Goal: Task Accomplishment & Management: Manage account settings

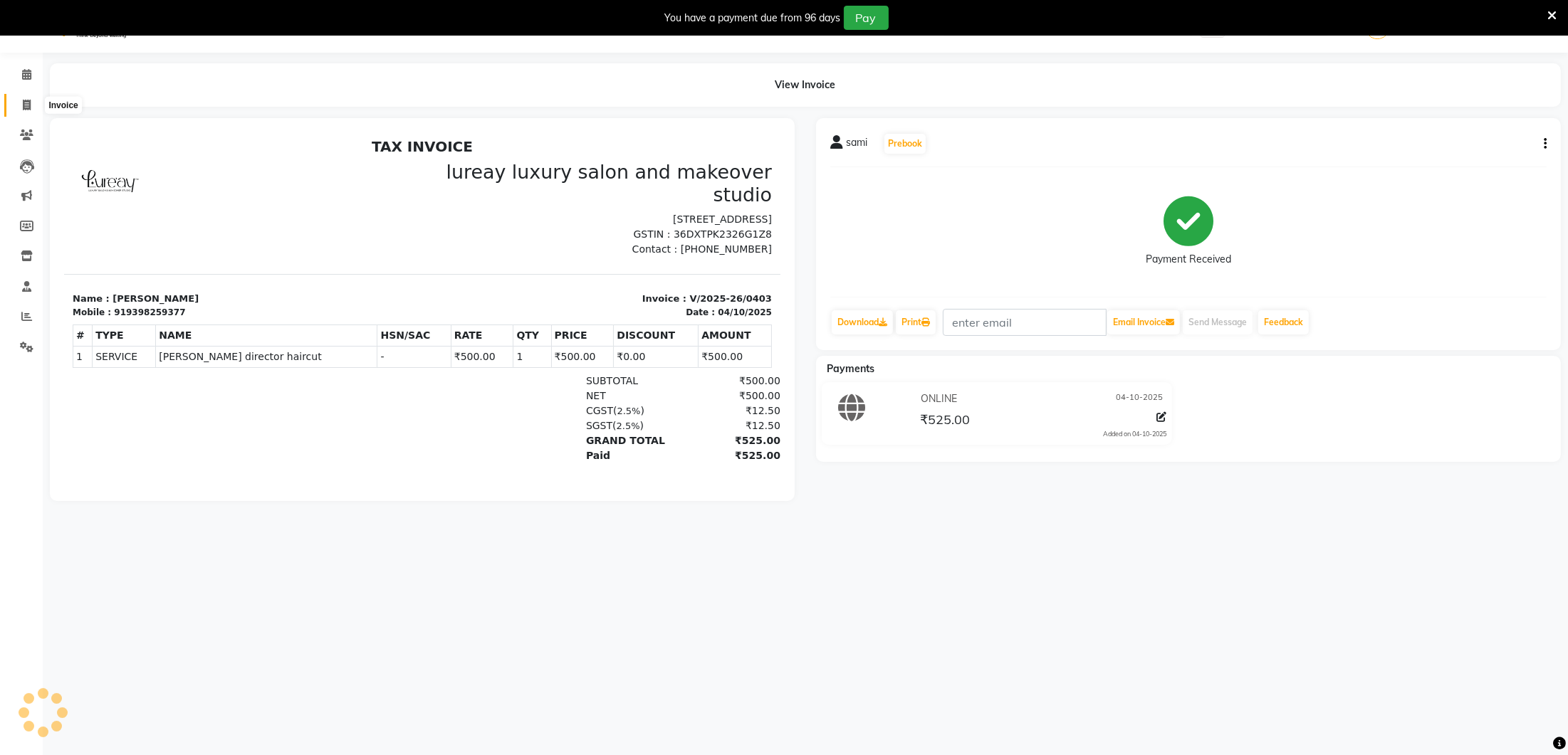
click at [25, 106] on icon at bounding box center [26, 105] width 8 height 10
select select "service"
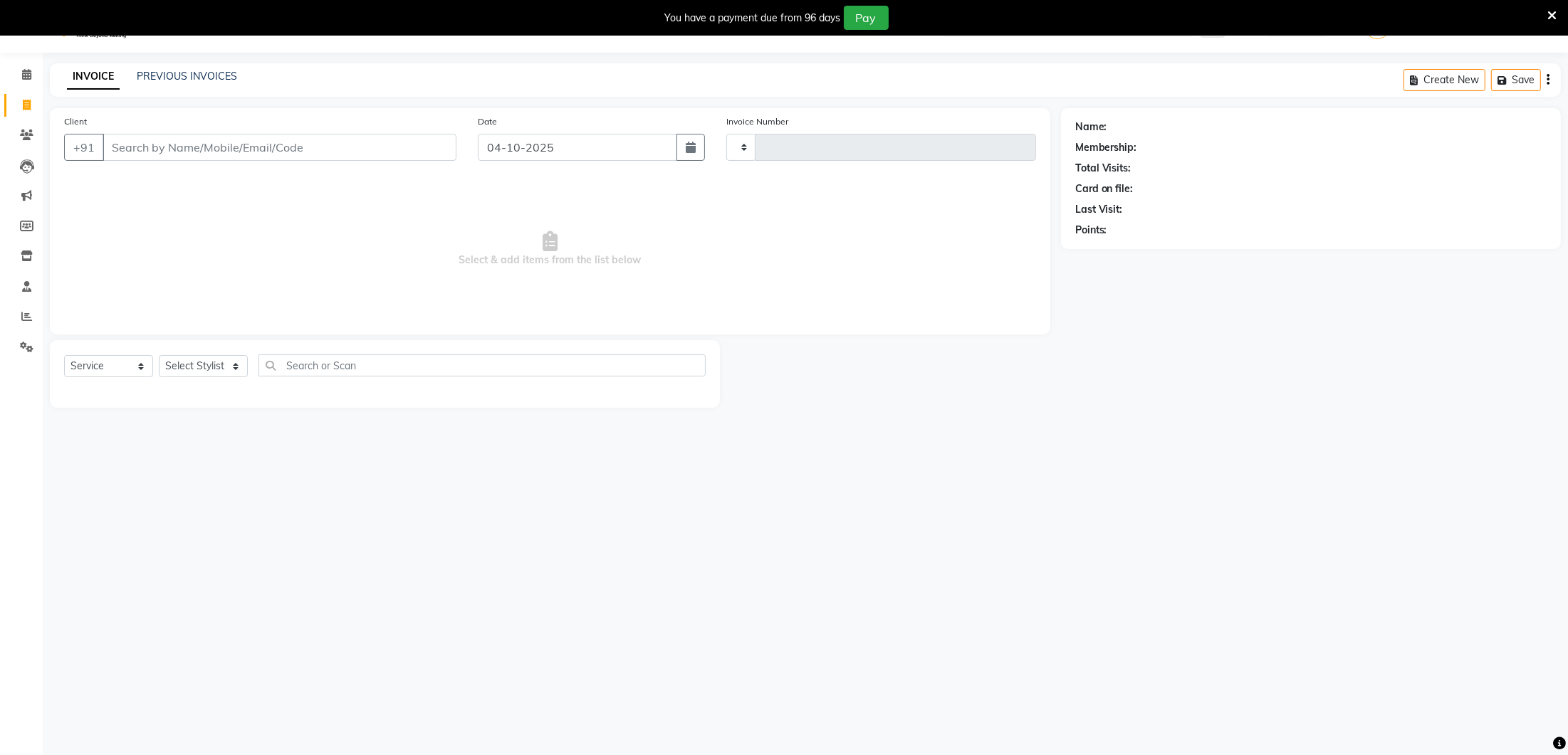
type input "0404"
select select "4075"
click at [216, 359] on select "Select Stylist" at bounding box center [203, 365] width 89 height 22
select select "92722"
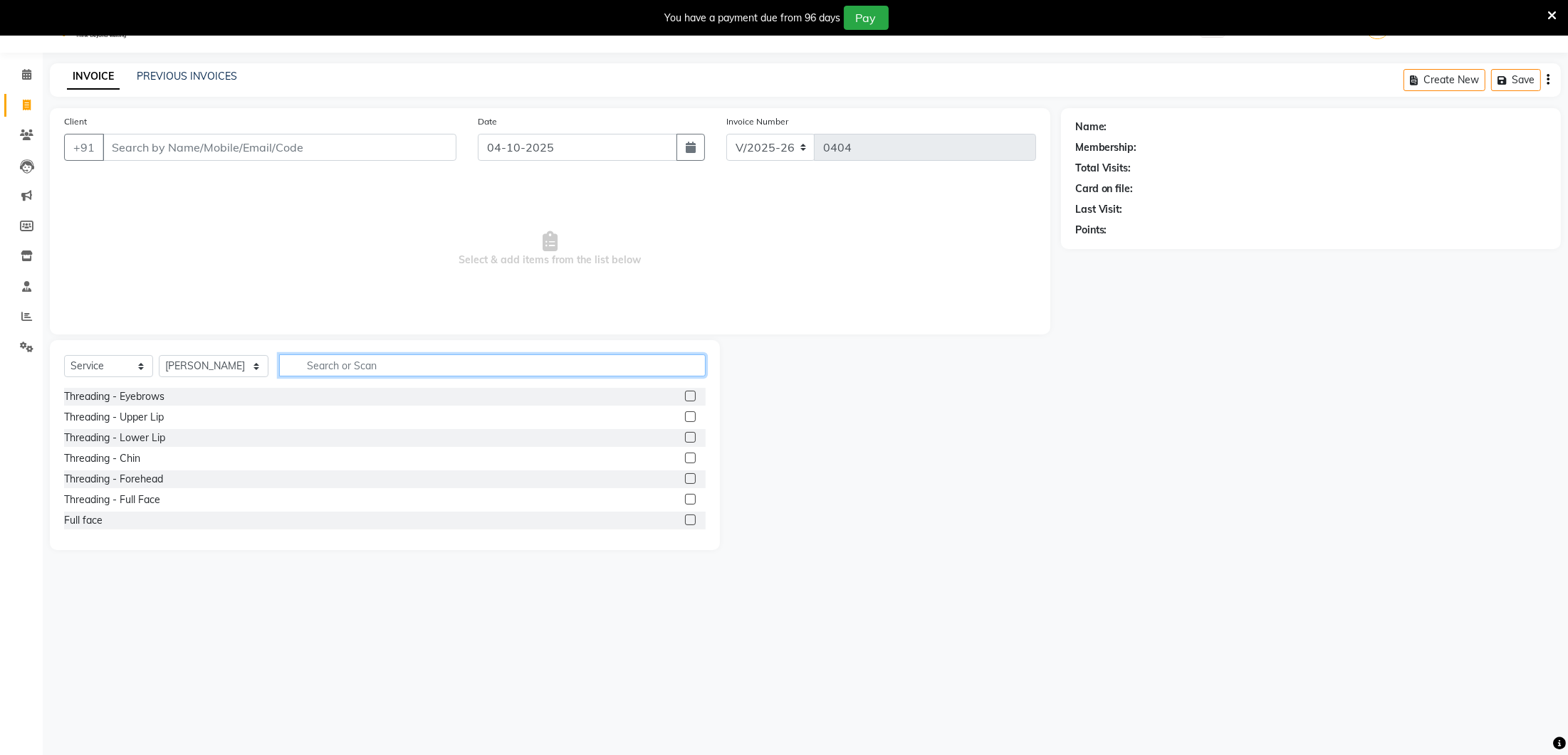
click at [297, 370] on input "text" at bounding box center [492, 365] width 426 height 22
type input "h"
type input "[MEDICAL_DATA]"
click at [693, 398] on label at bounding box center [690, 396] width 10 height 10
click at [693, 398] on input "checkbox" at bounding box center [689, 397] width 10 height 10
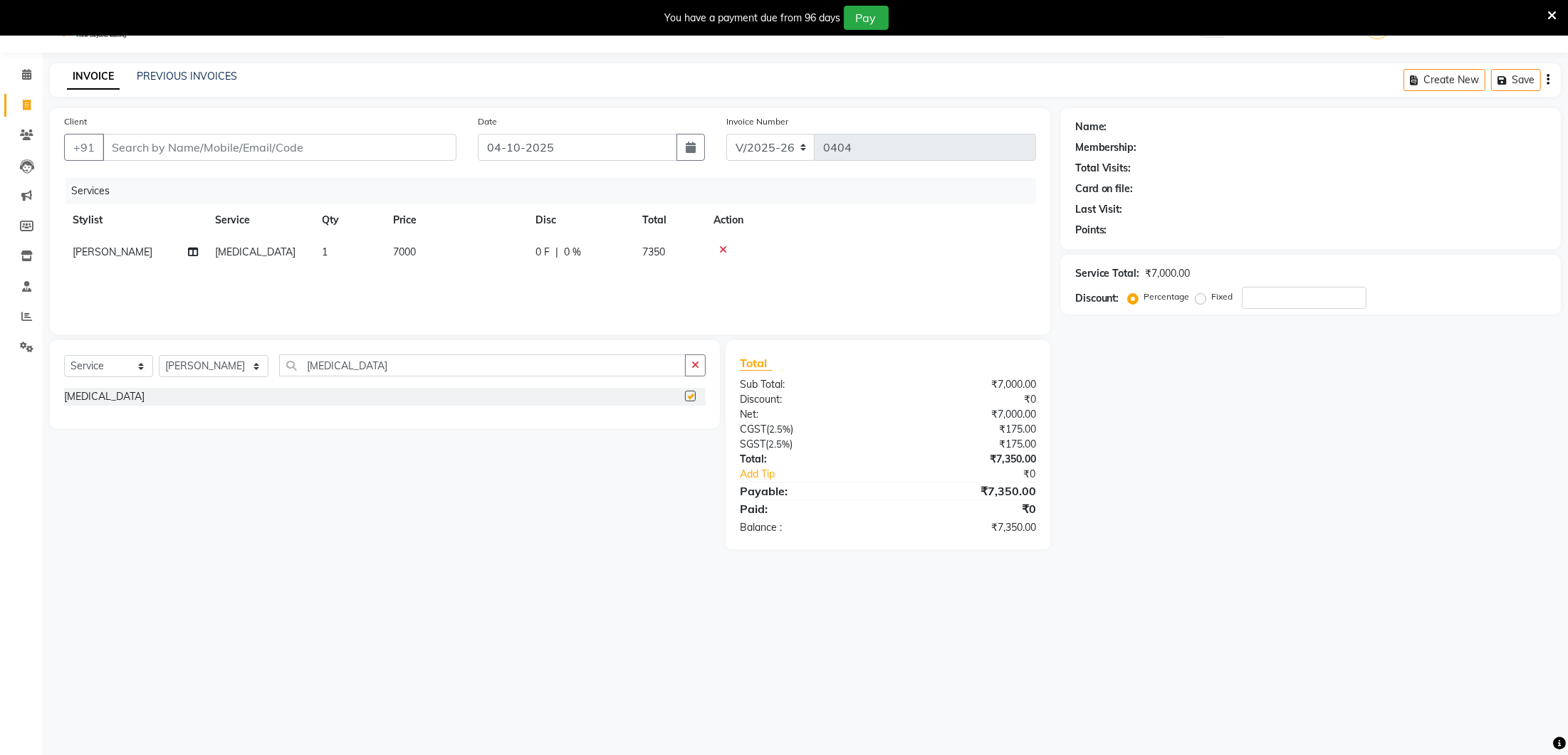
checkbox input "false"
click at [463, 273] on div "Services Stylist Service Qty Price Disc Total Action Nadeem [MEDICAL_DATA] 1 70…" at bounding box center [549, 248] width 971 height 142
click at [502, 251] on td "7000" at bounding box center [455, 252] width 142 height 32
select select "92722"
click at [493, 250] on input "7000" at bounding box center [522, 255] width 126 height 22
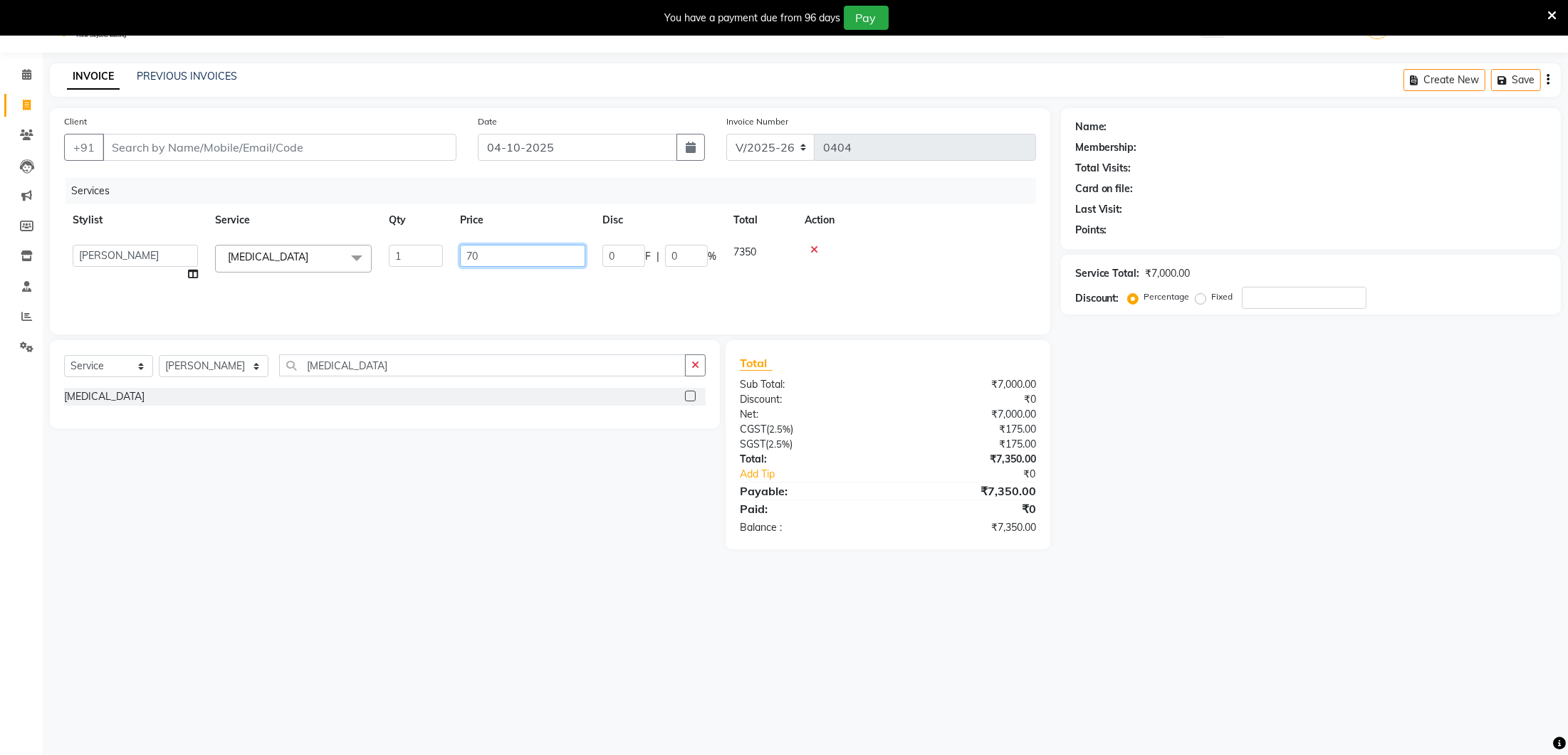
type input "7"
type input "9000"
click at [502, 279] on div "Services Stylist Service Qty Price Disc Total Action [PERSON_NAME] Lure’ay [GEO…" at bounding box center [549, 248] width 971 height 142
click at [357, 159] on input "Client" at bounding box center [280, 146] width 354 height 27
click at [420, 157] on input "Client" at bounding box center [280, 146] width 354 height 27
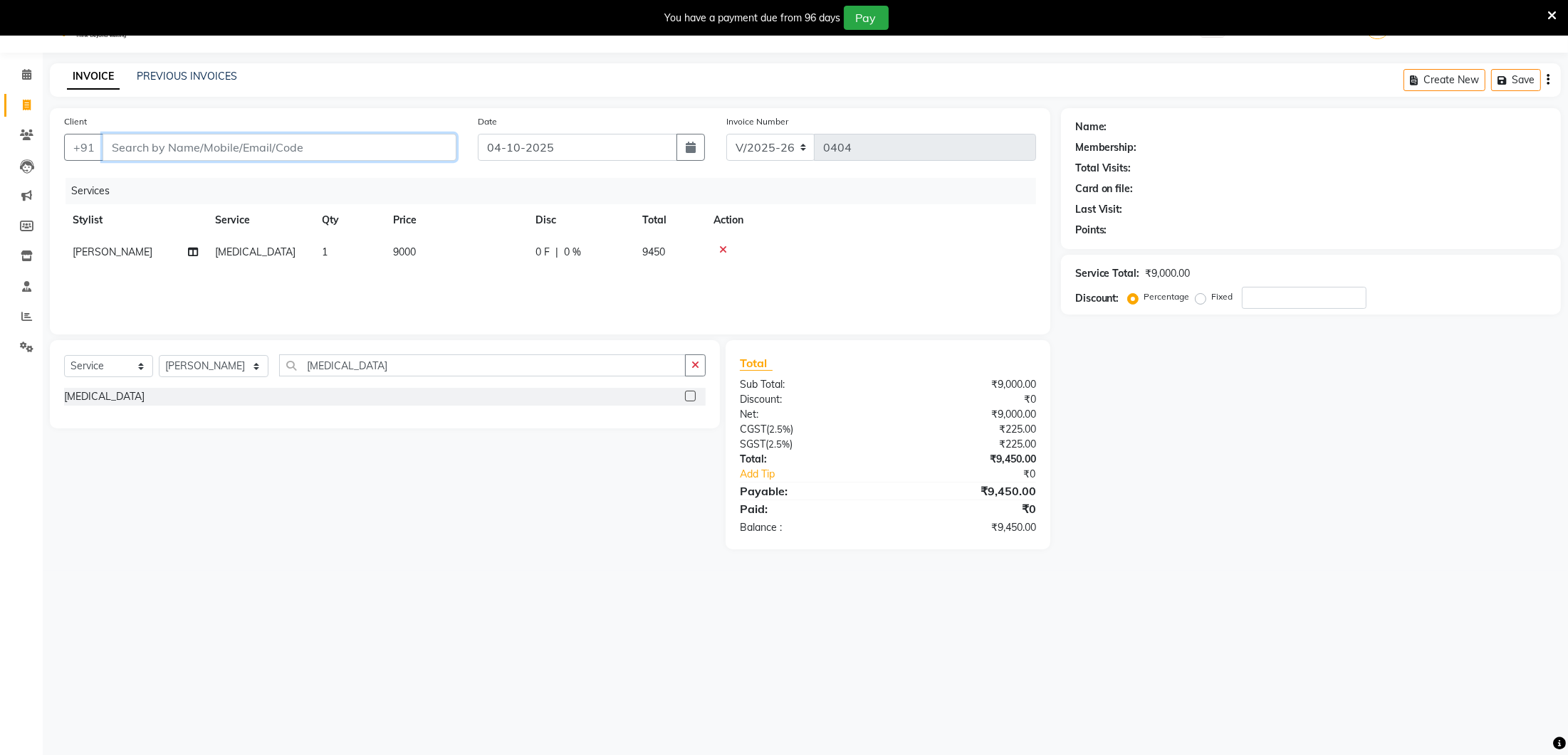
click at [311, 148] on input "Client" at bounding box center [280, 146] width 354 height 27
type input "8"
type input "0"
click at [222, 176] on ngb-highlight "8974870 670" at bounding box center [208, 180] width 74 height 14
type input "8974870670"
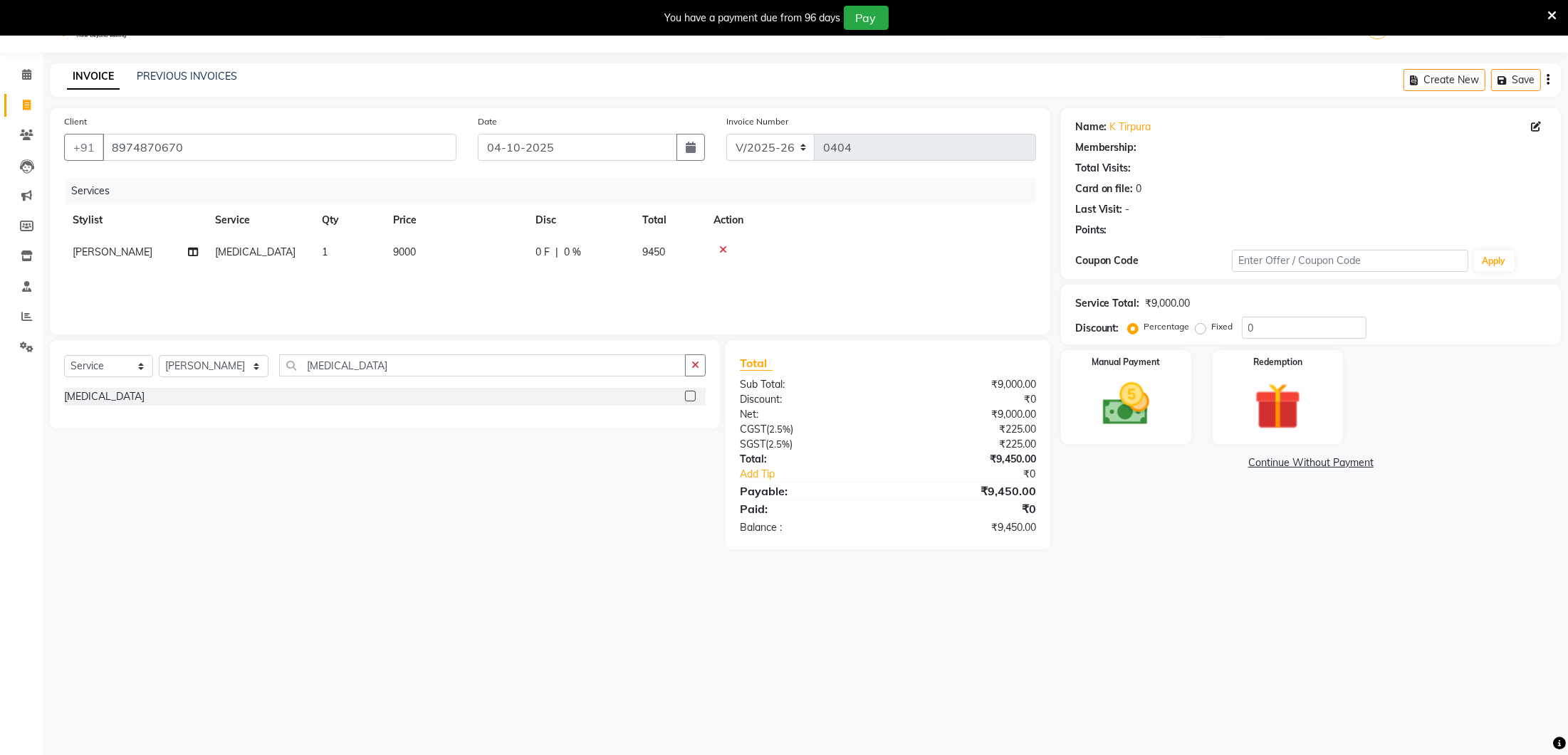
select select "1: Object"
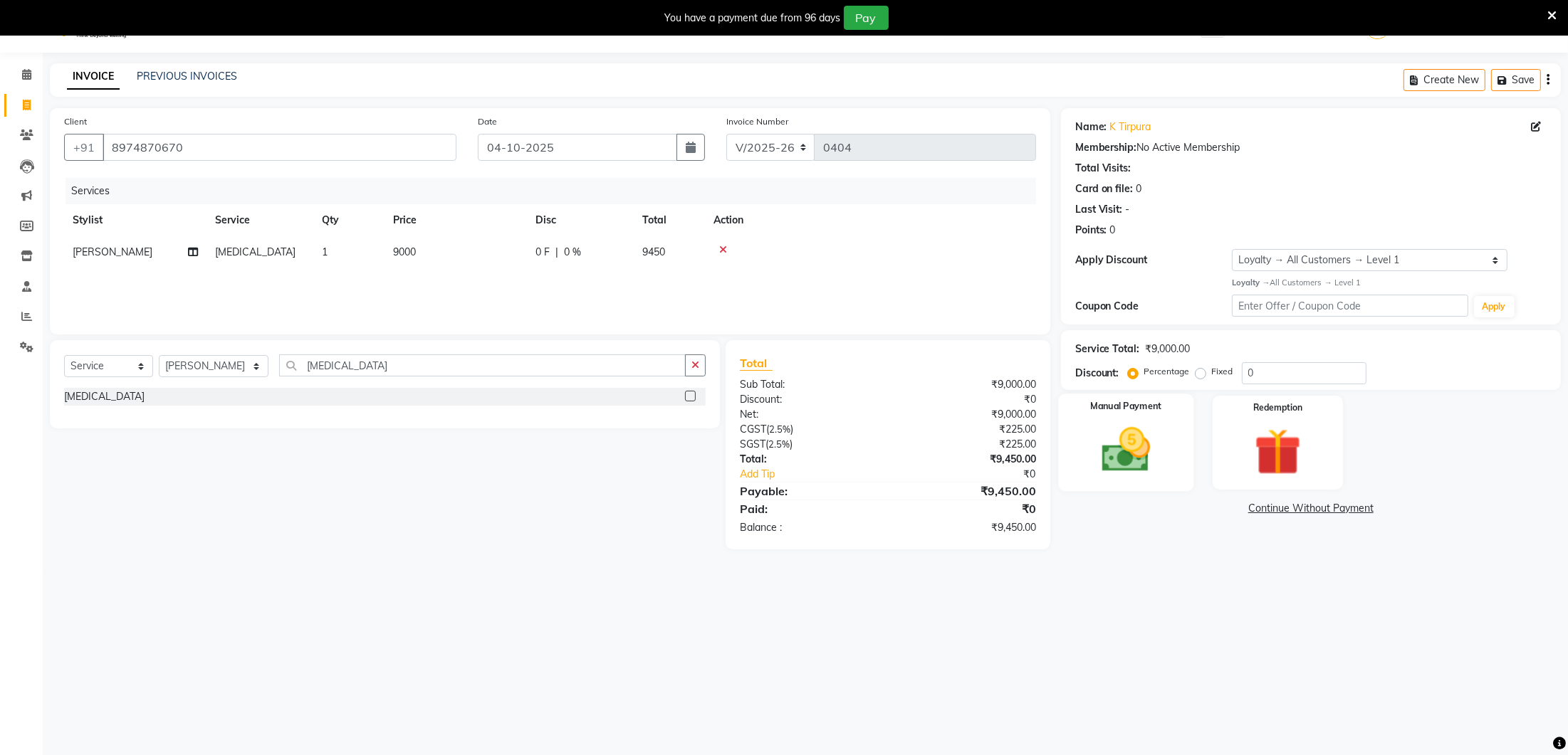
click at [1094, 436] on img at bounding box center [1125, 450] width 79 height 56
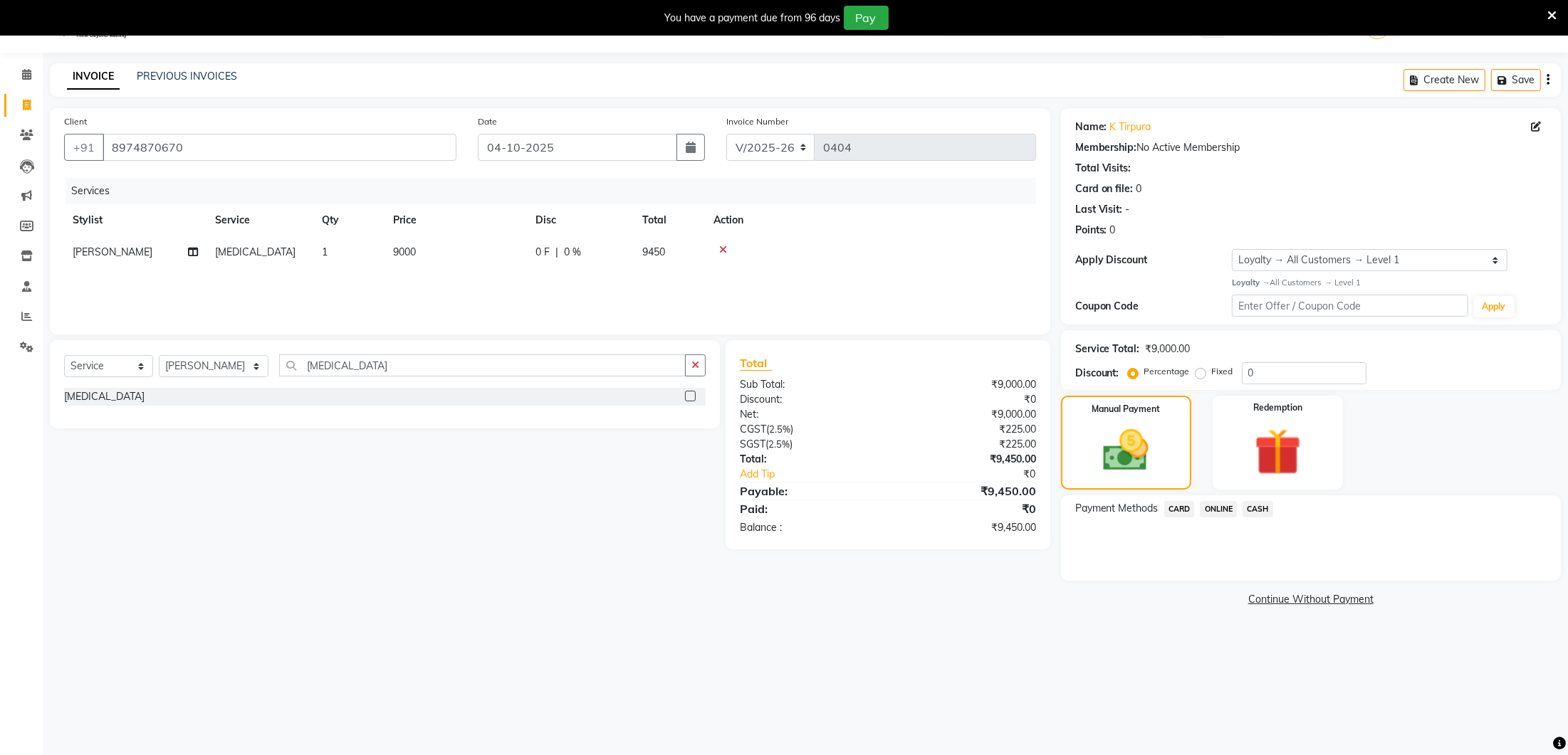
drag, startPoint x: 1257, startPoint y: 507, endPoint x: 1241, endPoint y: 497, distance: 18.9
click at [1257, 507] on span "CASH" at bounding box center [1258, 509] width 31 height 17
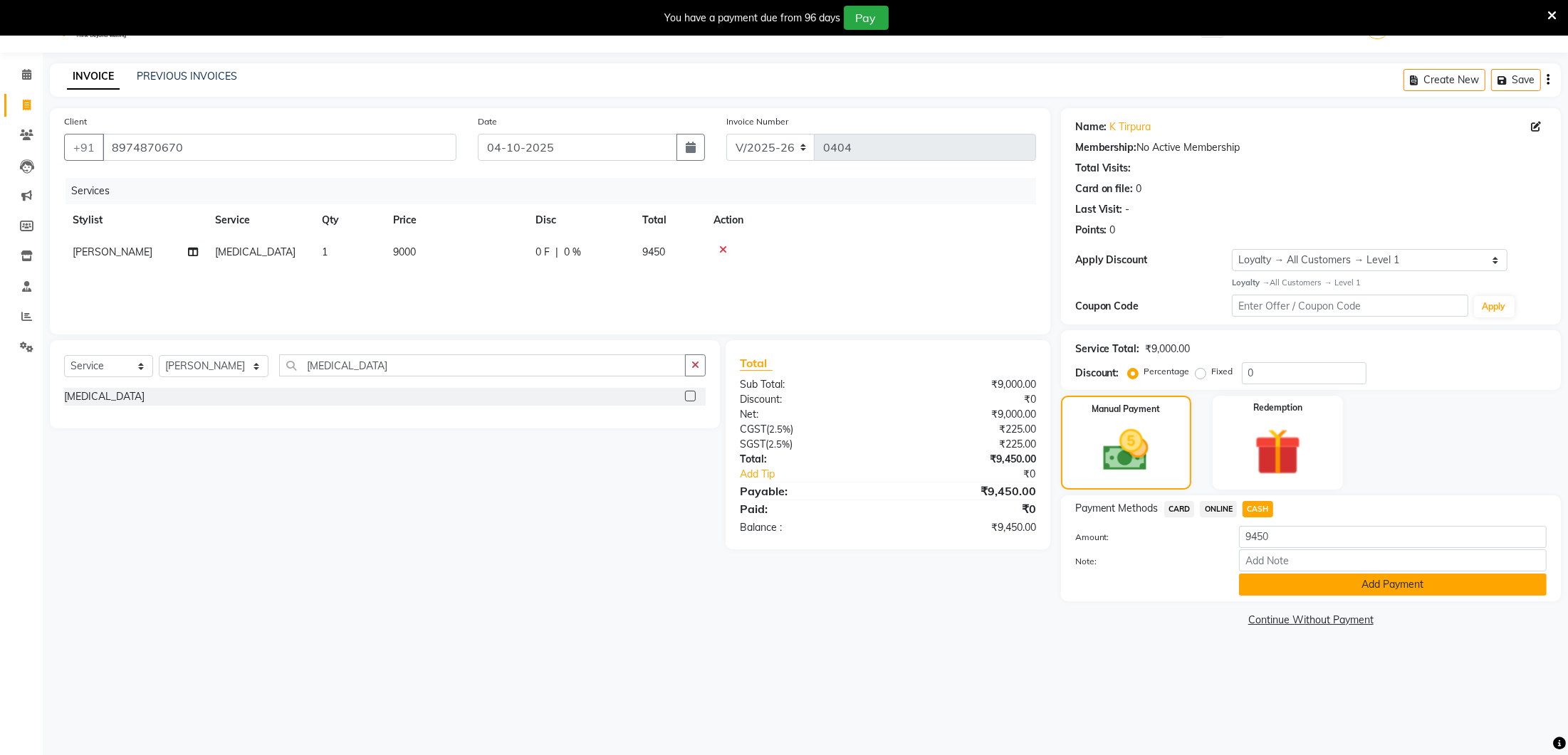
click at [1271, 582] on button "Add Payment" at bounding box center [1393, 584] width 308 height 22
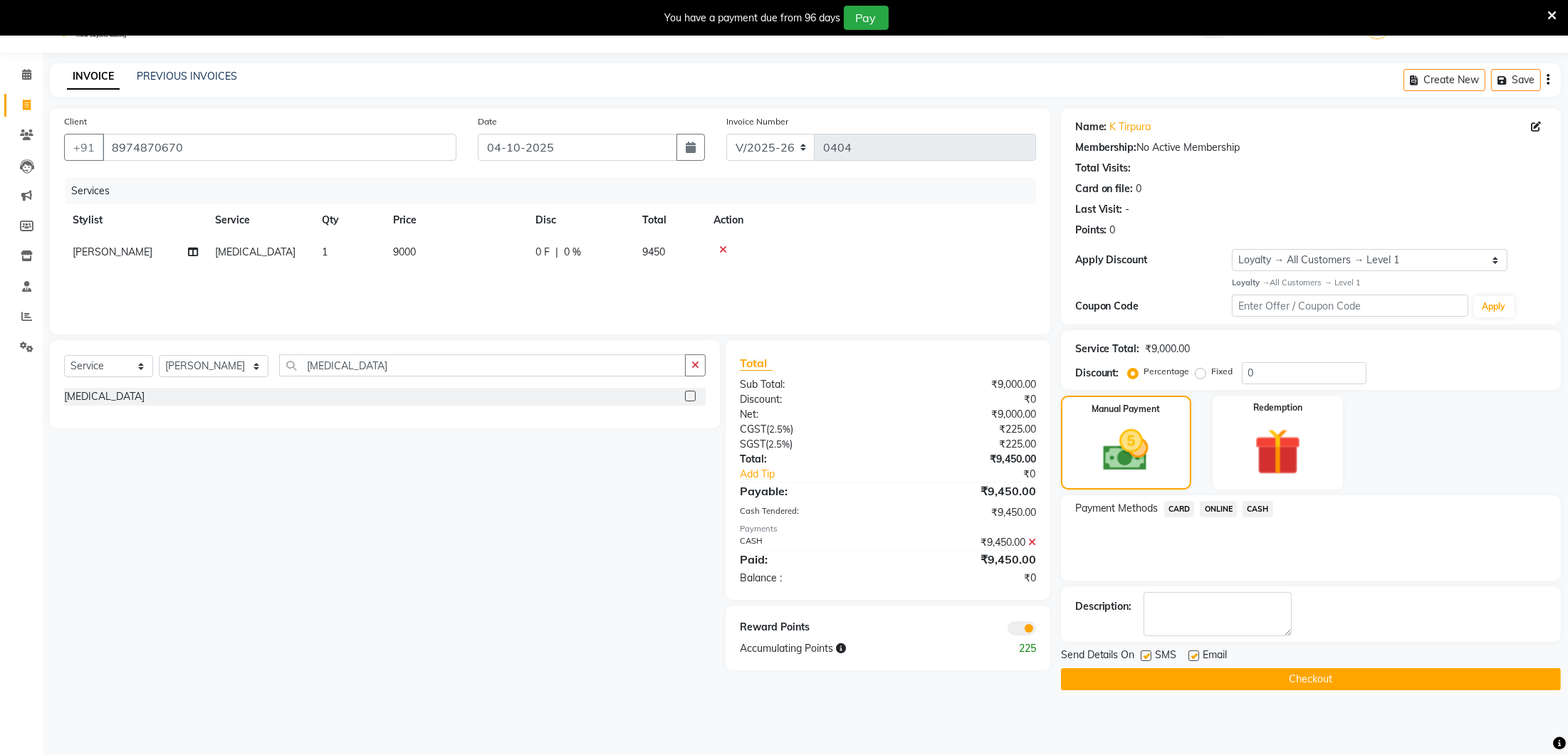
click at [1257, 670] on button "Checkout" at bounding box center [1310, 679] width 500 height 22
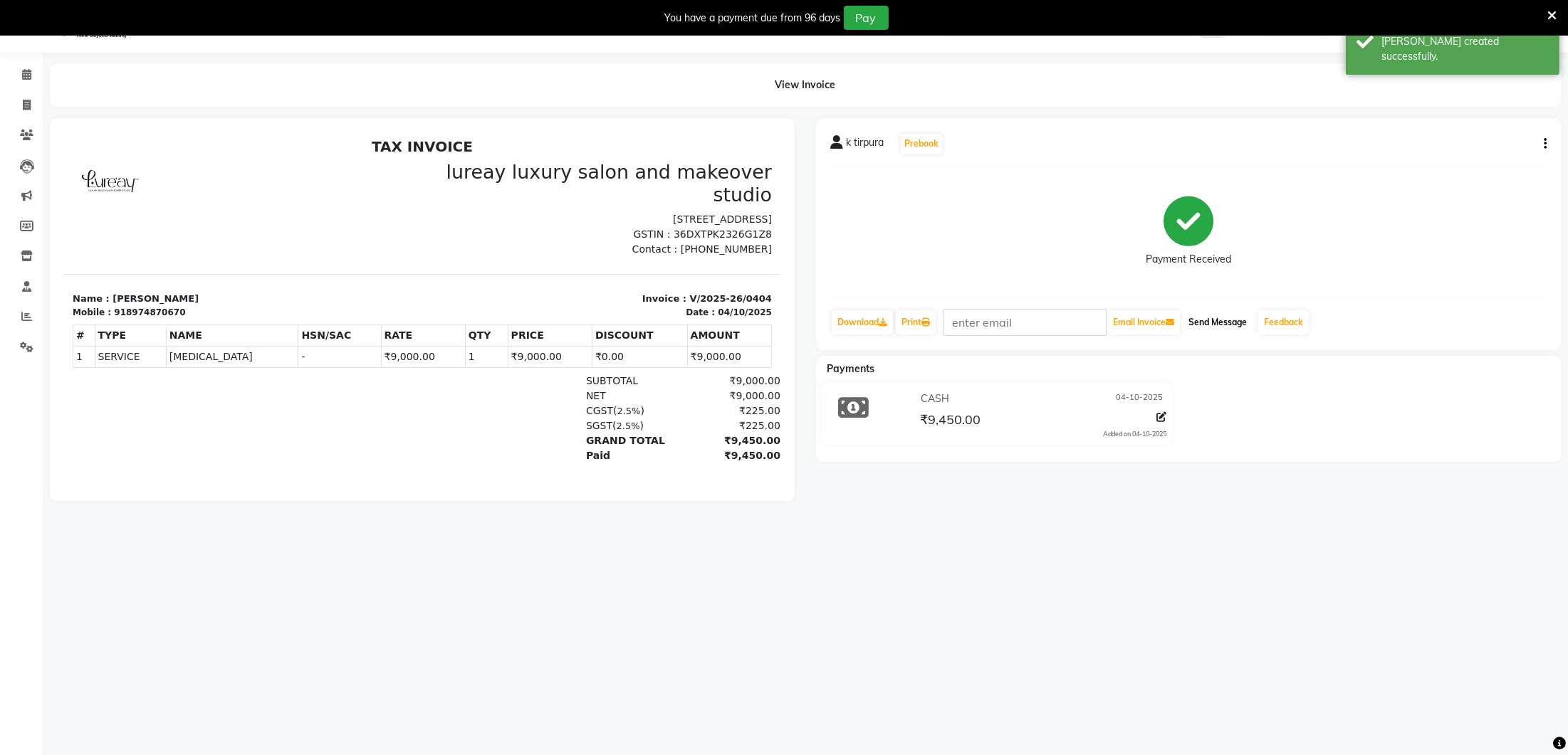
click at [1244, 323] on button "Send Message" at bounding box center [1217, 323] width 70 height 24
click at [34, 317] on span at bounding box center [26, 316] width 25 height 17
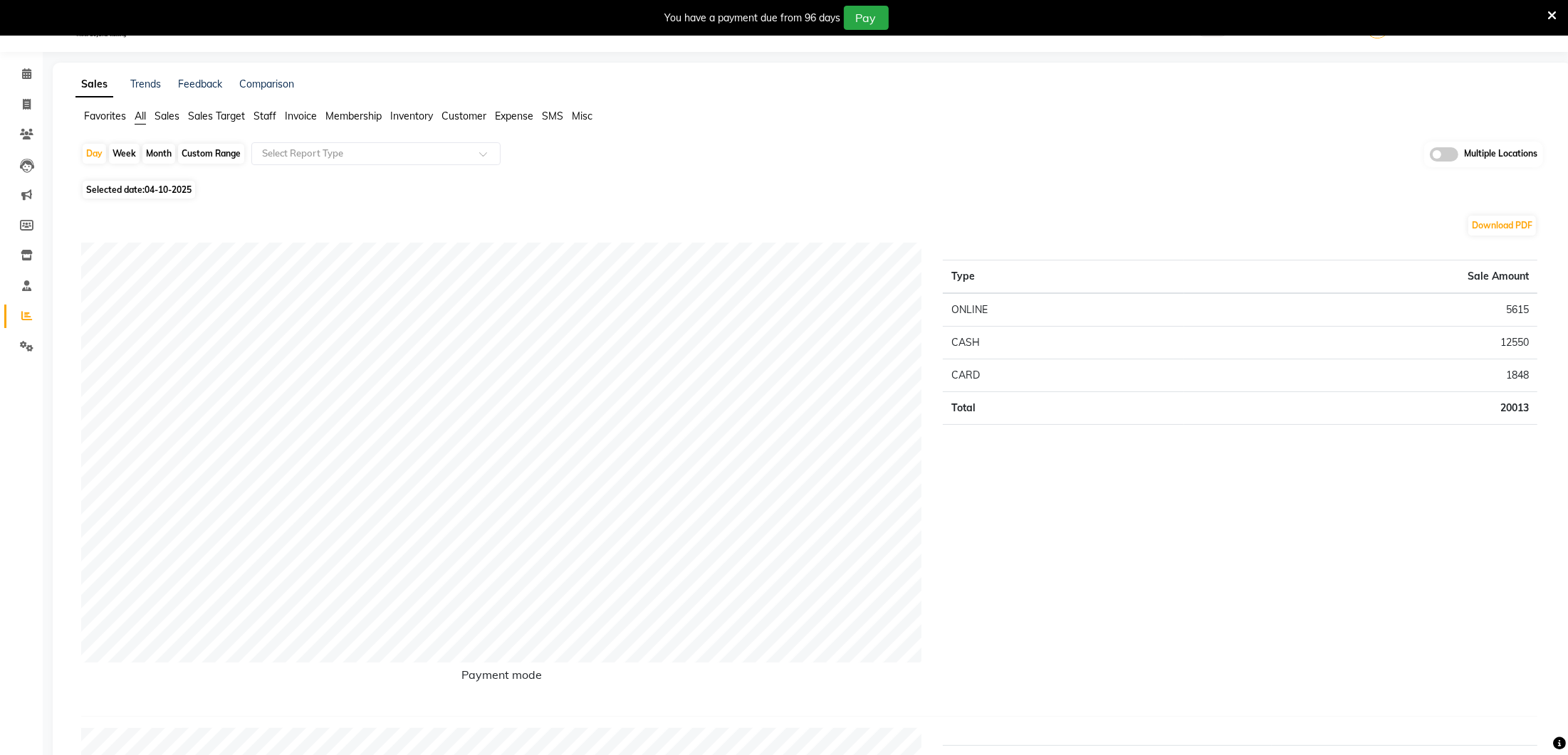
click at [239, 153] on div "Custom Range" at bounding box center [211, 153] width 66 height 20
select select "10"
select select "2025"
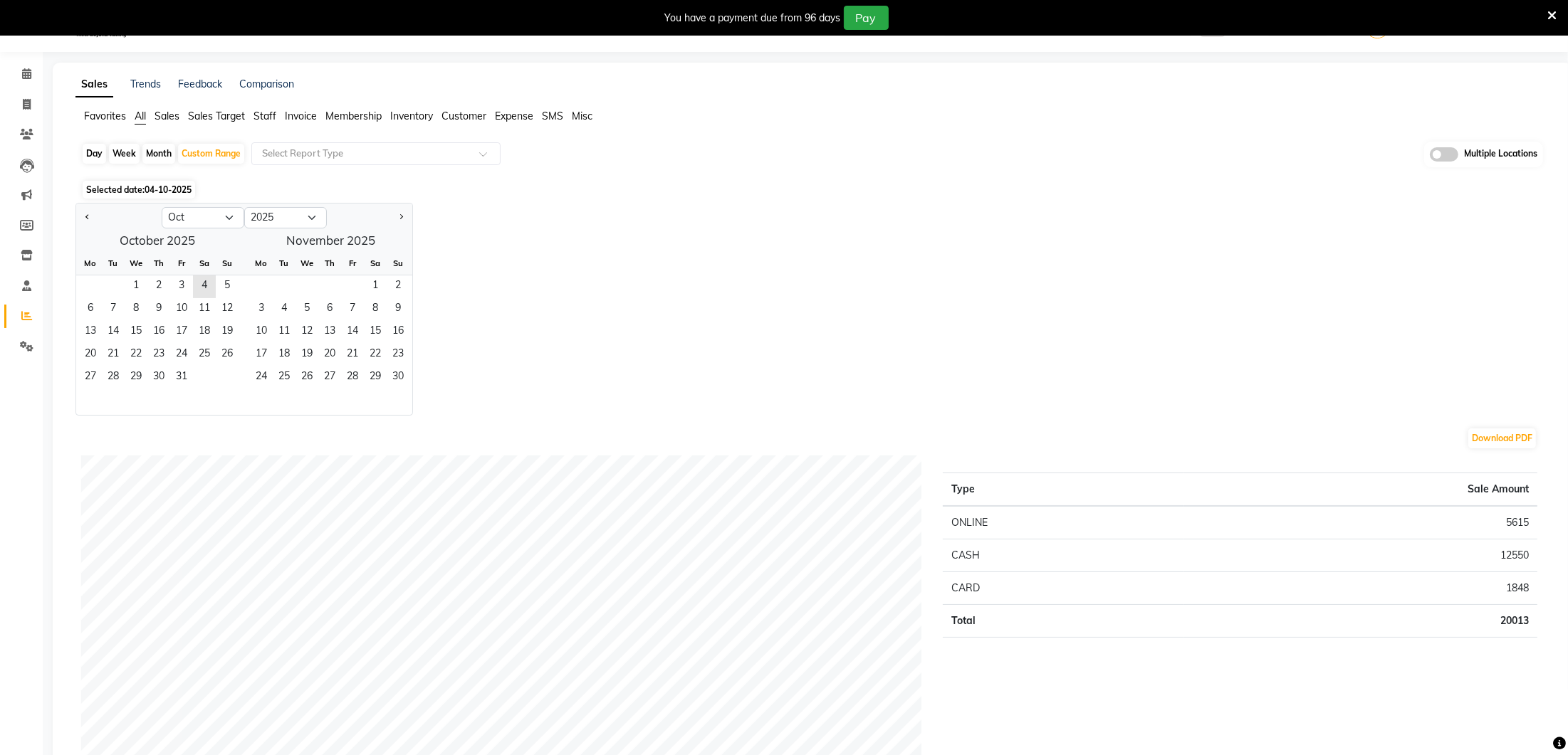
click at [271, 114] on span "Staff" at bounding box center [265, 116] width 23 height 13
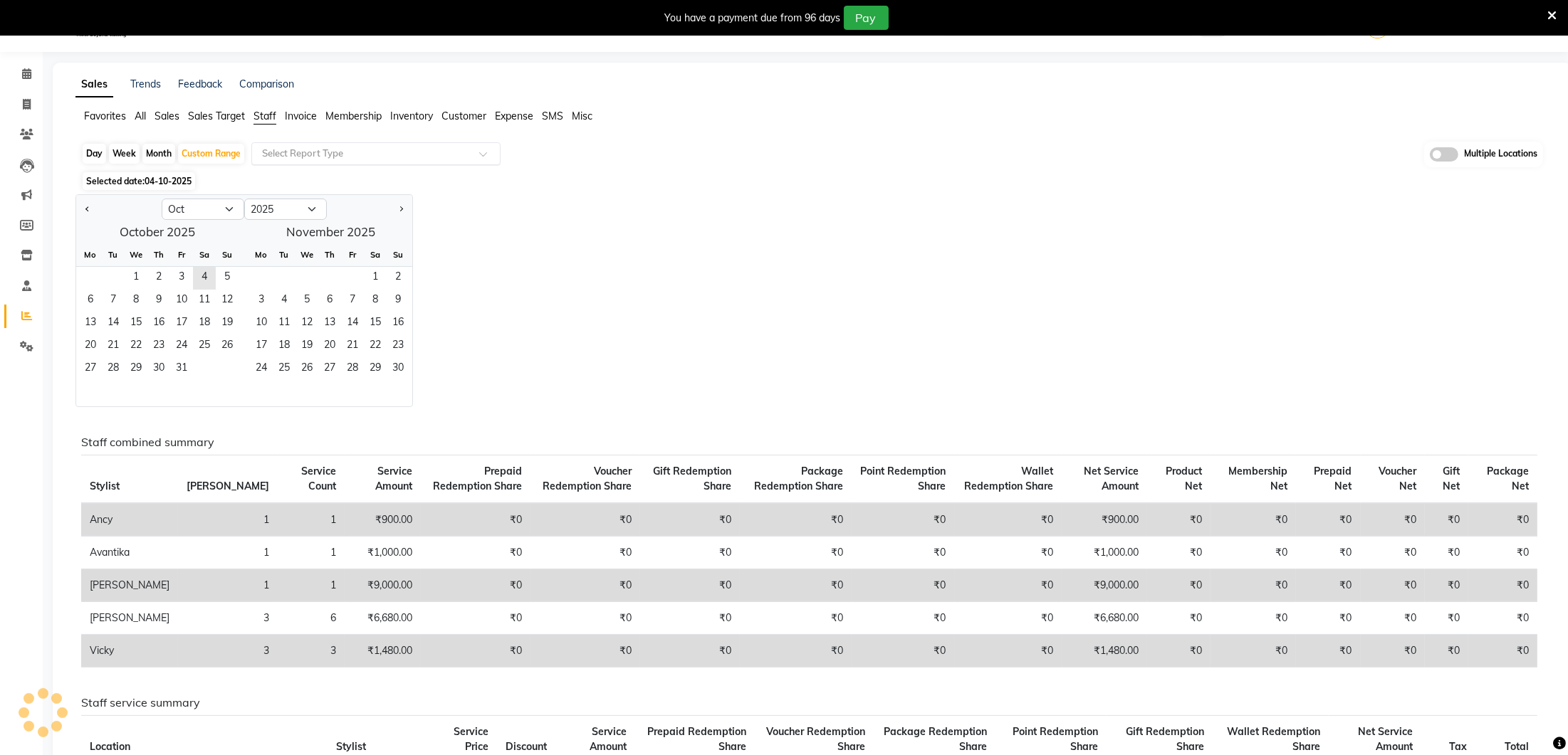
click at [287, 146] on input "text" at bounding box center [361, 153] width 205 height 14
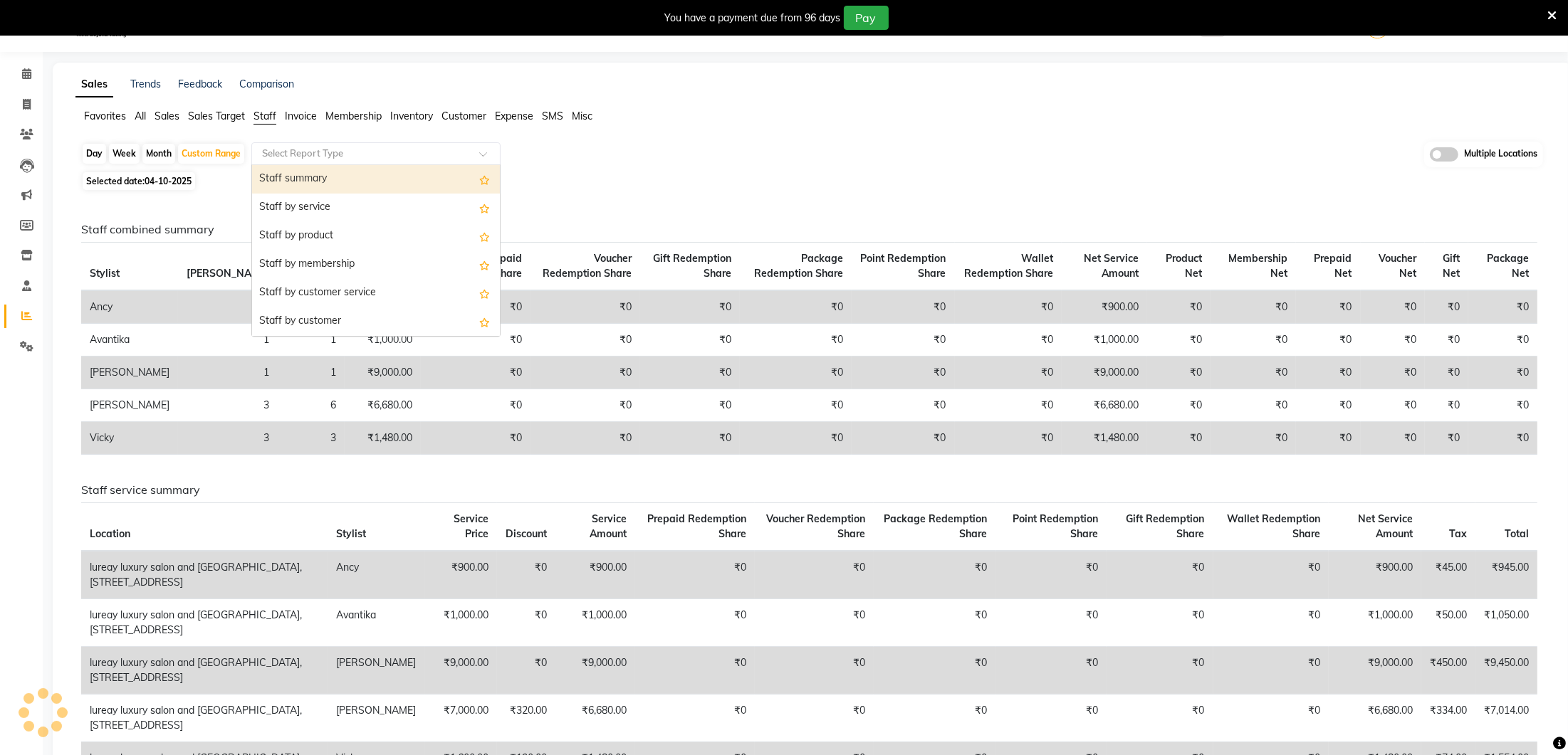
scroll to position [36, 0]
click at [285, 173] on div "Staff summary" at bounding box center [376, 178] width 248 height 29
select select "full_report"
select select "csv"
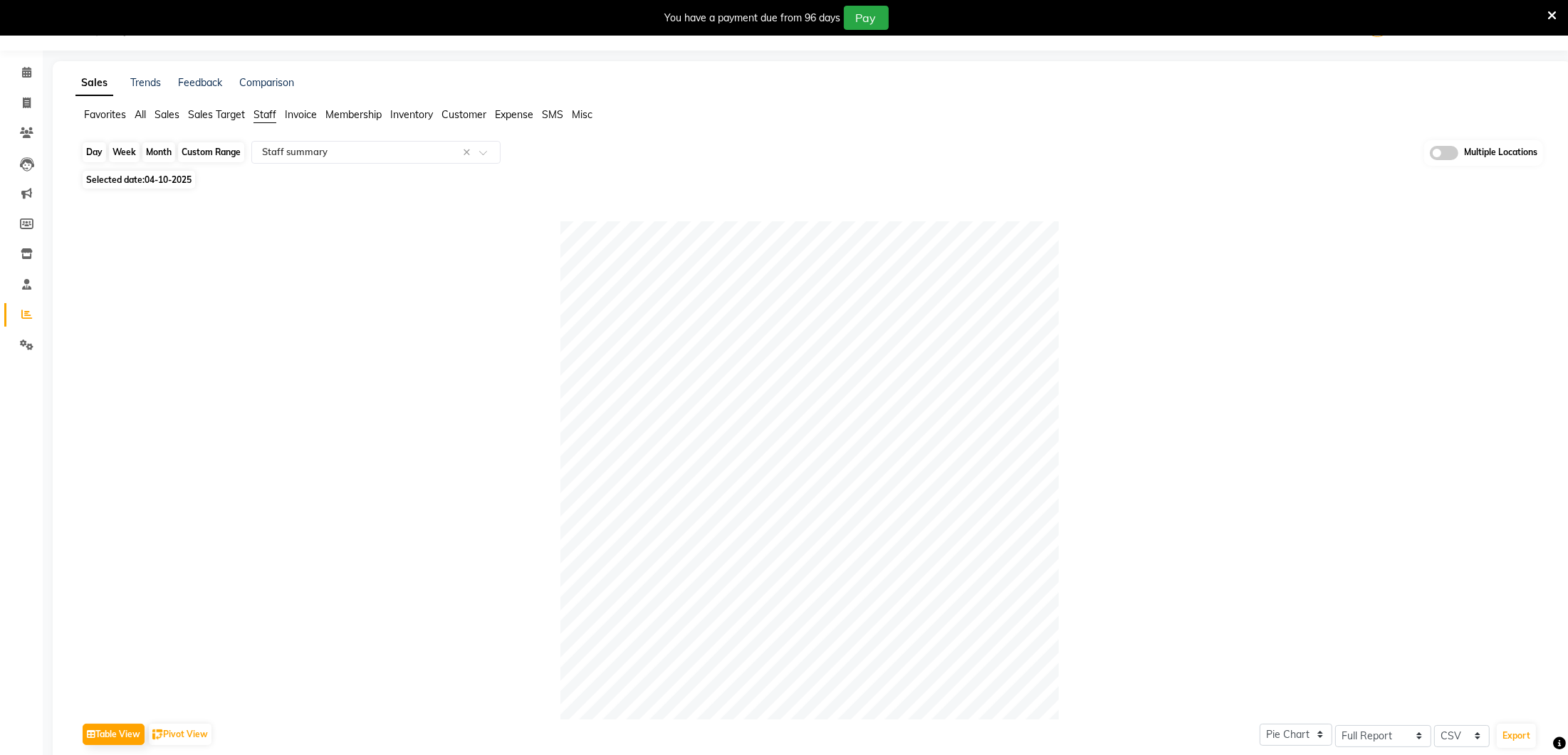
click at [203, 149] on div "Custom Range" at bounding box center [211, 152] width 66 height 20
select select "10"
select select "2025"
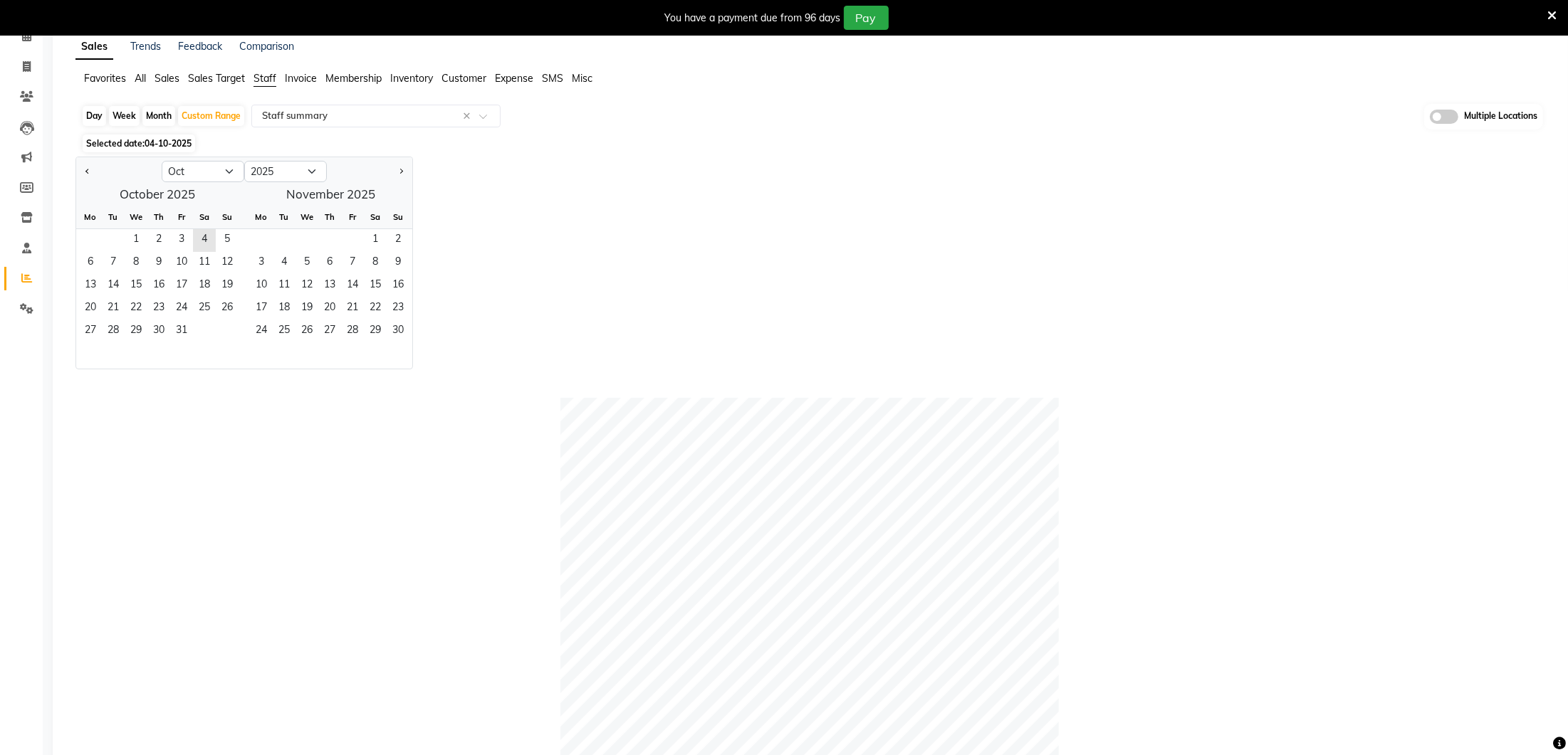
scroll to position [0, 0]
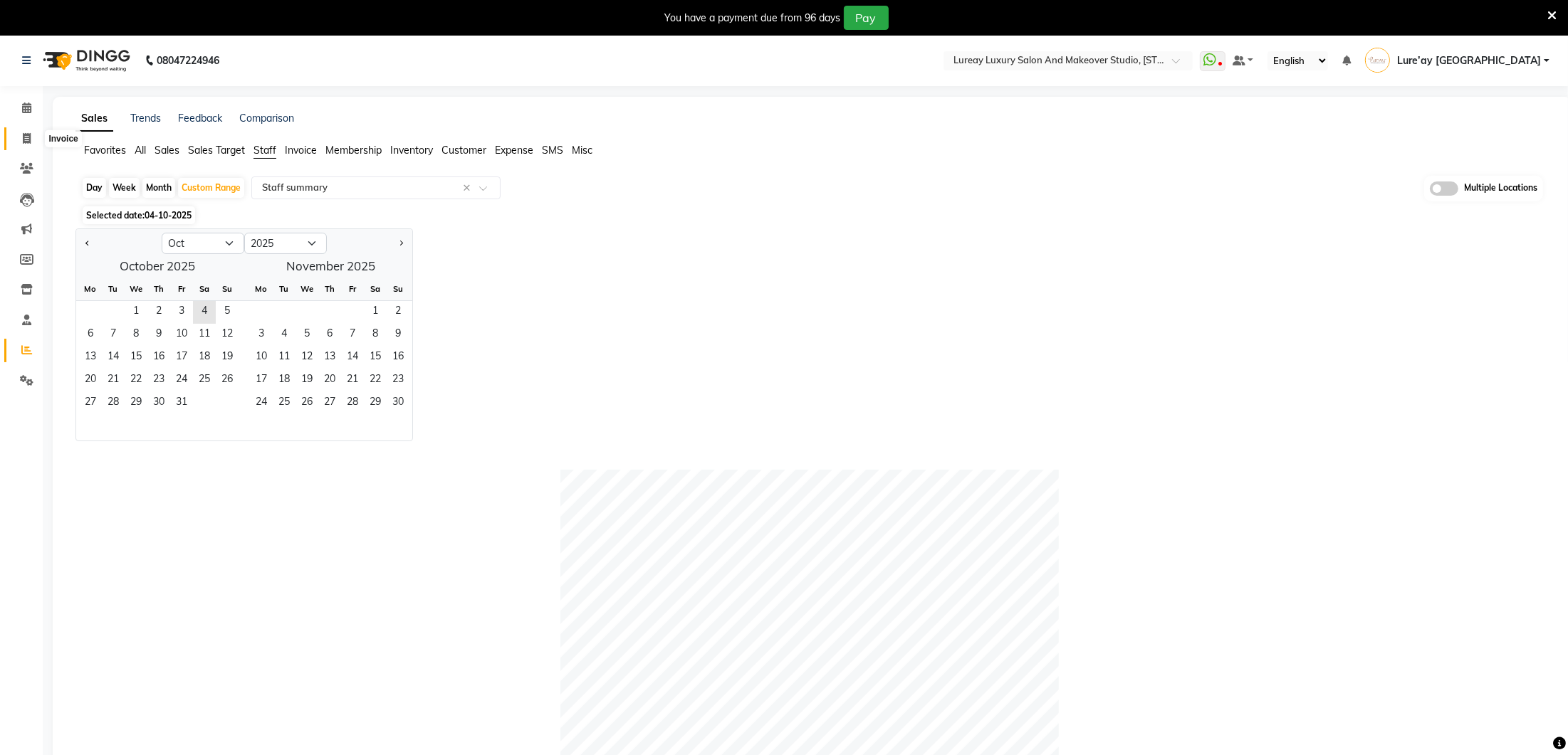
click at [25, 134] on icon at bounding box center [26, 139] width 8 height 10
select select "service"
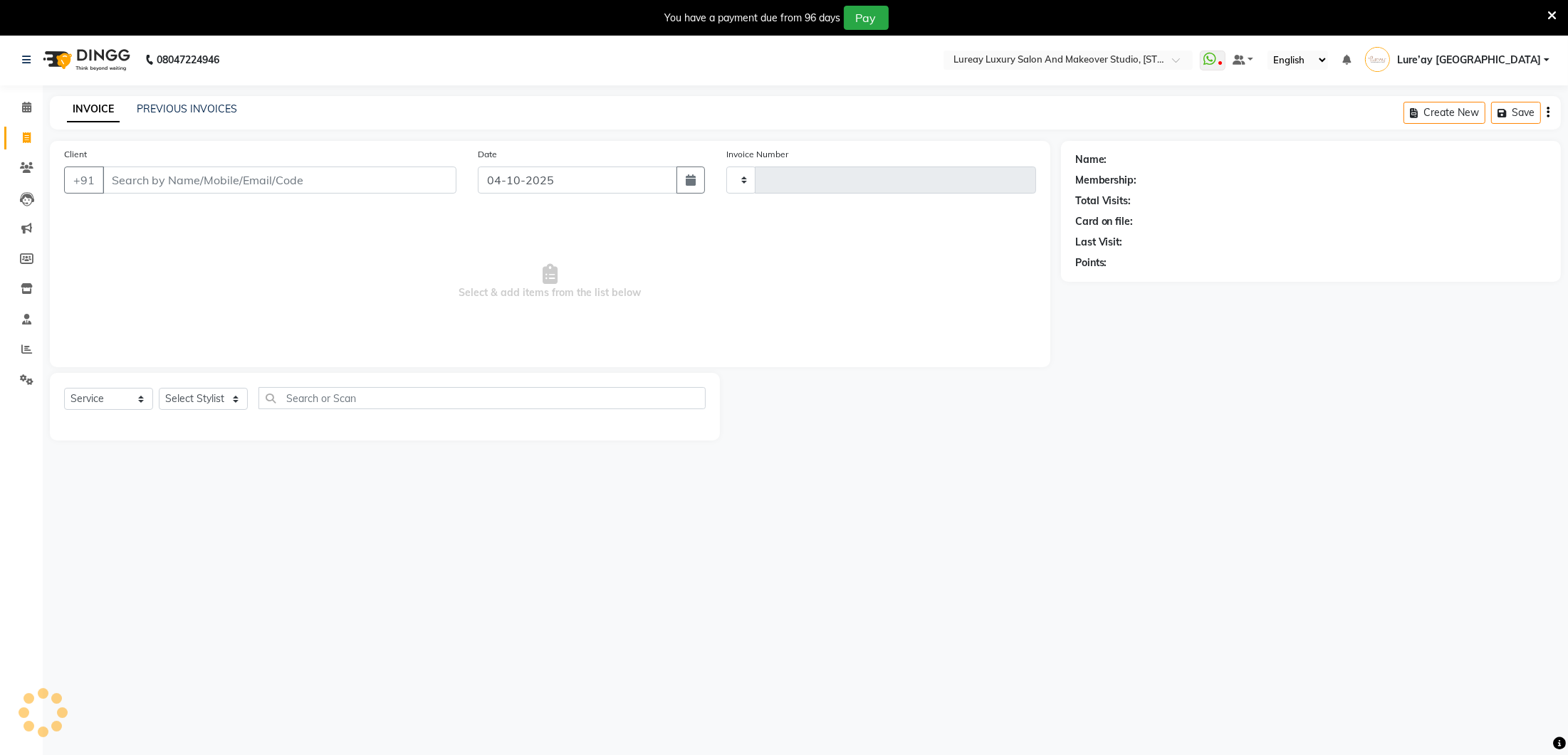
scroll to position [34, 0]
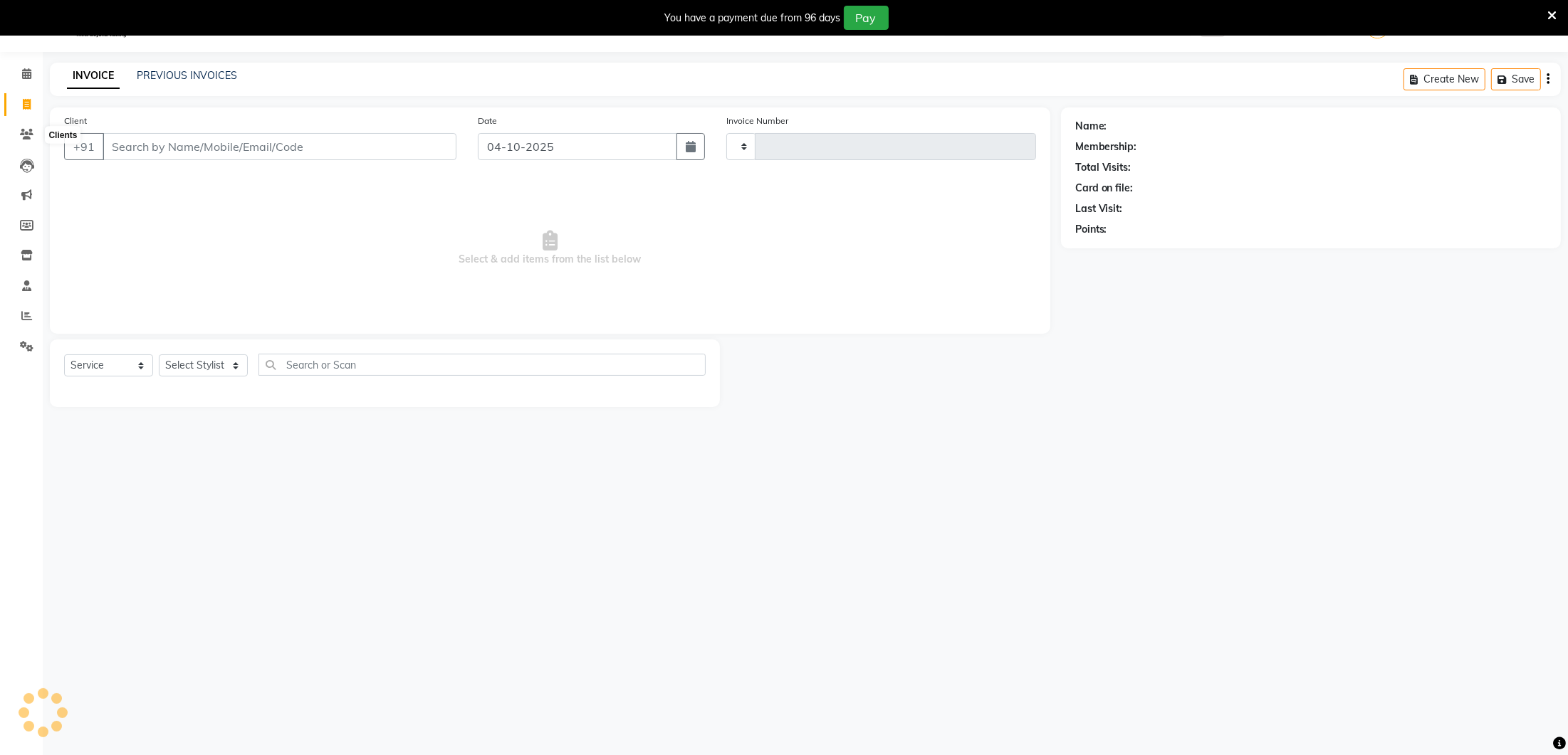
type input "0405"
select select "4075"
click at [162, 79] on link "PREVIOUS INVOICES" at bounding box center [187, 75] width 100 height 13
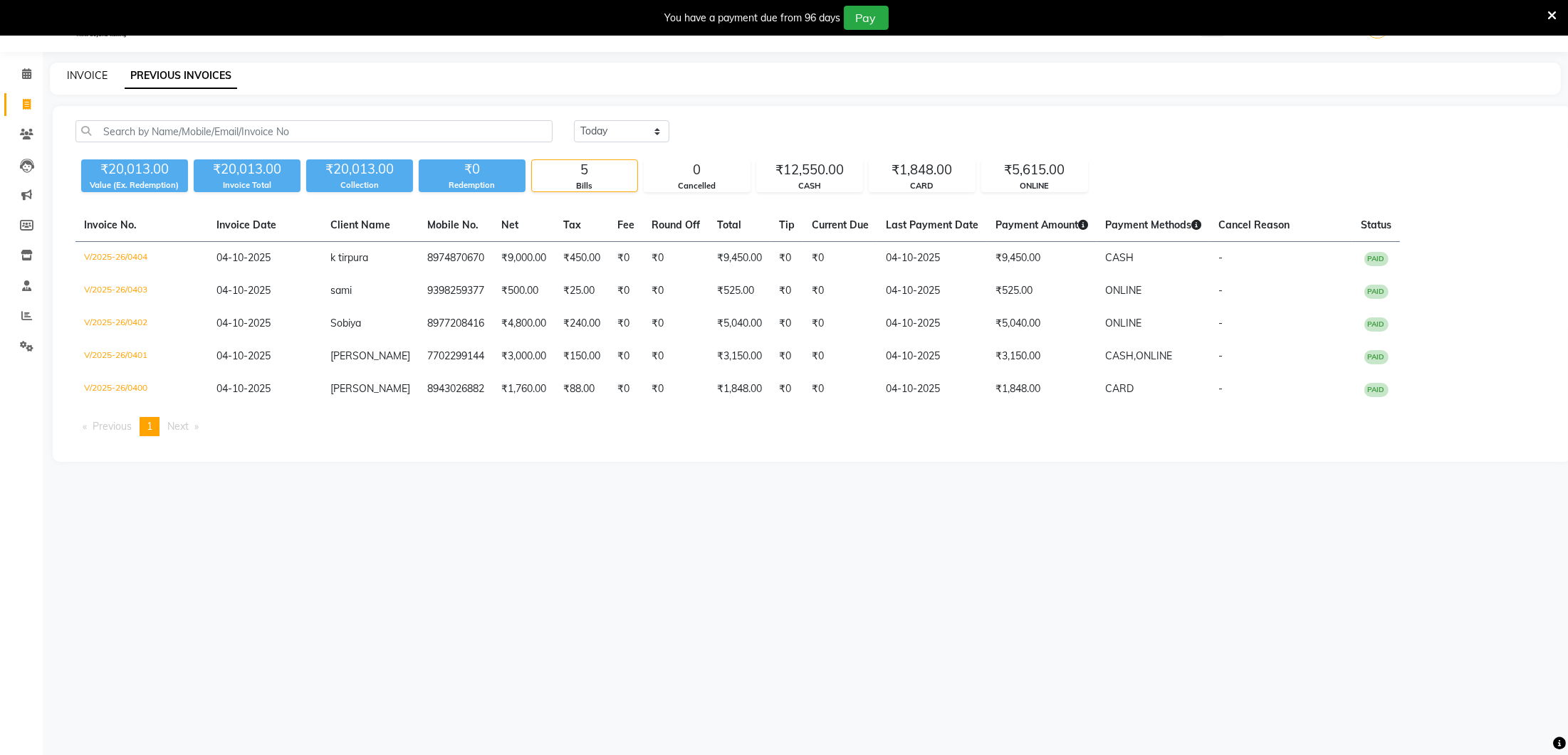
click at [76, 80] on link "INVOICE" at bounding box center [87, 75] width 41 height 13
select select "service"
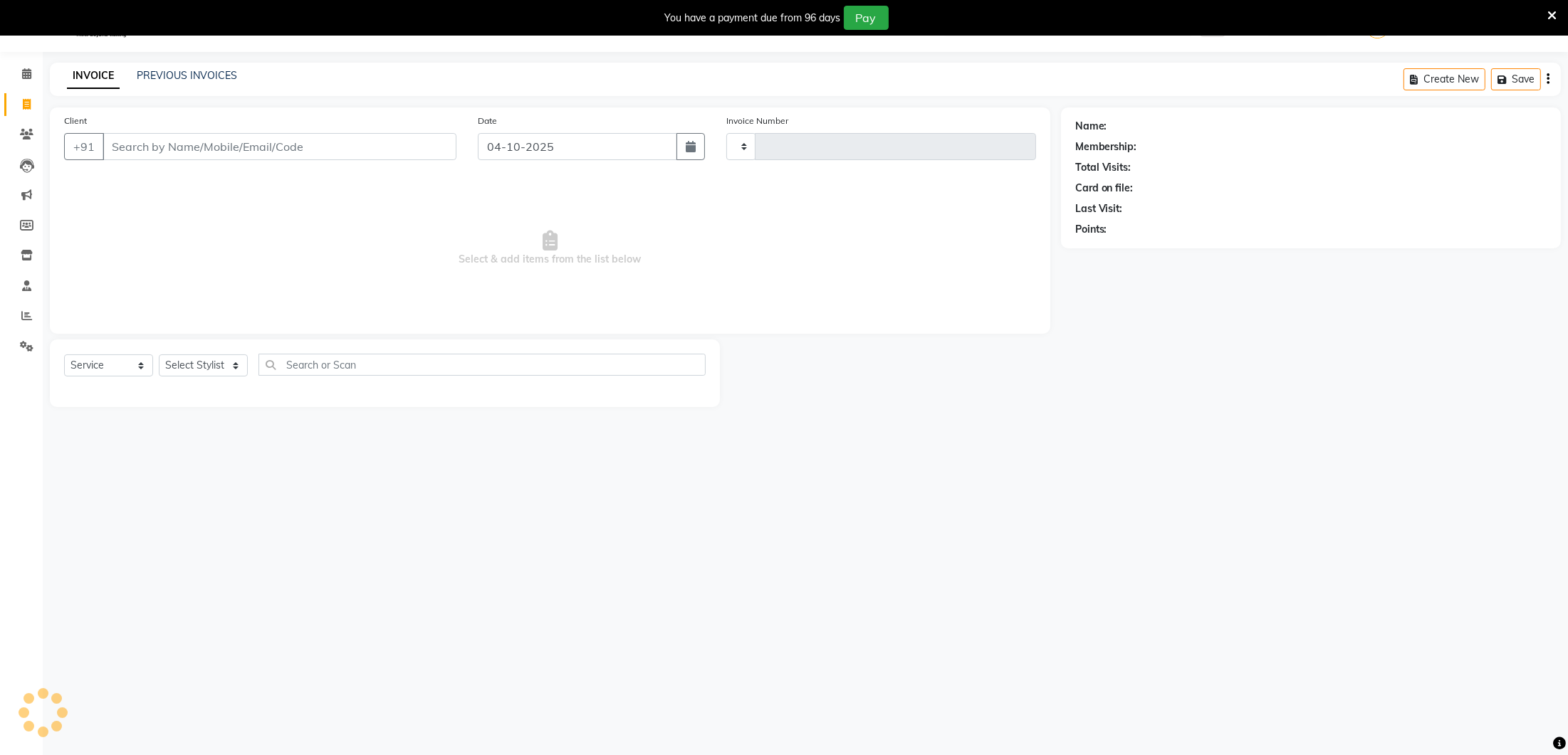
type input "0405"
select select "4075"
click at [133, 150] on input "Client" at bounding box center [280, 146] width 354 height 27
click at [211, 367] on select "Select Stylist [PERSON_NAME] Lure’ay [GEOGRAPHIC_DATA] [PERSON_NAME] [PERSON_NA…" at bounding box center [214, 365] width 110 height 22
select select "35806"
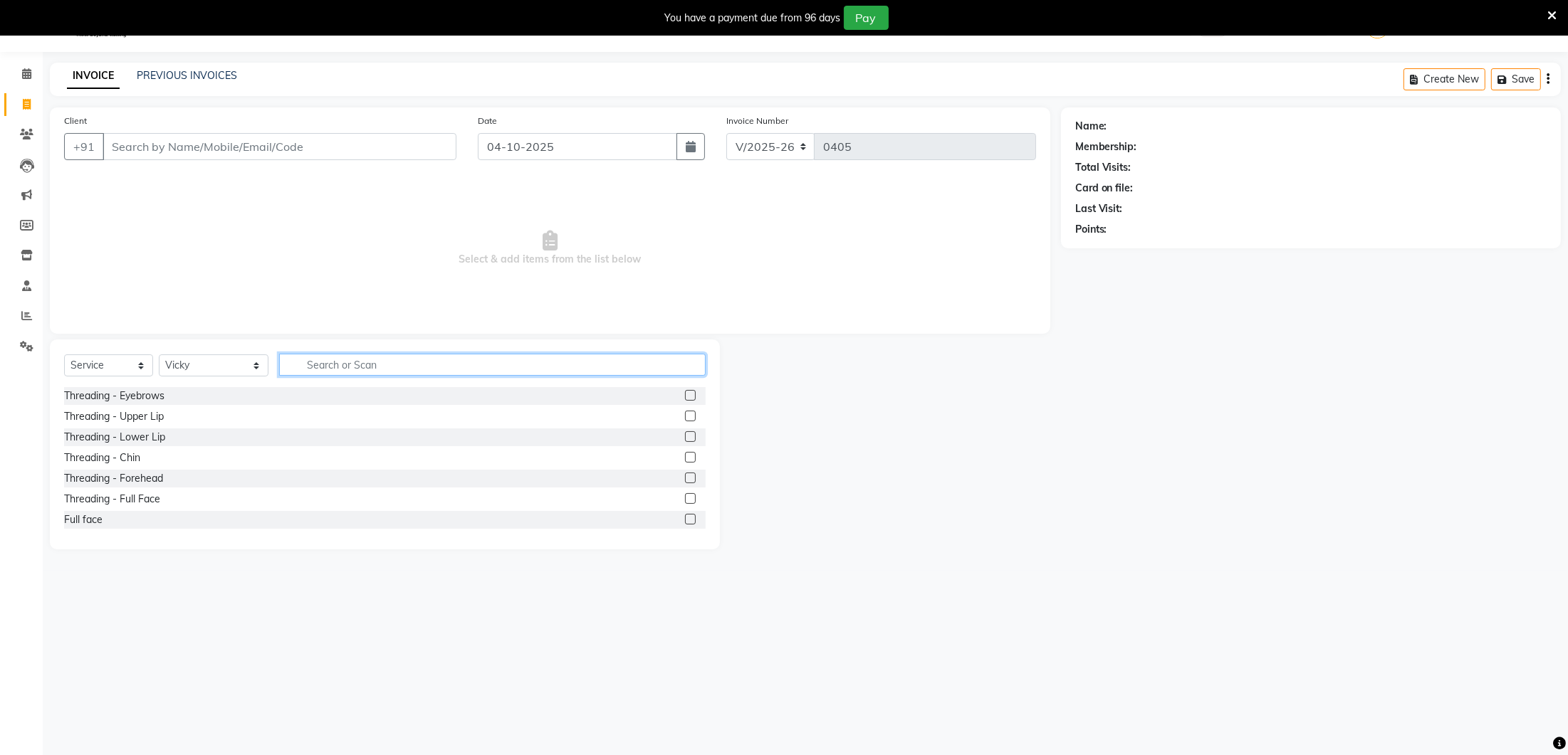
click at [327, 360] on input "text" at bounding box center [492, 364] width 426 height 22
type input "hair cut"
click at [692, 413] on label at bounding box center [690, 416] width 10 height 10
click at [692, 413] on input "checkbox" at bounding box center [689, 417] width 10 height 10
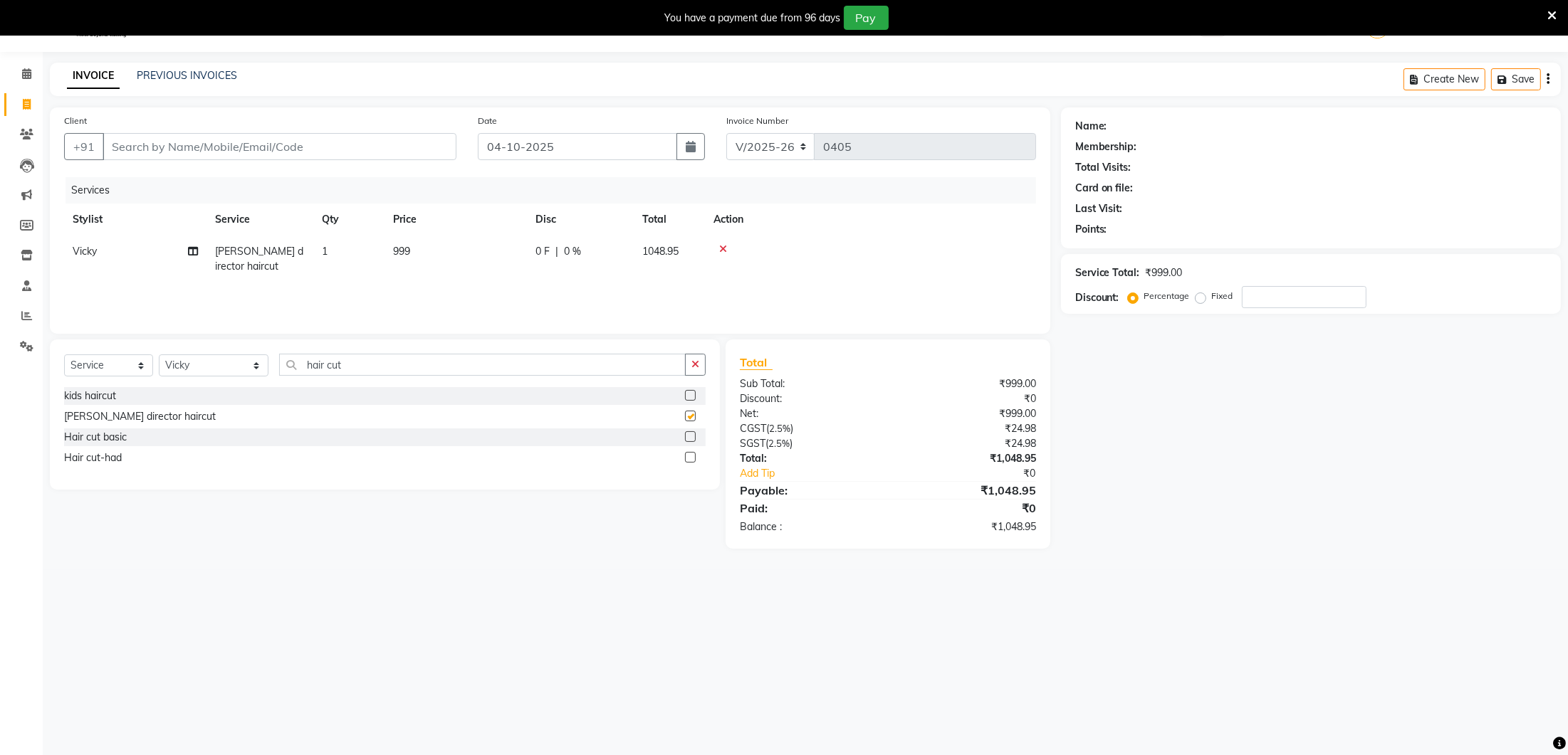
checkbox input "false"
click at [463, 251] on td "999" at bounding box center [455, 259] width 142 height 47
select select "35806"
click at [499, 251] on input "999" at bounding box center [522, 255] width 126 height 22
type input "9"
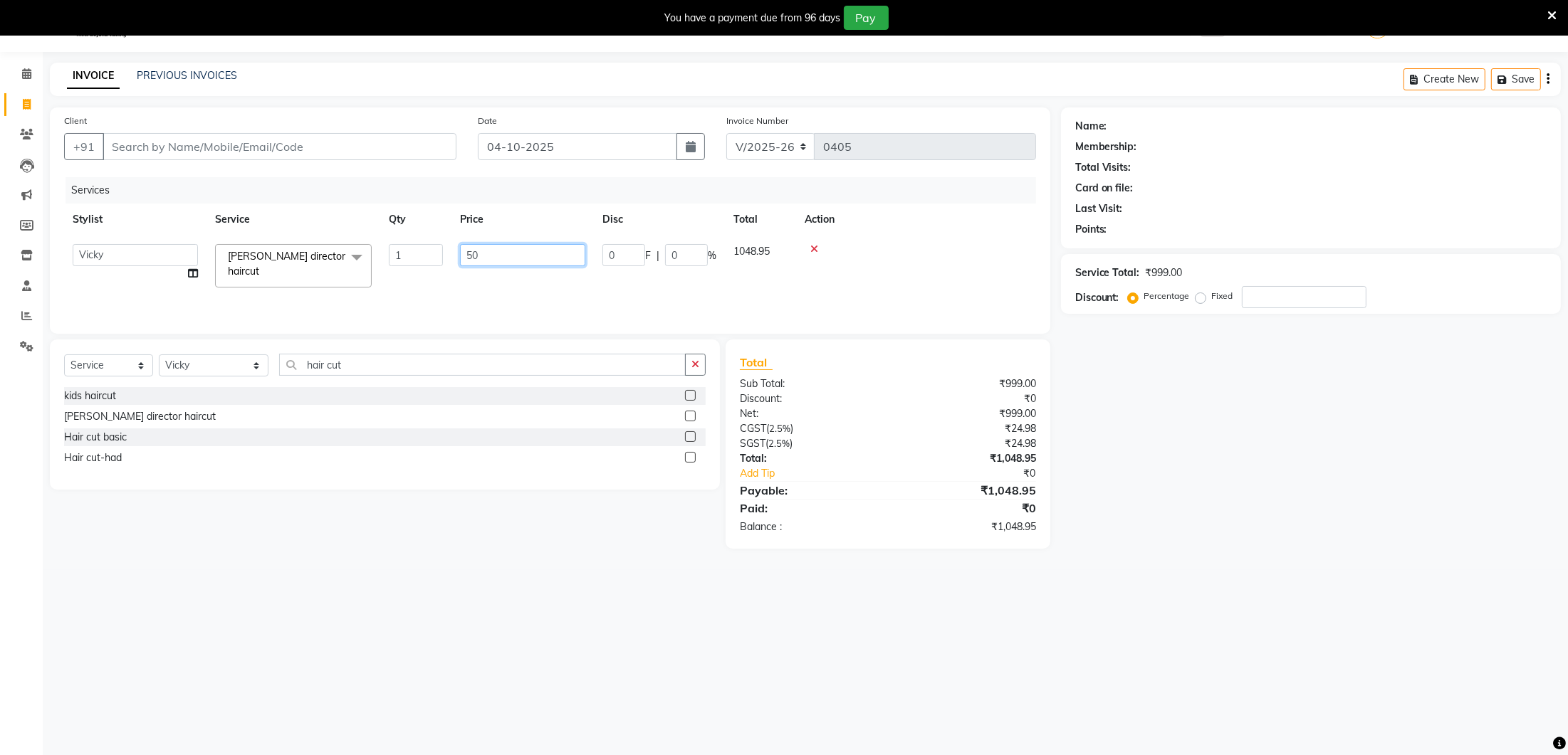
type input "500"
click at [471, 286] on div "Services Stylist Service Qty Price Disc Total Action [PERSON_NAME] director hai…" at bounding box center [549, 248] width 971 height 142
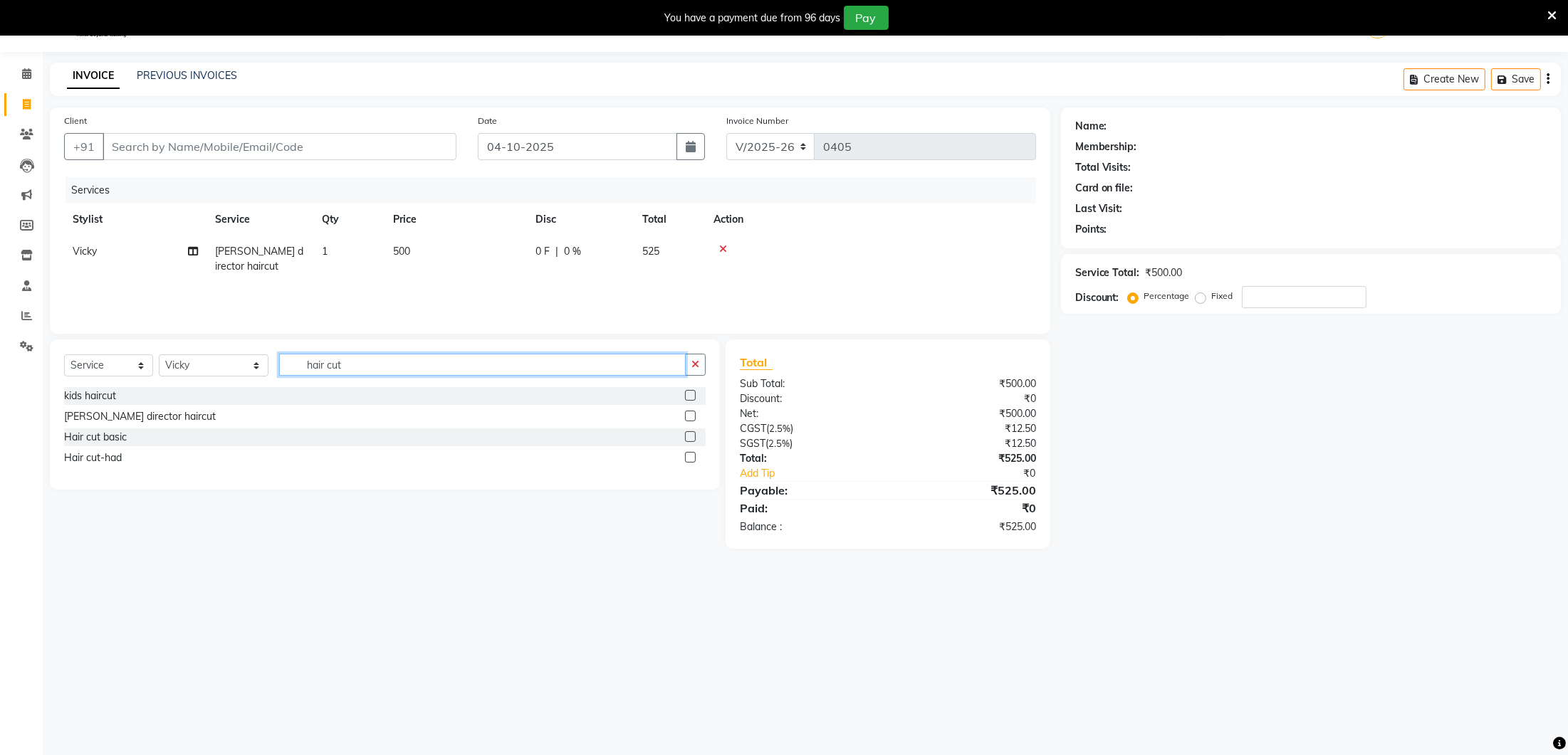
click at [381, 364] on input "hair cut" at bounding box center [482, 364] width 406 height 22
type input "h"
type input "[PERSON_NAME]"
click at [691, 391] on label at bounding box center [690, 395] width 10 height 10
click at [691, 391] on input "checkbox" at bounding box center [689, 396] width 10 height 10
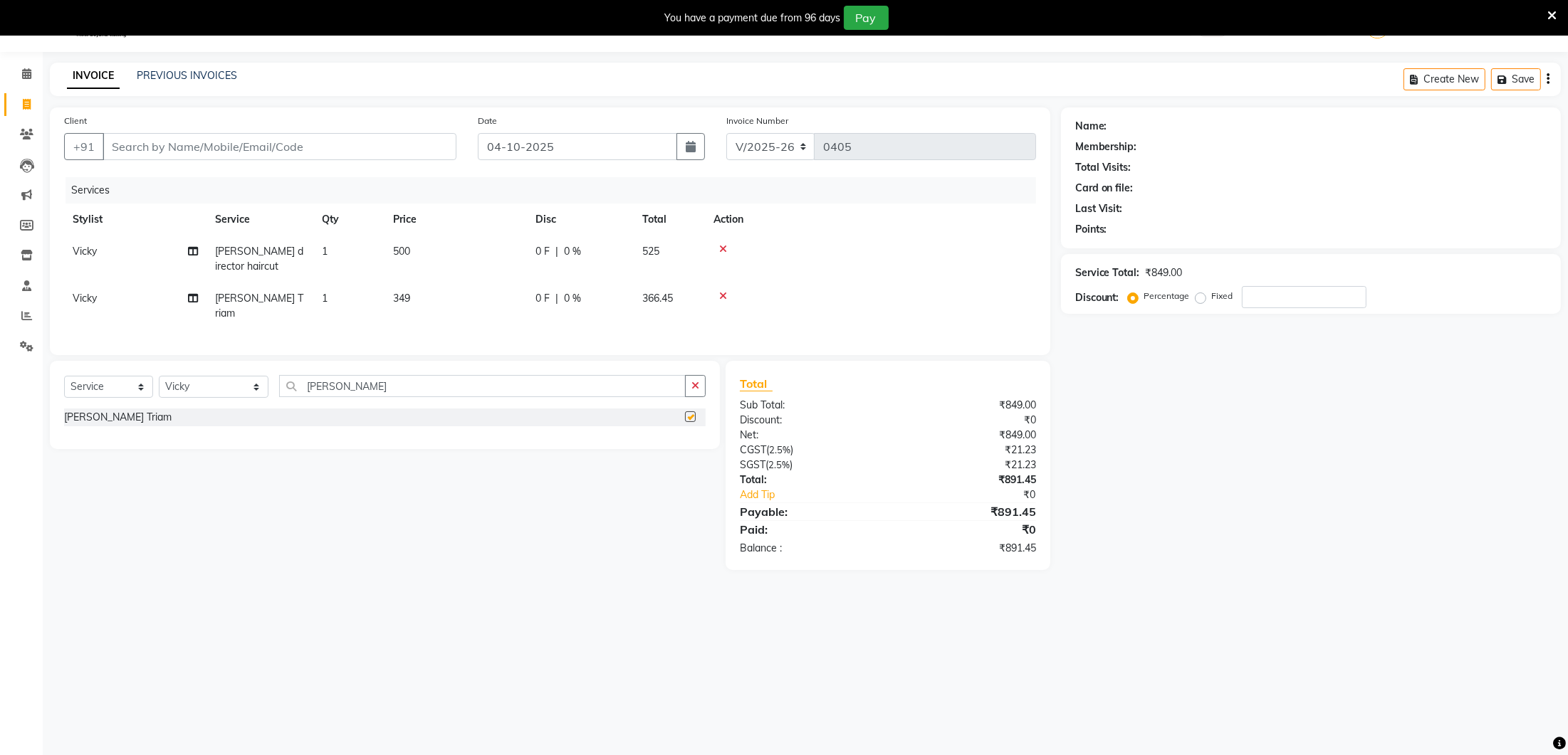
checkbox input "false"
drag, startPoint x: 518, startPoint y: 319, endPoint x: 442, endPoint y: 303, distance: 77.7
click at [518, 319] on div "Services Stylist Service Qty Price Disc Total Action [PERSON_NAME] director hai…" at bounding box center [549, 259] width 971 height 164
click at [442, 303] on td "349" at bounding box center [455, 306] width 142 height 47
select select "35806"
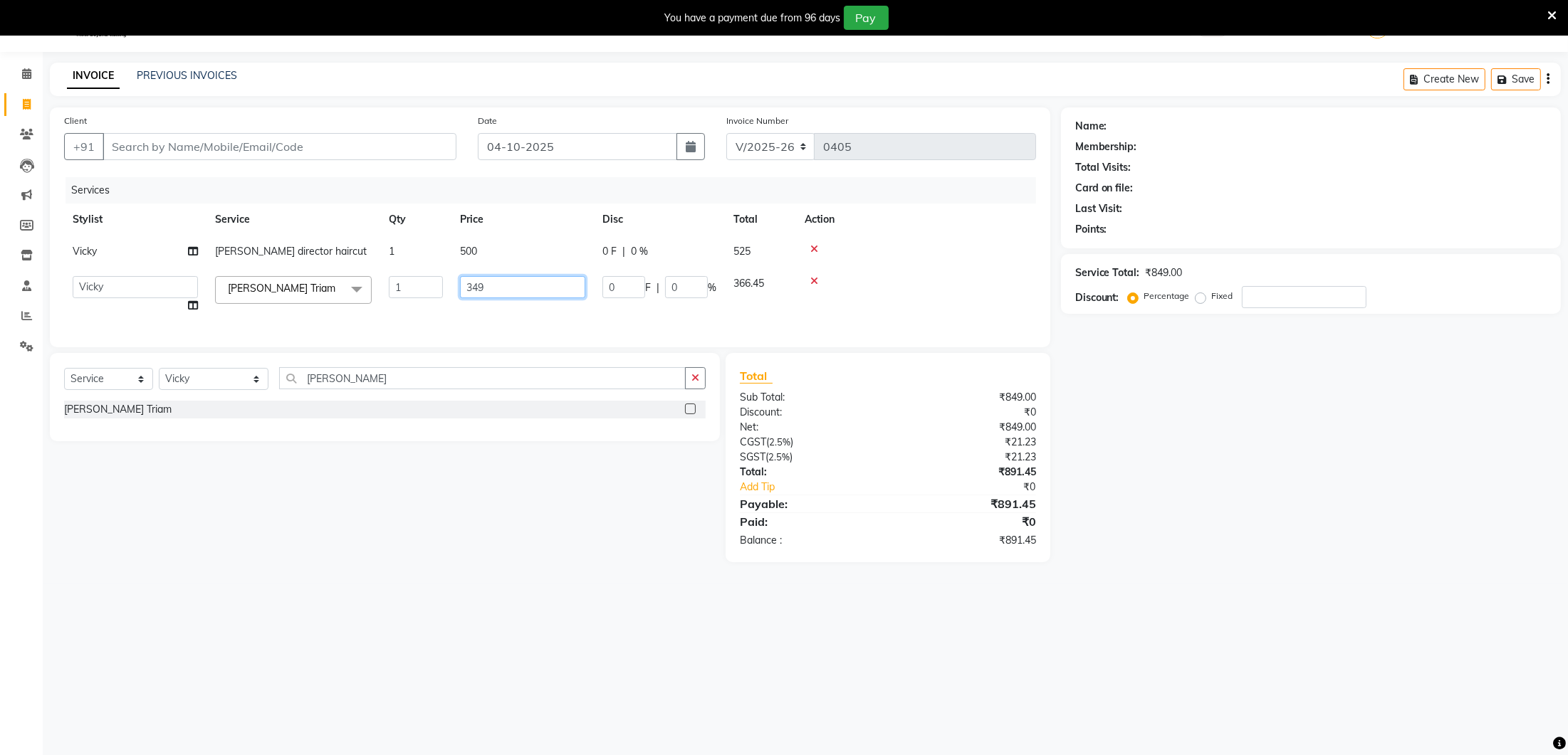
click at [494, 286] on input "349" at bounding box center [522, 287] width 126 height 22
type input "350"
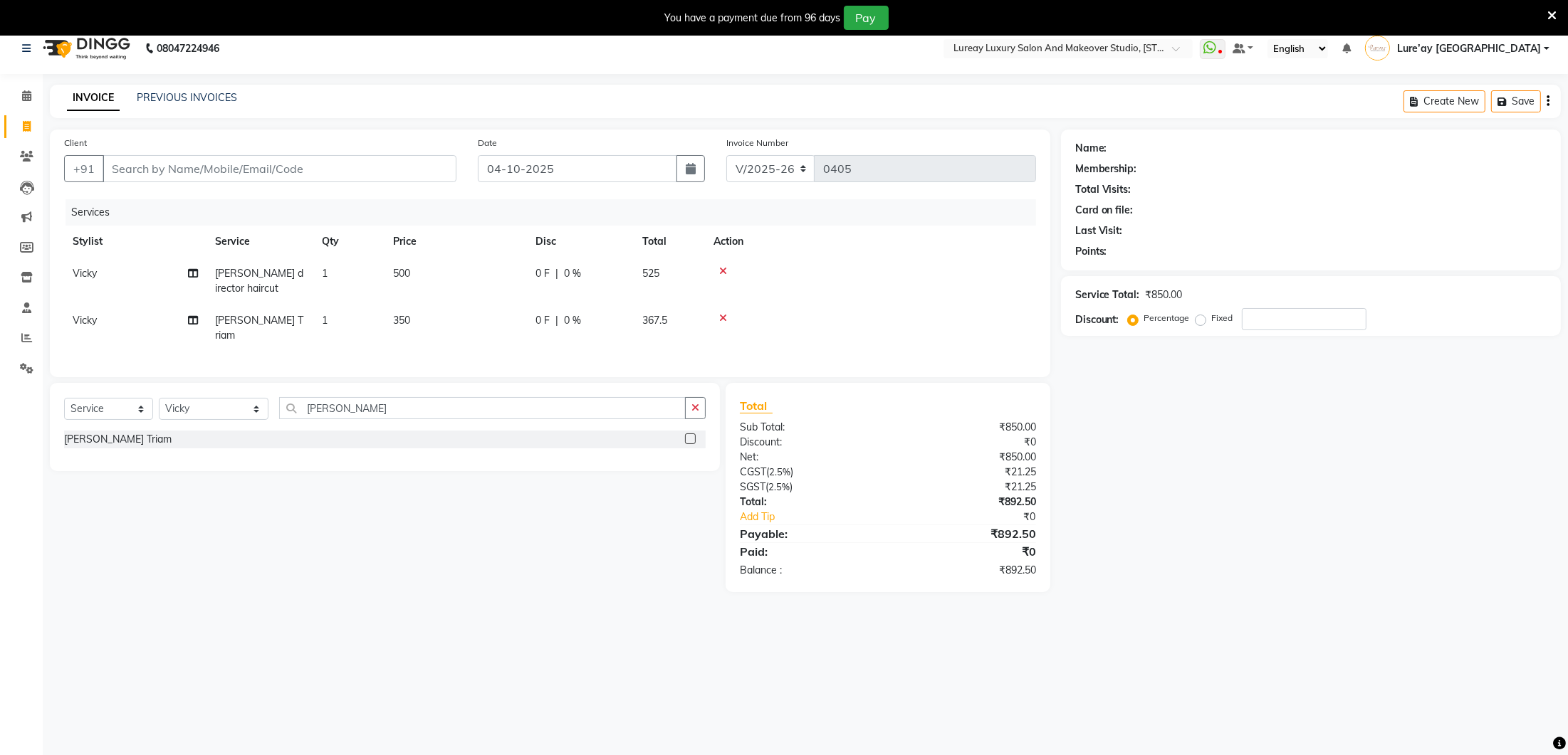
click at [393, 343] on div "Services Stylist Service Qty Price Disc Total Action [PERSON_NAME] director hai…" at bounding box center [549, 282] width 971 height 164
click at [367, 393] on input "[PERSON_NAME]" at bounding box center [482, 404] width 406 height 22
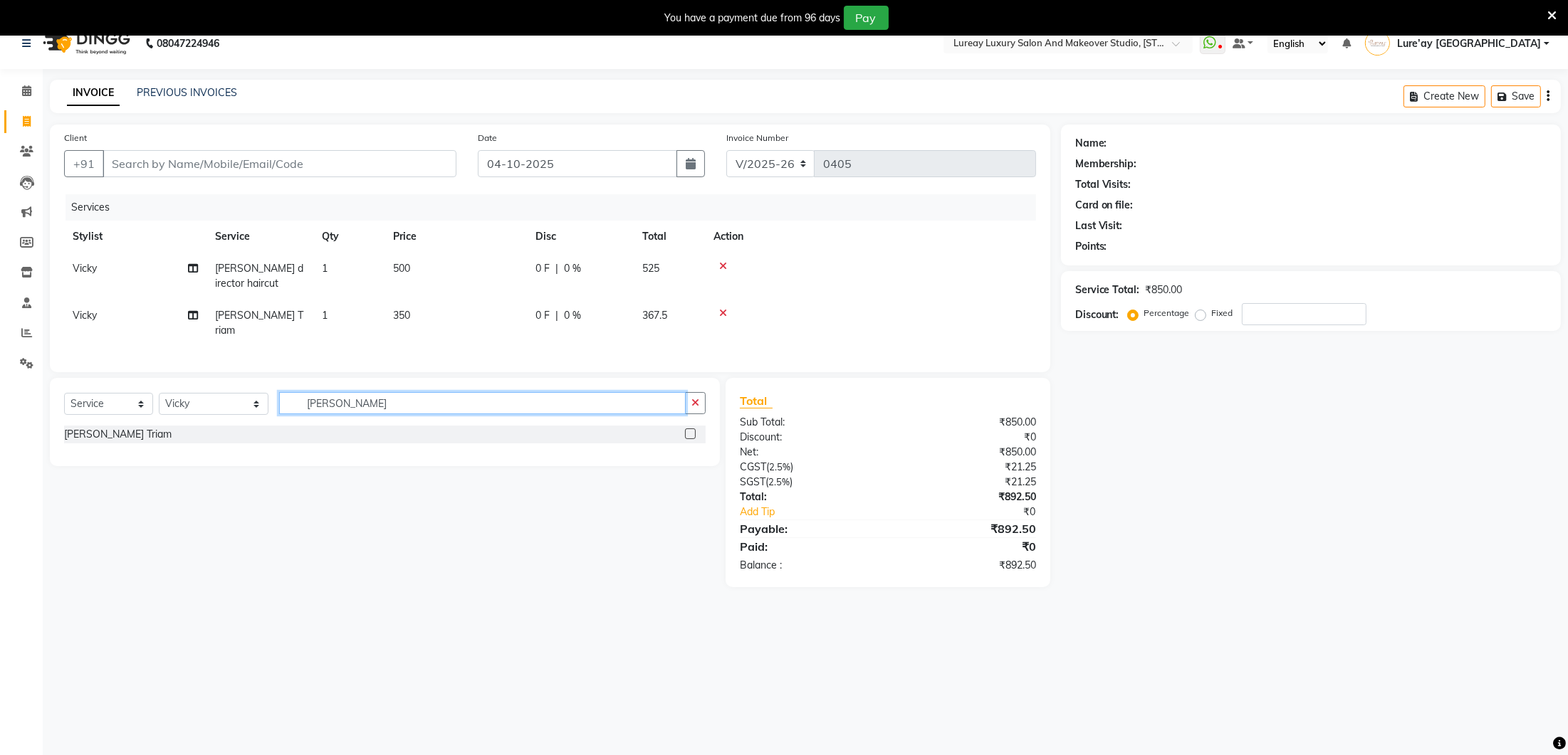
scroll to position [17, 0]
type input "b"
click at [172, 167] on input "Client" at bounding box center [280, 162] width 354 height 27
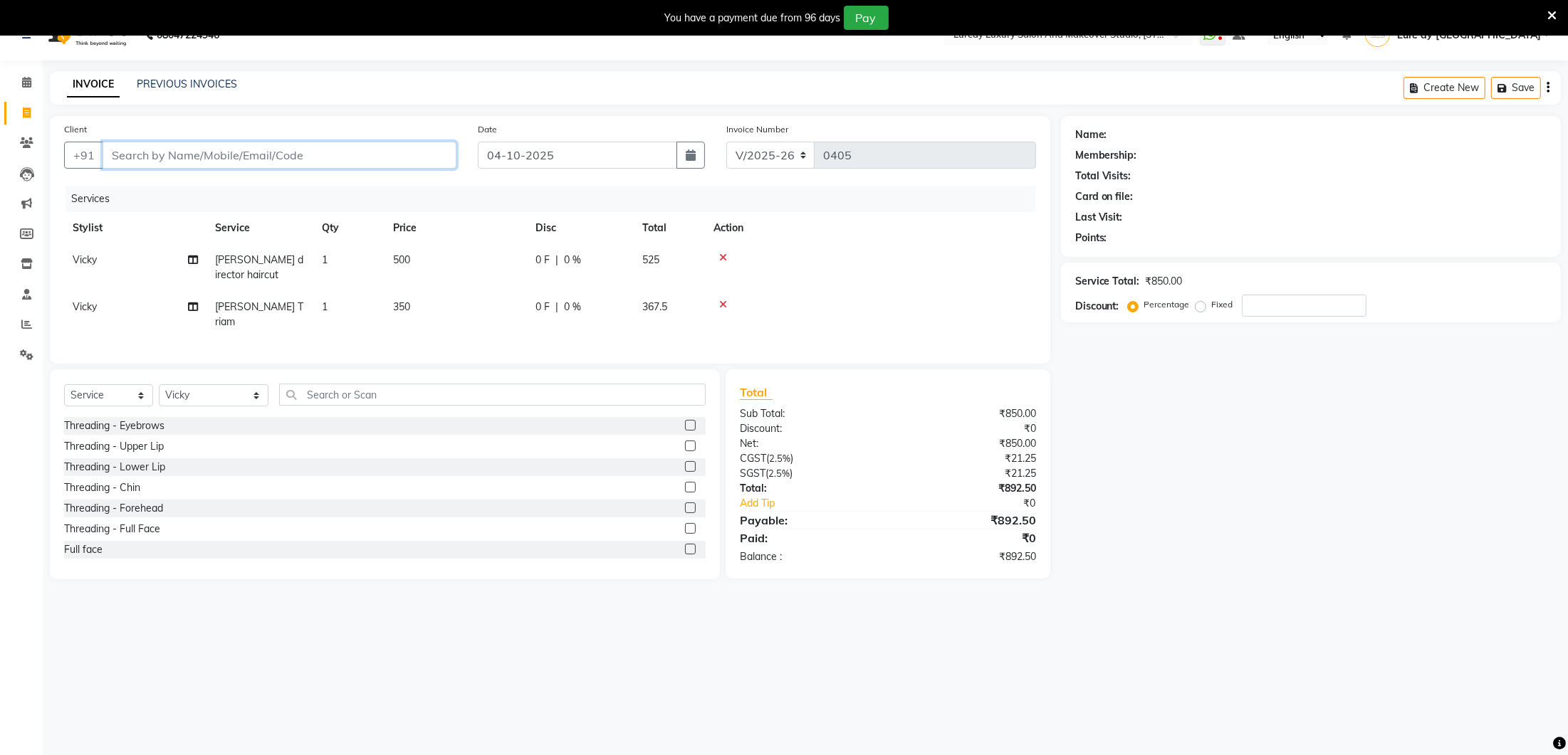
type input "9"
type input "0"
click at [179, 186] on span "[PERSON_NAME]" at bounding box center [164, 187] width 92 height 14
type input "9885059998"
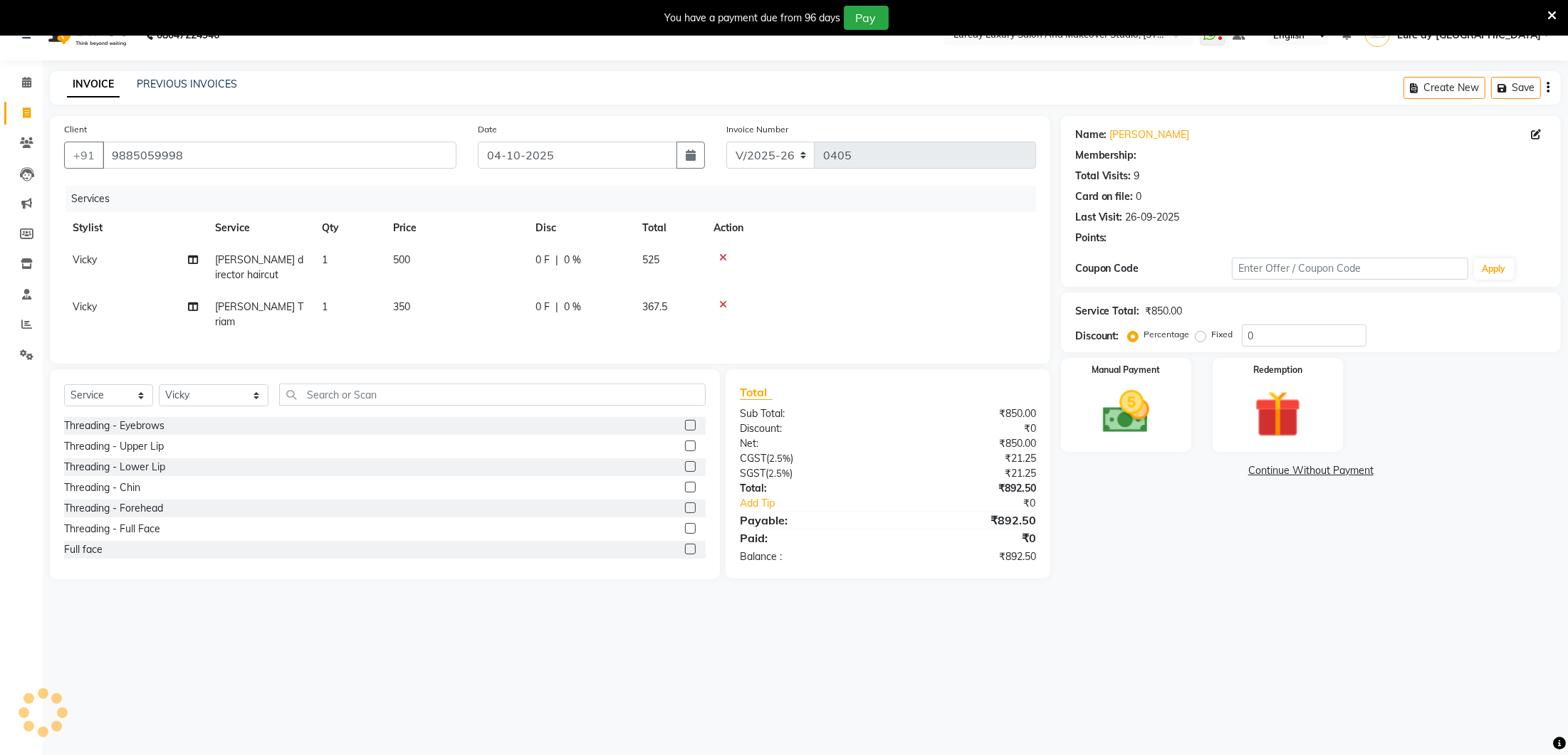
select select "1: Object"
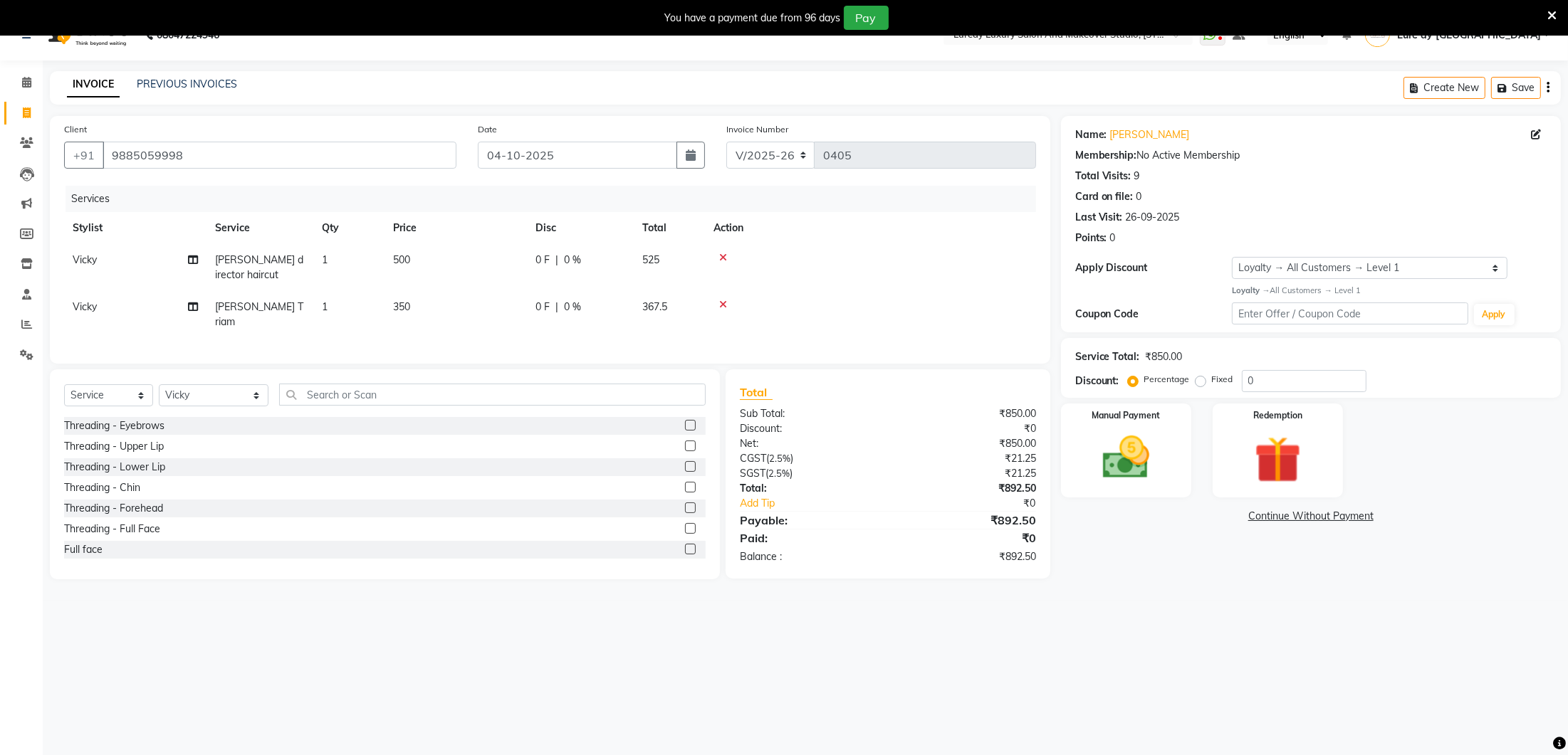
scroll to position [25, 0]
click at [571, 255] on span "0 %" at bounding box center [573, 261] width 17 height 15
select select "35806"
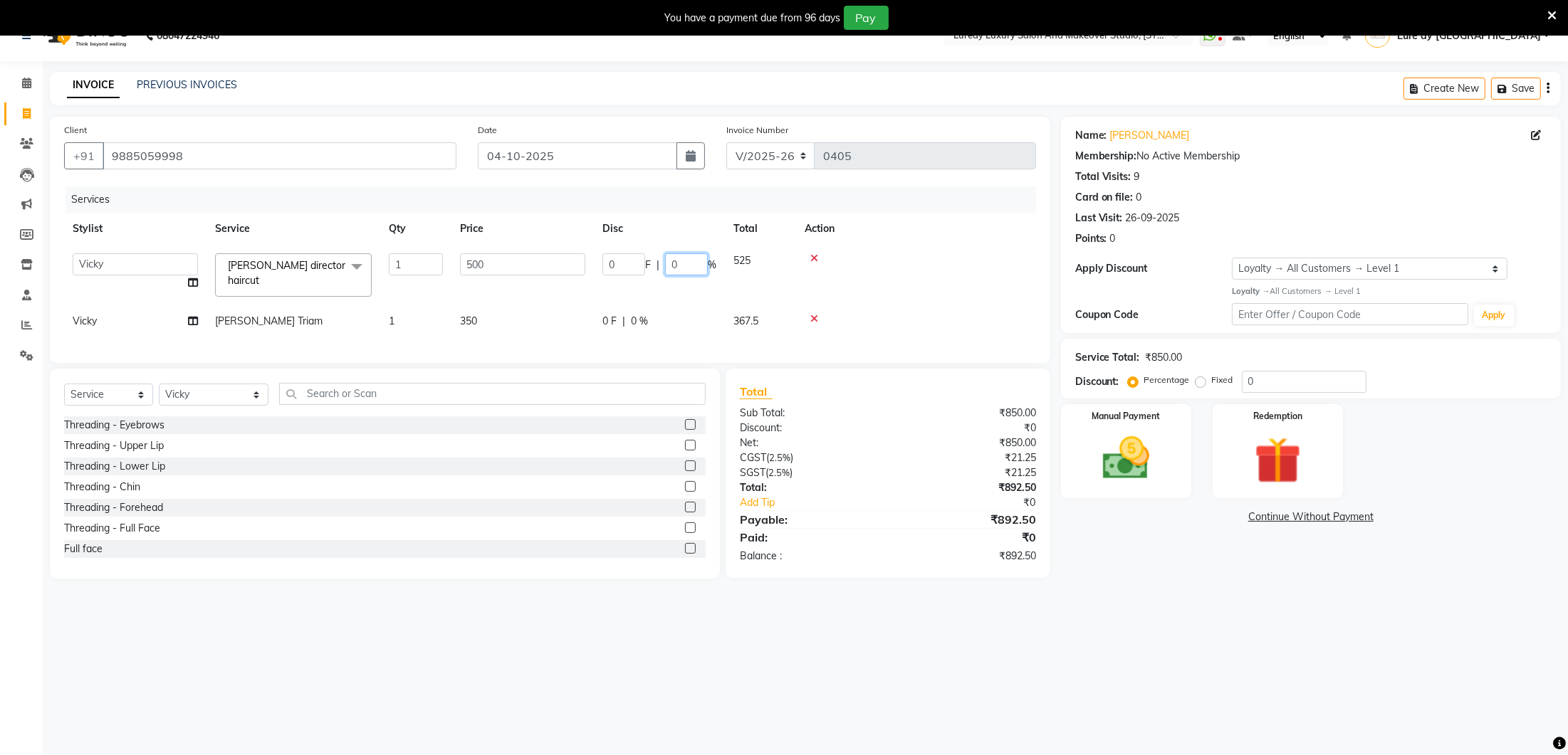
click at [682, 268] on input "0" at bounding box center [686, 264] width 43 height 22
type input "20"
click at [659, 323] on div "Services Stylist Service Qty Price Disc Total Action [PERSON_NAME] Lure’ay [GEO…" at bounding box center [549, 268] width 971 height 162
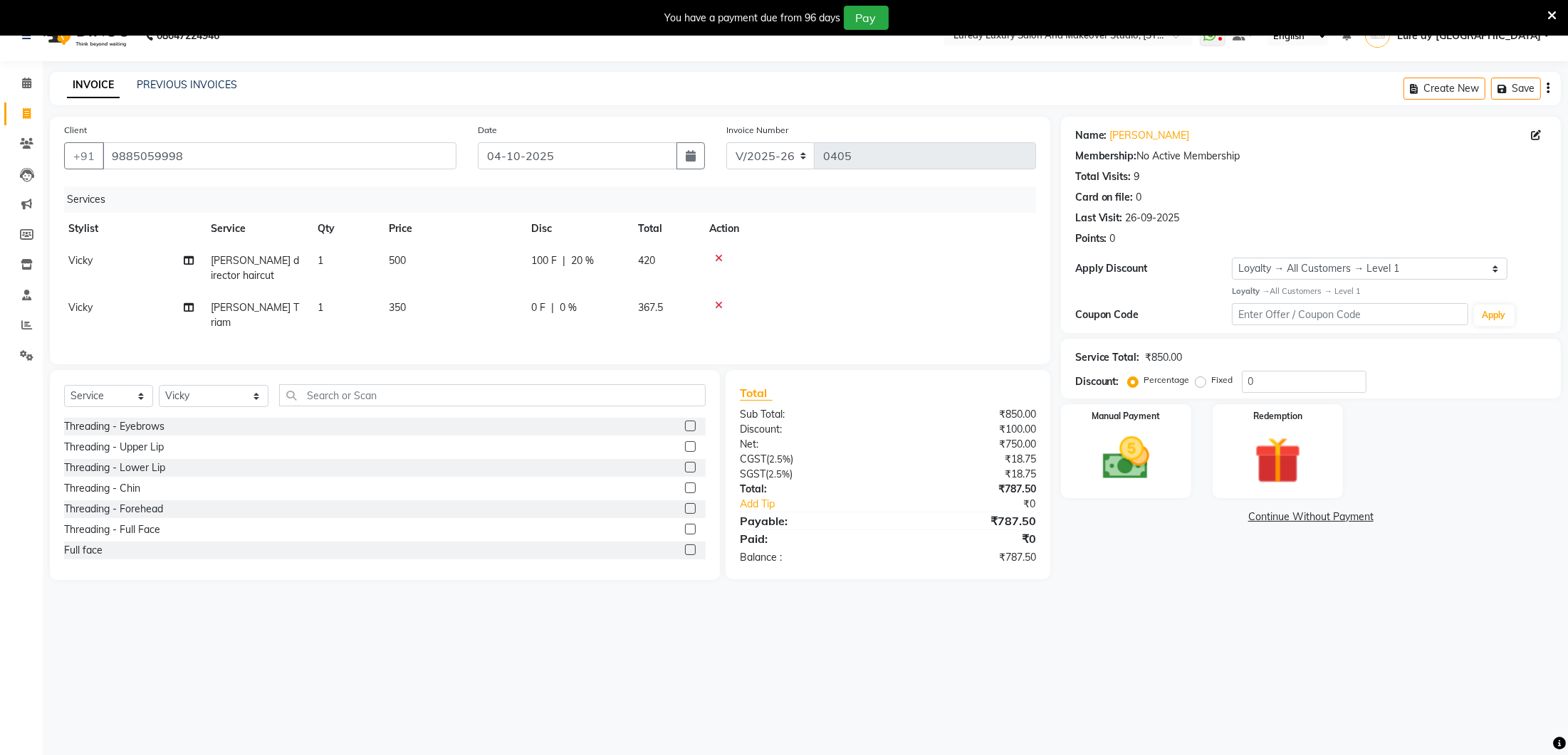
scroll to position [0, 7]
click at [571, 304] on span "0 %" at bounding box center [565, 308] width 17 height 15
select select "35806"
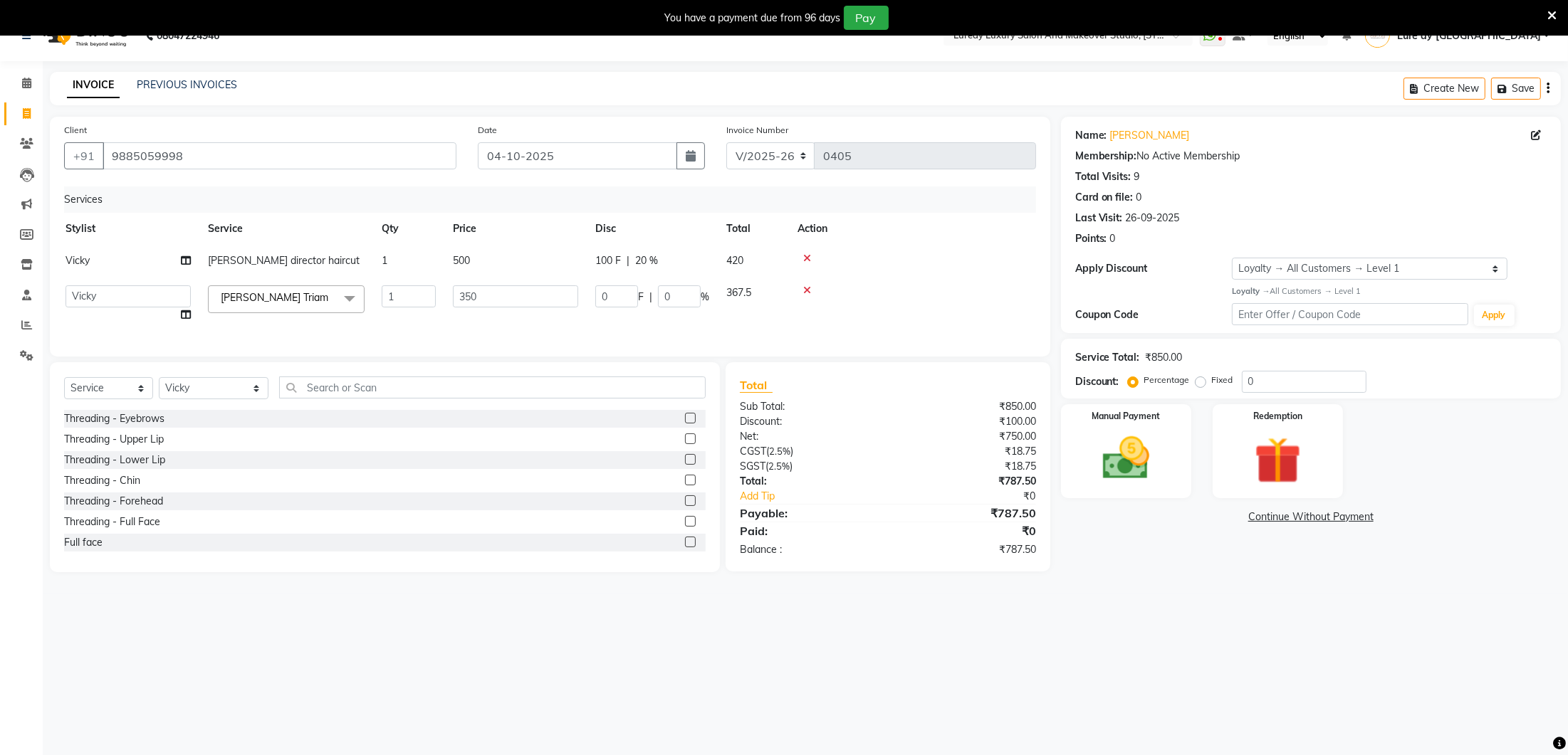
scroll to position [0, 0]
click at [685, 303] on input "0" at bounding box center [686, 296] width 43 height 22
type input "20"
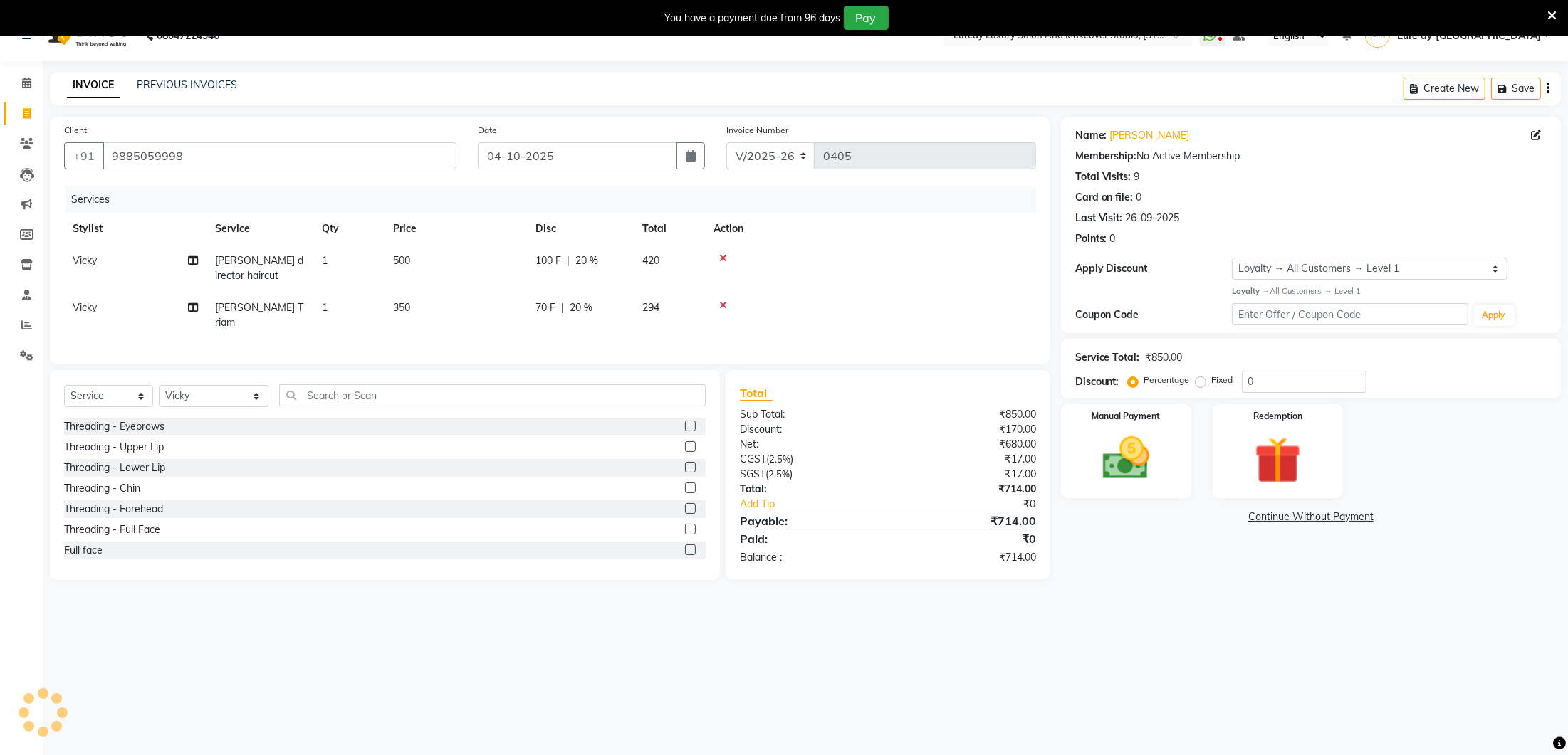
click at [709, 317] on tr "[PERSON_NAME] Triam 1 350 70 F | 20 % 294" at bounding box center [549, 316] width 971 height 47
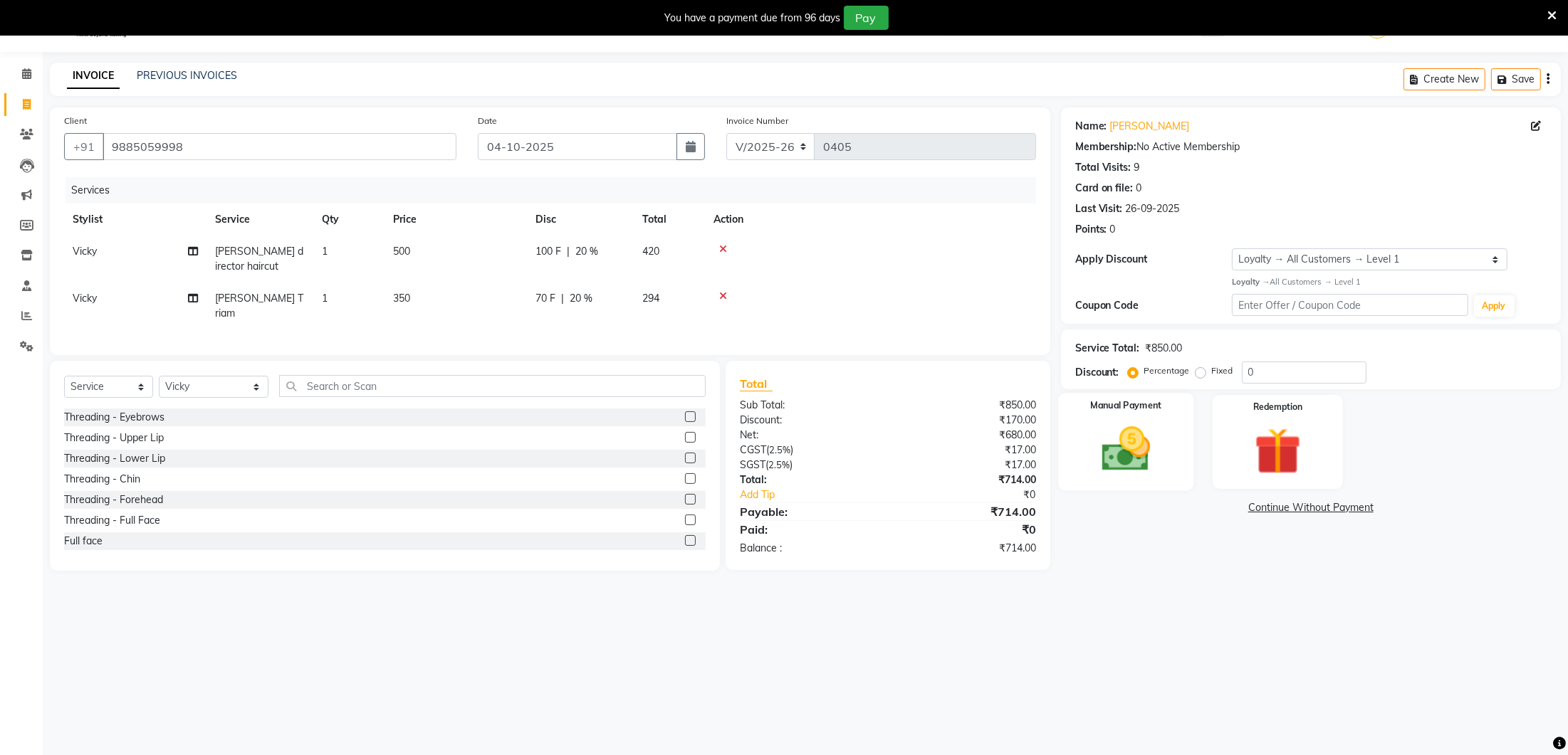
click at [1173, 445] on div "Manual Payment" at bounding box center [1125, 442] width 135 height 98
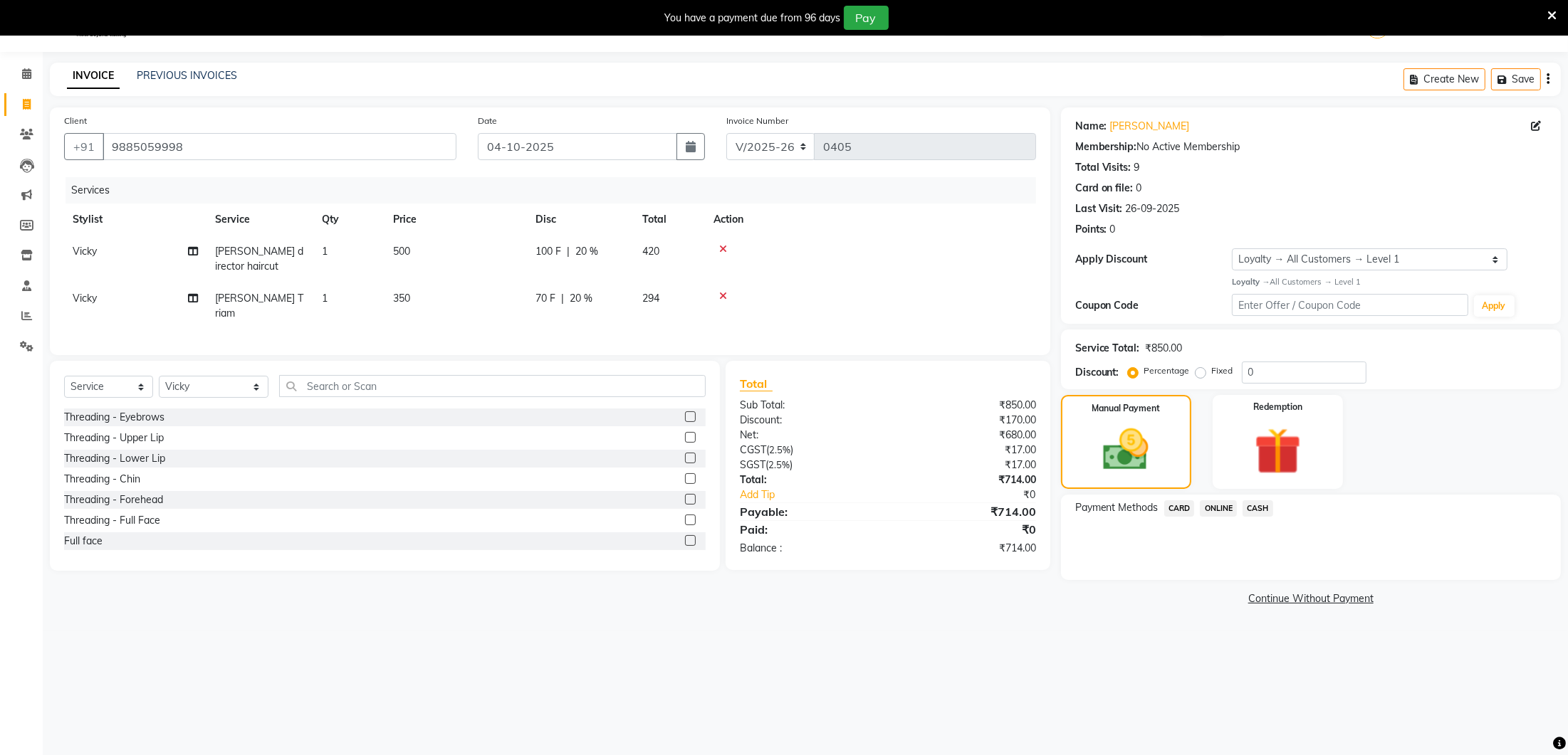
click at [1251, 502] on span "CASH" at bounding box center [1258, 508] width 31 height 17
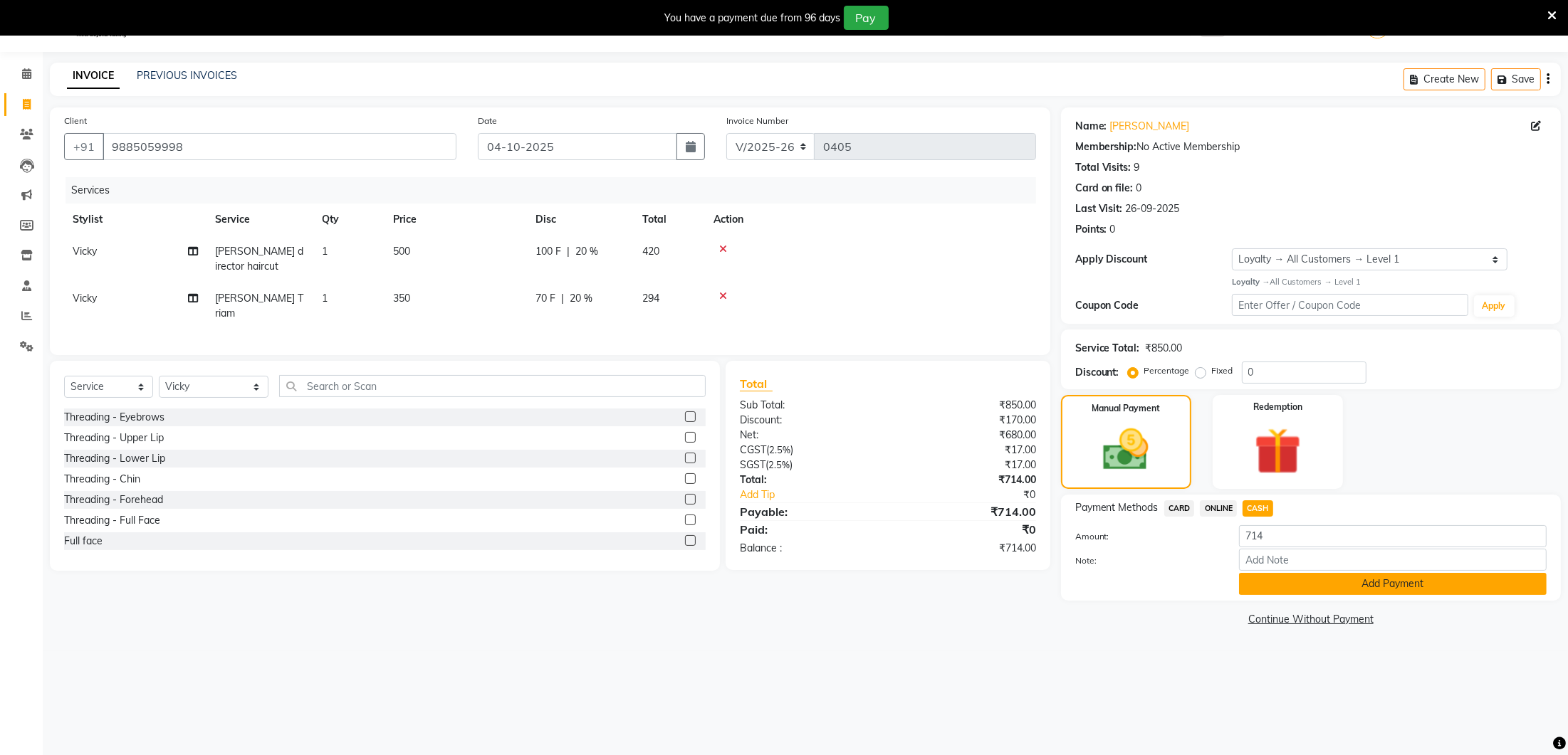
click at [1299, 590] on button "Add Payment" at bounding box center [1393, 583] width 308 height 22
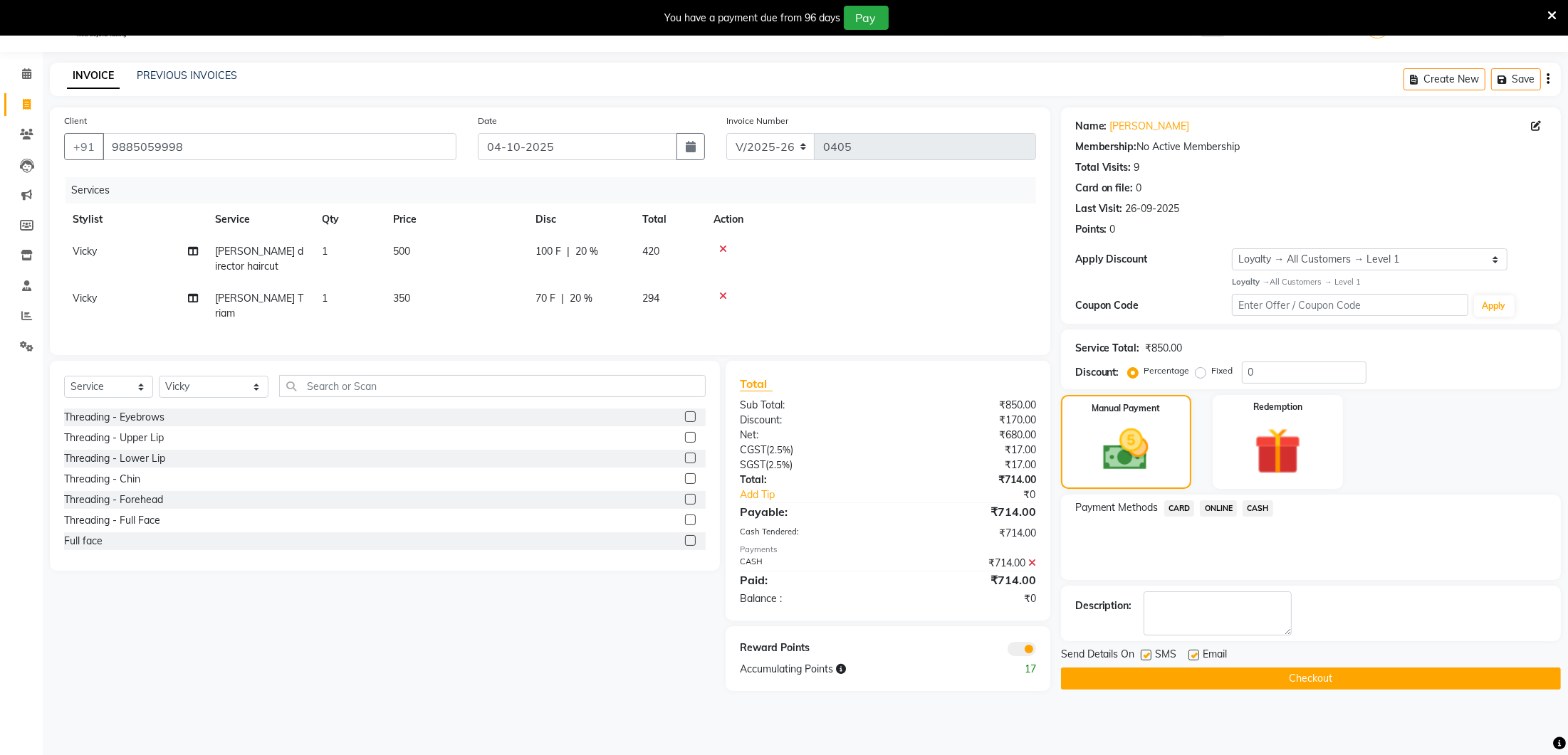
click at [1273, 672] on button "Checkout" at bounding box center [1310, 678] width 500 height 22
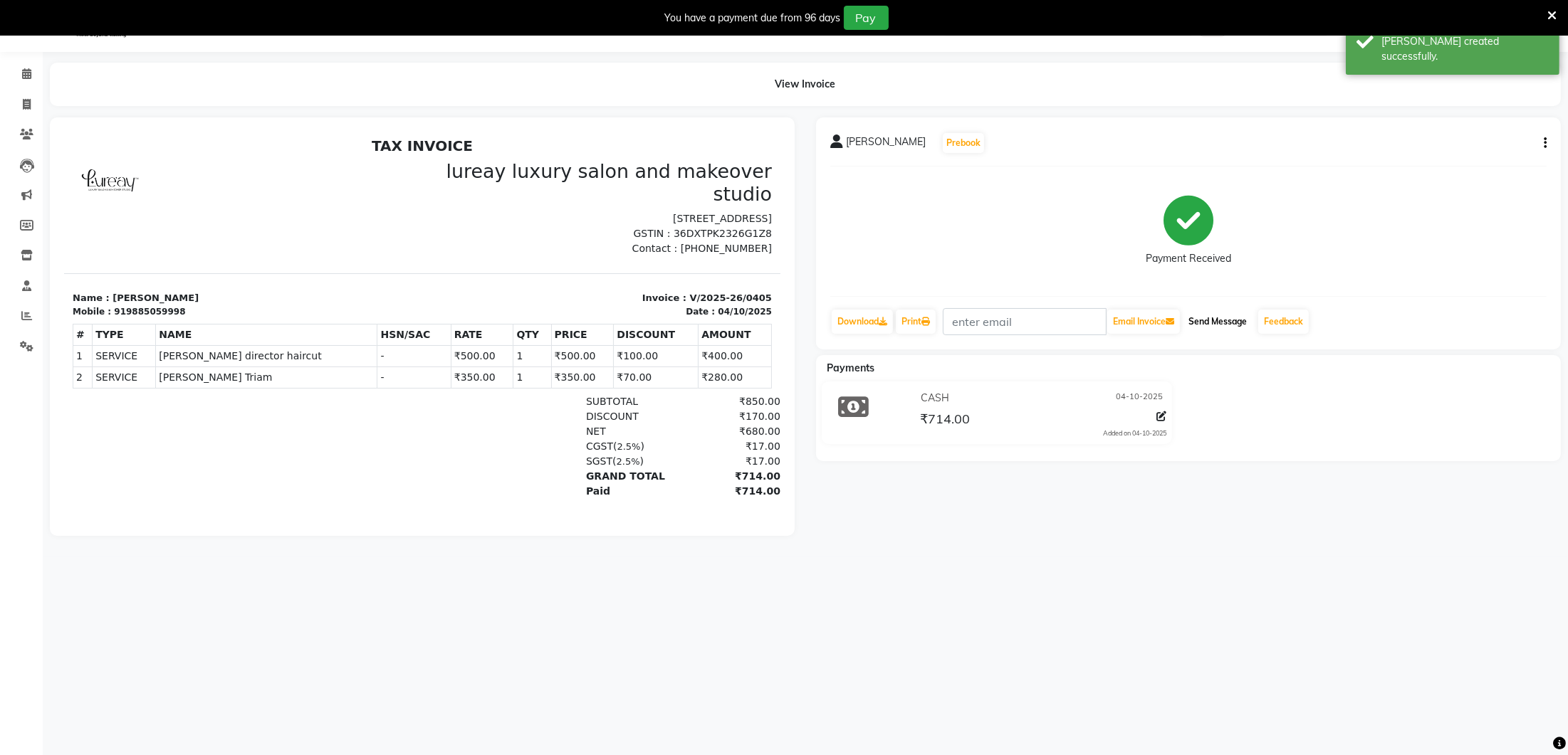
click at [1204, 316] on button "Send Message" at bounding box center [1217, 322] width 70 height 24
click at [30, 105] on span at bounding box center [26, 105] width 25 height 17
select select "4075"
select select "service"
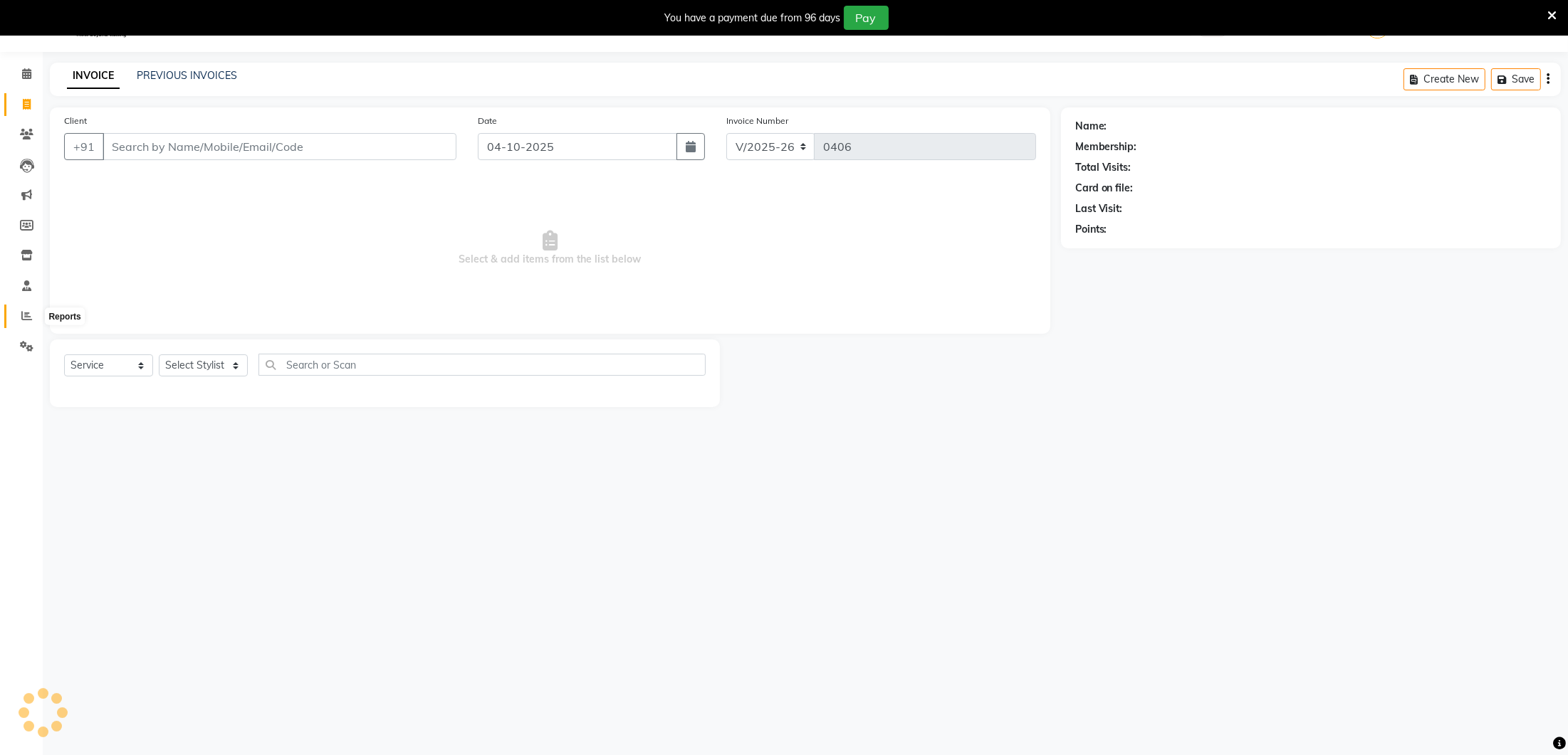
click at [25, 315] on icon at bounding box center [26, 316] width 10 height 10
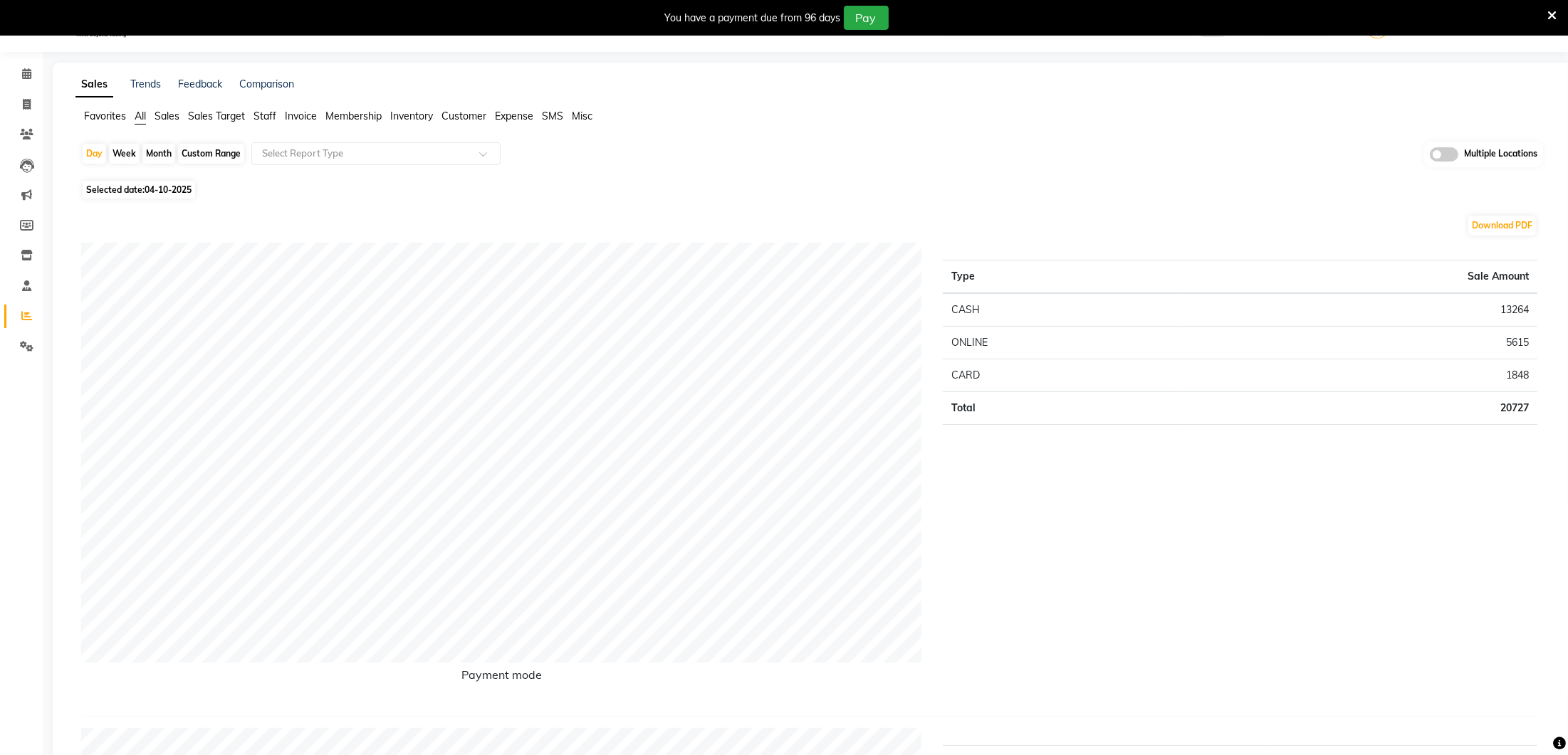
click at [1158, 281] on th "Type" at bounding box center [1063, 276] width 241 height 33
click at [27, 103] on icon at bounding box center [26, 103] width 8 height 10
select select "4075"
select select "service"
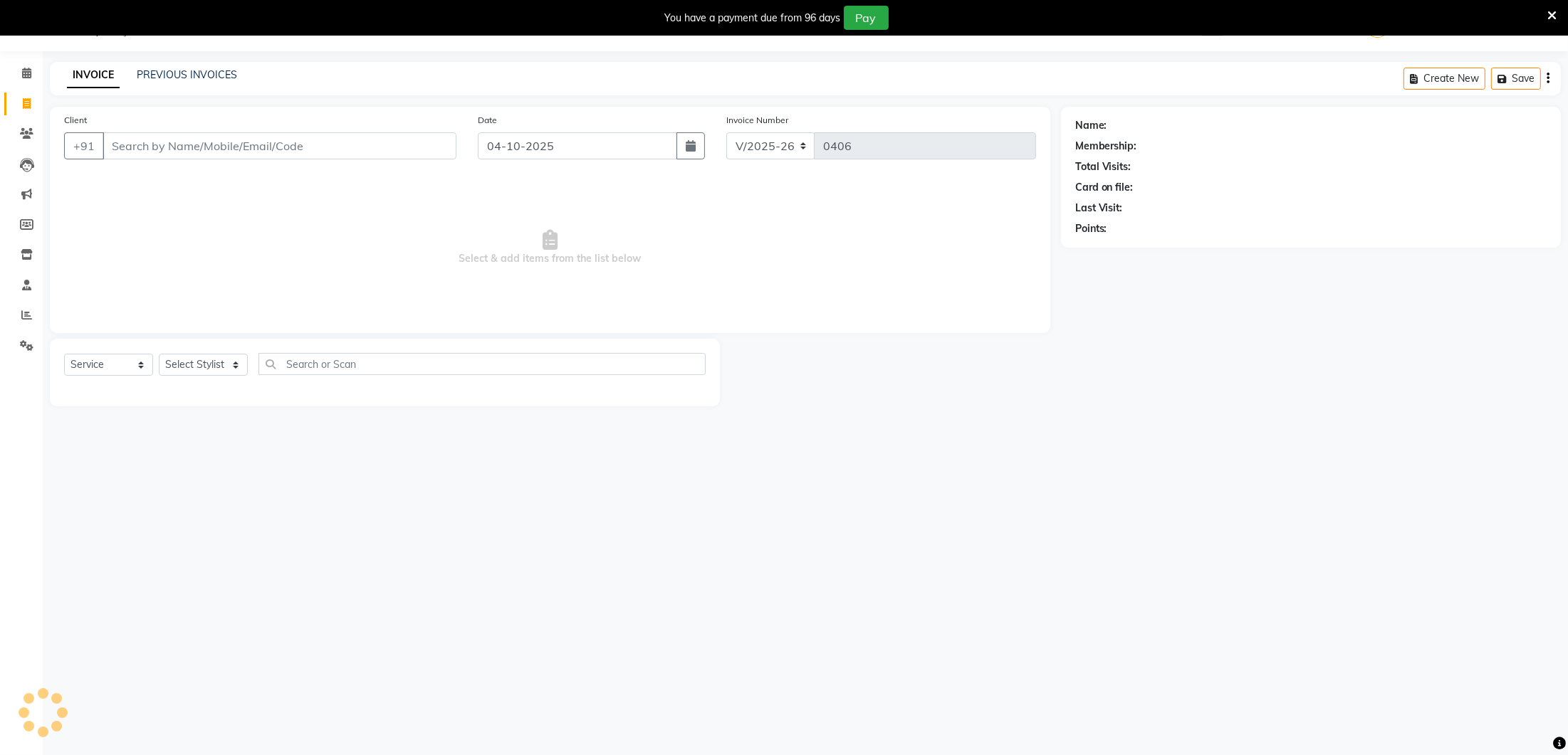
scroll to position [34, 0]
click at [217, 371] on select "Select Stylist [PERSON_NAME] Lure’ay [GEOGRAPHIC_DATA] [PERSON_NAME] [PERSON_NA…" at bounding box center [214, 365] width 110 height 22
select select "92722"
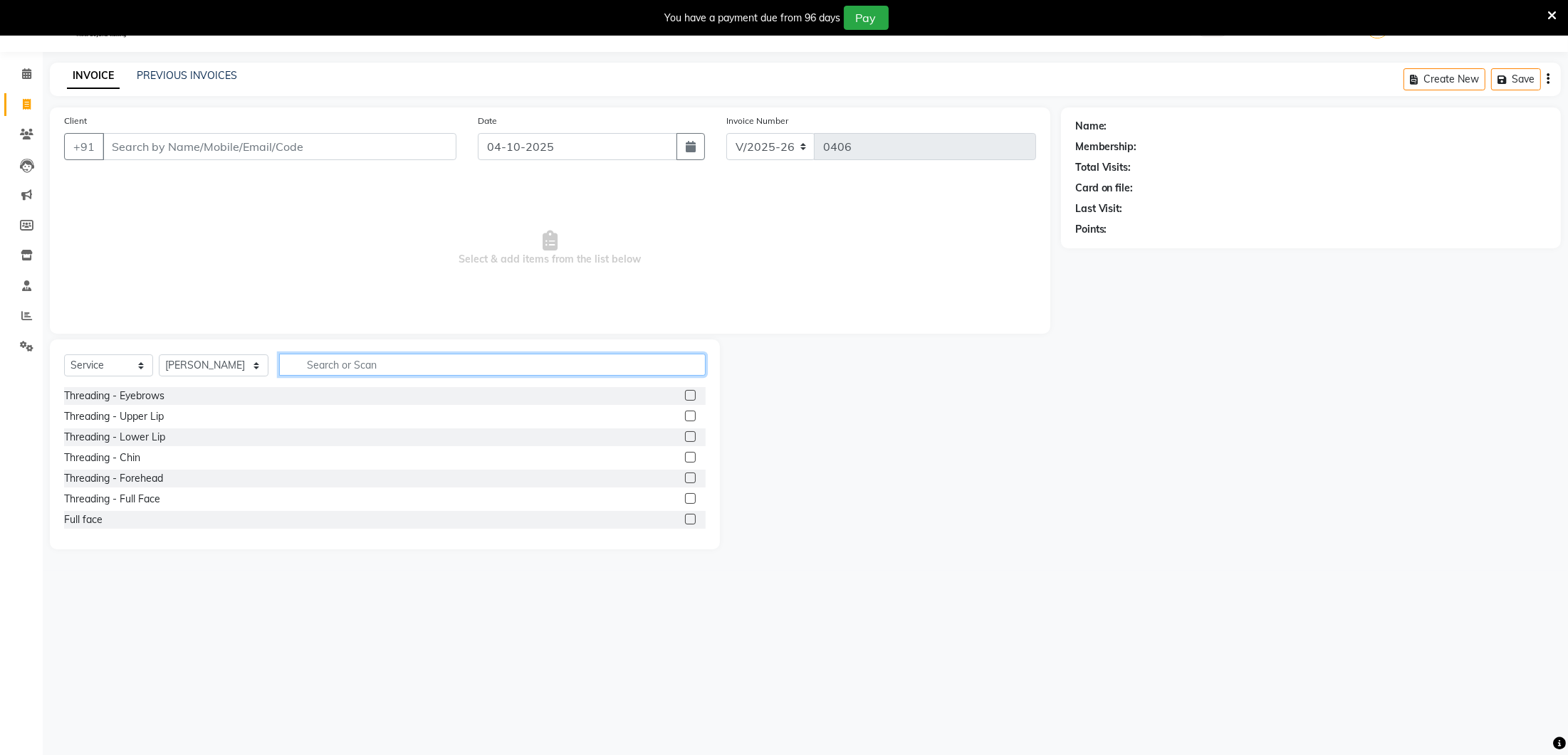
click at [316, 361] on input "text" at bounding box center [492, 364] width 426 height 22
type input "h"
type input "hair cut"
click at [691, 416] on label at bounding box center [690, 416] width 10 height 10
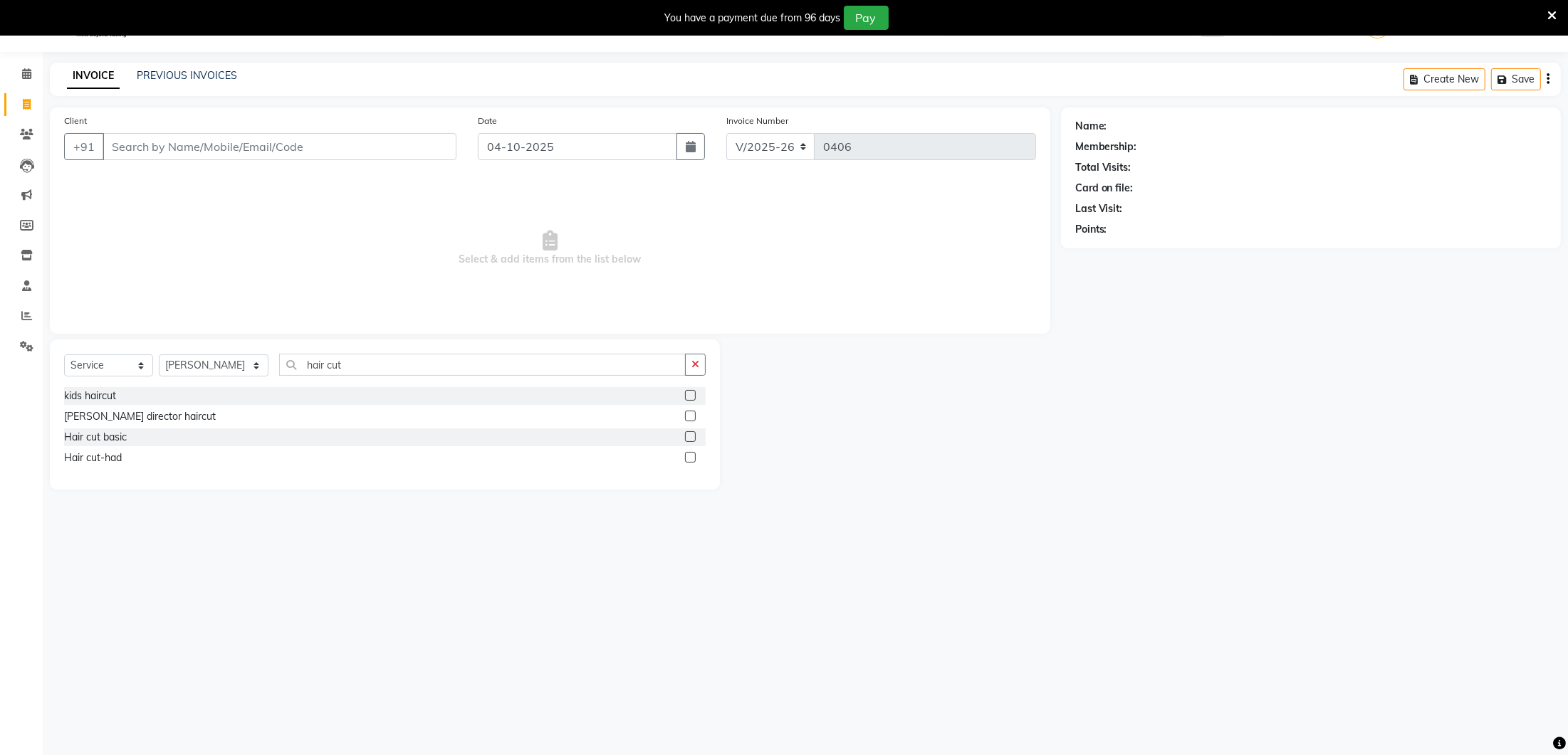
click at [691, 416] on input "checkbox" at bounding box center [689, 417] width 10 height 10
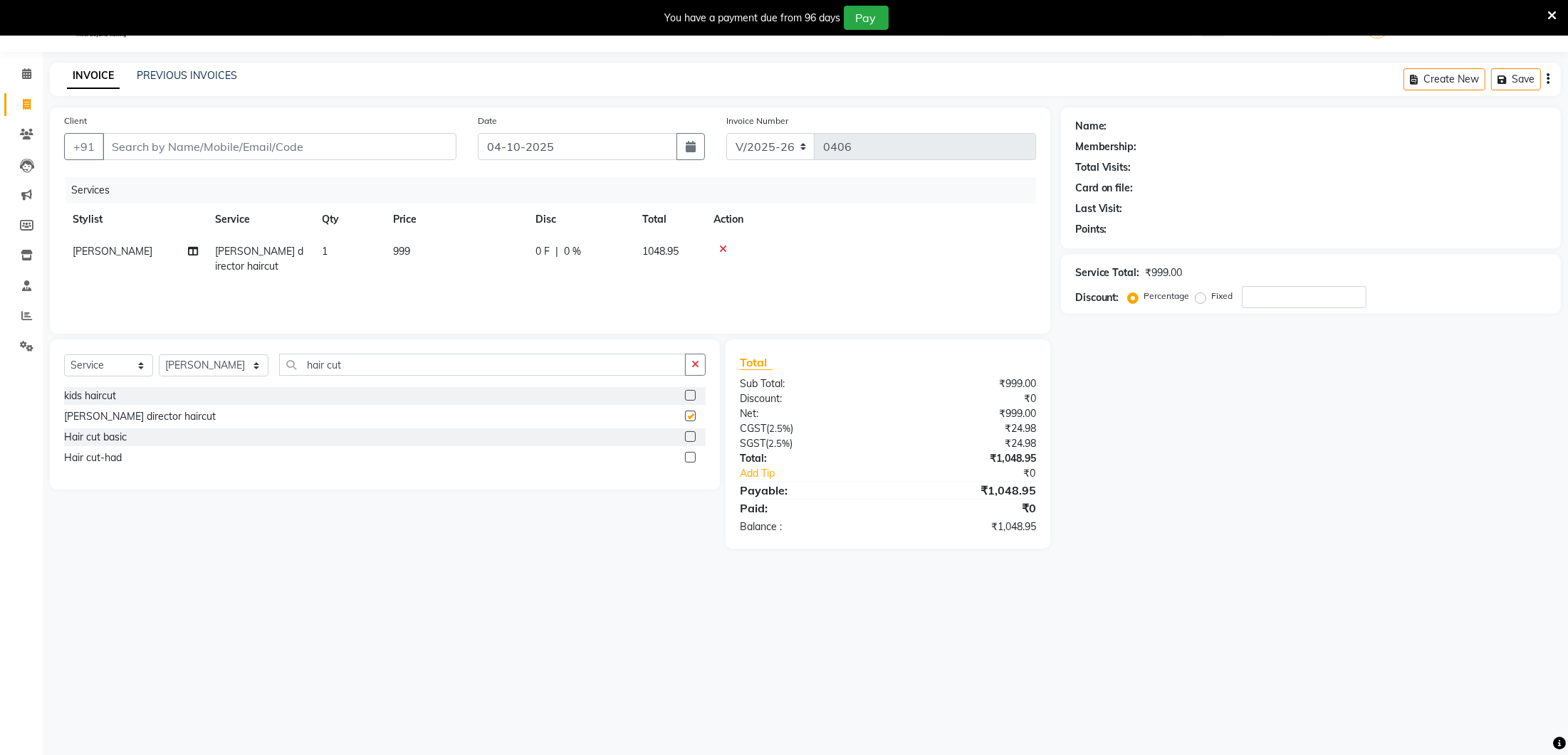
checkbox input "false"
click at [470, 274] on td "999" at bounding box center [455, 259] width 142 height 47
select select "92722"
click at [491, 253] on input "999" at bounding box center [522, 255] width 126 height 22
type input "9"
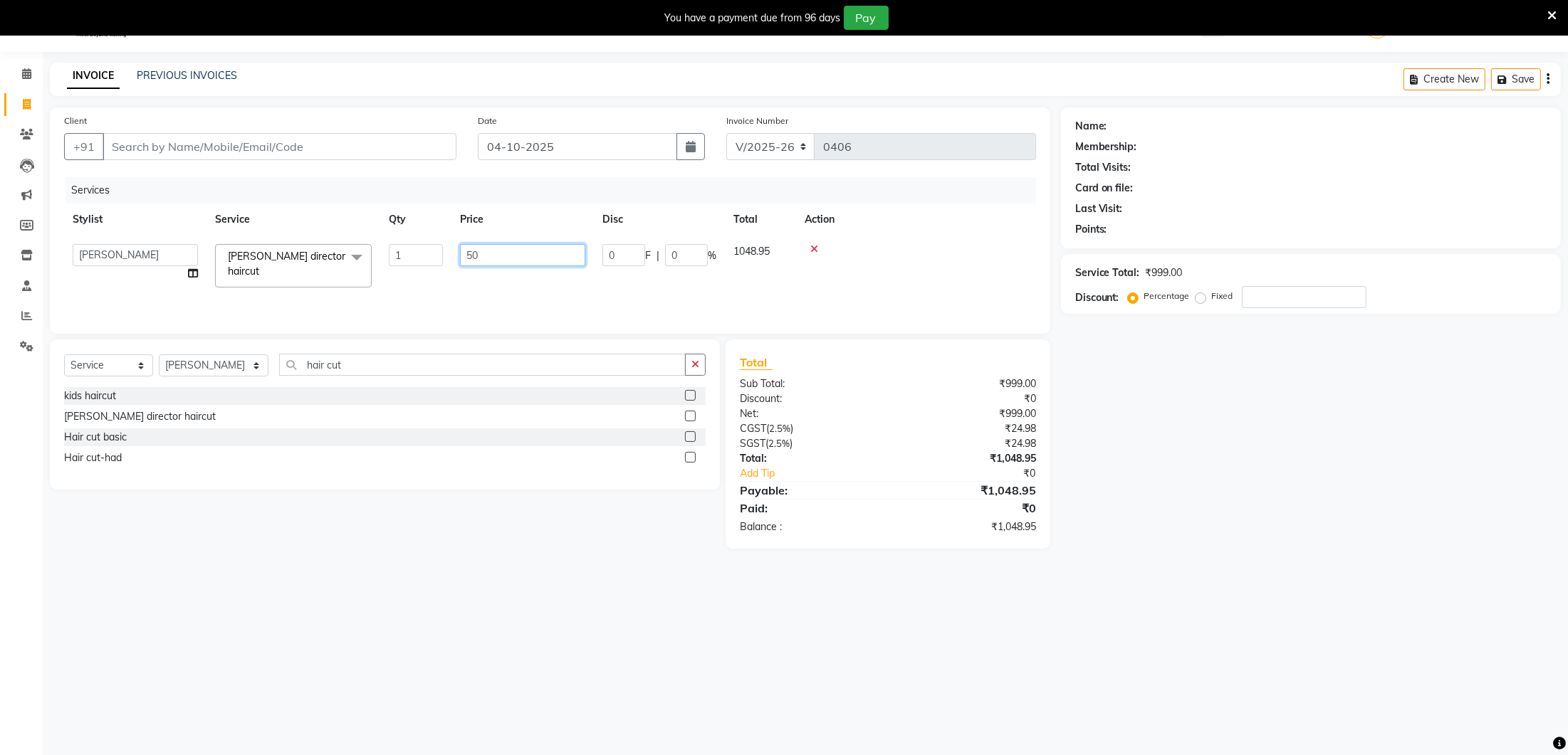
type input "500"
click at [485, 279] on td "500" at bounding box center [455, 259] width 142 height 47
select select "92722"
click at [440, 360] on input "hair cut" at bounding box center [482, 364] width 406 height 22
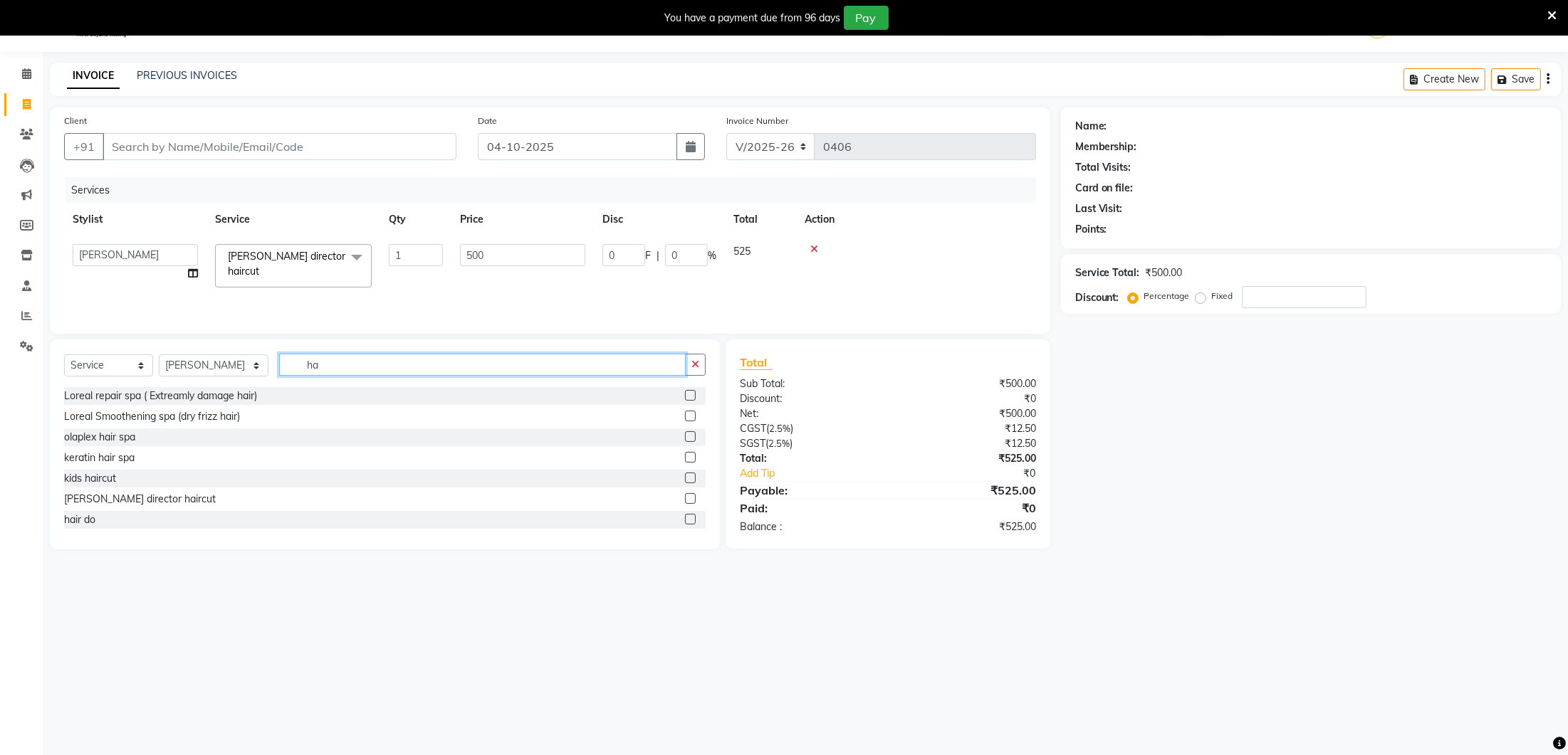
type input "h"
type input "ammo"
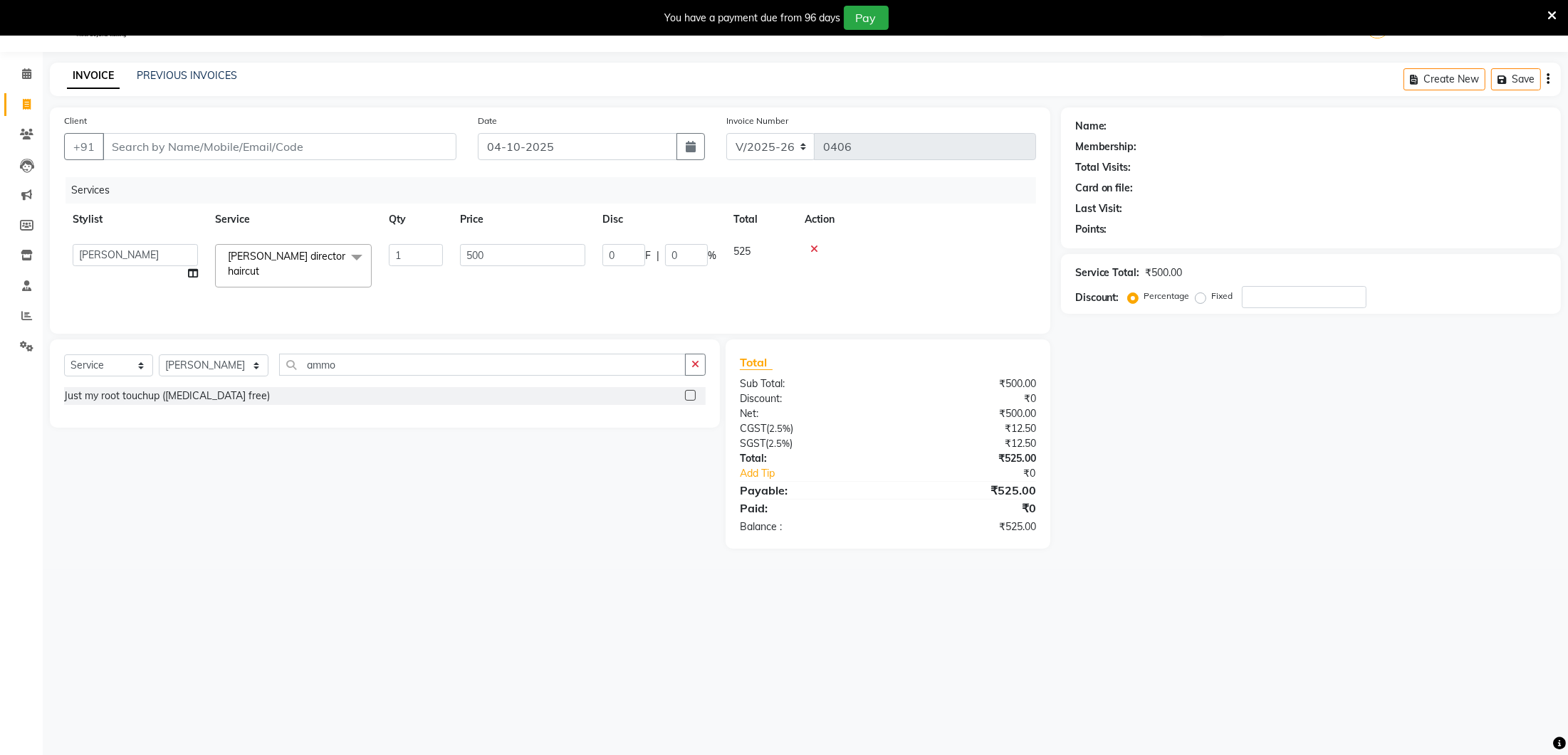
click at [692, 396] on label at bounding box center [690, 395] width 10 height 10
click at [692, 396] on input "checkbox" at bounding box center [689, 396] width 10 height 10
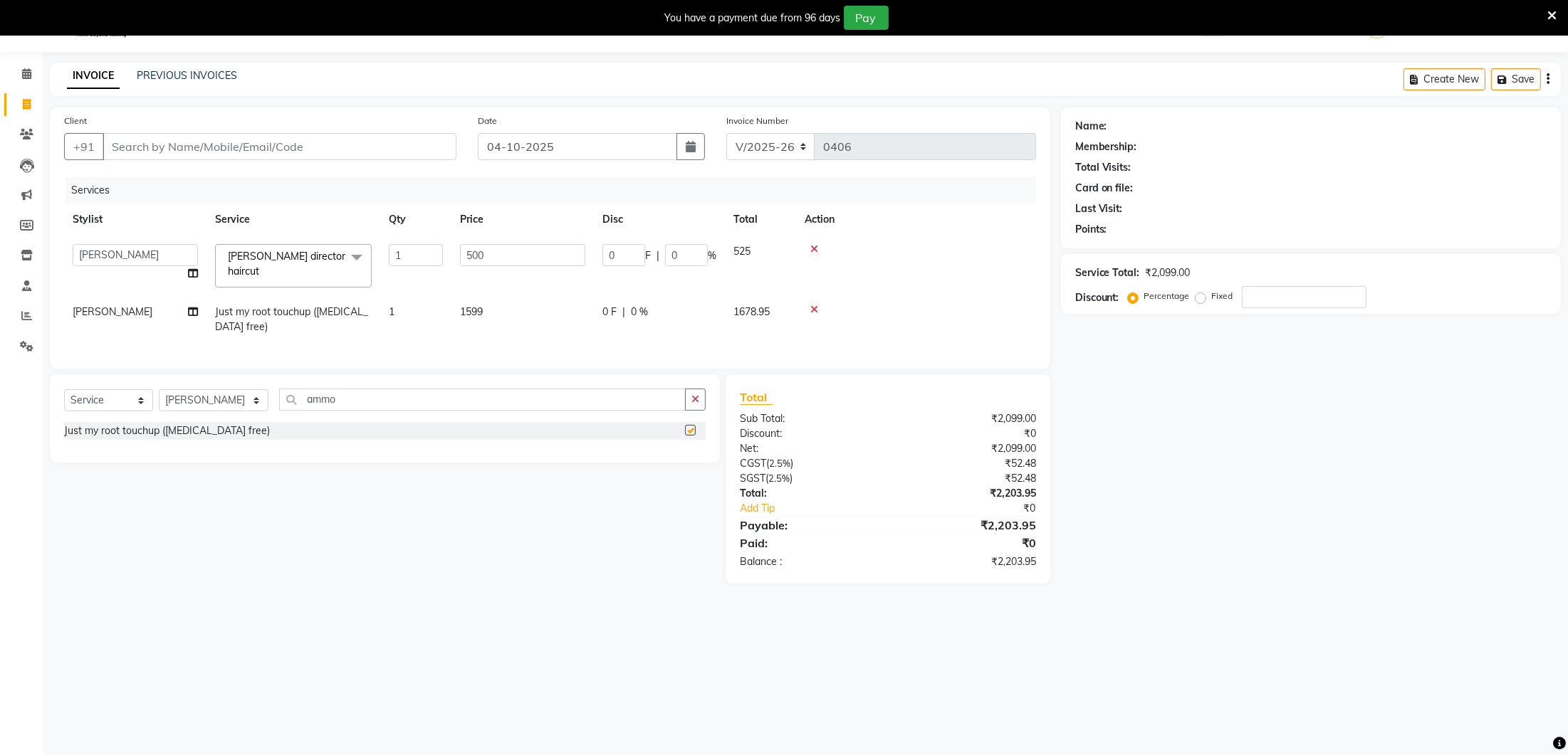
checkbox input "false"
click at [522, 316] on td "1599" at bounding box center [522, 320] width 142 height 47
select select "92722"
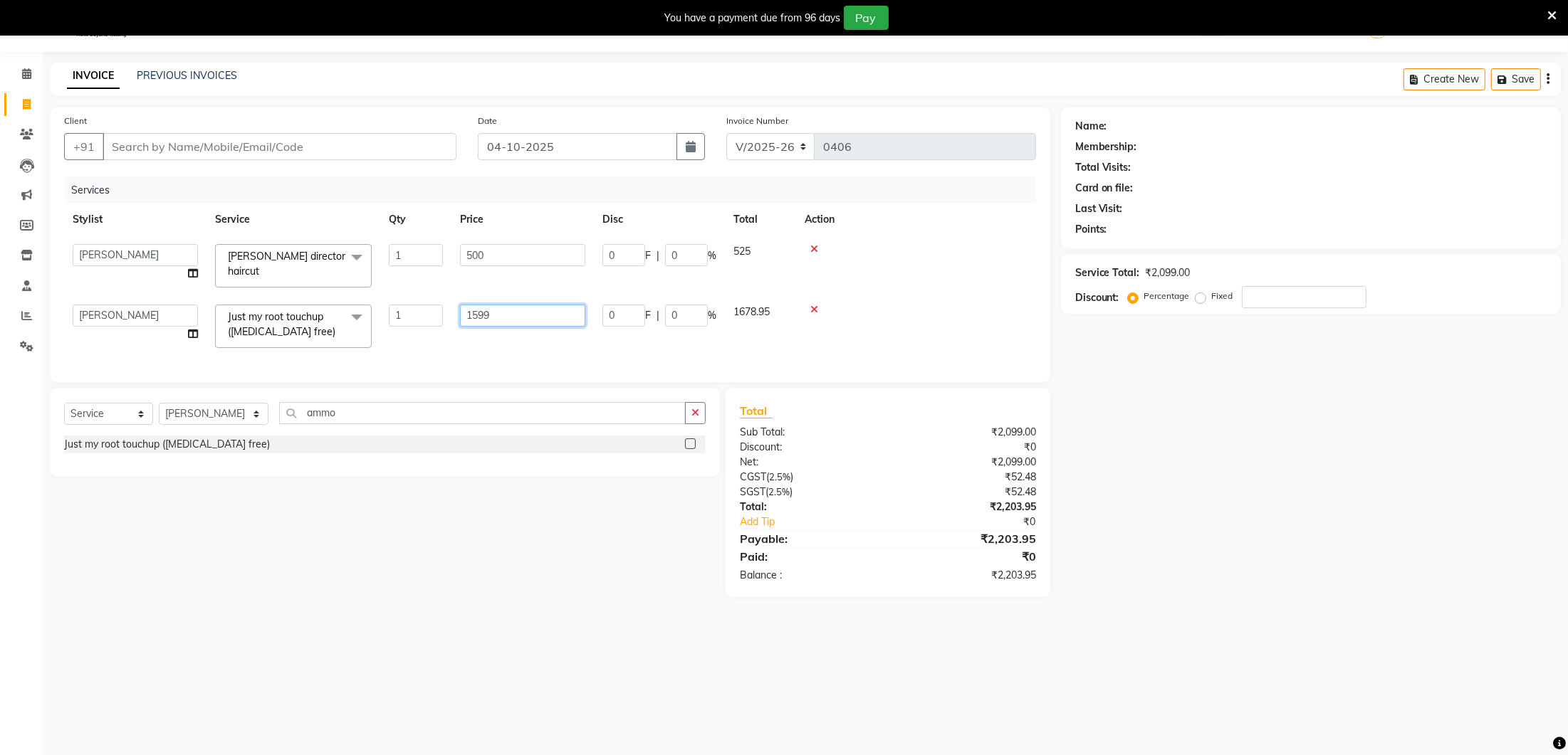
click at [525, 314] on input "1599" at bounding box center [522, 315] width 126 height 22
type input "1500"
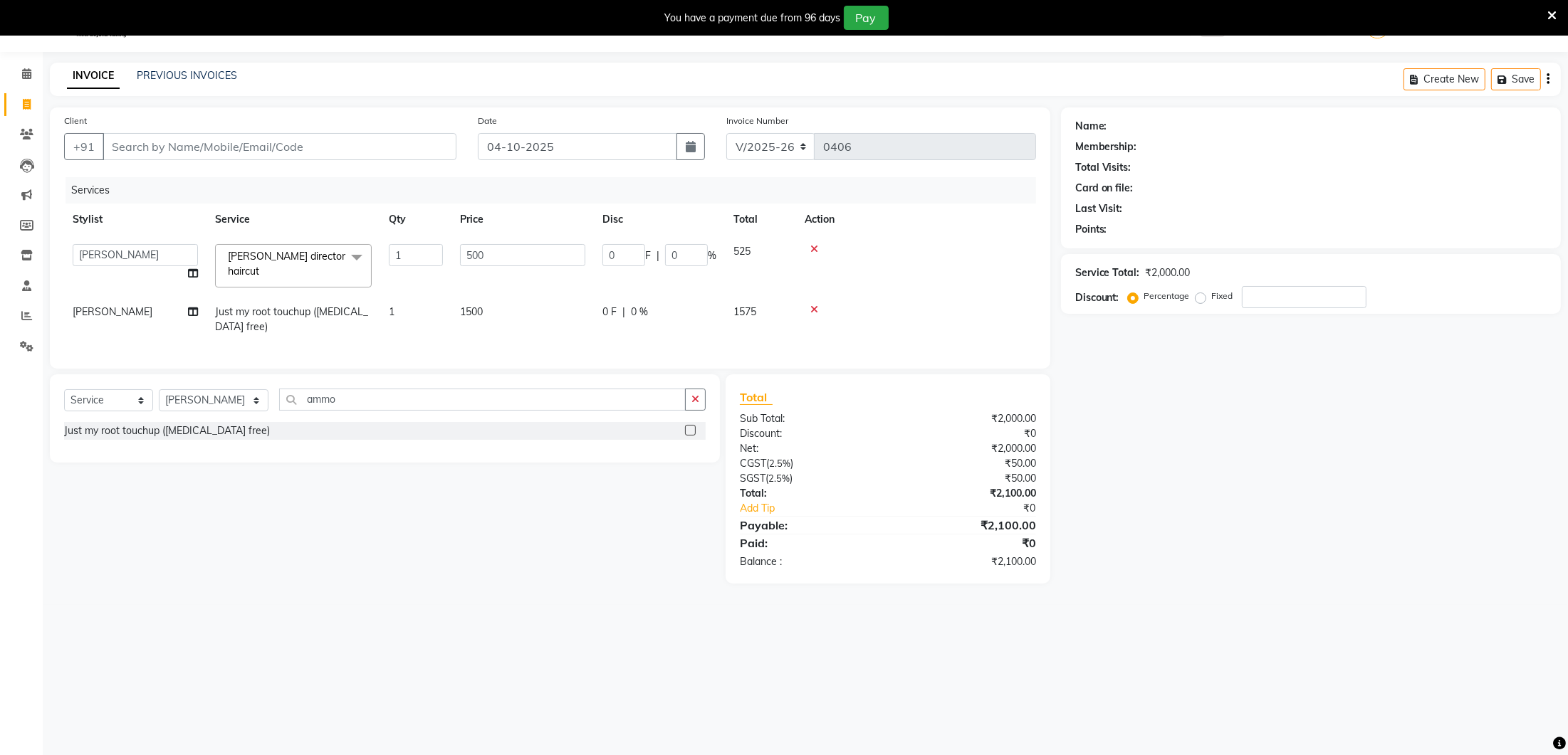
click at [506, 337] on div "Services Stylist Service Qty Price Disc Total Action [PERSON_NAME] Lure’ay [GEO…" at bounding box center [549, 265] width 971 height 177
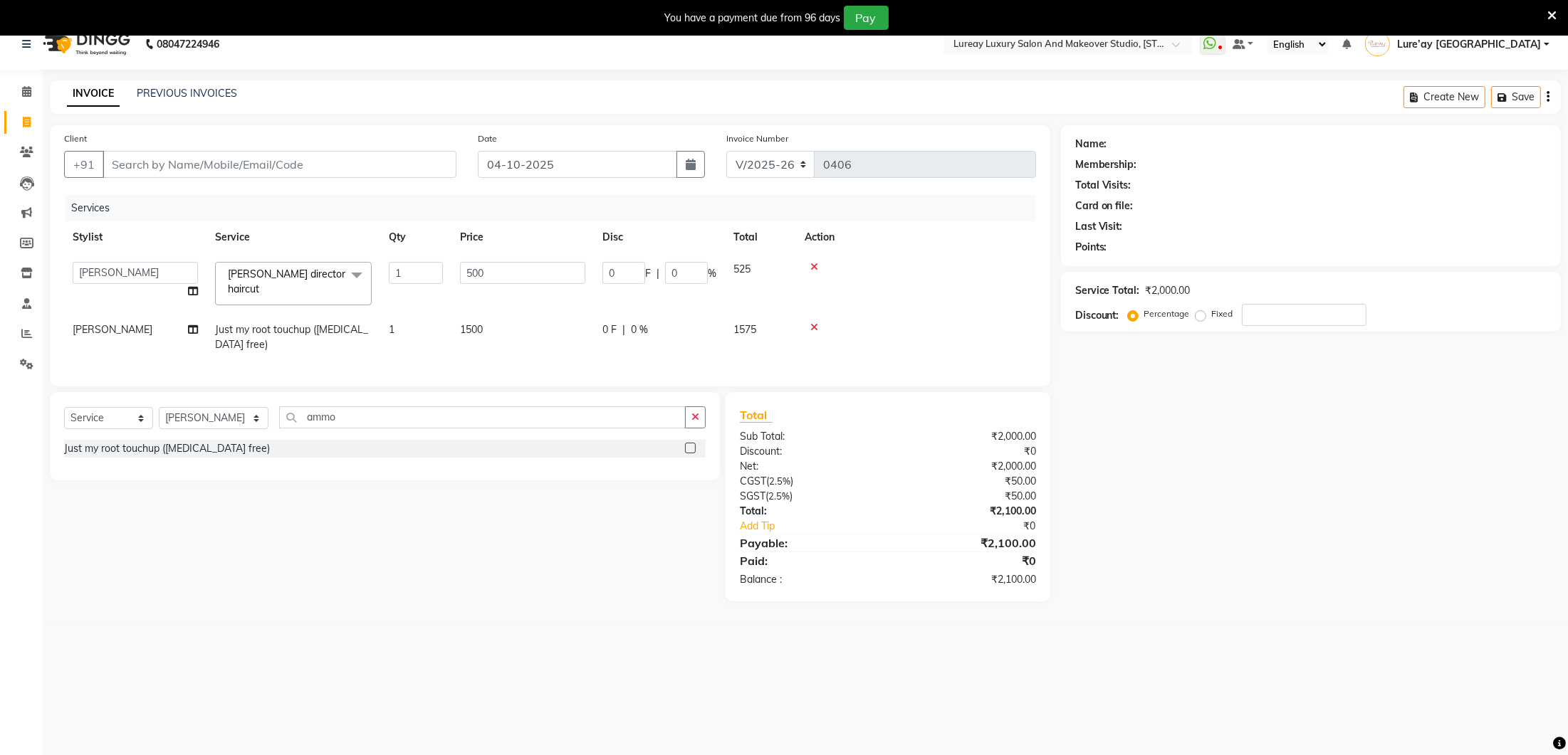
click at [436, 421] on div "Select Service Product Membership Package Voucher Prepaid Gift Card Select Styl…" at bounding box center [385, 423] width 642 height 33
click at [445, 410] on input "ammo" at bounding box center [482, 417] width 406 height 22
type input "a"
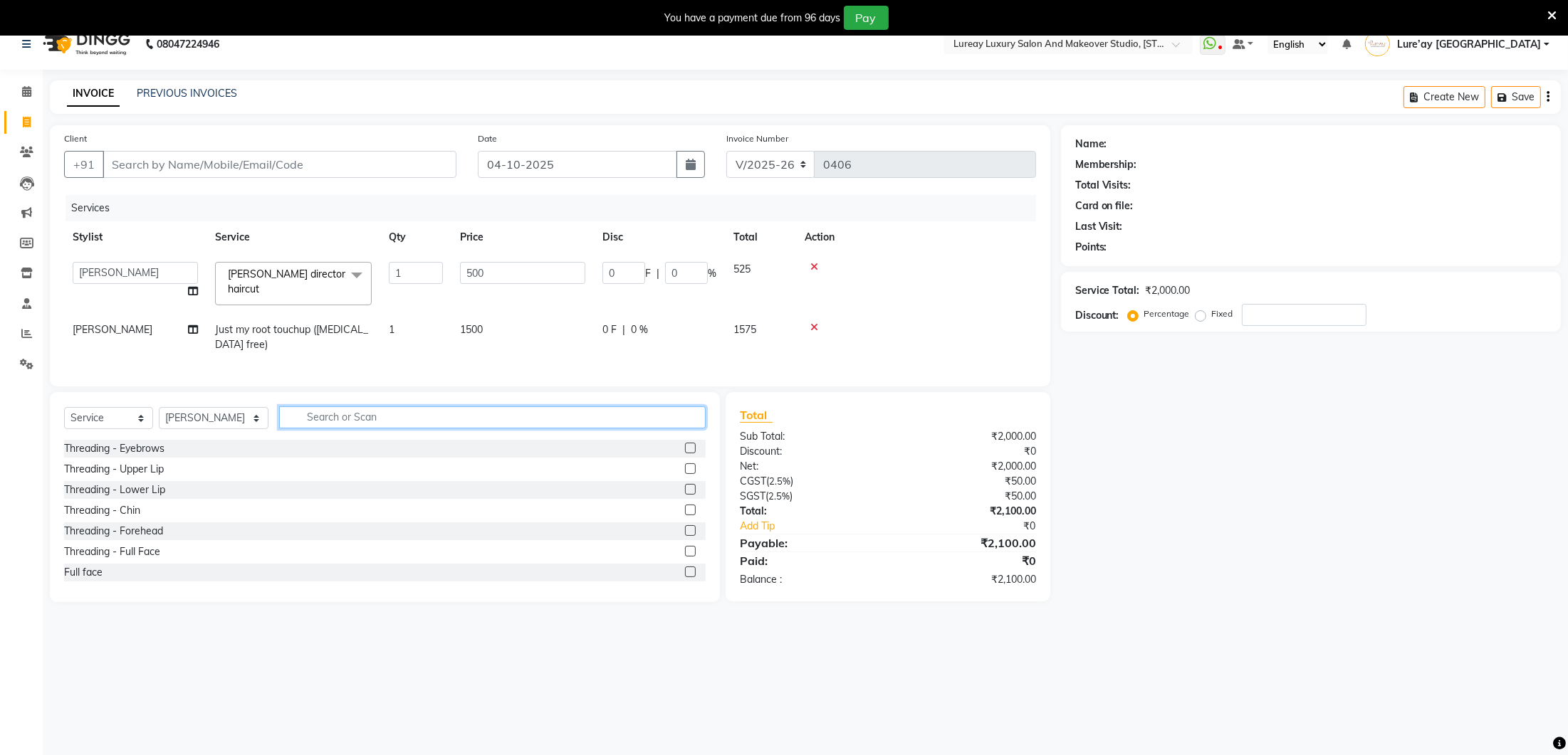
scroll to position [17, 0]
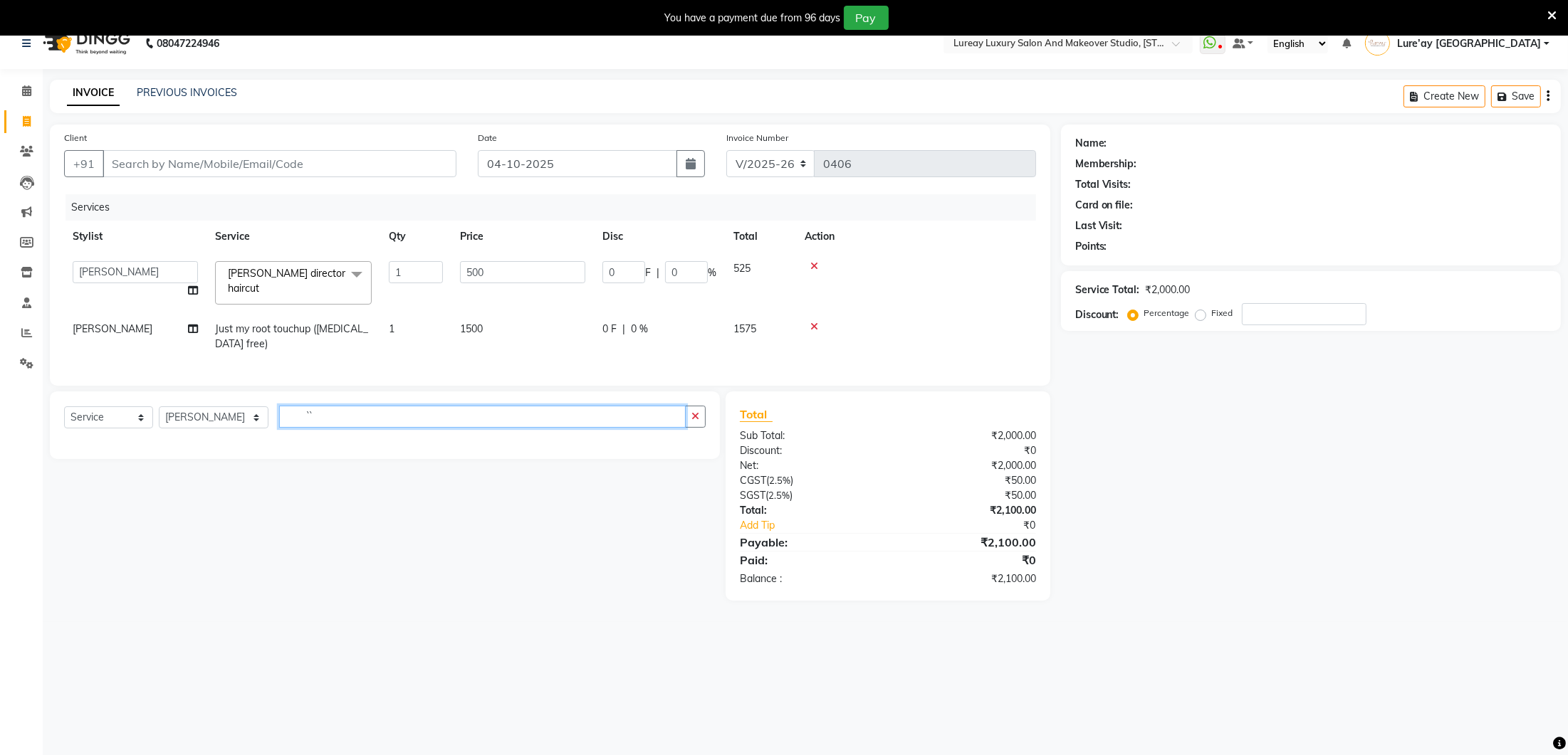
type input "``"
click at [425, 168] on div "Client +91" at bounding box center [260, 162] width 413 height 58
click at [382, 172] on input "Client" at bounding box center [280, 165] width 354 height 27
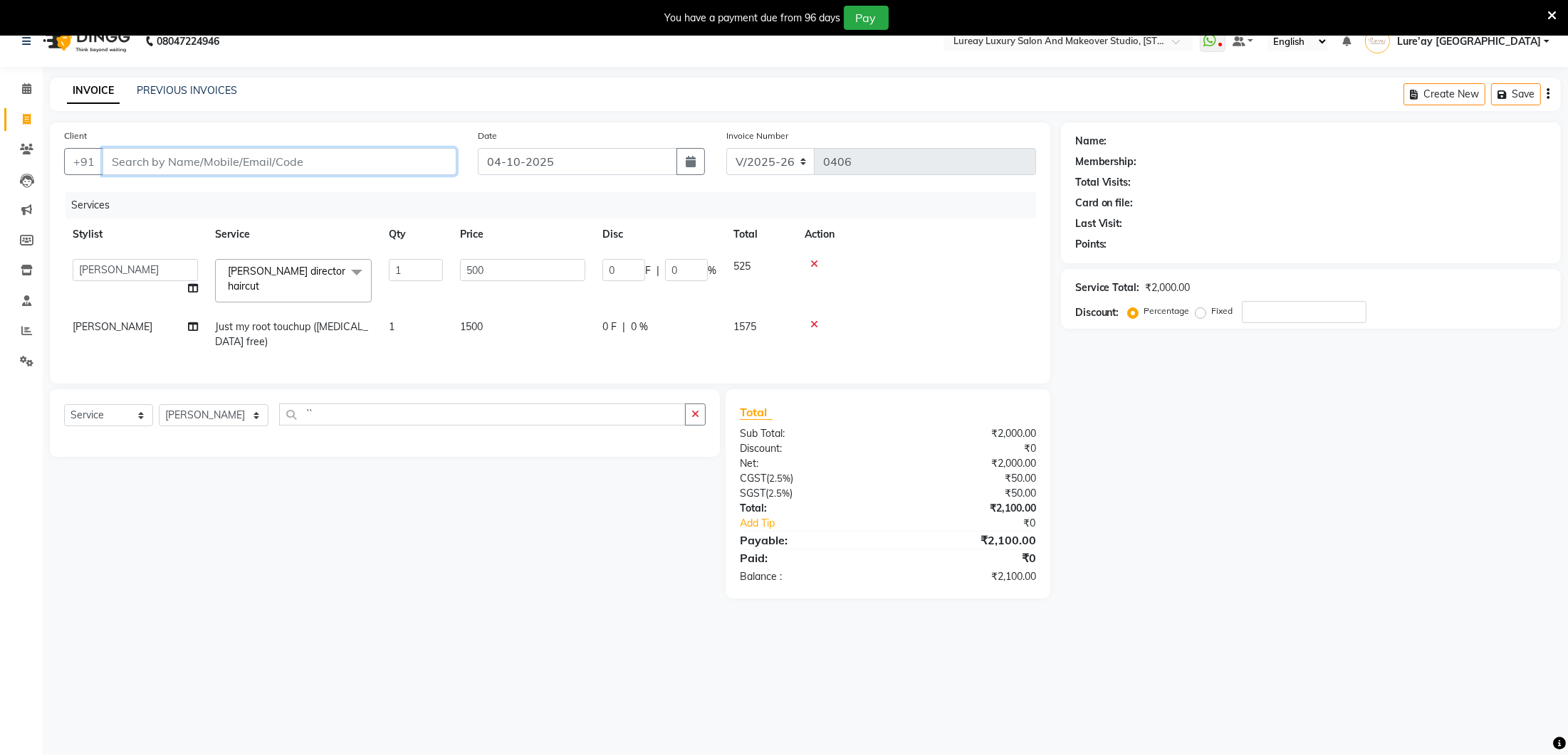
click at [391, 168] on input "Client" at bounding box center [280, 161] width 354 height 27
click at [258, 157] on input "Client" at bounding box center [280, 161] width 354 height 27
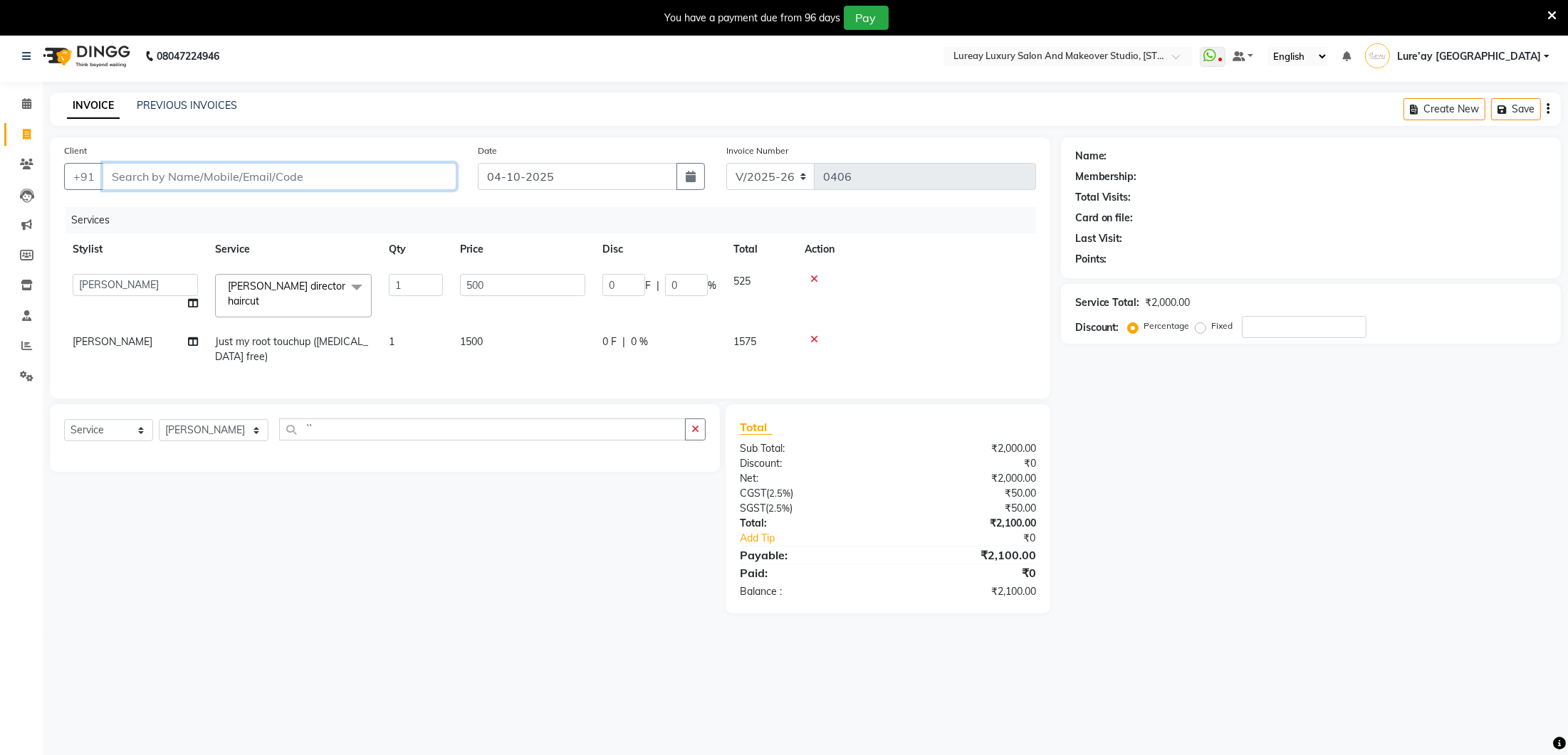
click at [246, 165] on input "Client" at bounding box center [280, 176] width 354 height 27
click at [228, 167] on input "Client" at bounding box center [280, 174] width 354 height 27
click at [187, 169] on input "Client" at bounding box center [280, 173] width 354 height 27
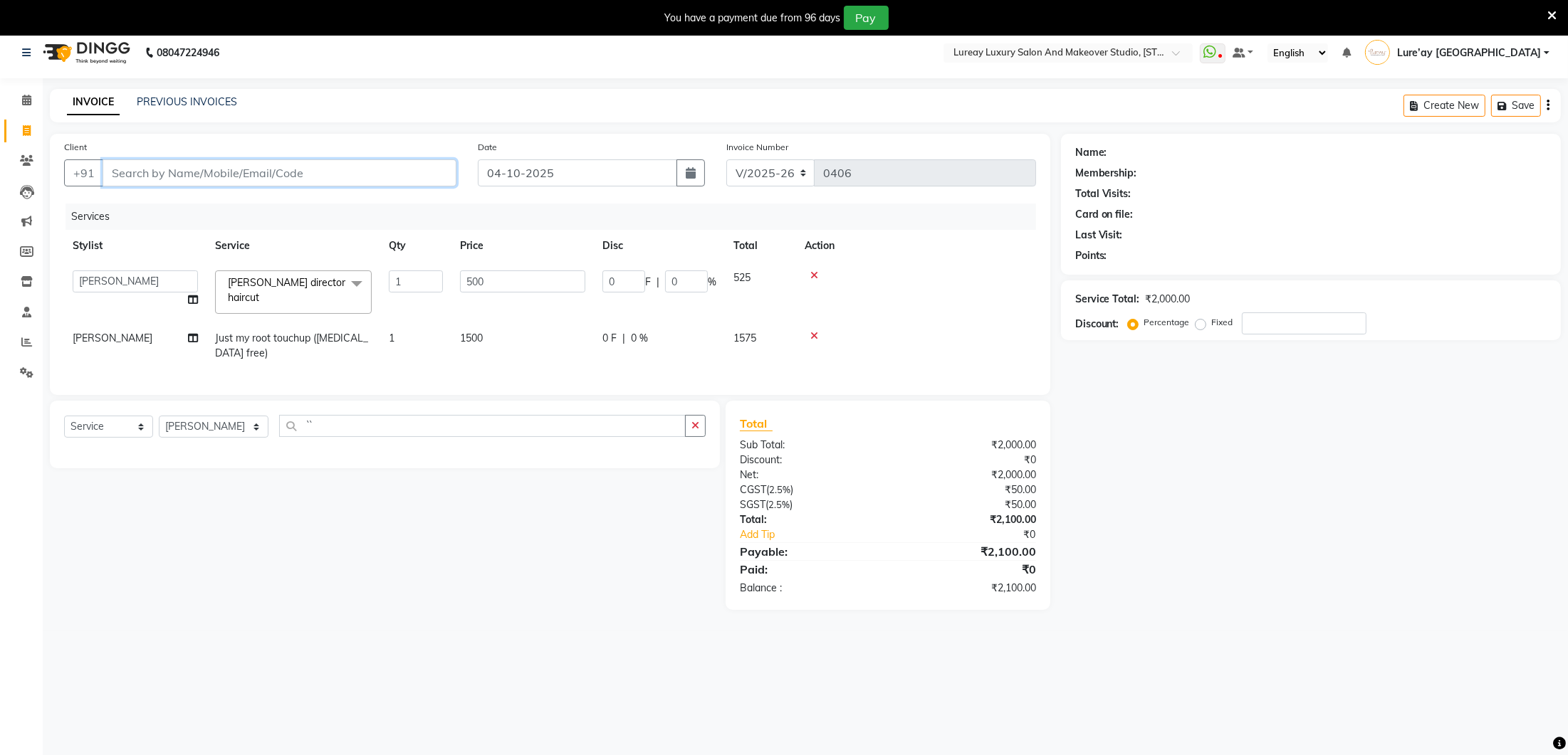
scroll to position [13, 0]
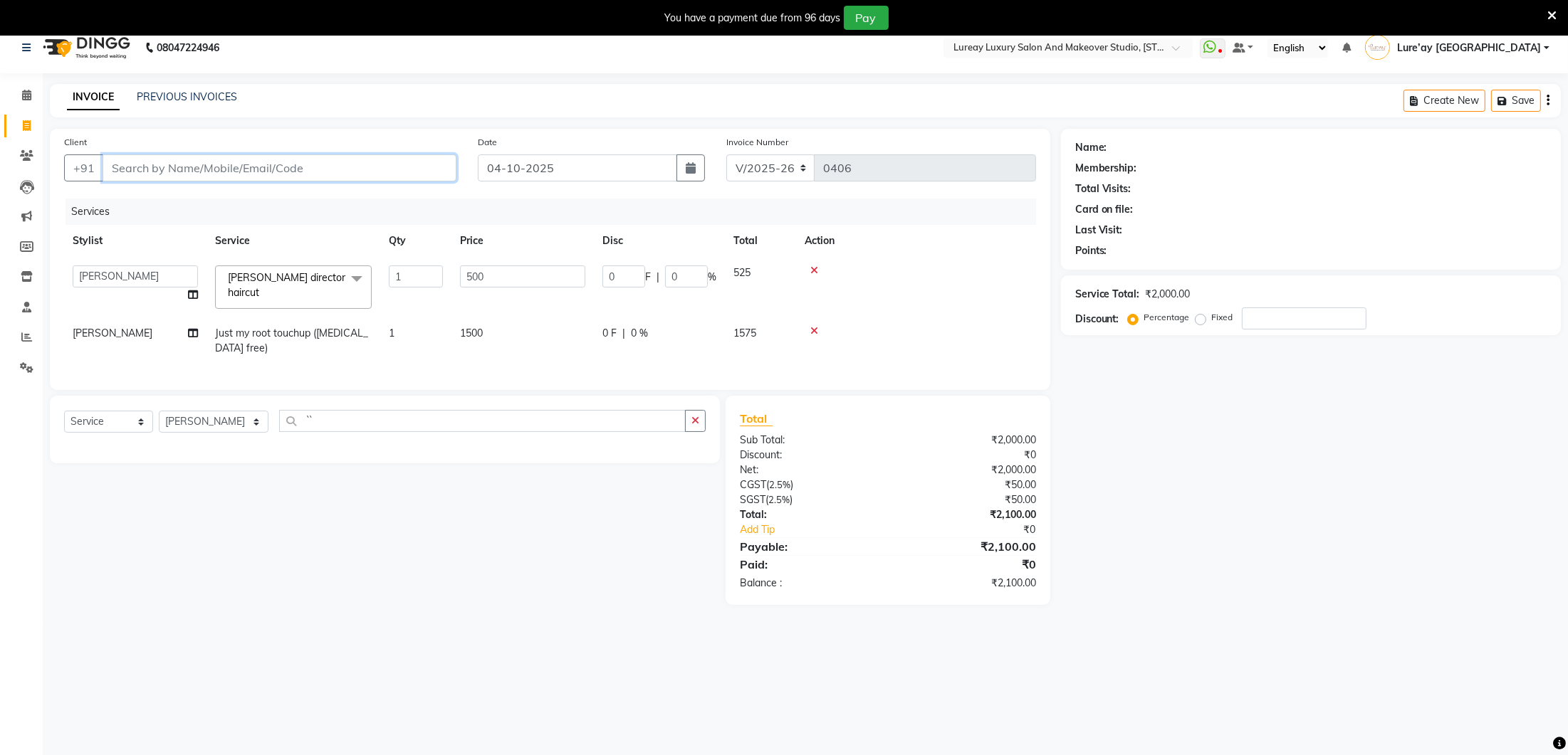
click at [187, 169] on input "Client" at bounding box center [280, 167] width 354 height 27
type input "6"
type input "0"
type input "6374027187"
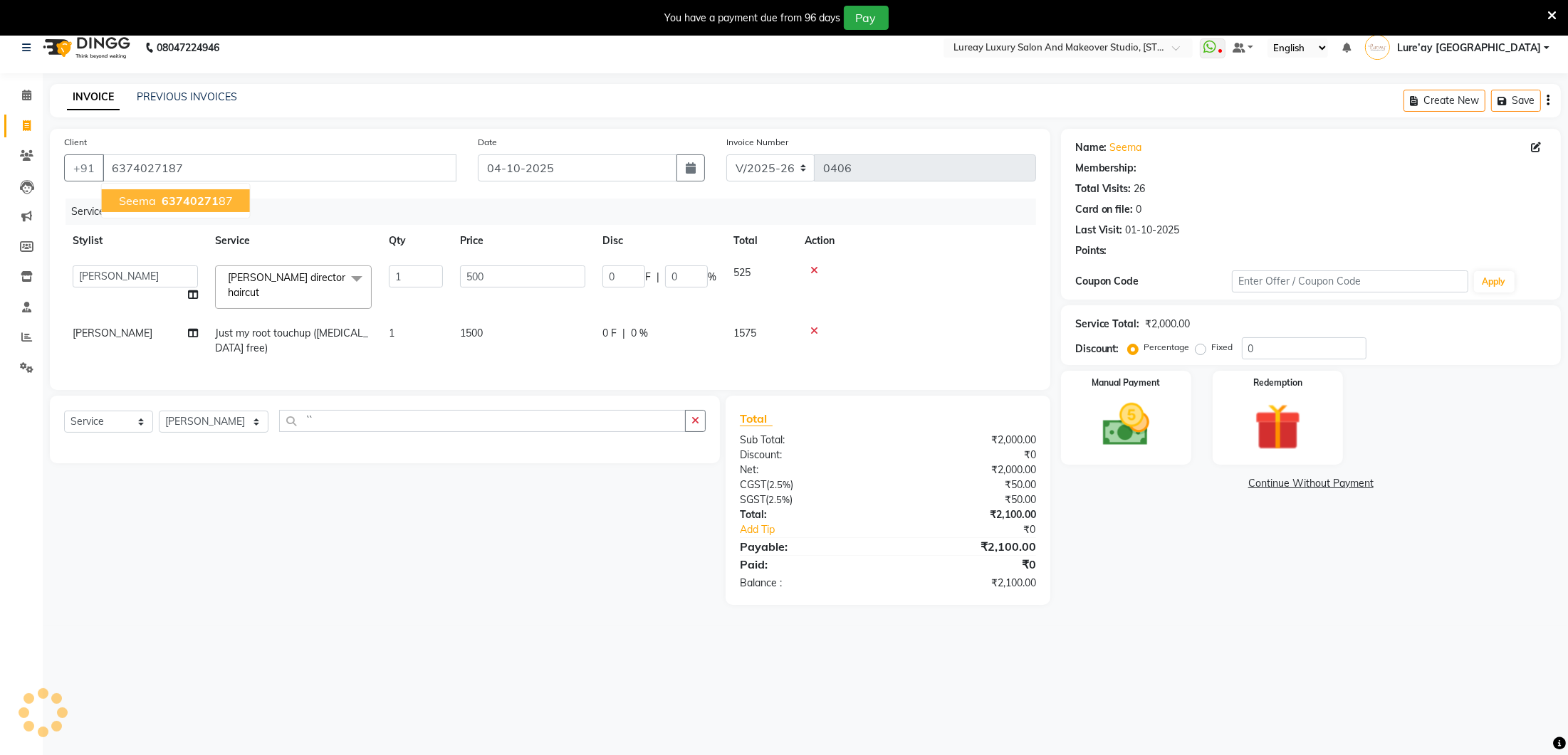
select select "1: Object"
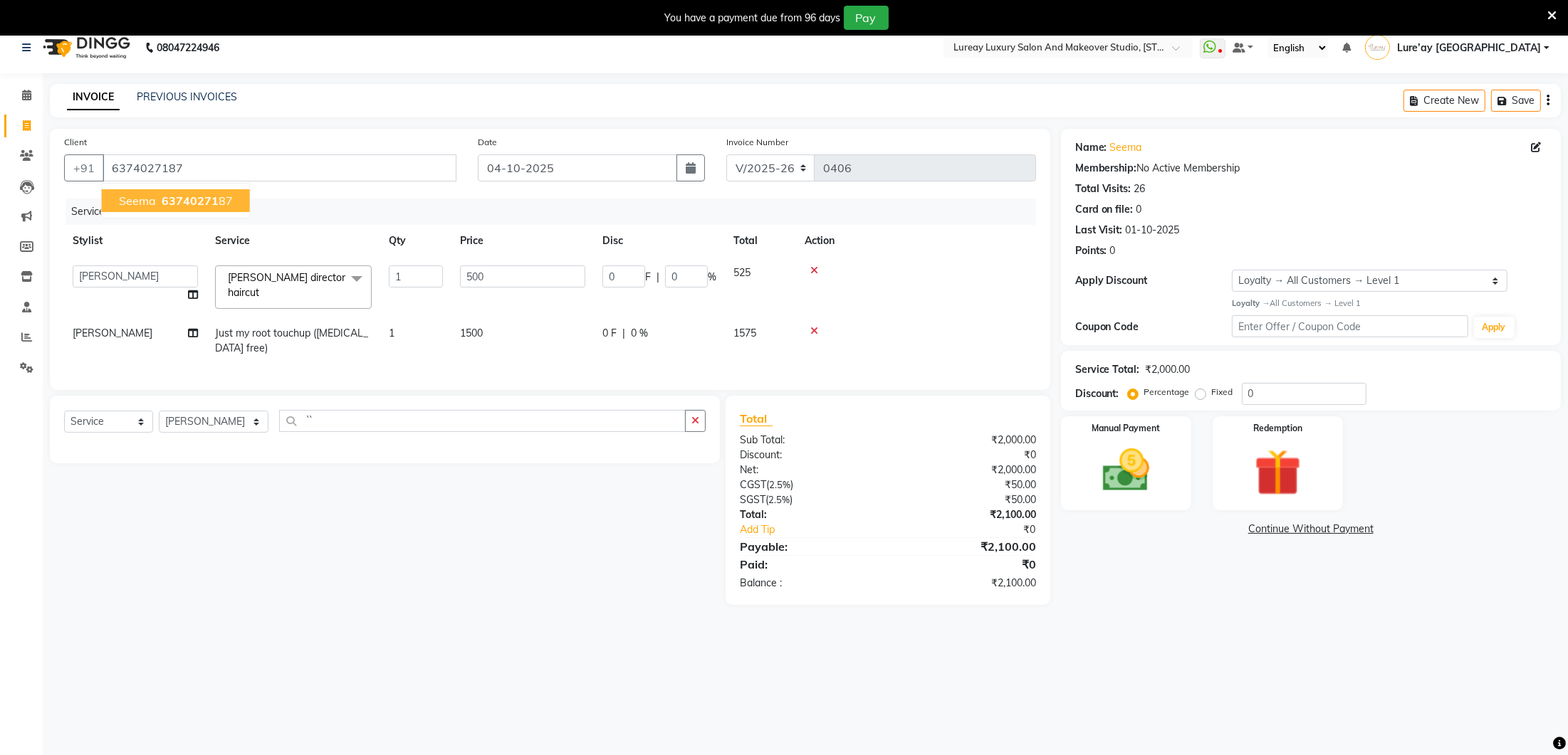
click at [174, 194] on span "63740271" at bounding box center [189, 201] width 57 height 14
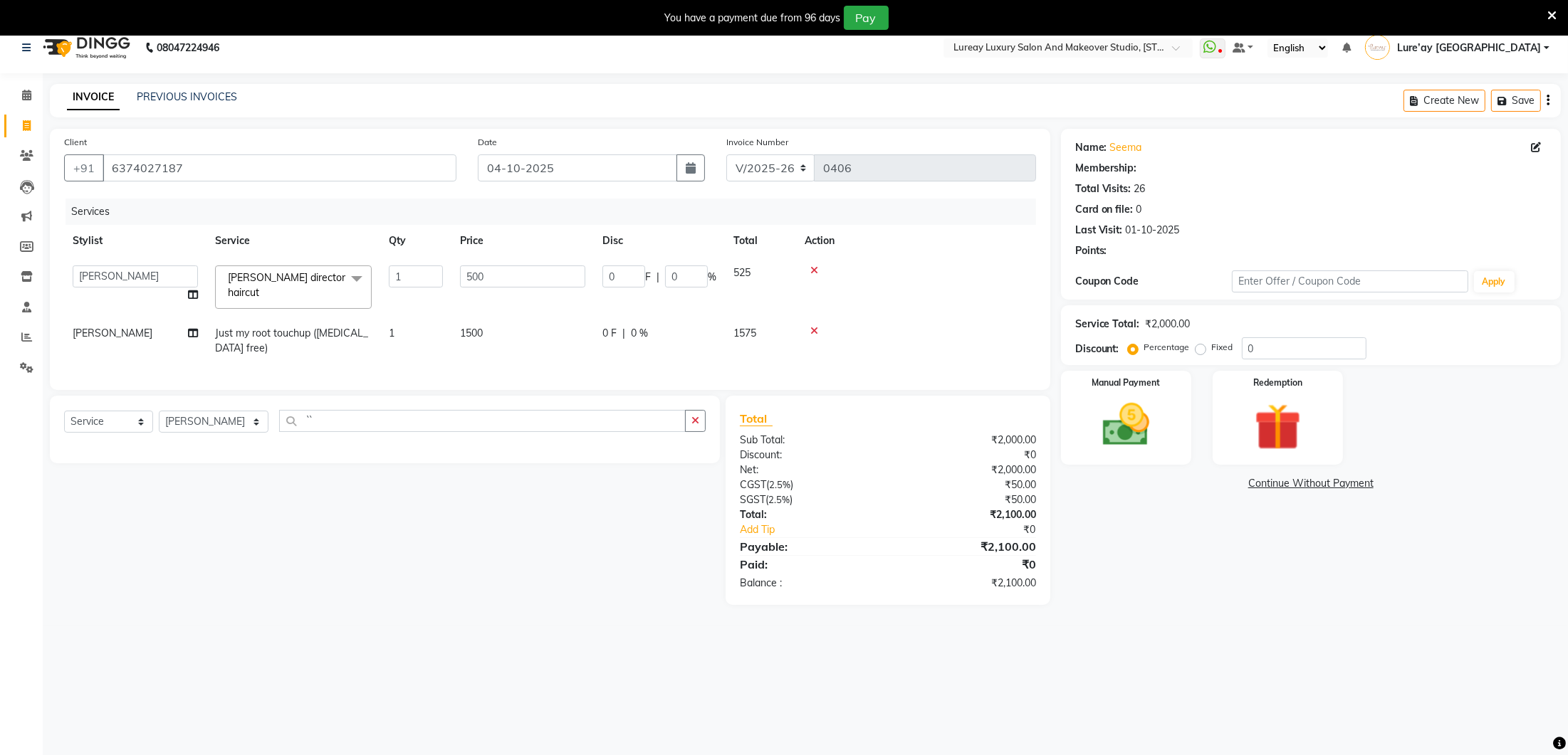
select select "1: Object"
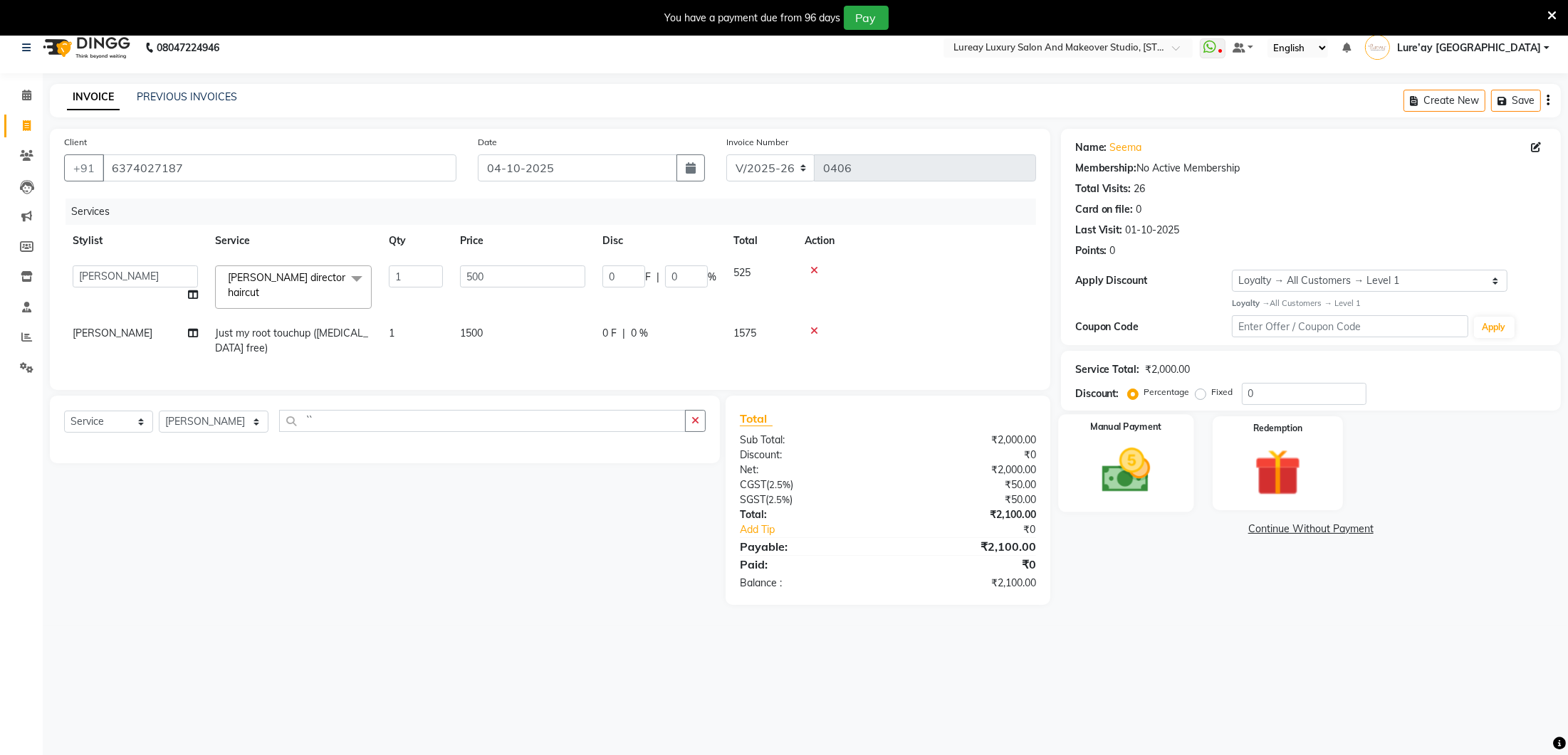
drag, startPoint x: 1129, startPoint y: 452, endPoint x: 1135, endPoint y: 462, distance: 11.7
click at [1130, 454] on img at bounding box center [1125, 471] width 79 height 56
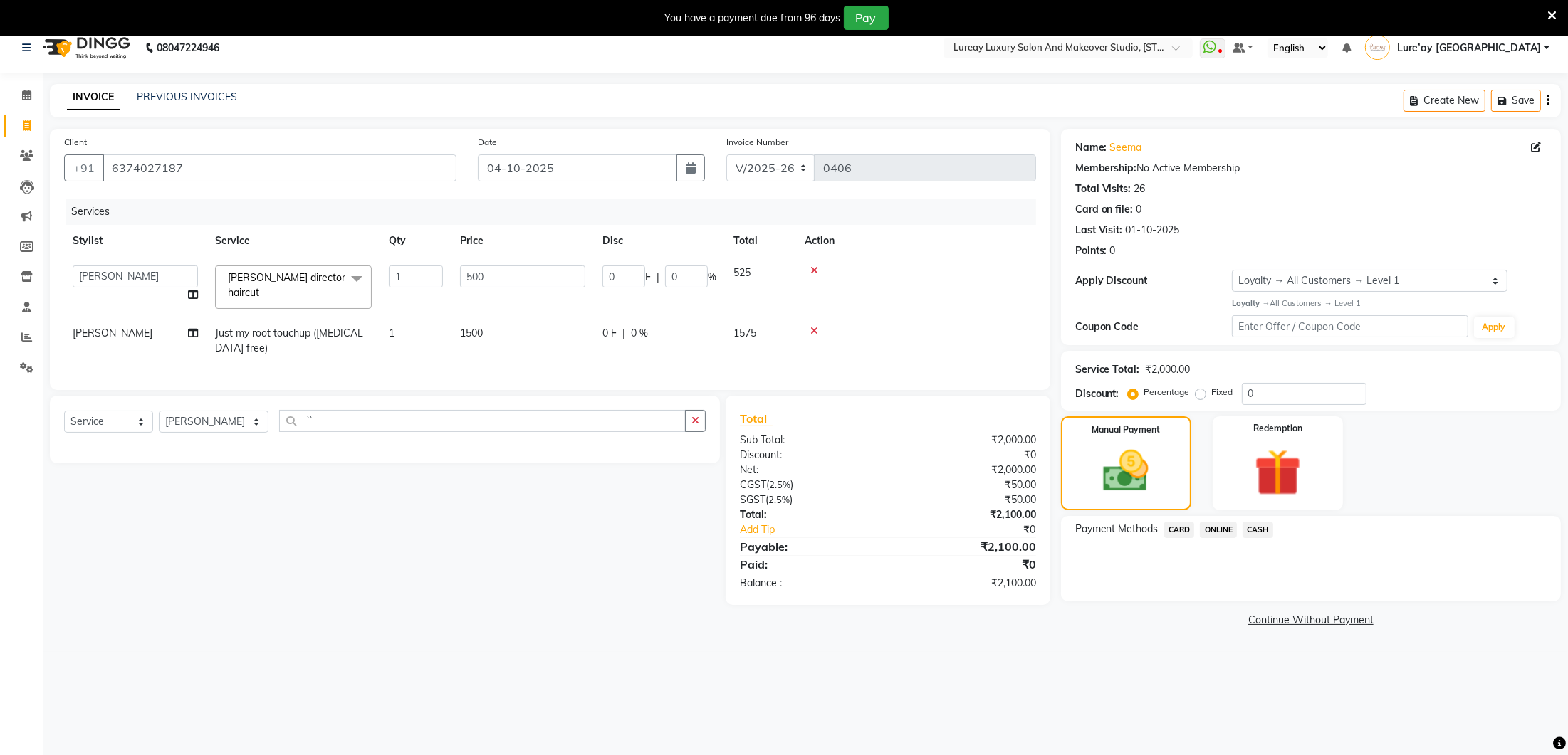
scroll to position [6, 0]
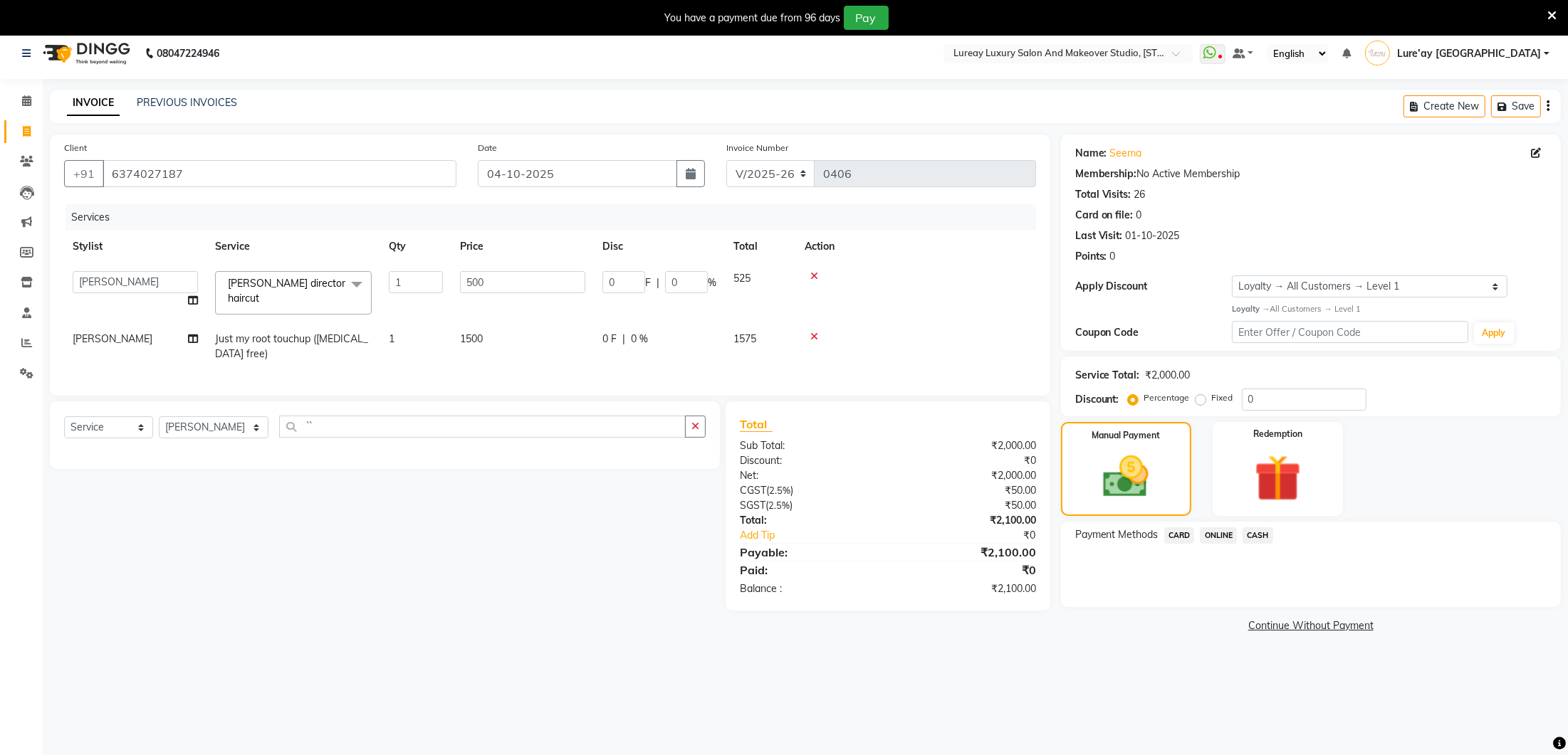
click at [1173, 536] on span "CARD" at bounding box center [1179, 535] width 31 height 17
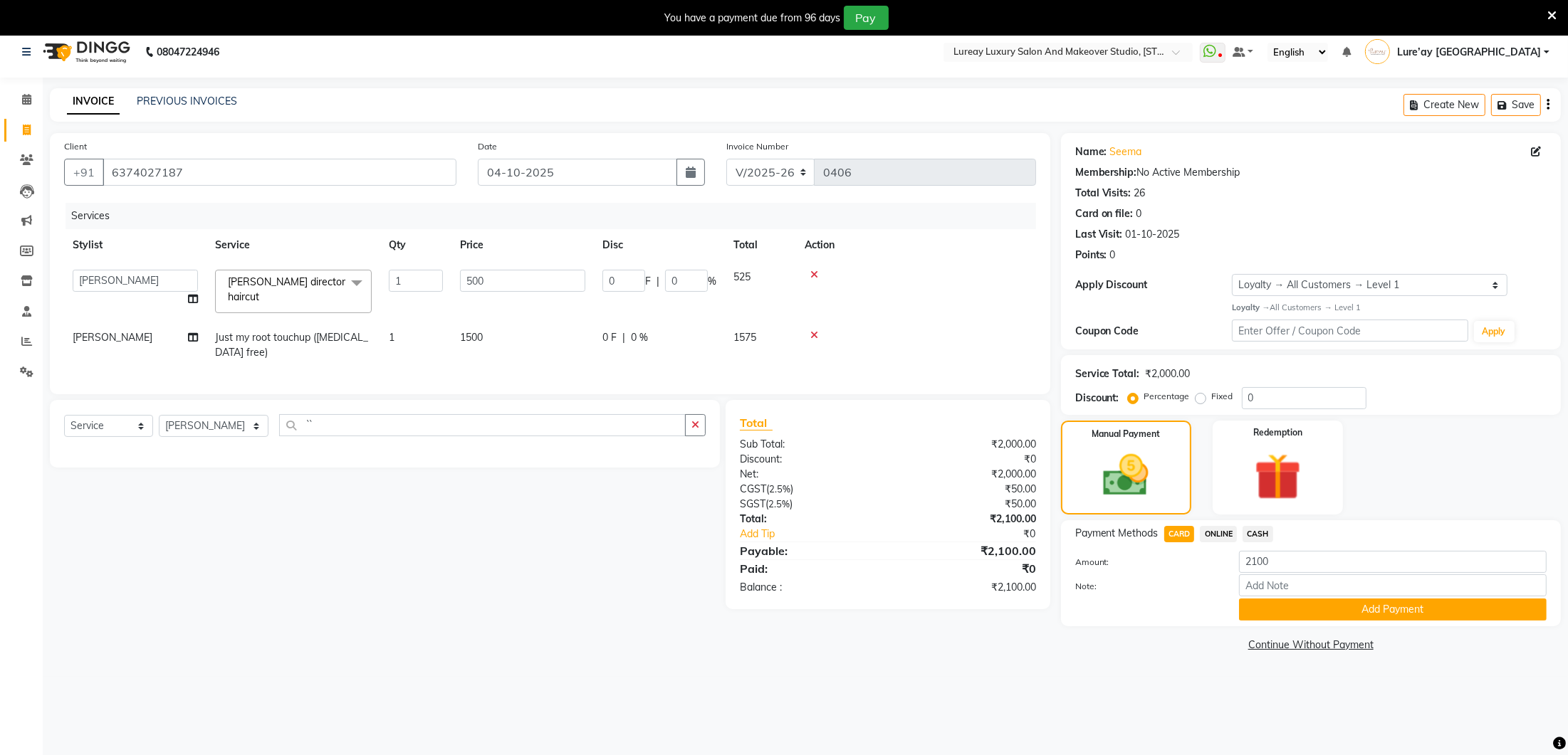
click at [1253, 603] on button "Add Payment" at bounding box center [1393, 609] width 308 height 22
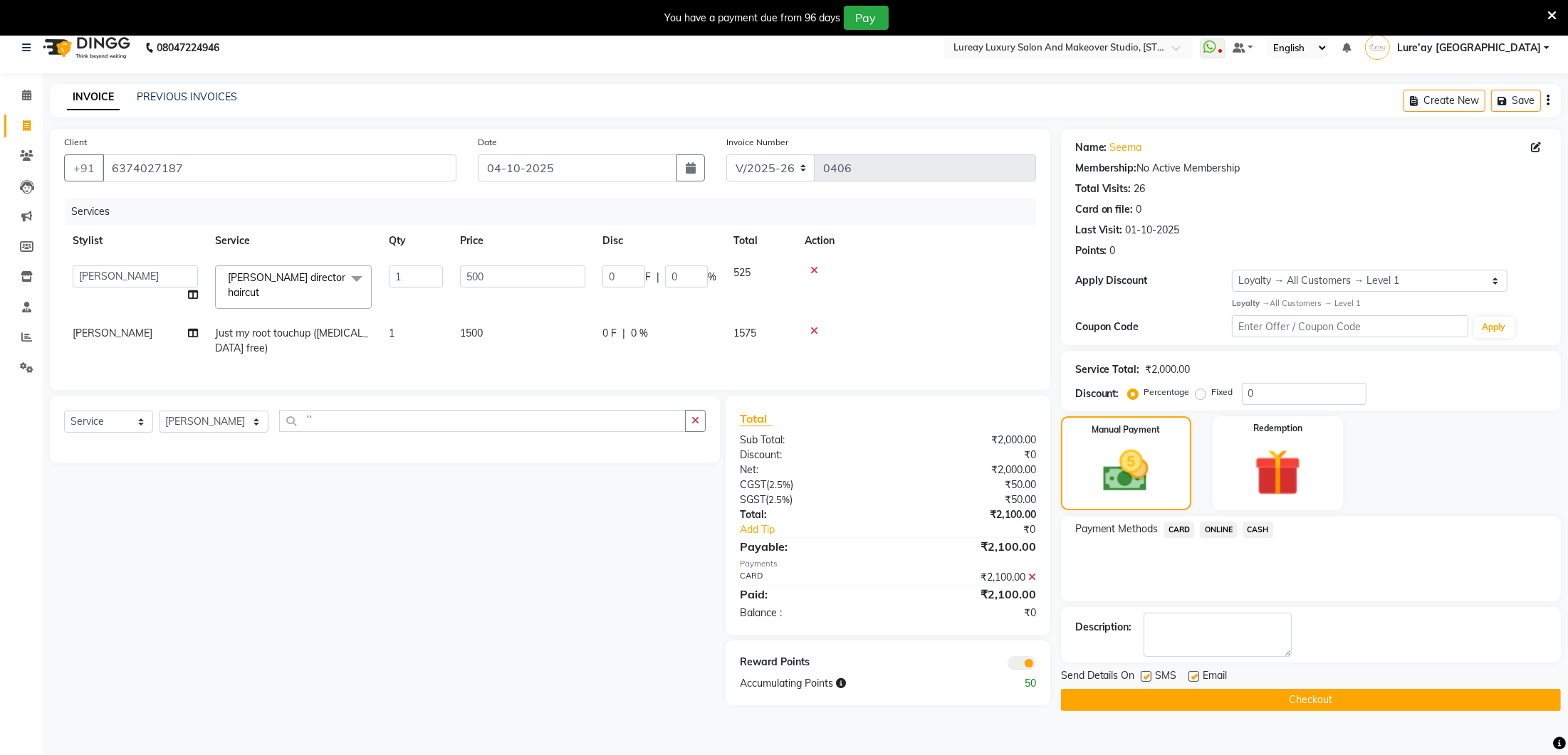
scroll to position [15, 0]
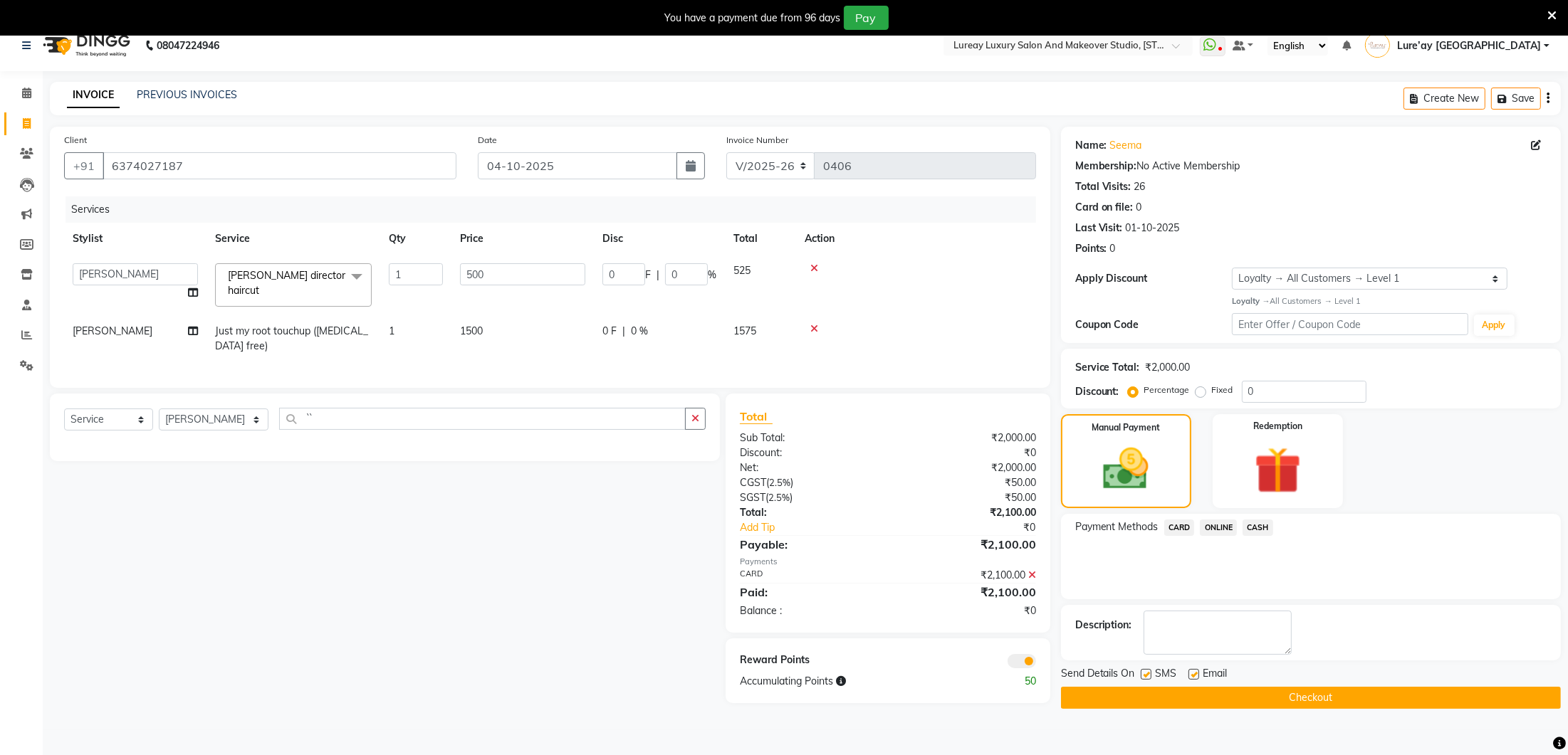
click at [1260, 689] on button "Checkout" at bounding box center [1310, 697] width 500 height 22
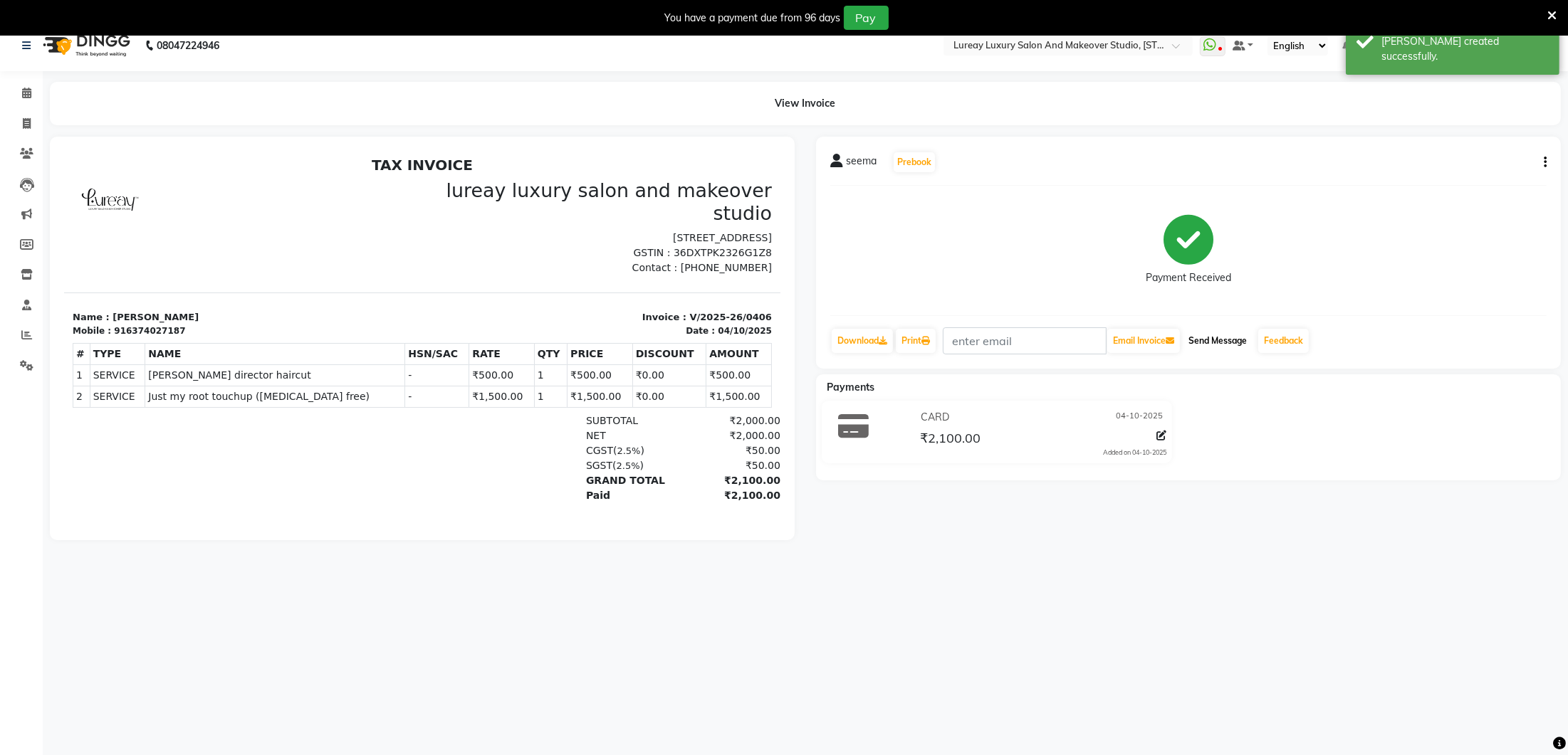
click at [1221, 331] on button "Send Message" at bounding box center [1217, 341] width 70 height 24
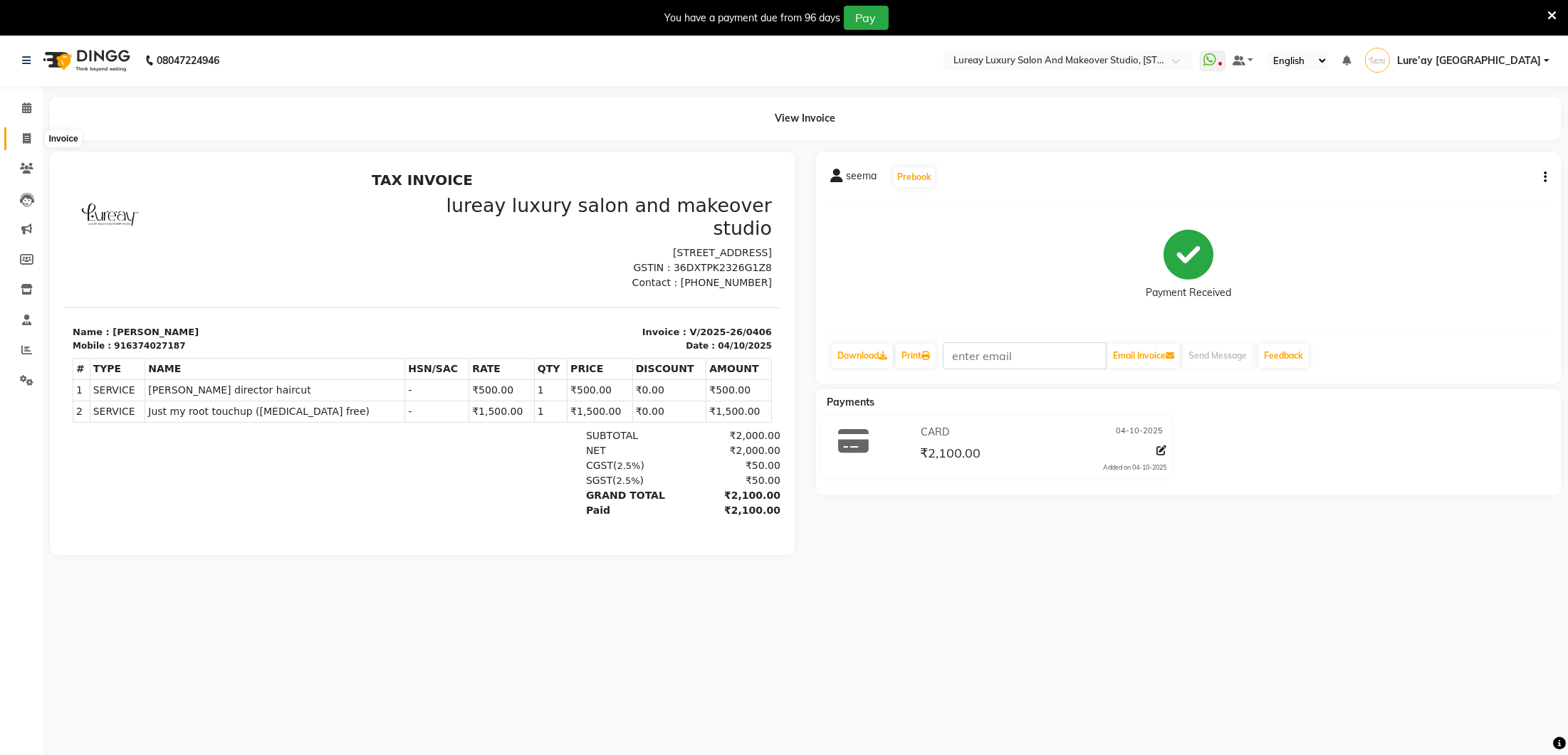
click at [26, 145] on span at bounding box center [26, 139] width 25 height 17
select select "service"
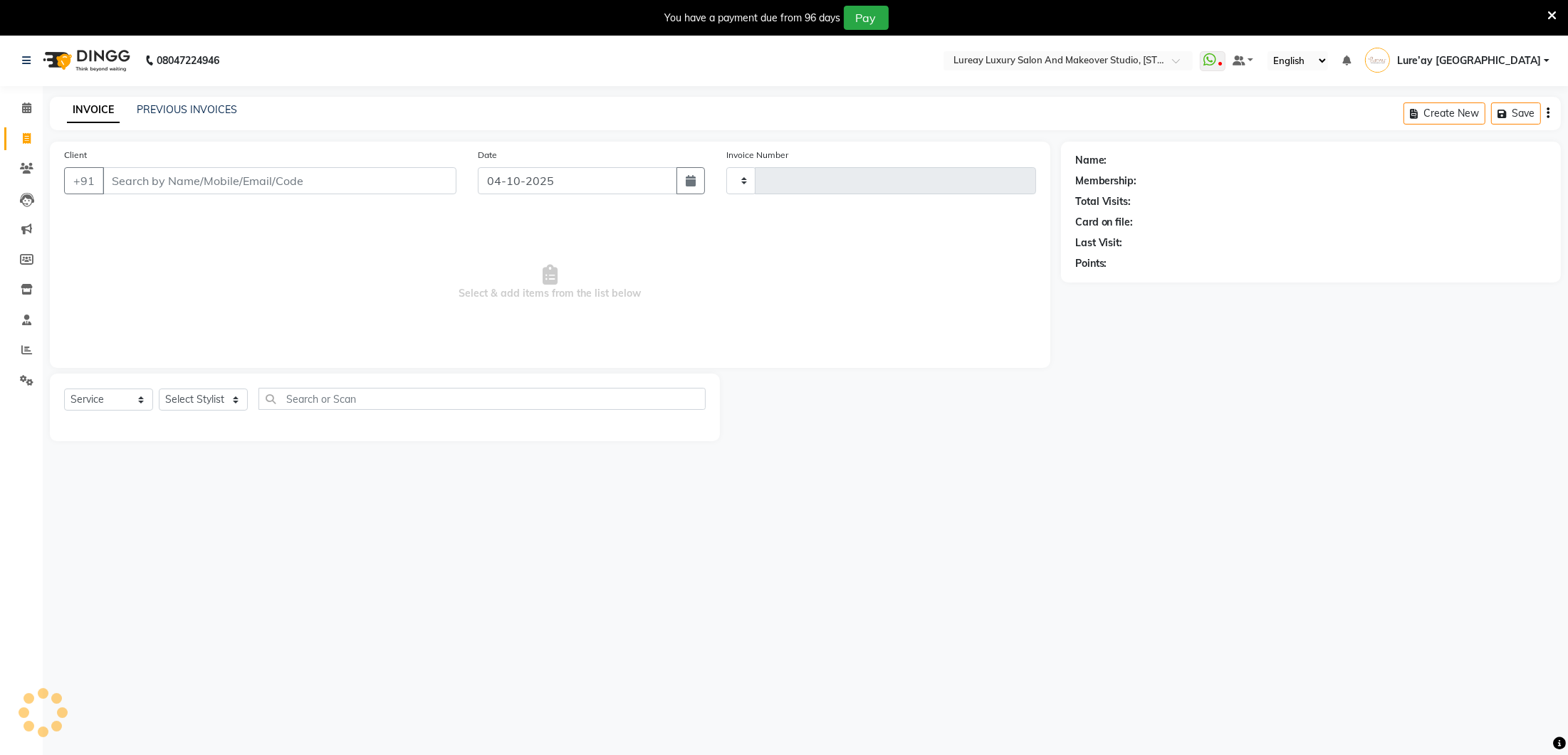
type input "0407"
select select "4075"
click at [221, 398] on select "Select Stylist [PERSON_NAME] Lure’ay [GEOGRAPHIC_DATA] [PERSON_NAME] [PERSON_NA…" at bounding box center [214, 399] width 110 height 22
select select "70810"
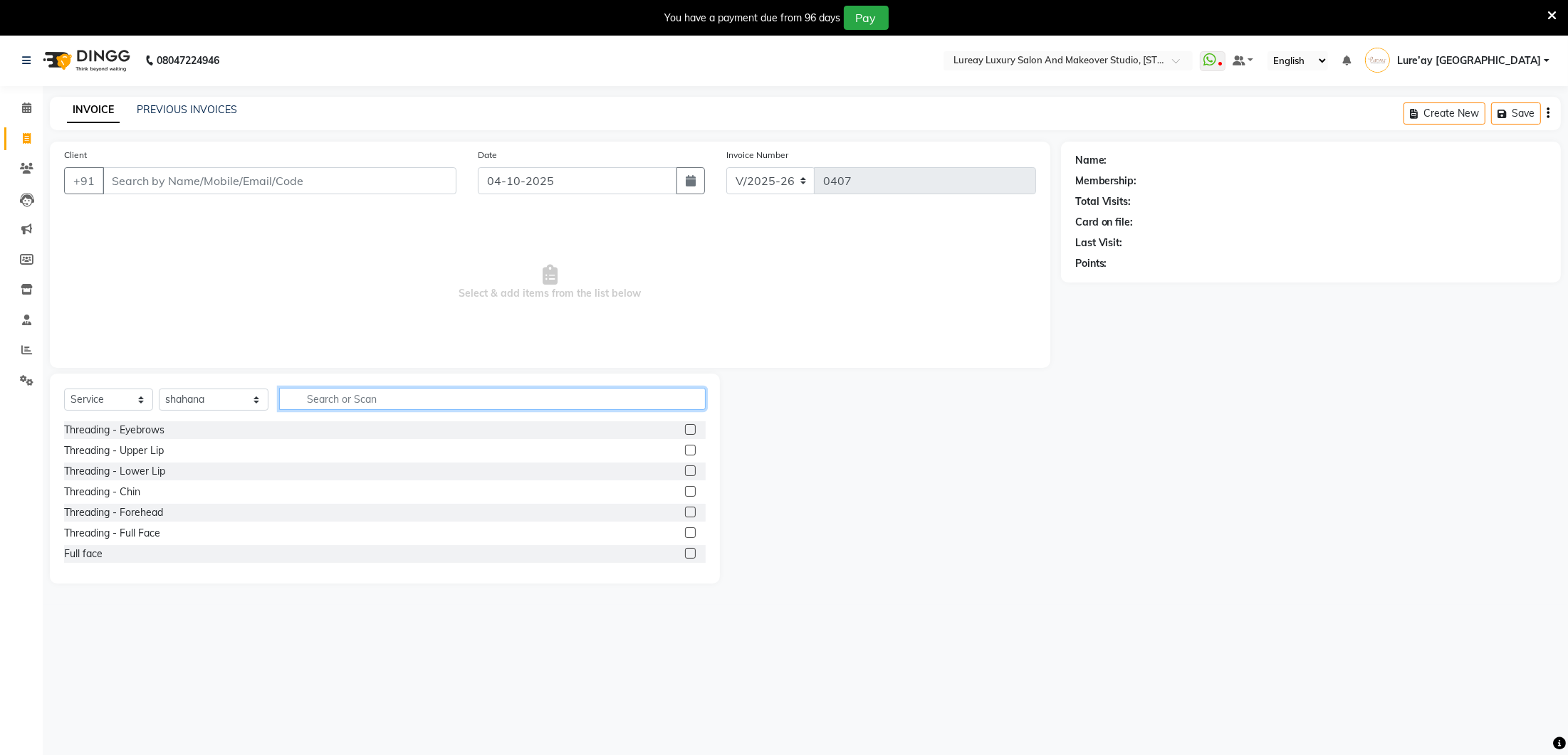
click at [307, 398] on input "text" at bounding box center [492, 398] width 426 height 22
type input "threading"
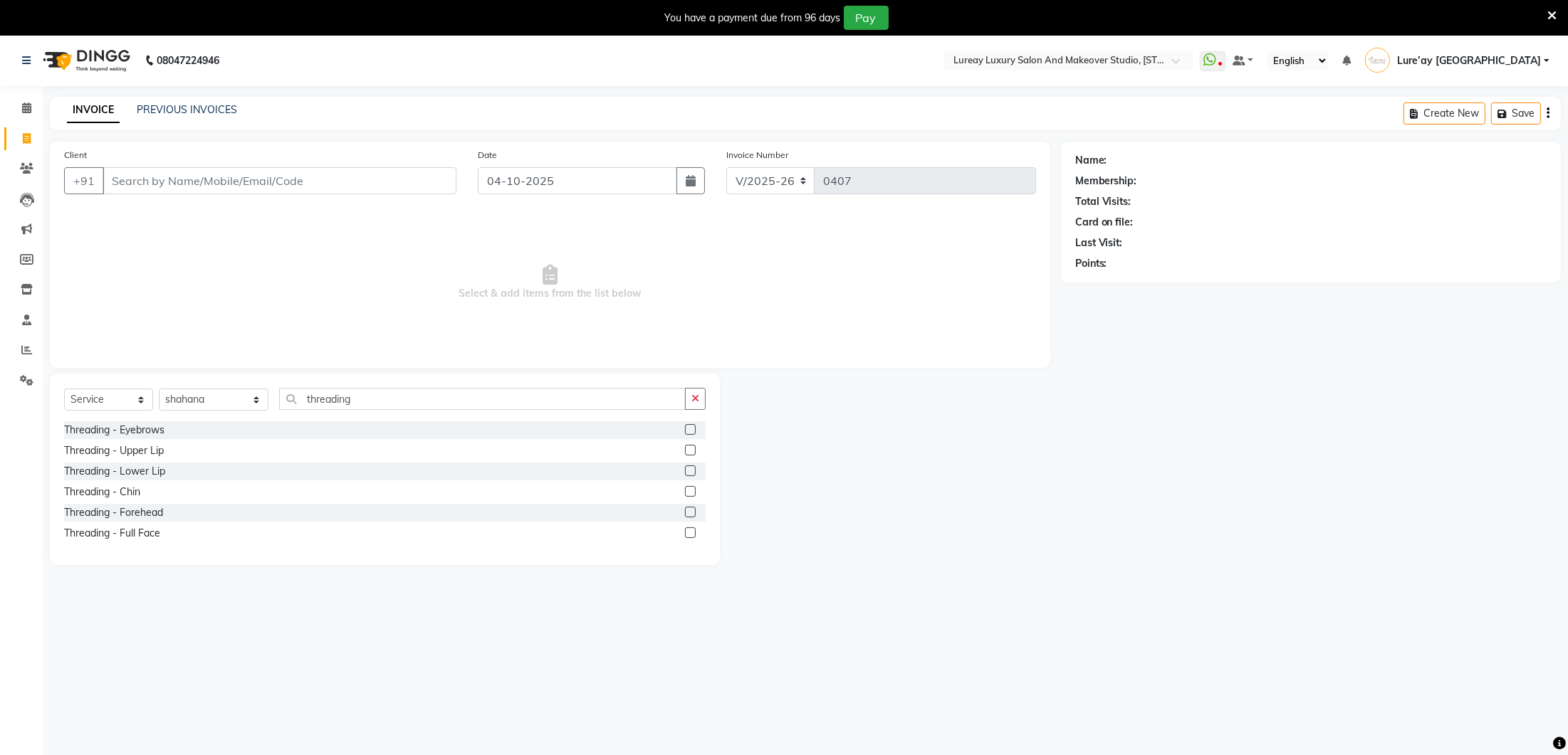
click at [696, 428] on label at bounding box center [690, 430] width 10 height 10
click at [694, 428] on input "checkbox" at bounding box center [689, 430] width 10 height 10
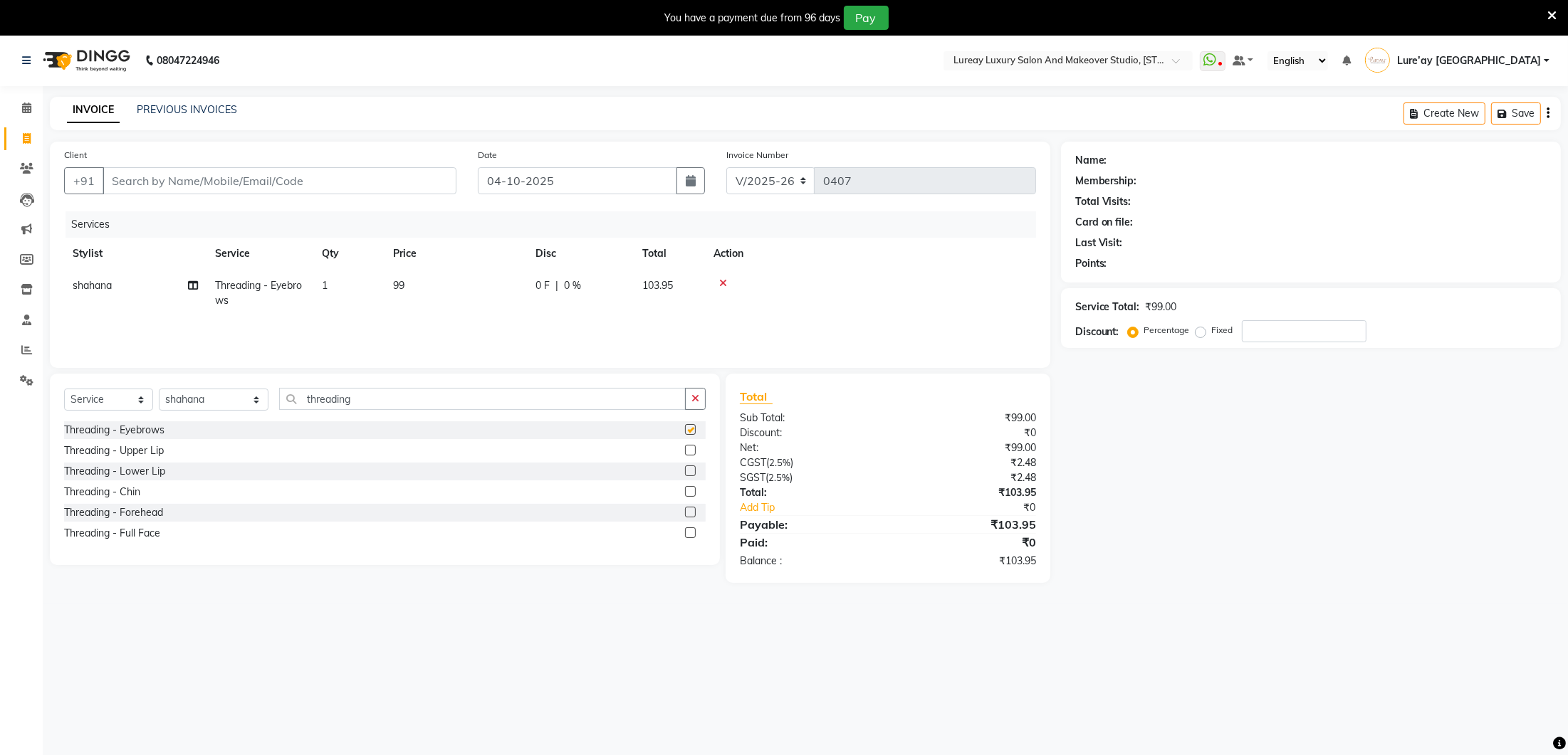
checkbox input "false"
click at [692, 449] on label at bounding box center [690, 450] width 10 height 10
click at [692, 449] on input "checkbox" at bounding box center [689, 451] width 10 height 10
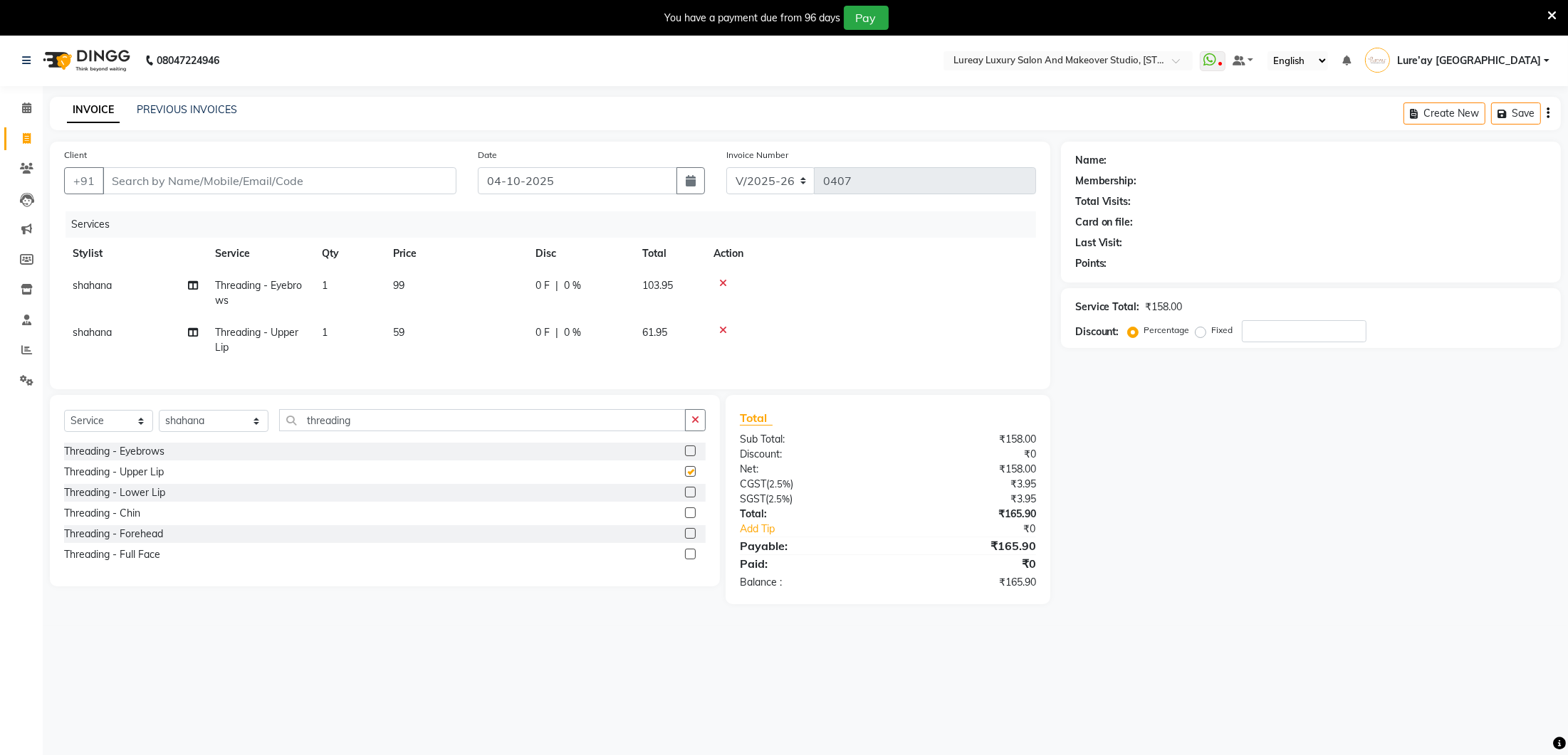
checkbox input "false"
click at [438, 291] on td "99" at bounding box center [455, 293] width 142 height 47
select select "70810"
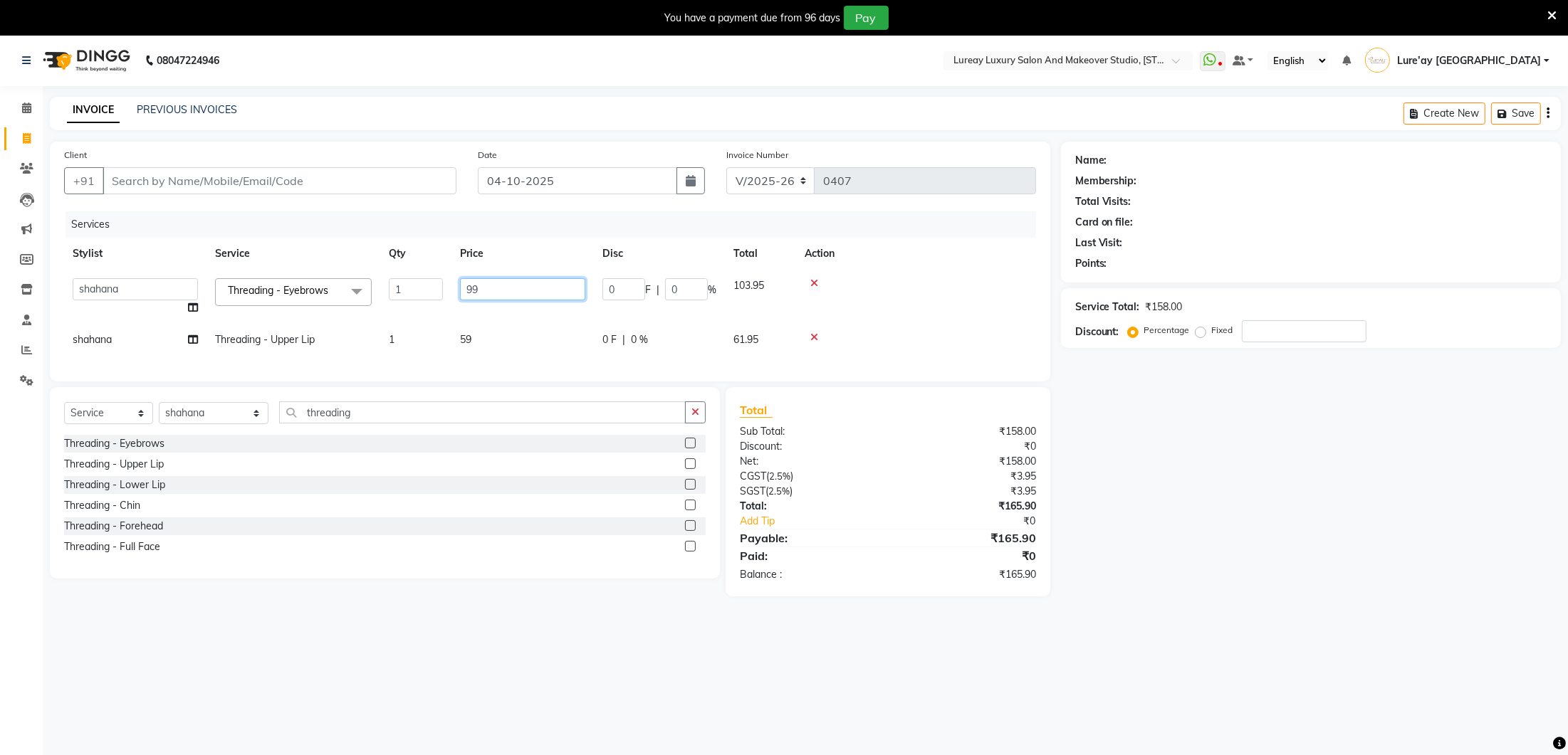
click at [494, 292] on input "99" at bounding box center [522, 289] width 126 height 22
type input "9"
type input "100"
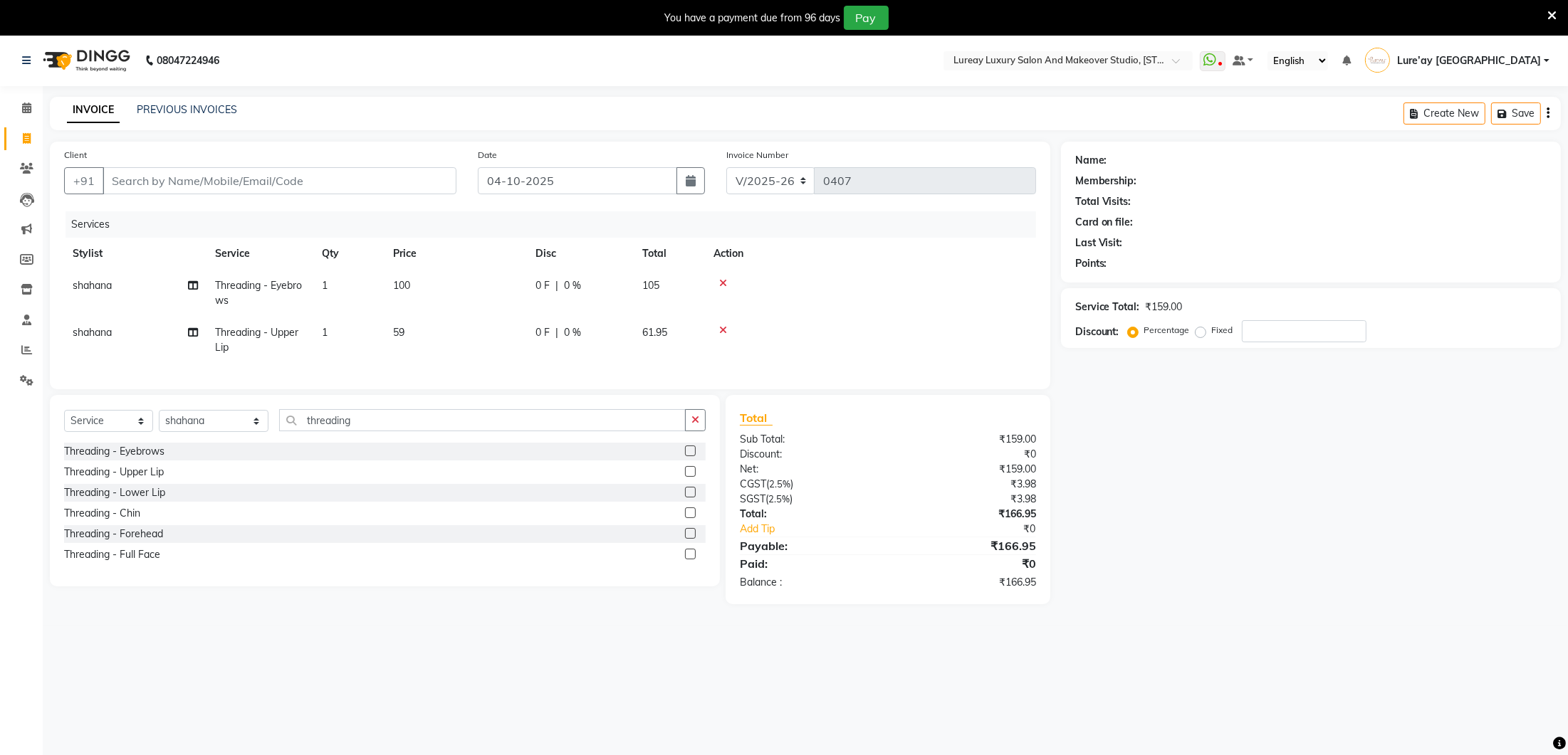
click at [489, 325] on td "59" at bounding box center [455, 340] width 142 height 47
select select "70810"
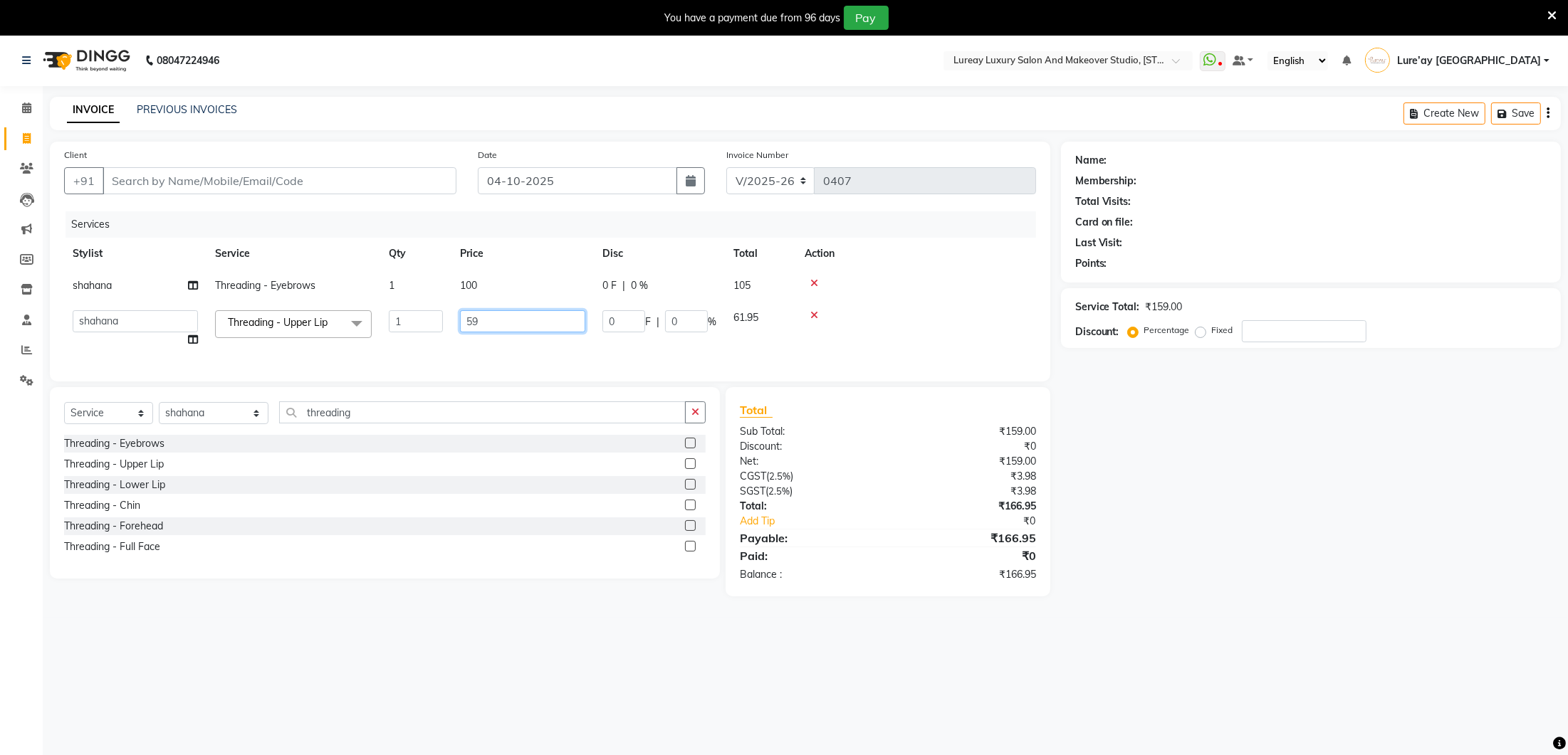
click at [497, 328] on input "59" at bounding box center [522, 321] width 126 height 22
type input "5"
type input "60"
click at [488, 361] on div "Services Stylist Service Qty Price Disc Total Action [PERSON_NAME] Threading - …" at bounding box center [549, 289] width 971 height 156
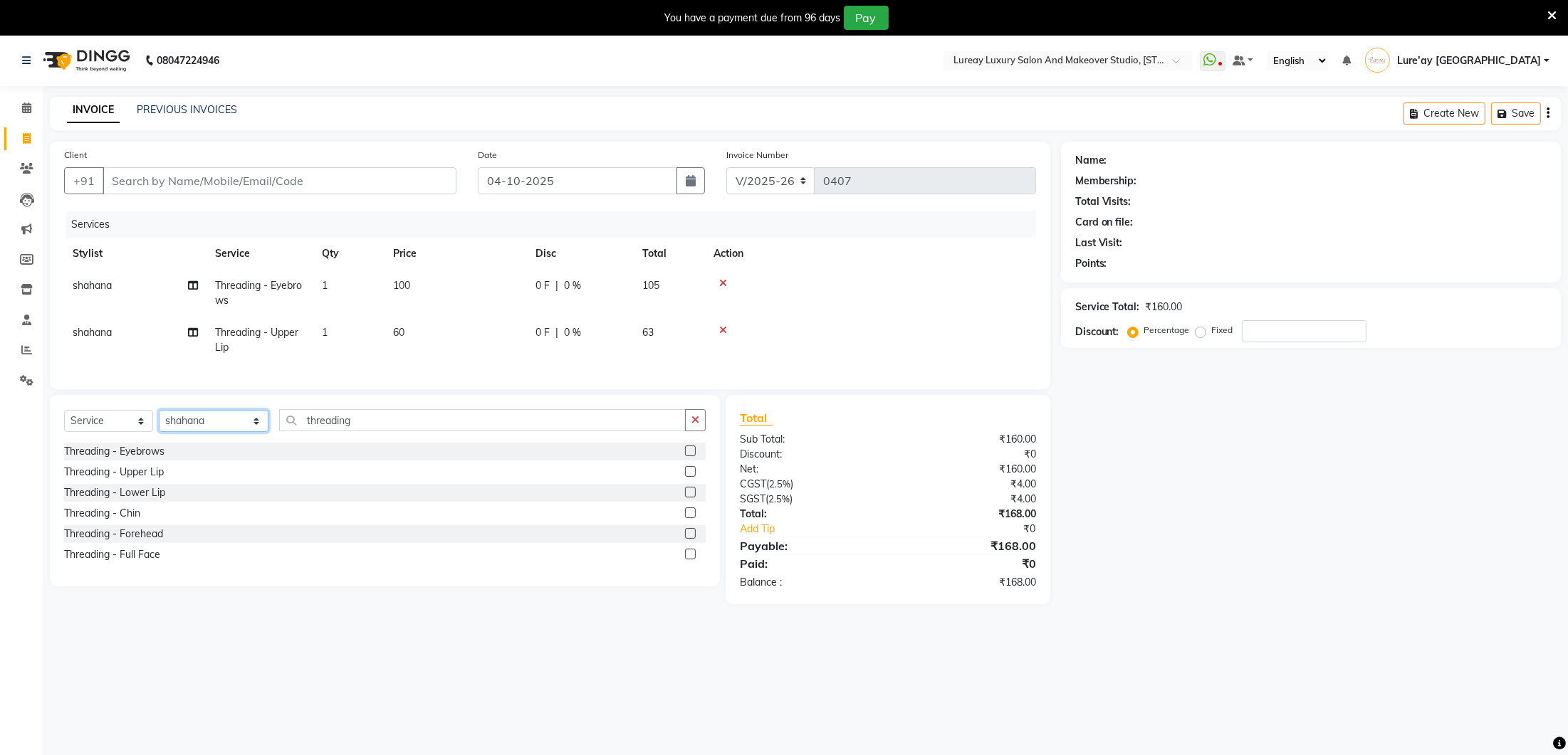
click at [187, 418] on select "Select Stylist [PERSON_NAME] Lure’ay [GEOGRAPHIC_DATA] [PERSON_NAME] [PERSON_NA…" at bounding box center [214, 420] width 110 height 22
select select "93005"
click at [331, 415] on input "threading" at bounding box center [482, 419] width 406 height 22
type input "t"
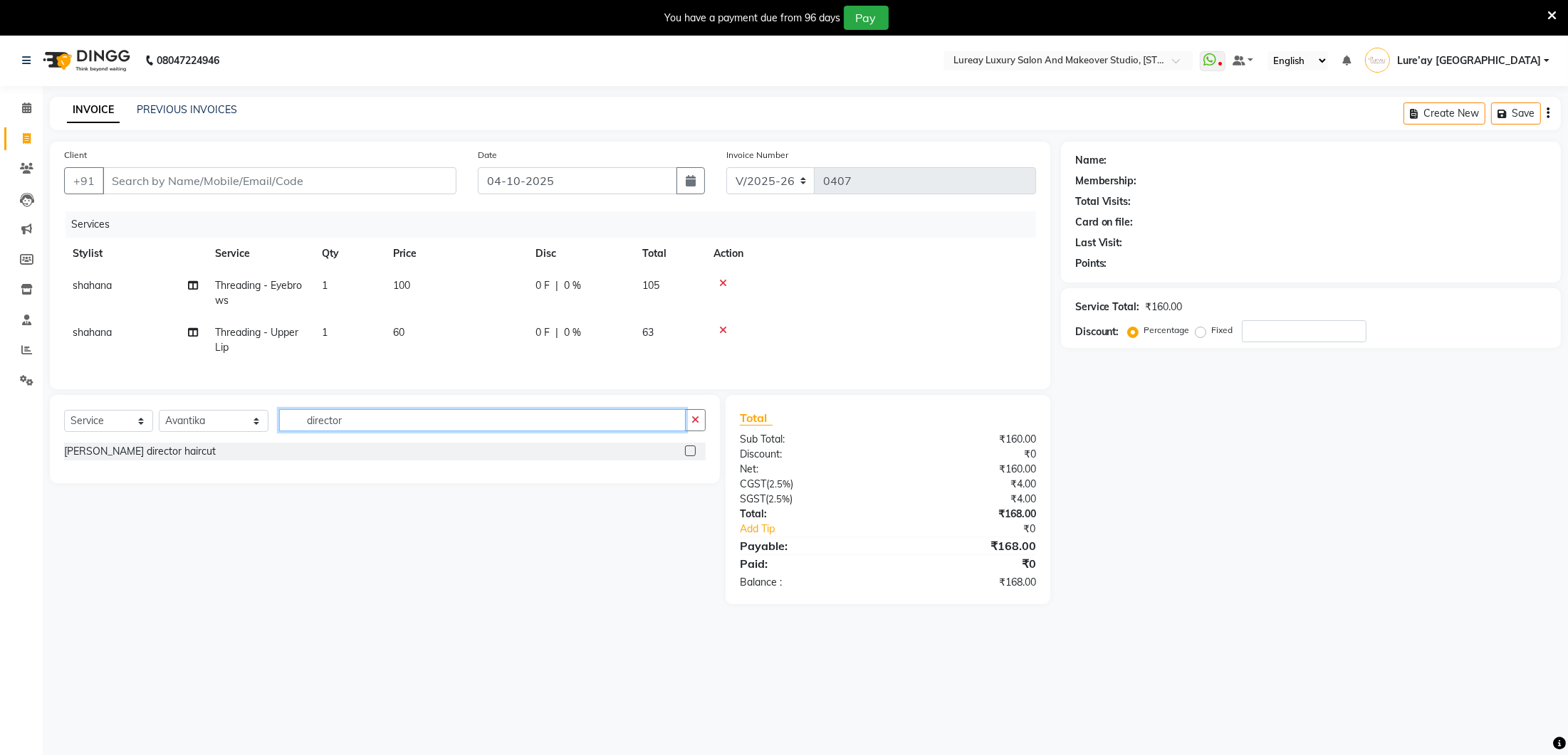
type input "director"
click at [692, 452] on label at bounding box center [690, 450] width 10 height 10
click at [692, 452] on input "checkbox" at bounding box center [689, 451] width 10 height 10
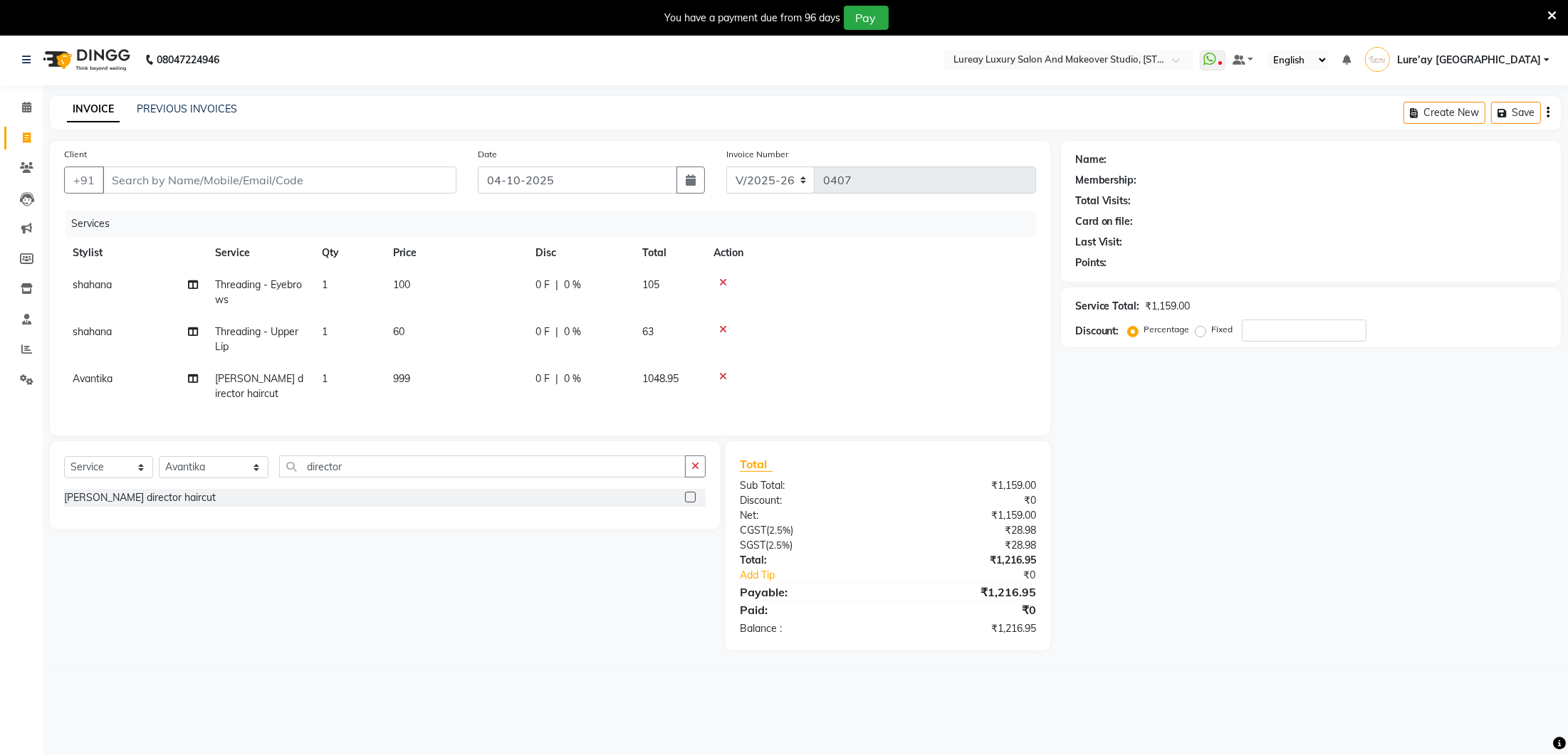
checkbox input "false"
click at [502, 382] on td "999" at bounding box center [455, 386] width 142 height 47
select select "93005"
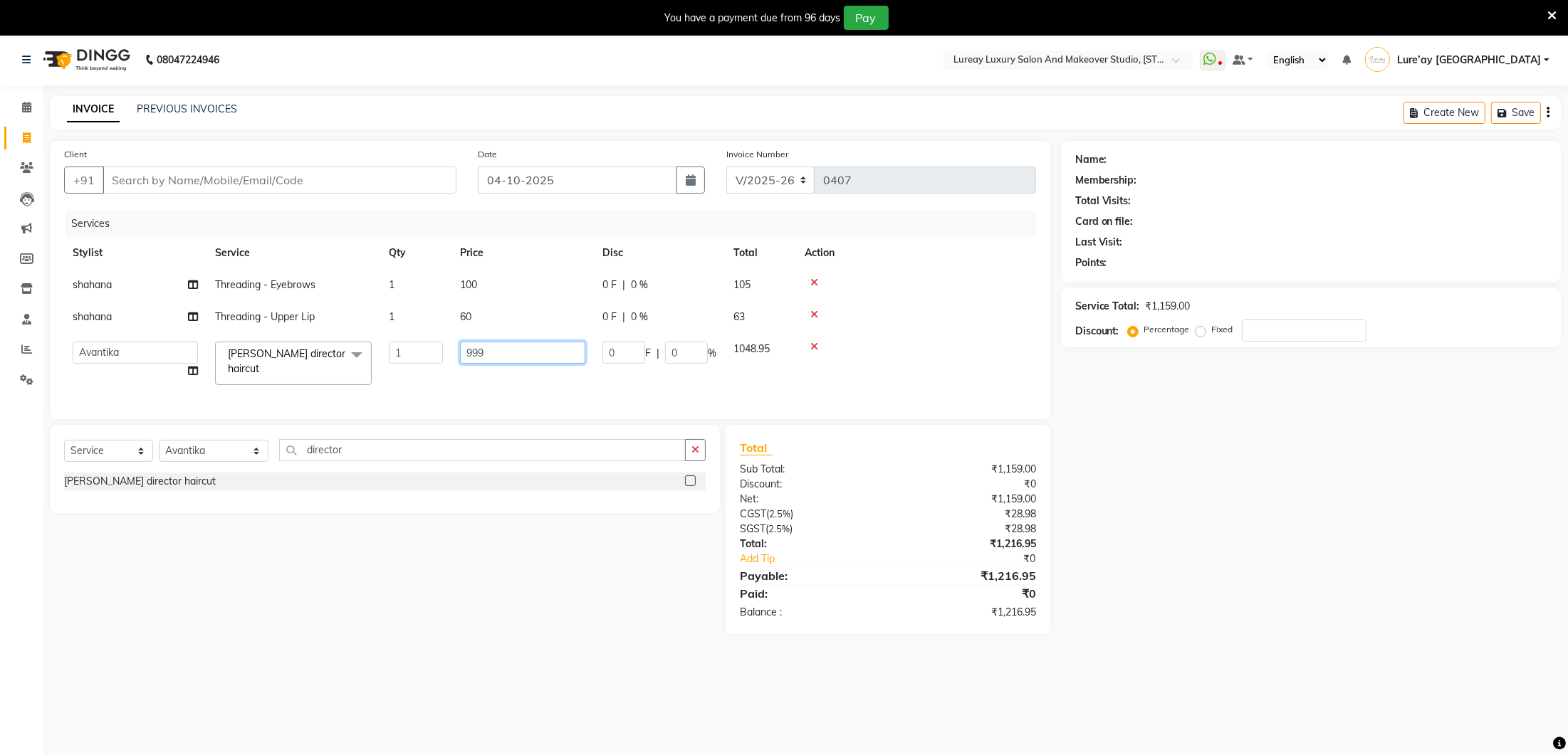
click at [521, 359] on input "999" at bounding box center [522, 352] width 126 height 22
type input "9"
type input "1600"
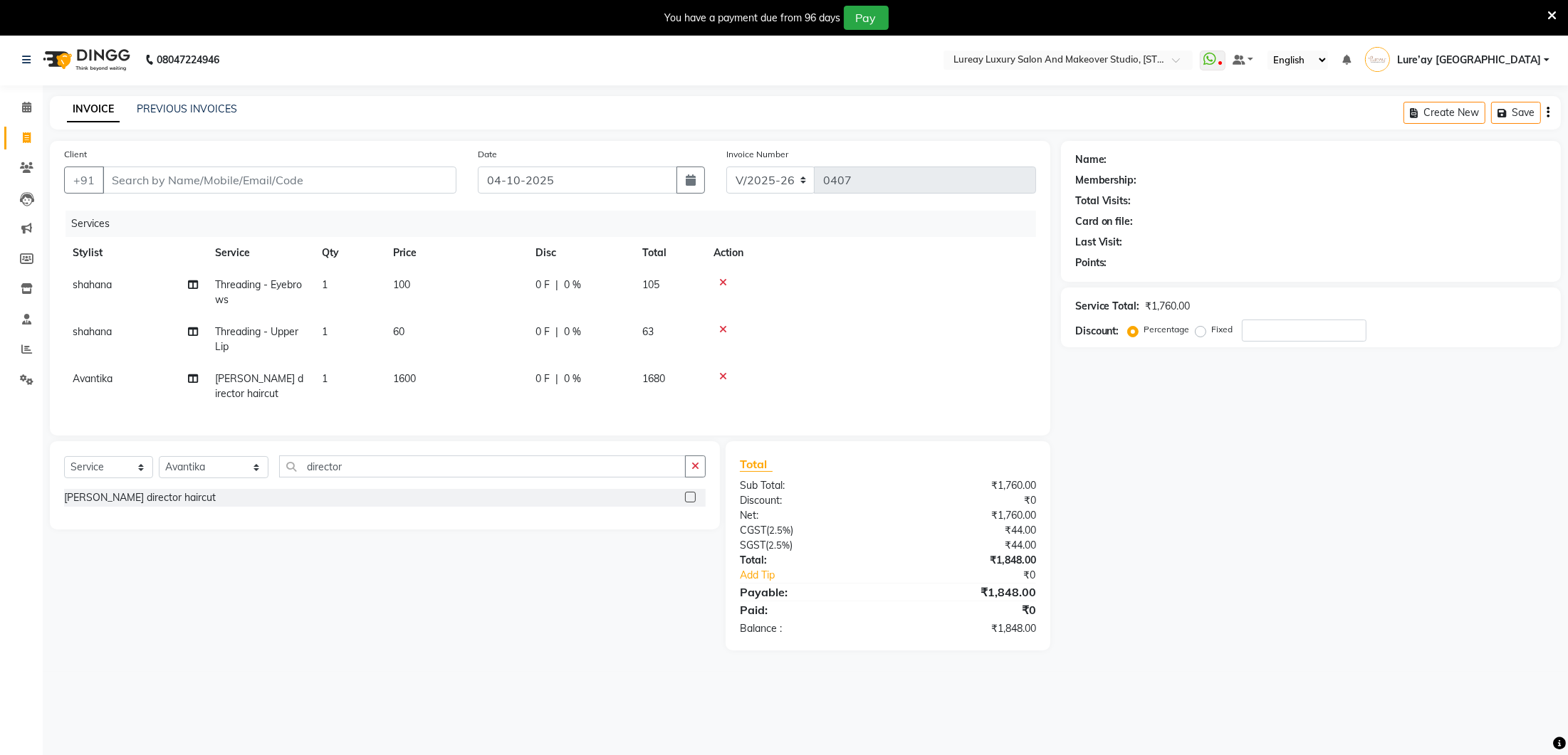
drag, startPoint x: 515, startPoint y: 382, endPoint x: 494, endPoint y: 412, distance: 36.6
click at [515, 382] on td "1600" at bounding box center [455, 386] width 142 height 47
select select "93005"
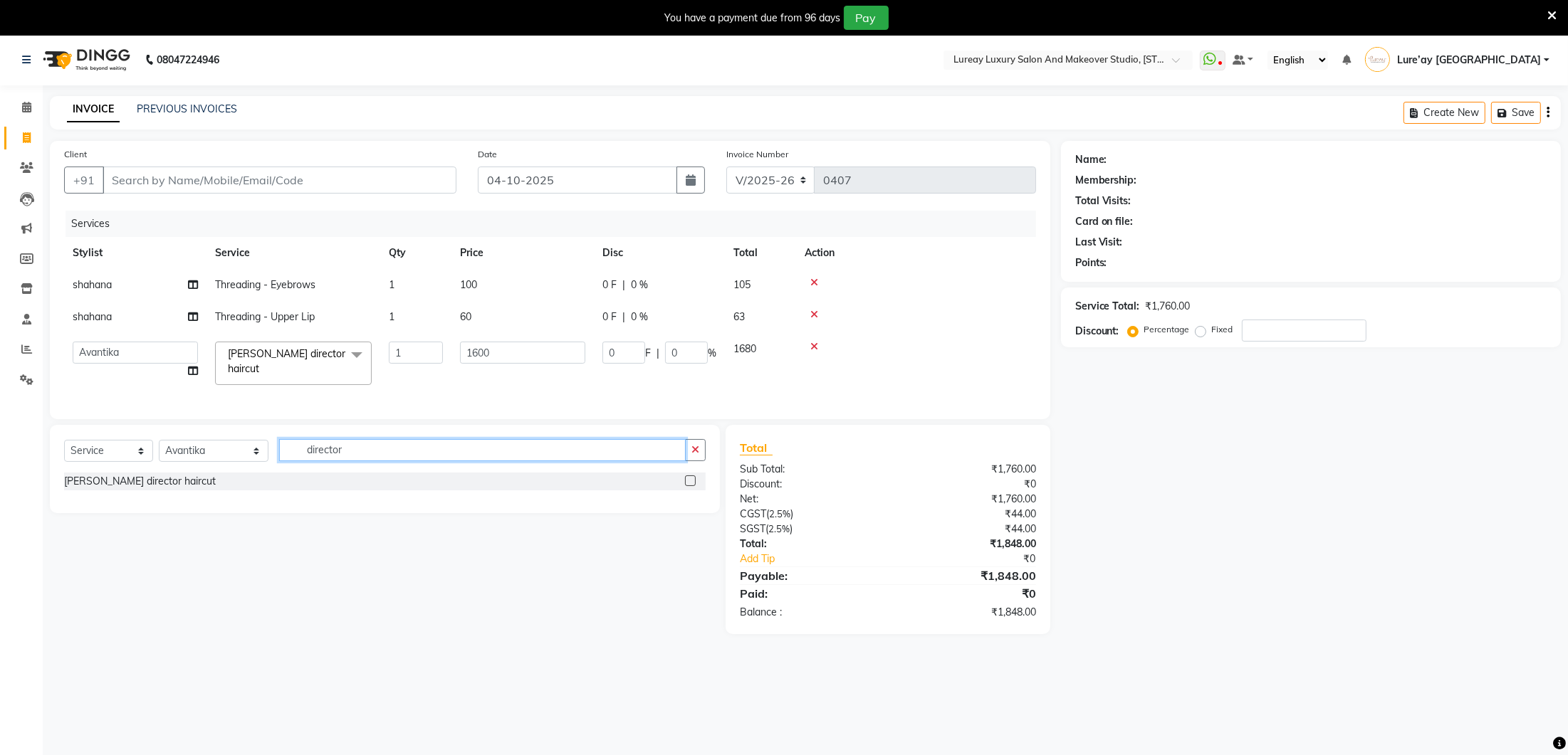
click at [480, 442] on input "director" at bounding box center [482, 450] width 406 height 22
type input "d"
click at [201, 440] on select "Select Stylist [PERSON_NAME] Lure’ay [GEOGRAPHIC_DATA] [PERSON_NAME] [PERSON_NA…" at bounding box center [214, 449] width 110 height 22
select select "70812"
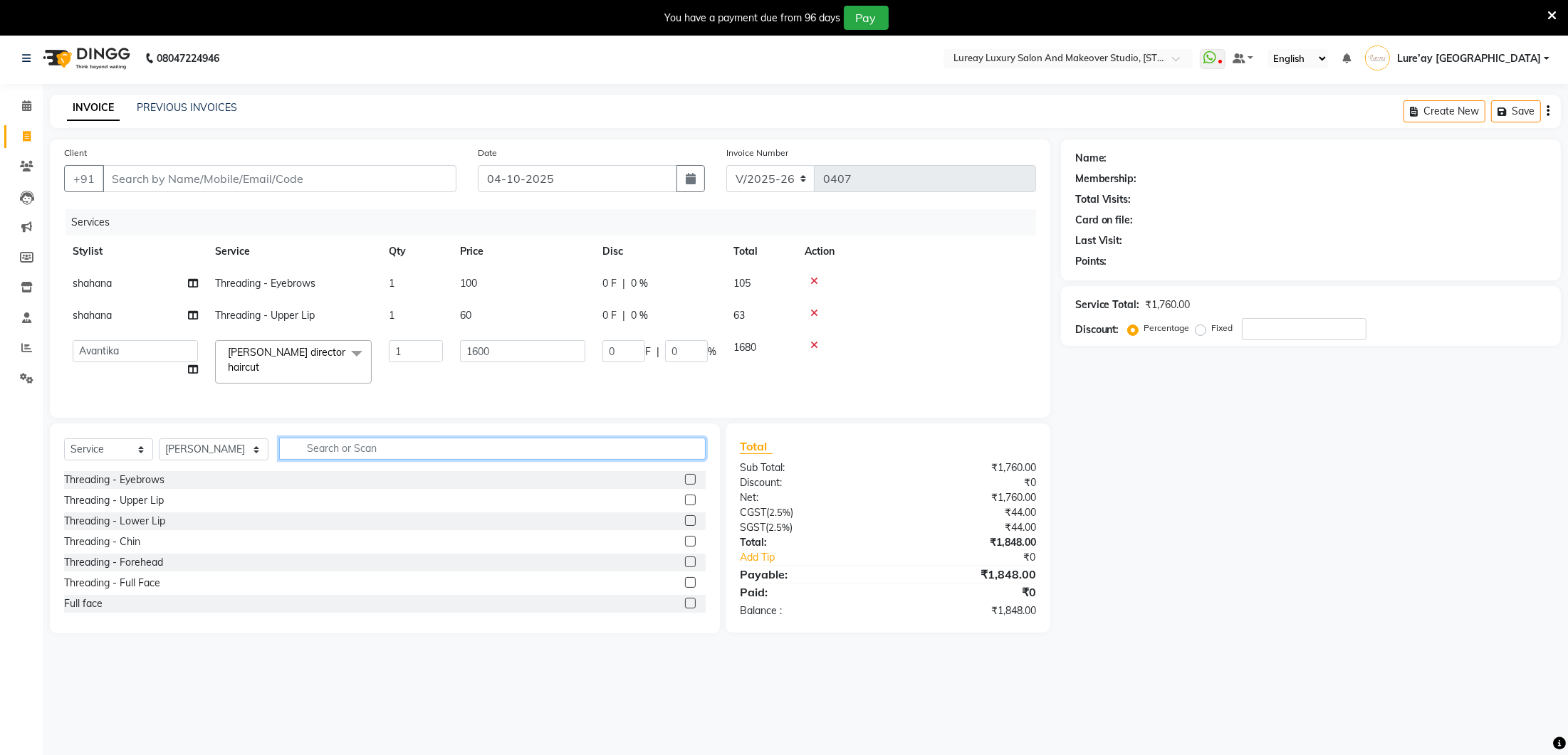
click at [317, 440] on input "text" at bounding box center [492, 448] width 426 height 22
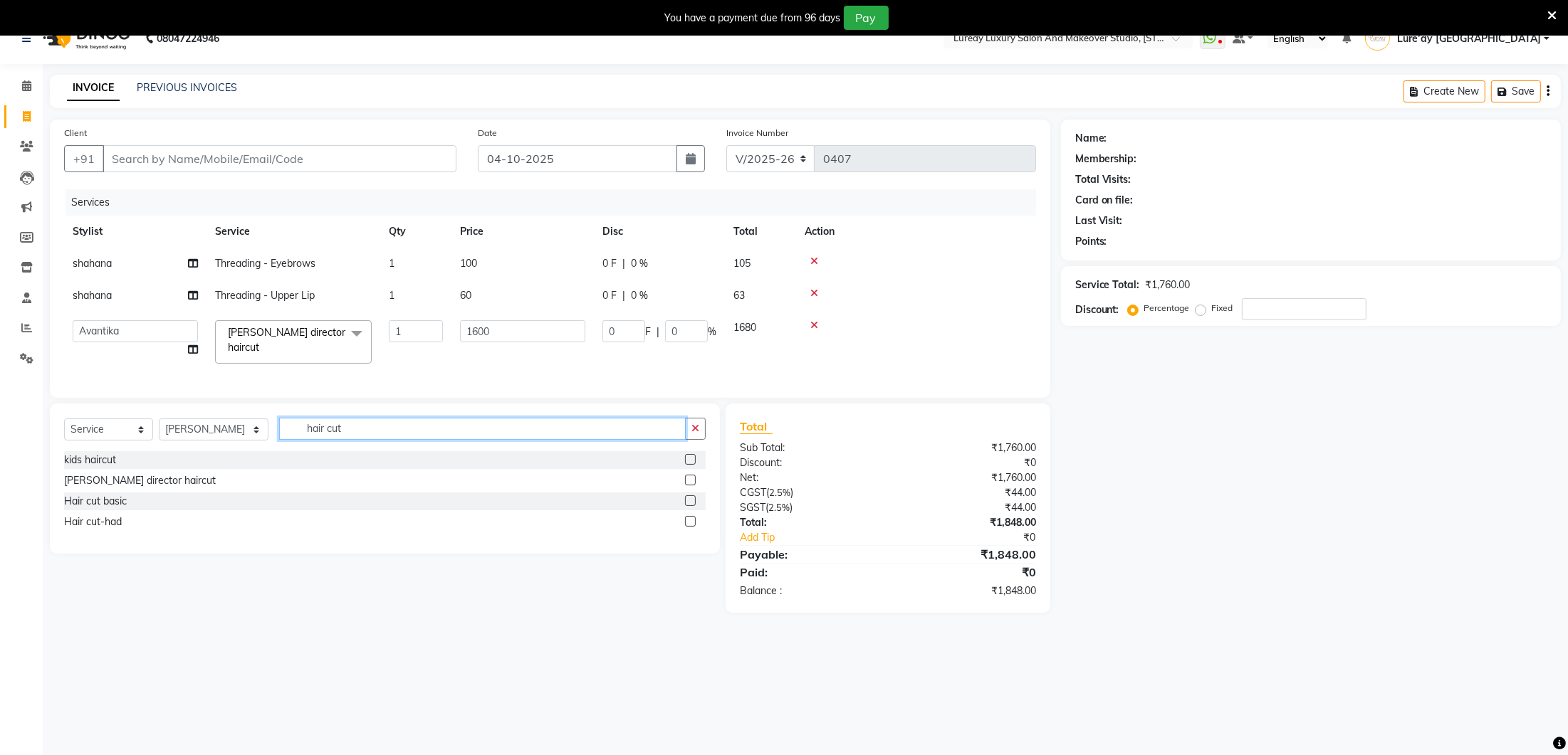
type input "hair cut"
click at [694, 475] on label at bounding box center [690, 480] width 10 height 10
click at [694, 476] on input "checkbox" at bounding box center [689, 480] width 10 height 10
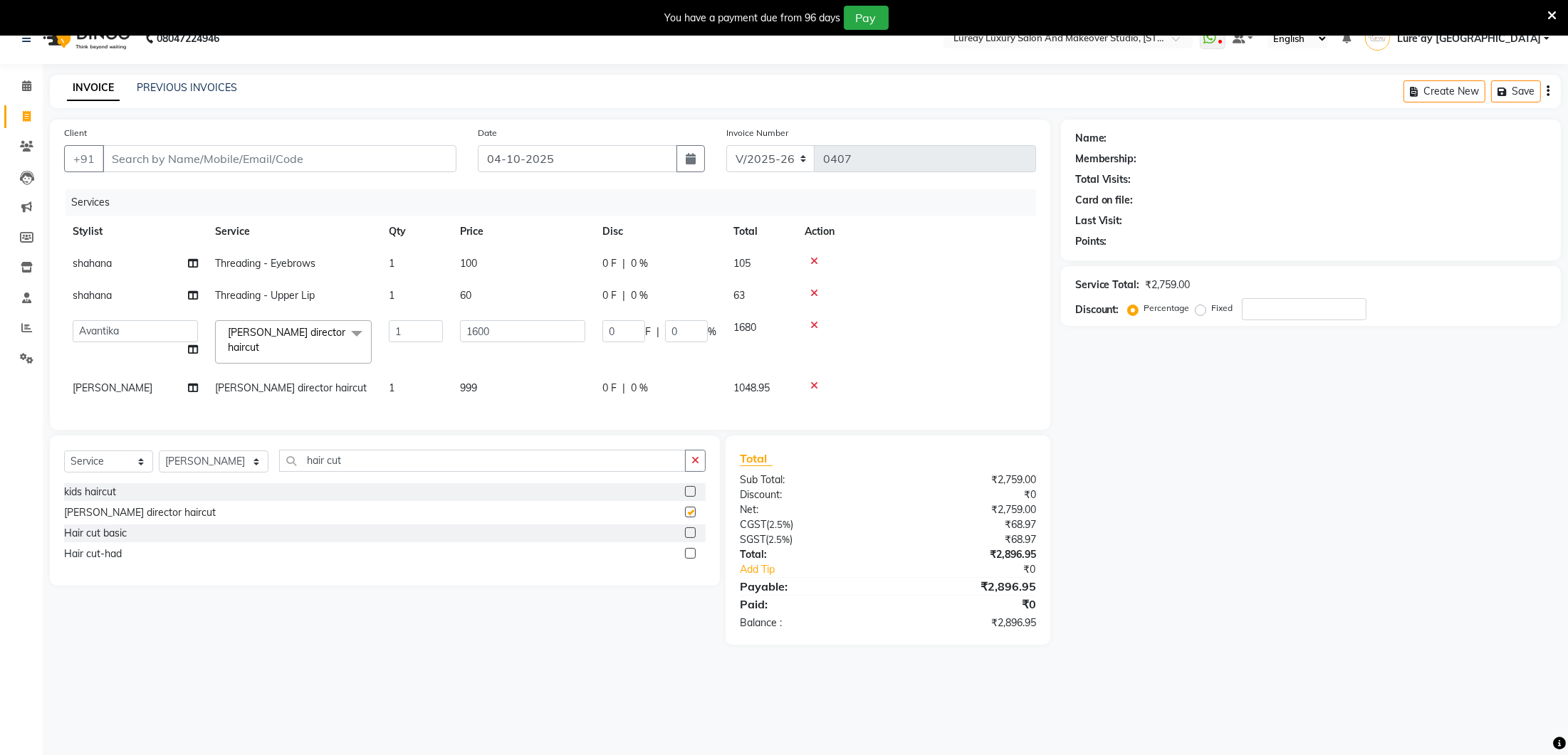
checkbox input "false"
click at [413, 377] on td "1" at bounding box center [416, 388] width 72 height 32
select select "70812"
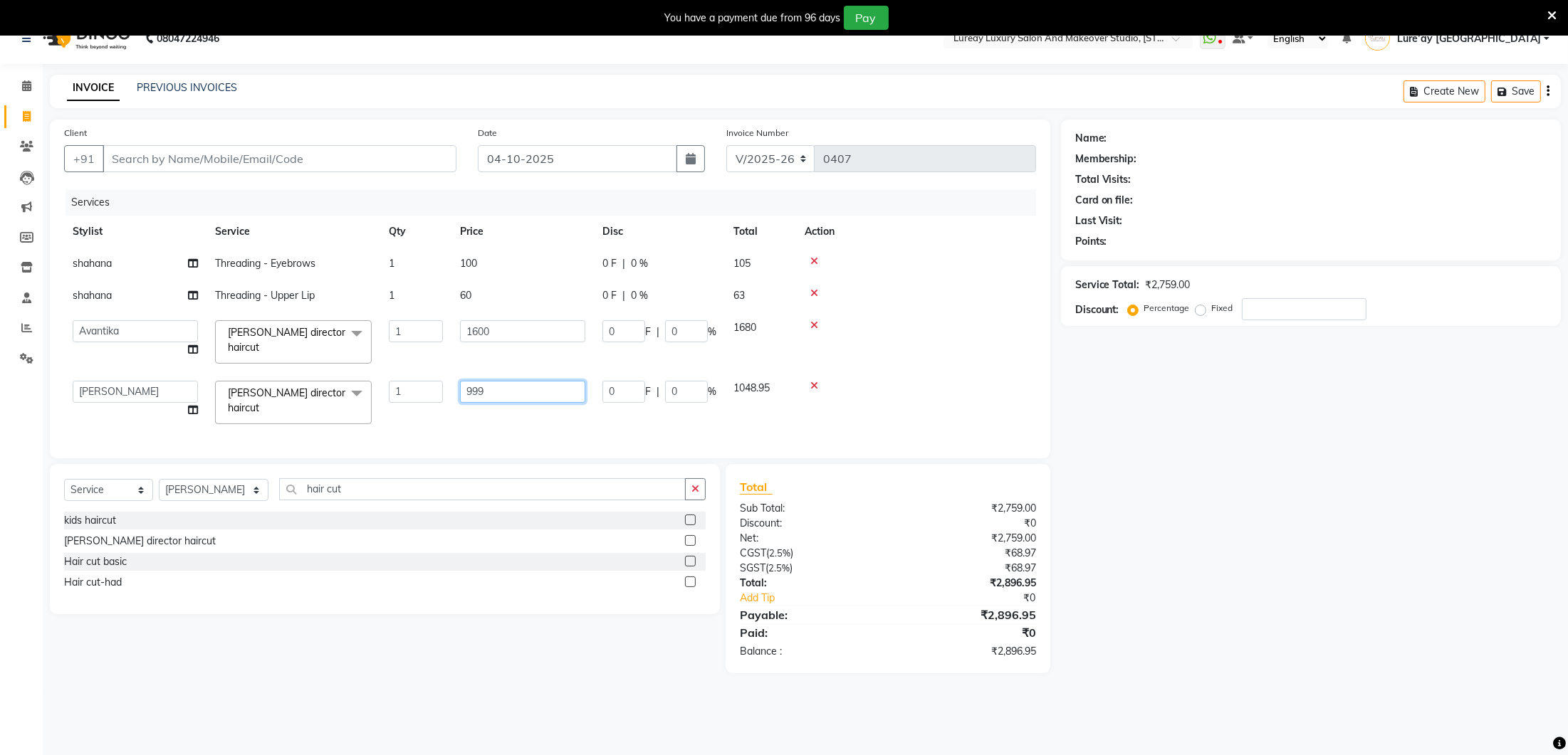
drag, startPoint x: 585, startPoint y: 391, endPoint x: 561, endPoint y: 392, distance: 24.0
click at [585, 391] on td "999" at bounding box center [522, 402] width 142 height 60
click at [542, 391] on input "999" at bounding box center [522, 391] width 126 height 22
type input "9"
type input "1600"
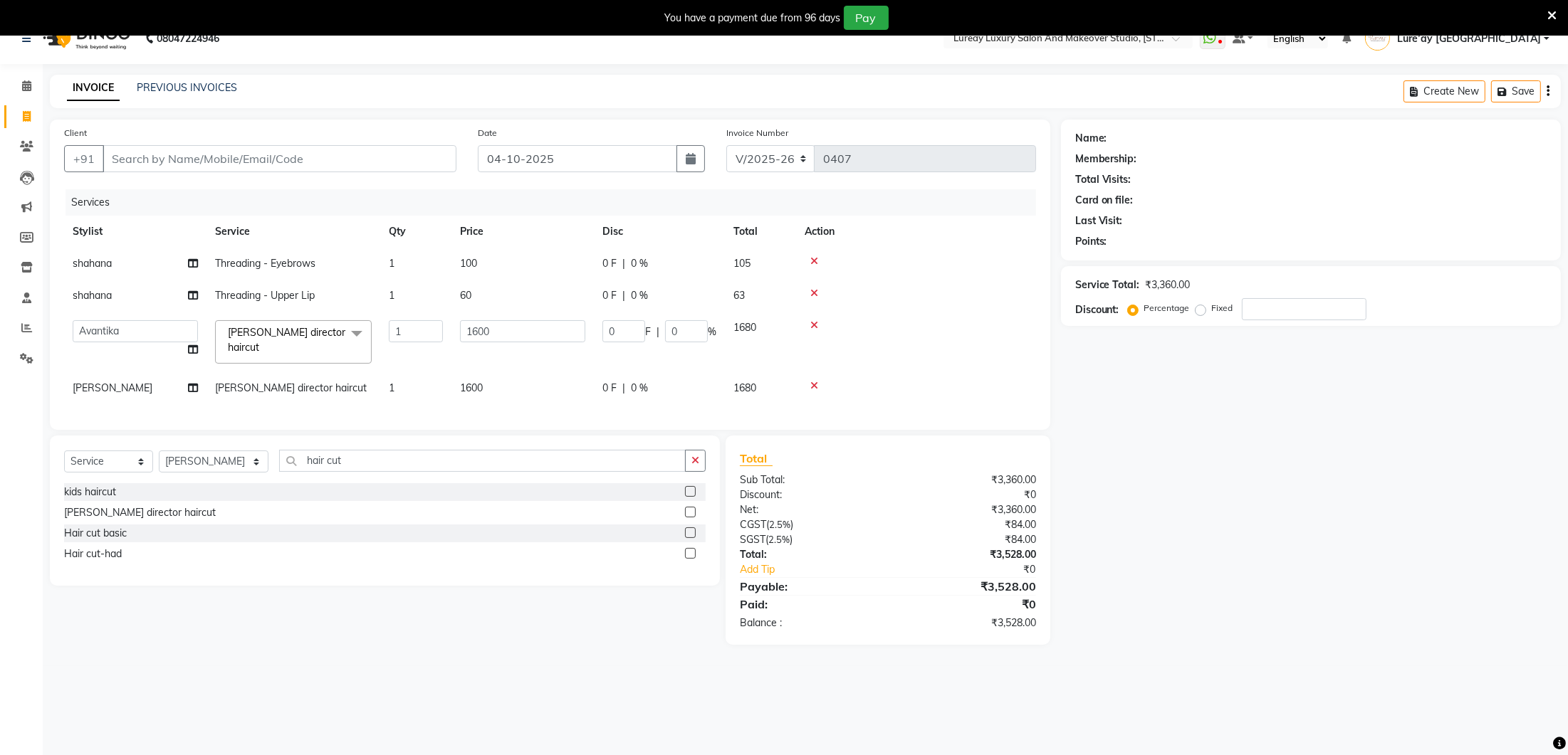
drag, startPoint x: 531, startPoint y: 408, endPoint x: 484, endPoint y: 424, distance: 49.6
click at [531, 408] on div "Services Stylist Service Qty Price Disc Total Action [PERSON_NAME] Threading - …" at bounding box center [549, 303] width 971 height 227
click at [426, 450] on input "hair cut" at bounding box center [482, 460] width 406 height 22
click at [421, 466] on div "Select Service Product Membership Package Voucher Prepaid Gift Card Select Styl…" at bounding box center [385, 466] width 642 height 33
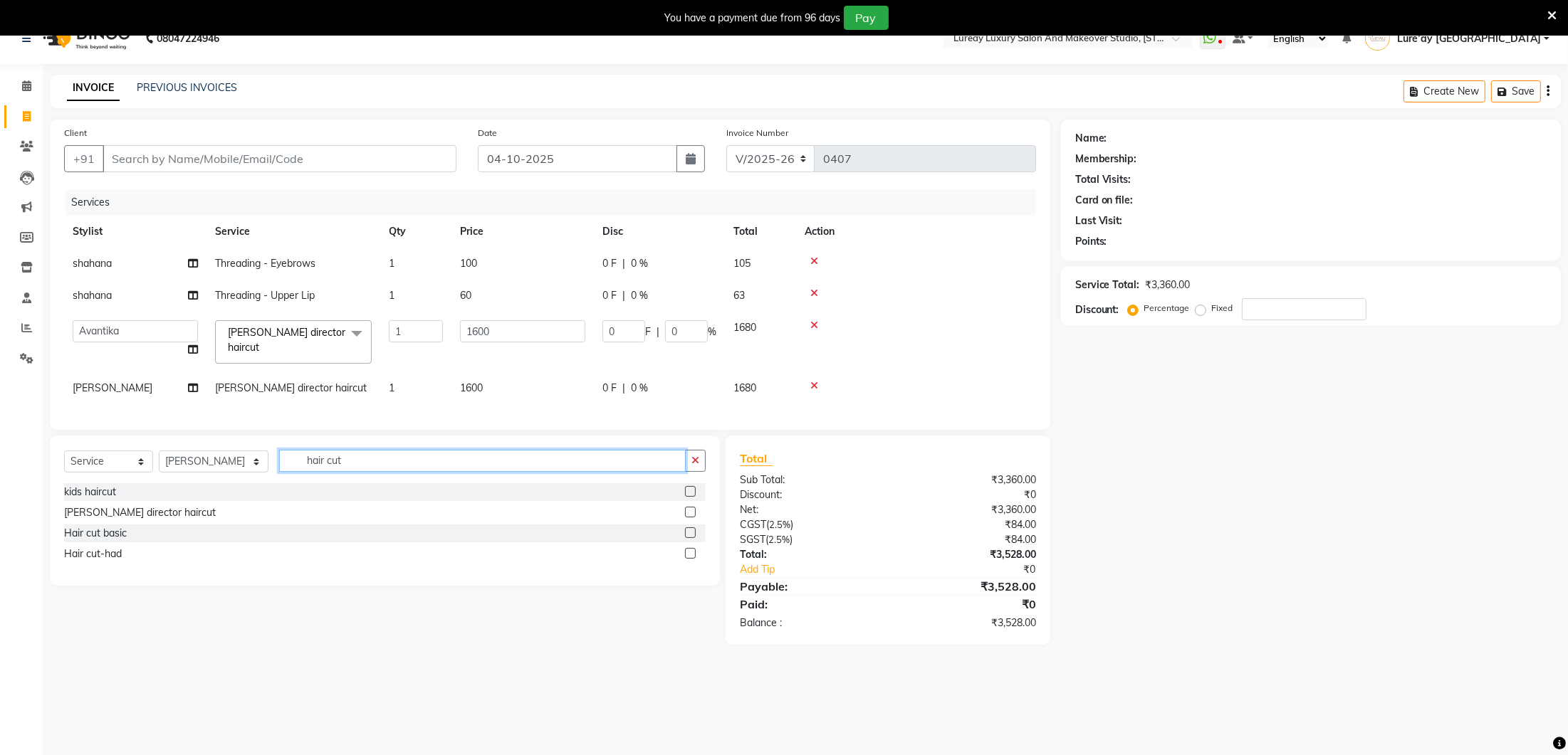
click at [432, 459] on input "hair cut" at bounding box center [482, 460] width 406 height 22
type input "h"
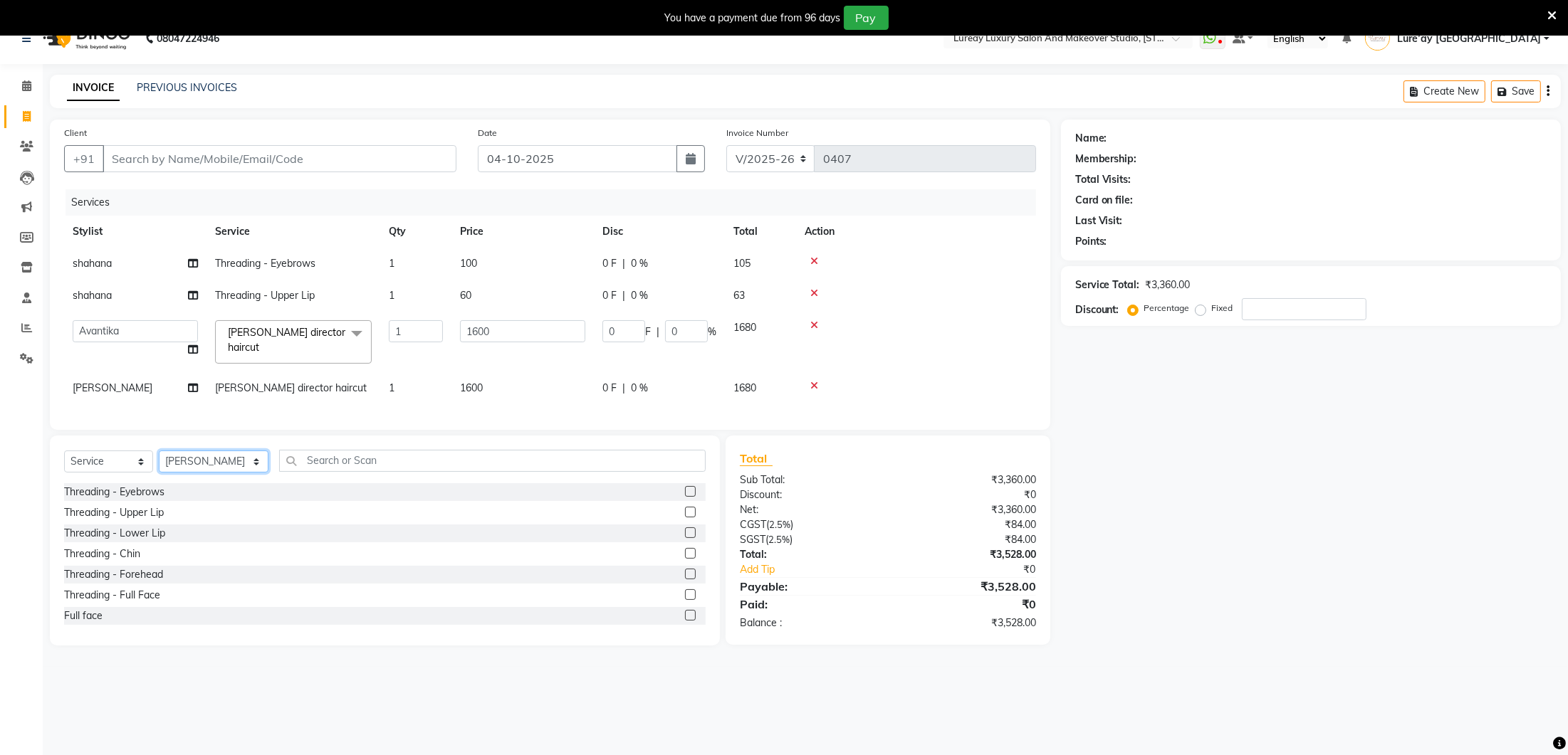
click at [232, 451] on select "Select Stylist [PERSON_NAME] Lure’ay [GEOGRAPHIC_DATA] [PERSON_NAME] [PERSON_NA…" at bounding box center [214, 461] width 110 height 22
select select "35806"
click at [300, 450] on input "text" at bounding box center [492, 460] width 426 height 22
type input "h"
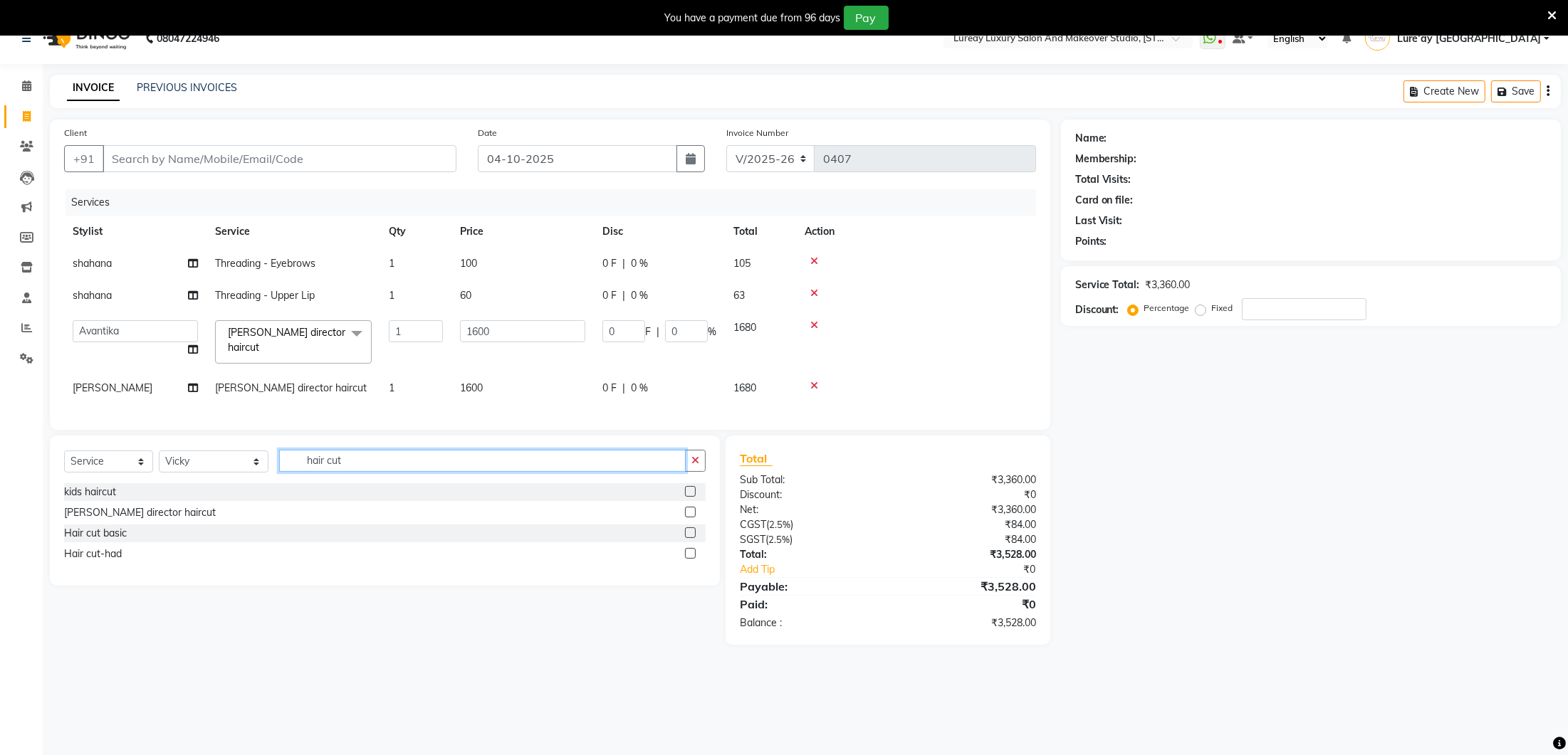
type input "hair cut"
click at [693, 507] on label at bounding box center [690, 512] width 10 height 10
click at [693, 508] on input "checkbox" at bounding box center [689, 513] width 10 height 10
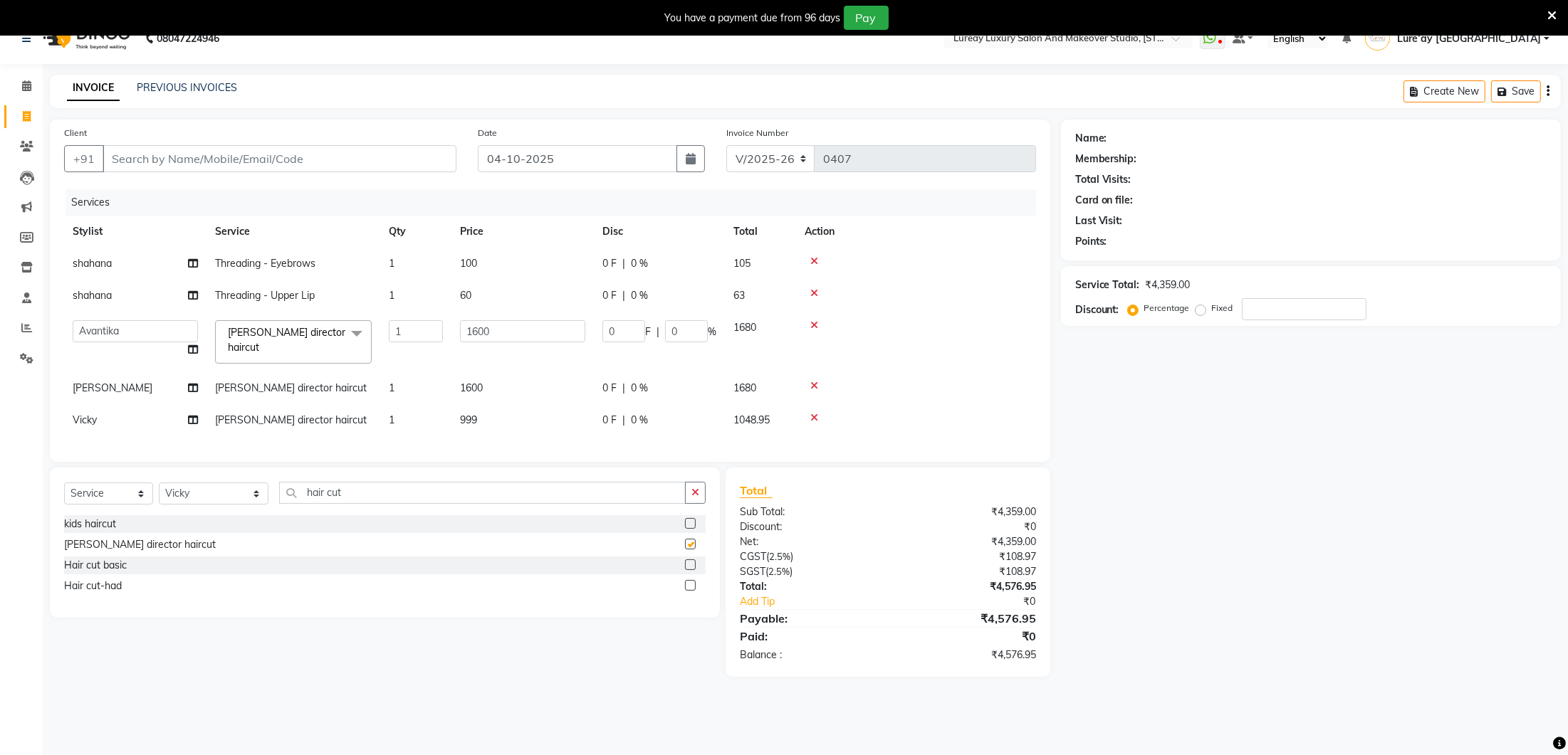
checkbox input "false"
click at [471, 405] on td "999" at bounding box center [522, 420] width 142 height 32
select select "35806"
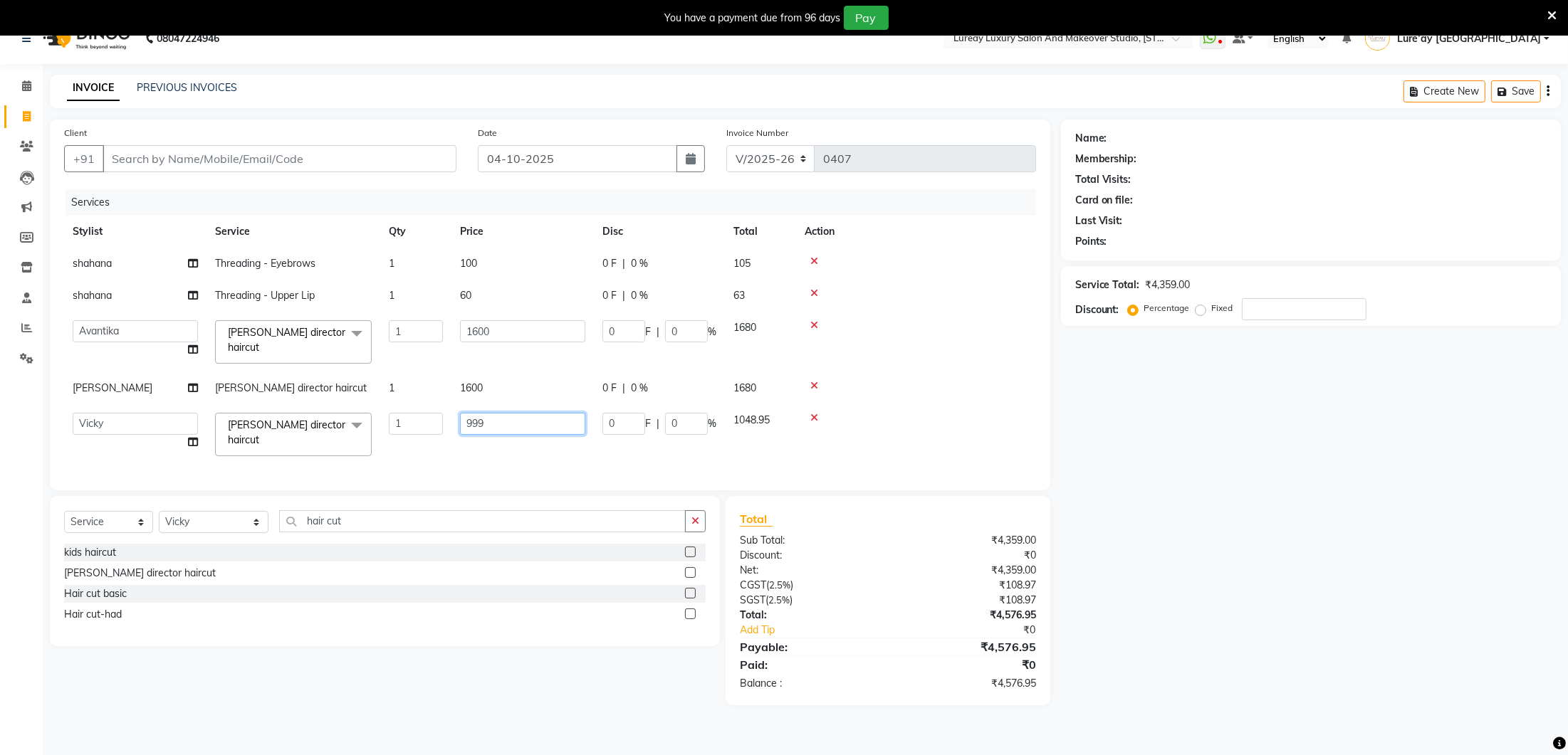
click at [569, 413] on input "999" at bounding box center [522, 424] width 126 height 22
click at [558, 413] on input "999" at bounding box center [522, 424] width 126 height 22
type input "9"
type input "1000"
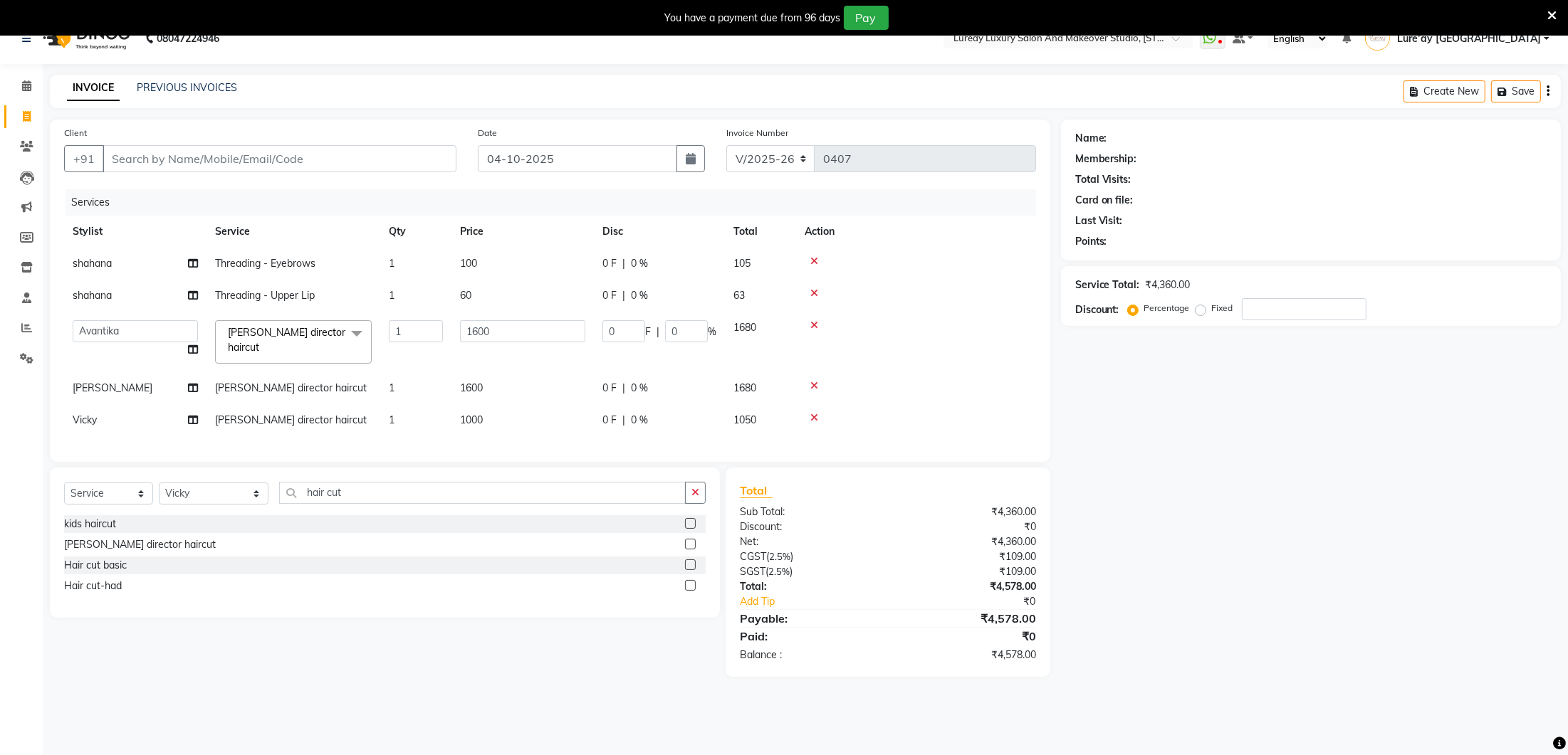
click at [541, 447] on div "Client +91 Date [DATE] Invoice Number V/2025 V/[PHONE_NUMBER] Services Stylist …" at bounding box center [549, 290] width 1000 height 343
click at [640, 413] on span "0 %" at bounding box center [639, 420] width 17 height 15
select select "35806"
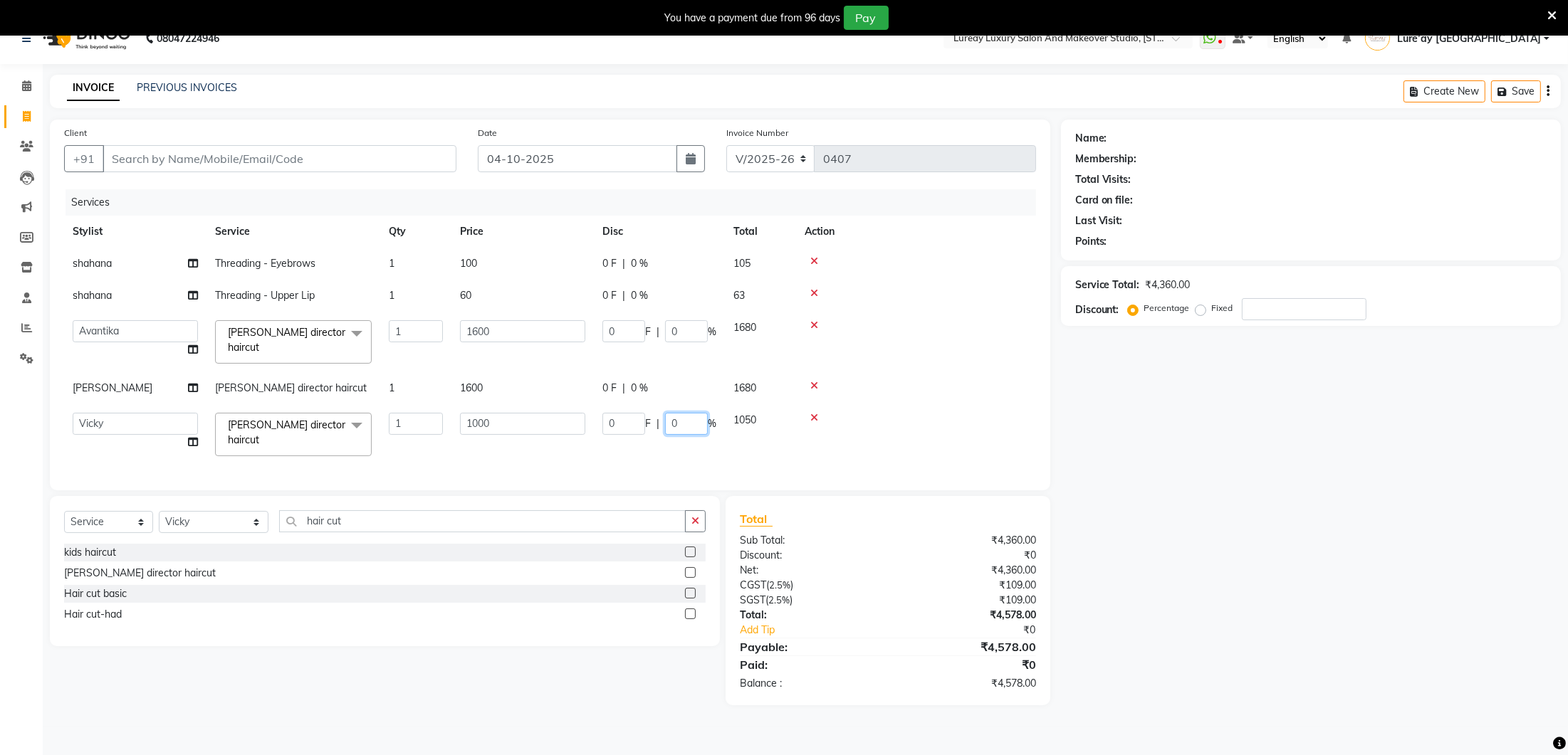
click at [693, 421] on input "0" at bounding box center [686, 424] width 43 height 22
type input "20"
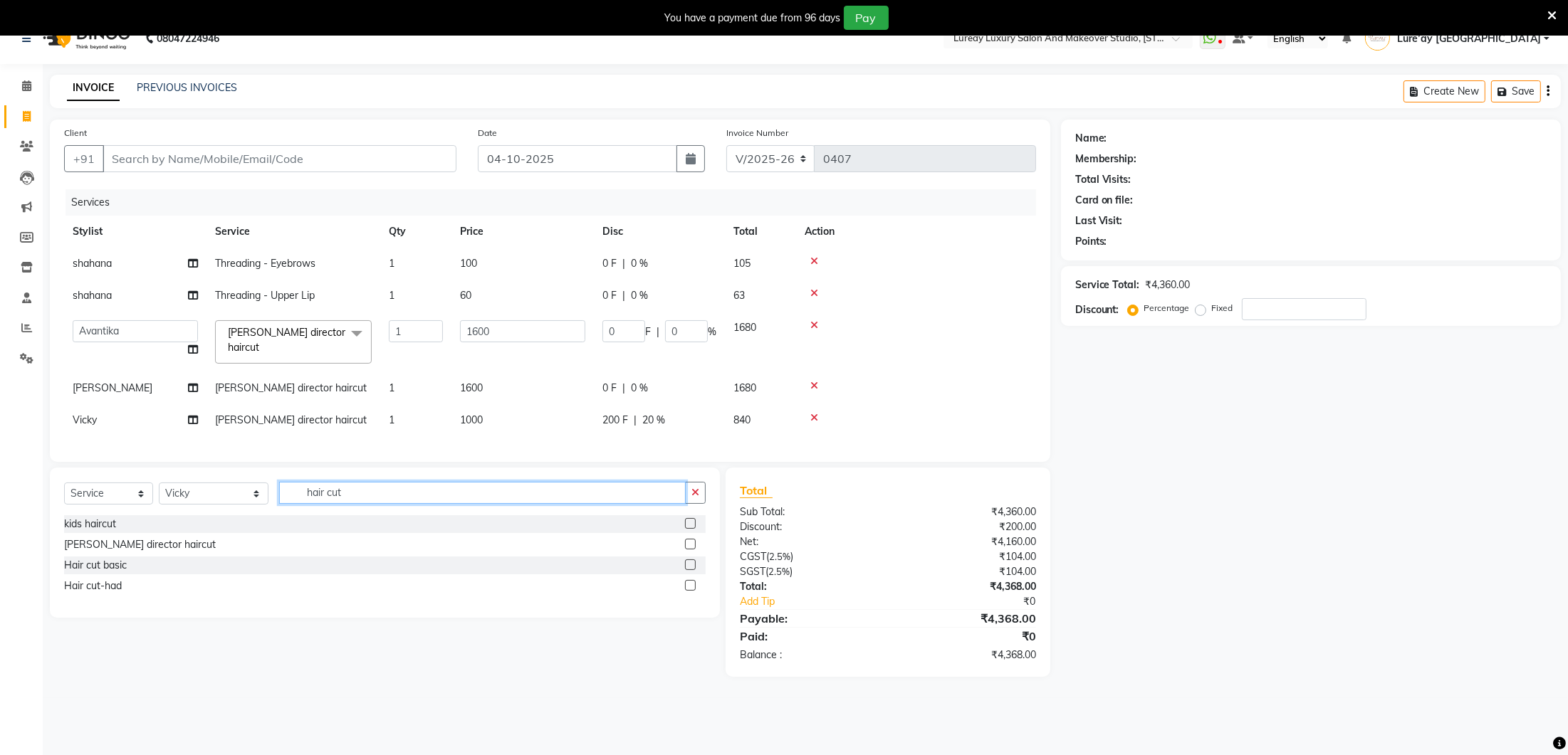
drag, startPoint x: 603, startPoint y: 481, endPoint x: 615, endPoint y: 424, distance: 58.2
click at [603, 481] on div "Client +91 Date [DATE] Invoice Number V/2025 V/[PHONE_NUMBER] Services Stylist …" at bounding box center [550, 398] width 1022 height 557
click at [651, 386] on div "0 F | 0 %" at bounding box center [659, 388] width 114 height 15
select select "70812"
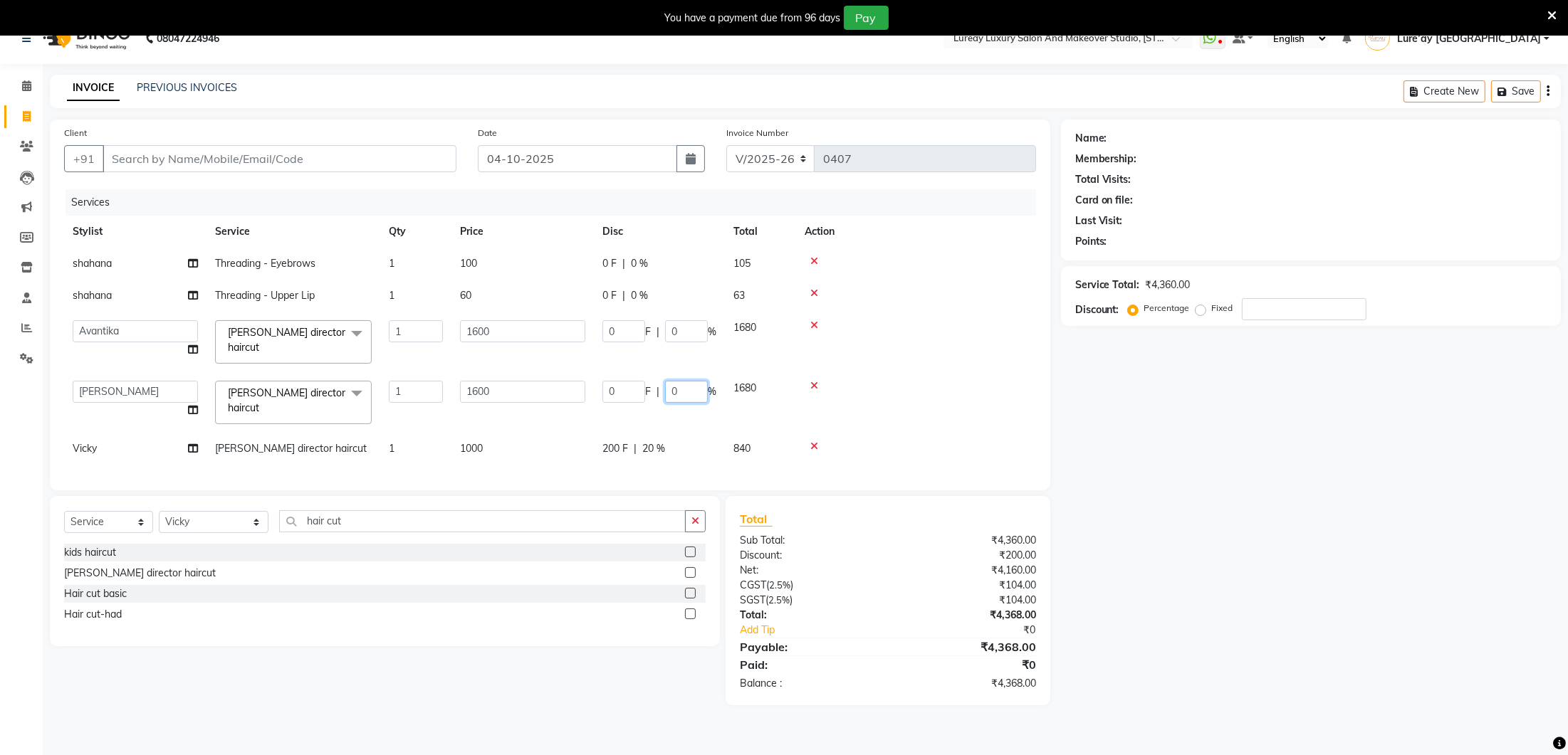
click at [685, 382] on input "0" at bounding box center [686, 391] width 43 height 22
type input "15"
click at [963, 350] on td at bounding box center [916, 342] width 240 height 60
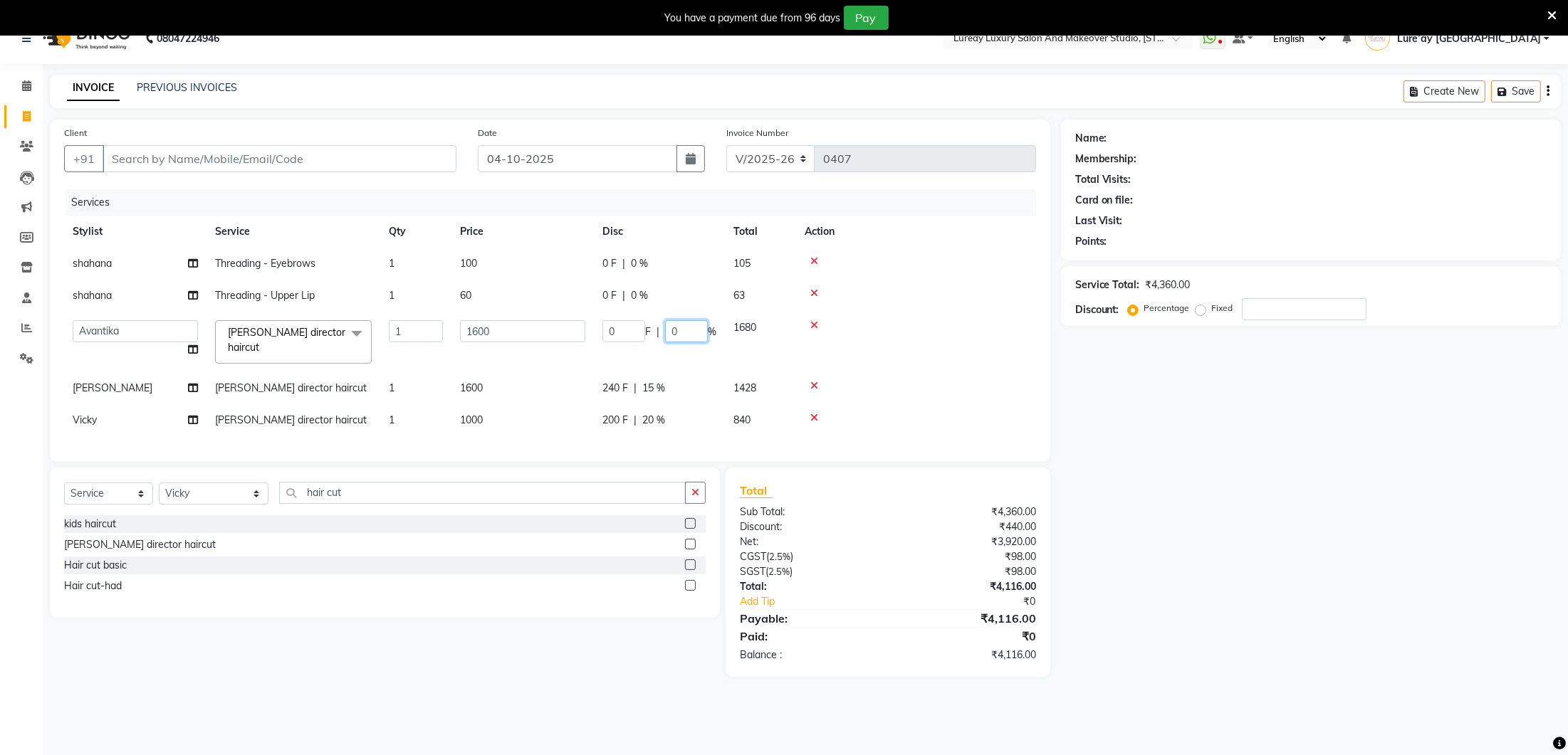
click at [685, 330] on input "0" at bounding box center [686, 330] width 43 height 22
type input "20"
click at [658, 378] on tbody "[PERSON_NAME] Threading - Eyebrows 1 100 0 F | 0 % 105 [PERSON_NAME] Threading …" at bounding box center [549, 342] width 971 height 188
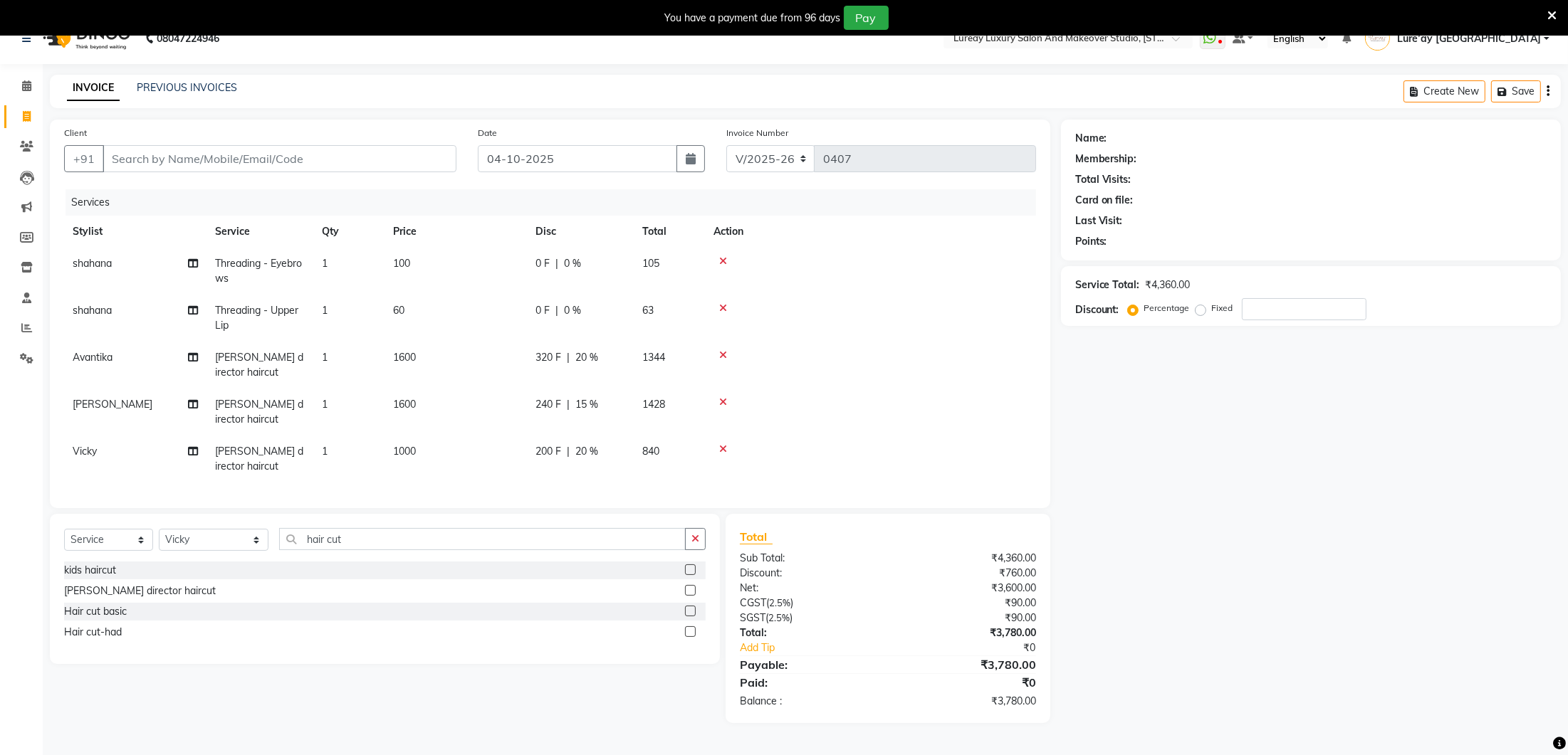
click at [590, 403] on span "15 %" at bounding box center [587, 405] width 23 height 15
select select "70812"
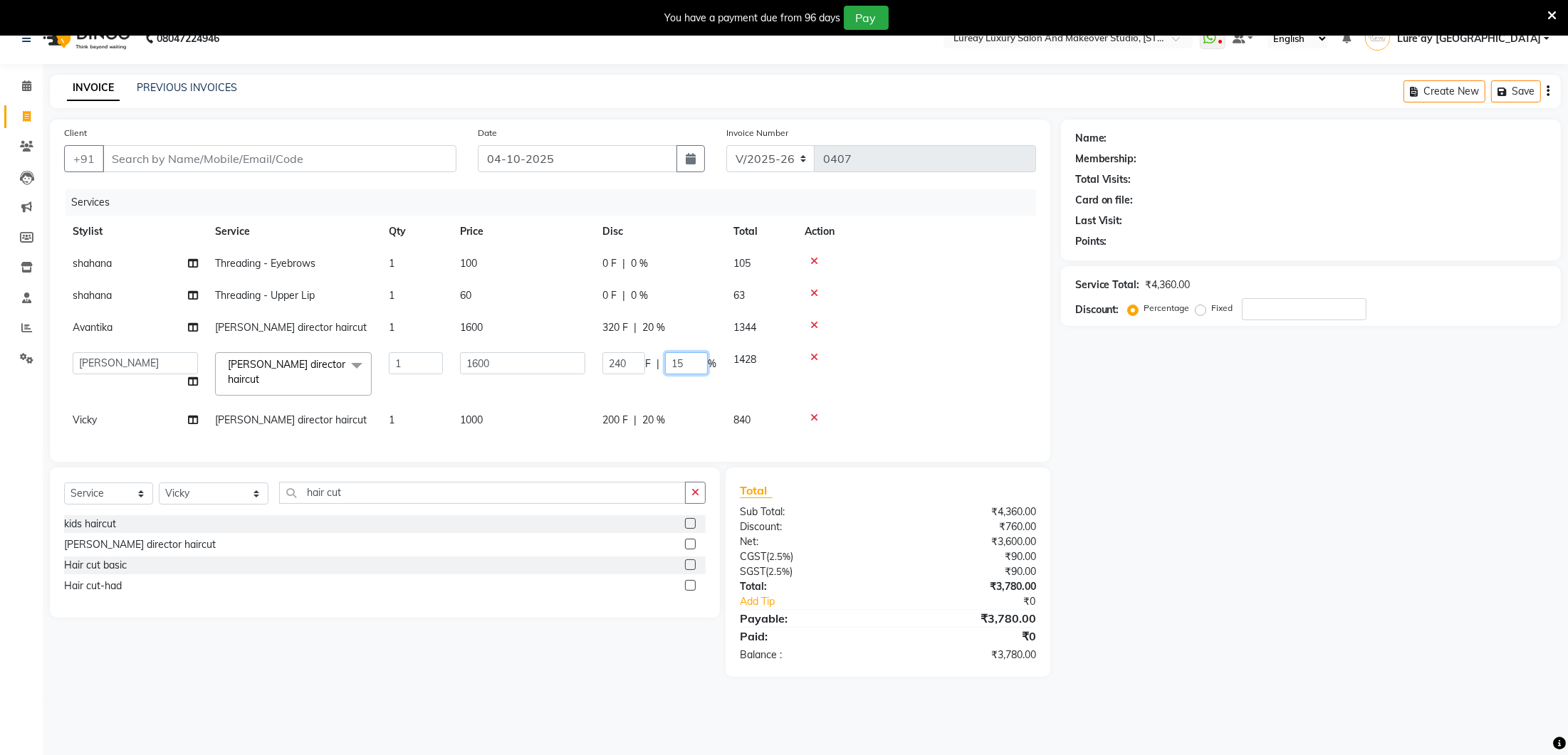
click at [689, 360] on input "15" at bounding box center [686, 363] width 43 height 22
type input "1"
type input "20"
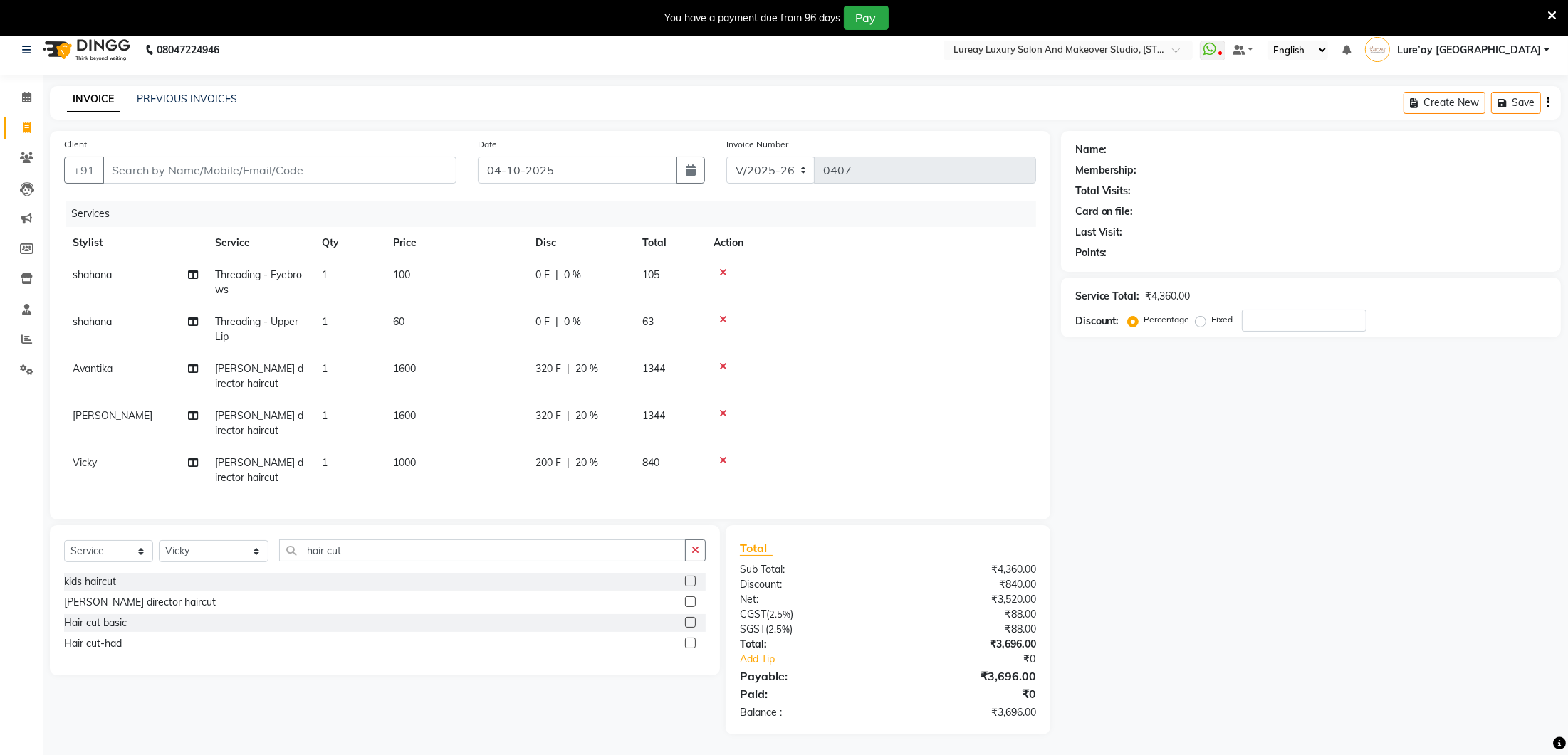
click at [981, 320] on td at bounding box center [870, 330] width 331 height 47
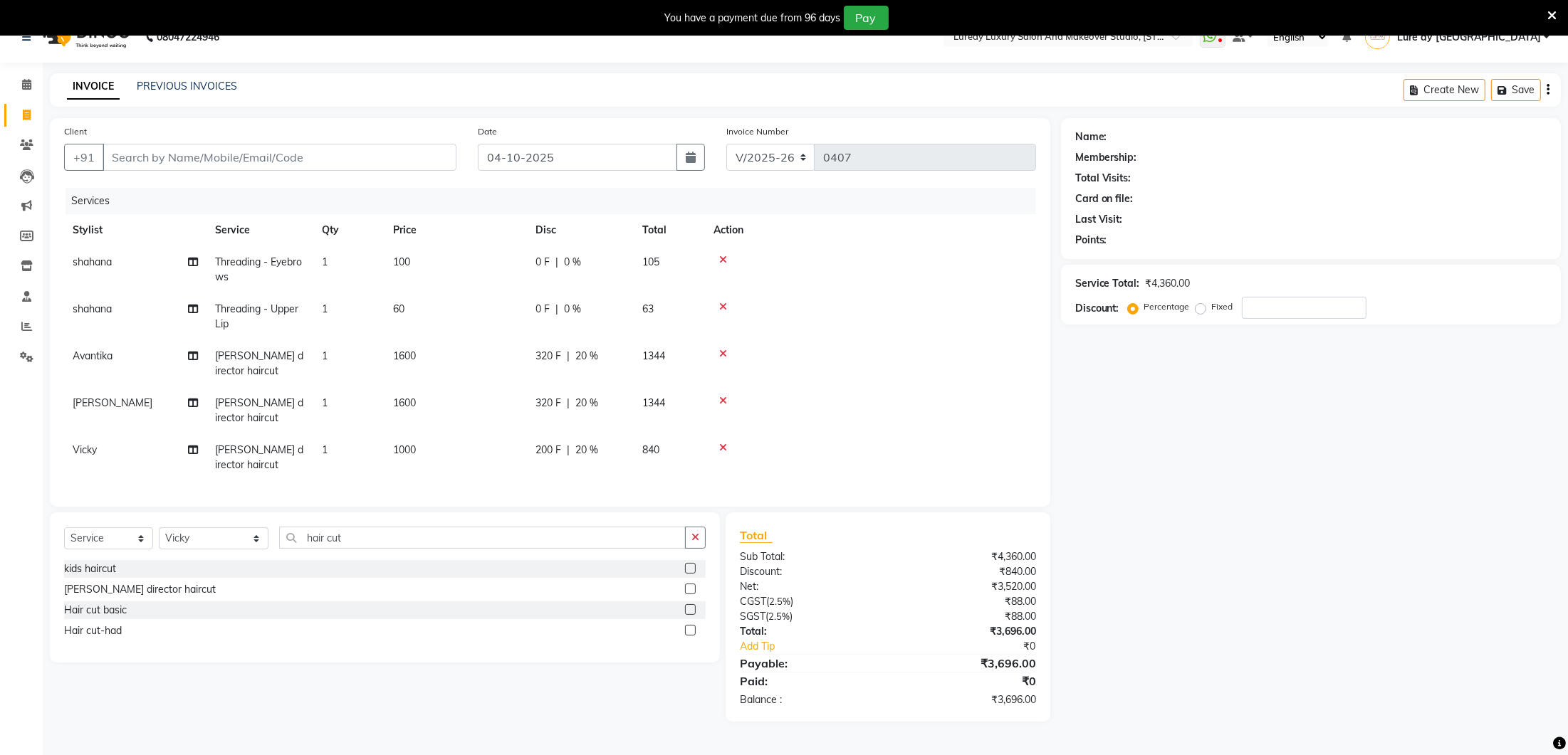
click at [578, 309] on span "0 %" at bounding box center [573, 309] width 17 height 15
select select "70810"
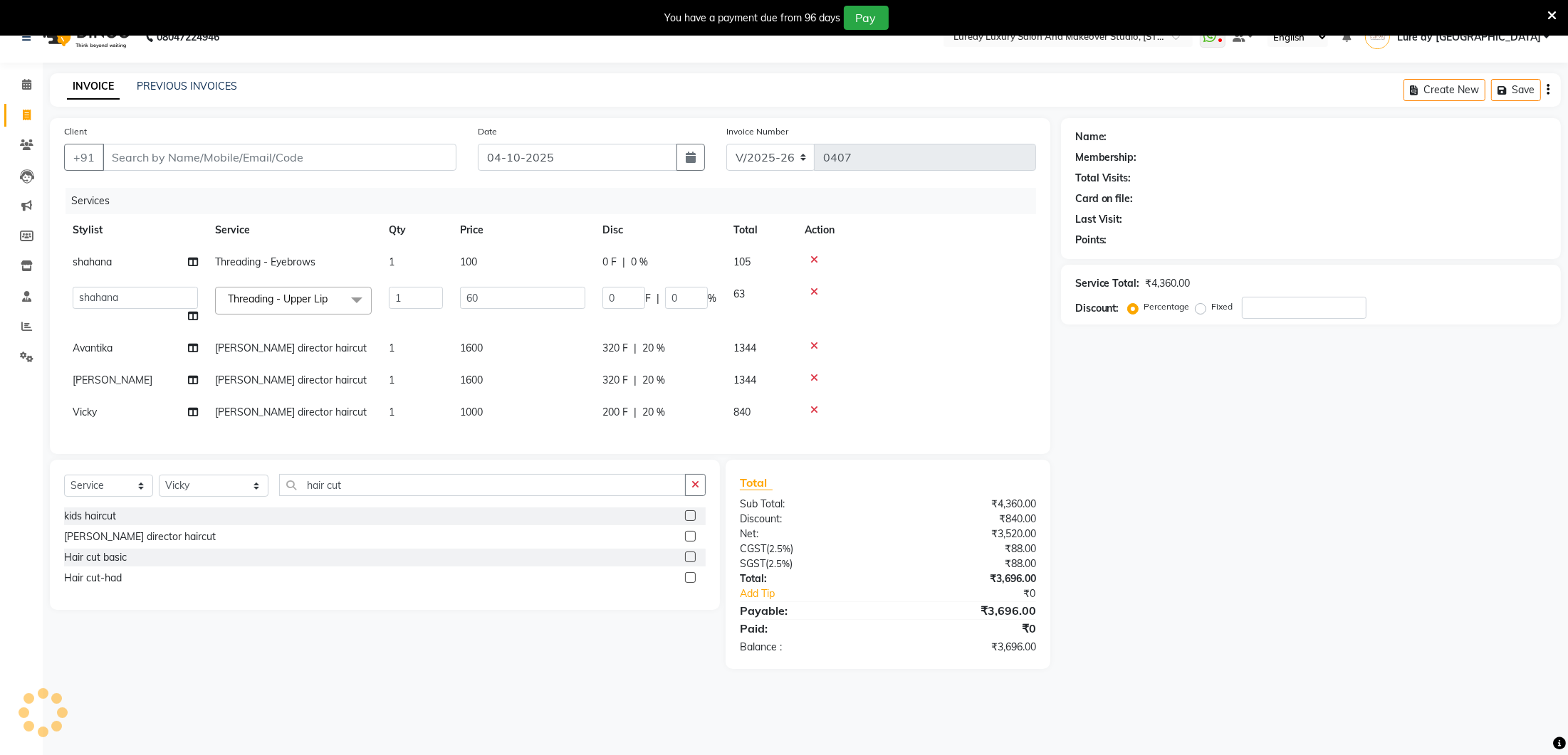
click at [902, 330] on td at bounding box center [916, 305] width 240 height 54
click at [347, 163] on input "Client" at bounding box center [280, 157] width 354 height 27
click at [289, 161] on input "Client" at bounding box center [280, 157] width 354 height 27
type input "9"
type input "0"
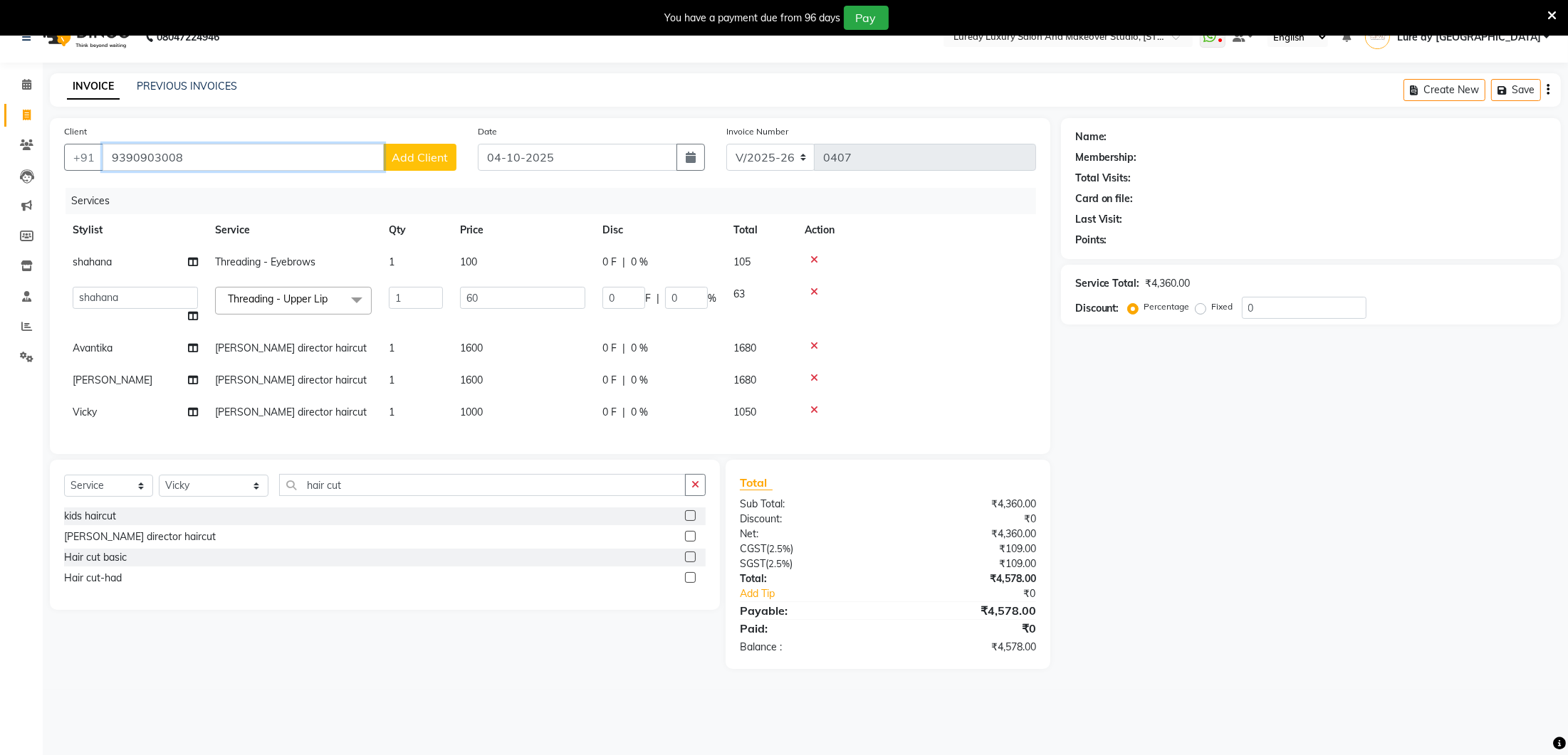
type input "9390903008"
click at [442, 165] on button "Add Client" at bounding box center [419, 157] width 73 height 27
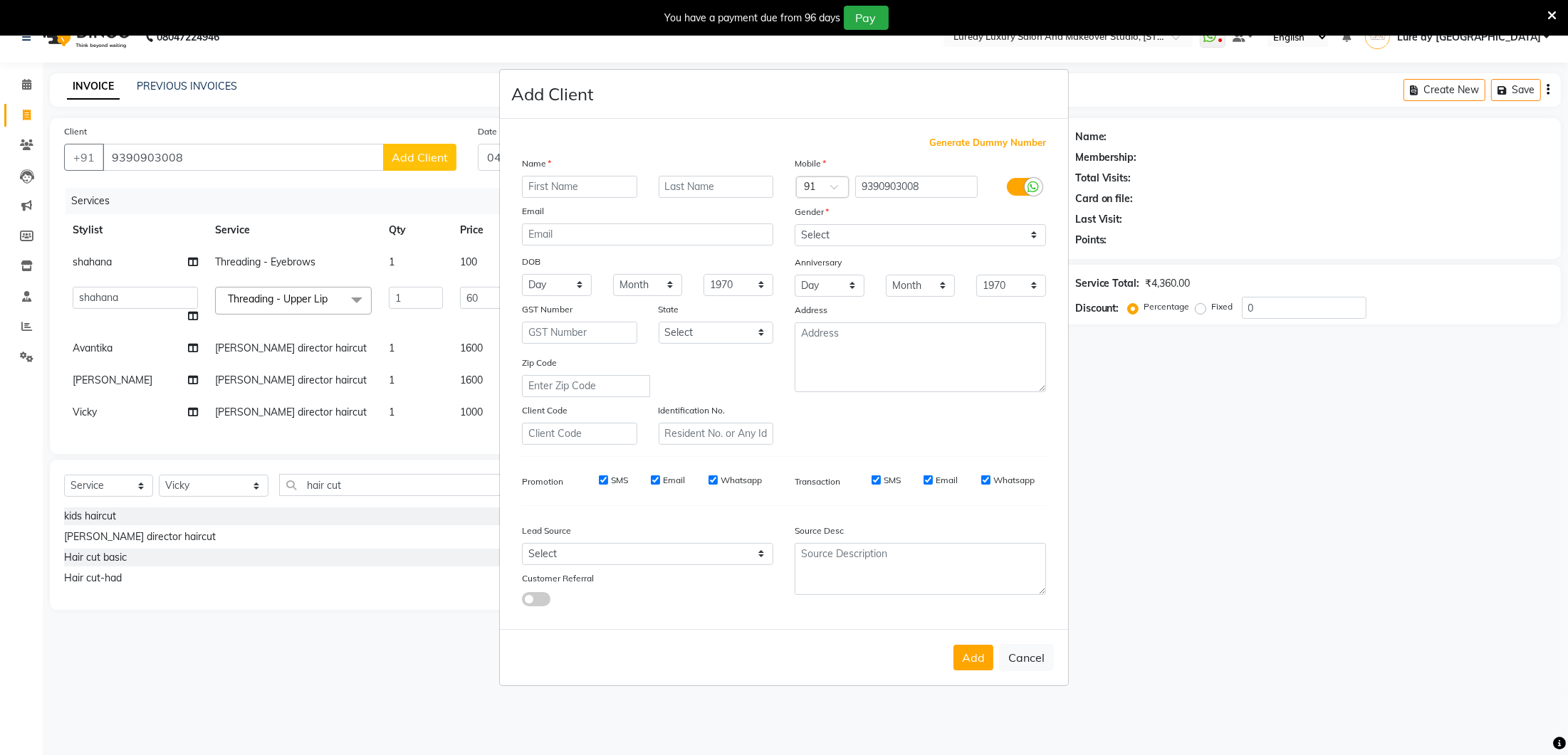
click at [606, 191] on input "text" at bounding box center [579, 187] width 115 height 22
type input "madiha"
click at [850, 235] on select "Select [DEMOGRAPHIC_DATA] [DEMOGRAPHIC_DATA] Other Prefer Not To Say" at bounding box center [920, 235] width 251 height 22
select select "[DEMOGRAPHIC_DATA]"
click at [968, 657] on button "Add" at bounding box center [973, 657] width 40 height 25
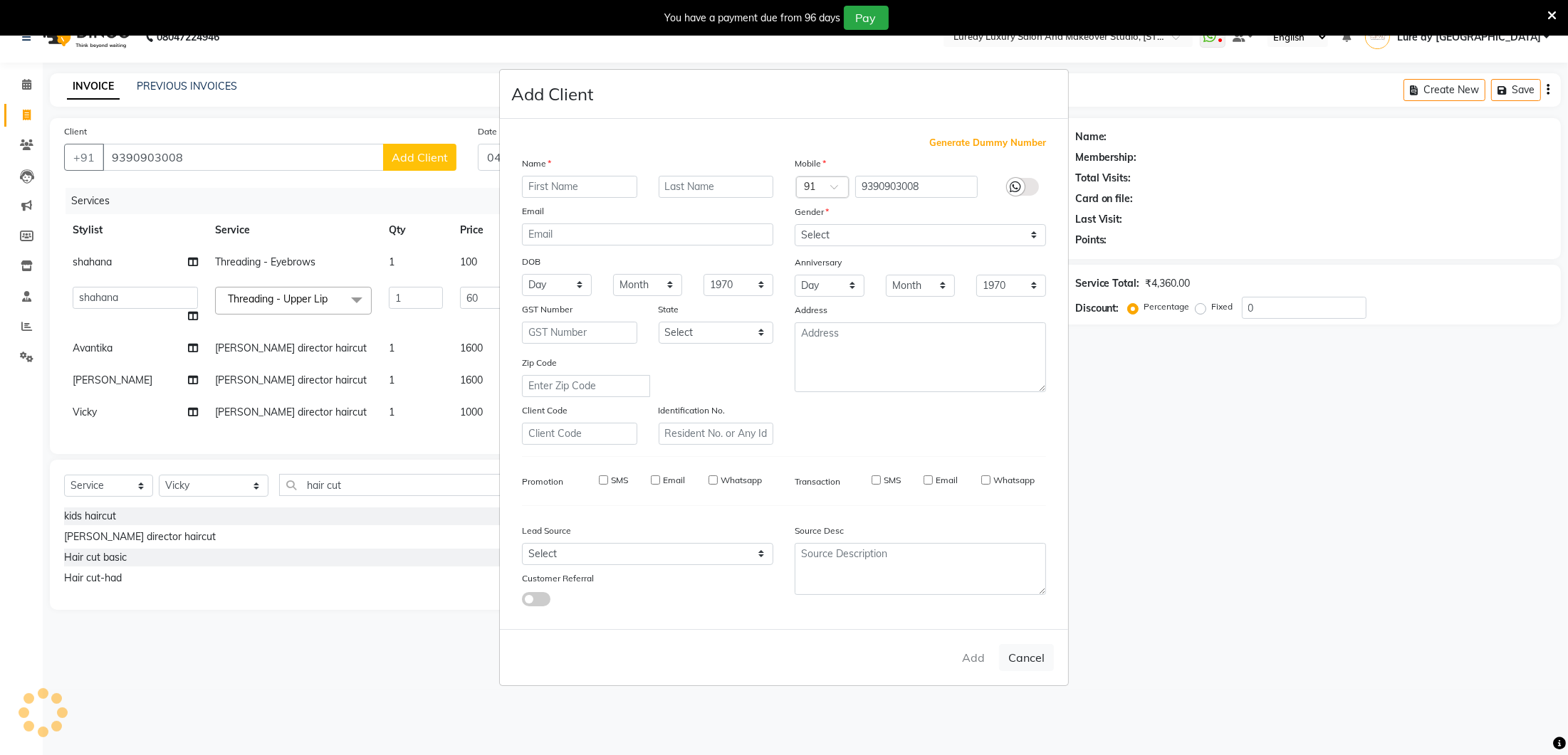
select select
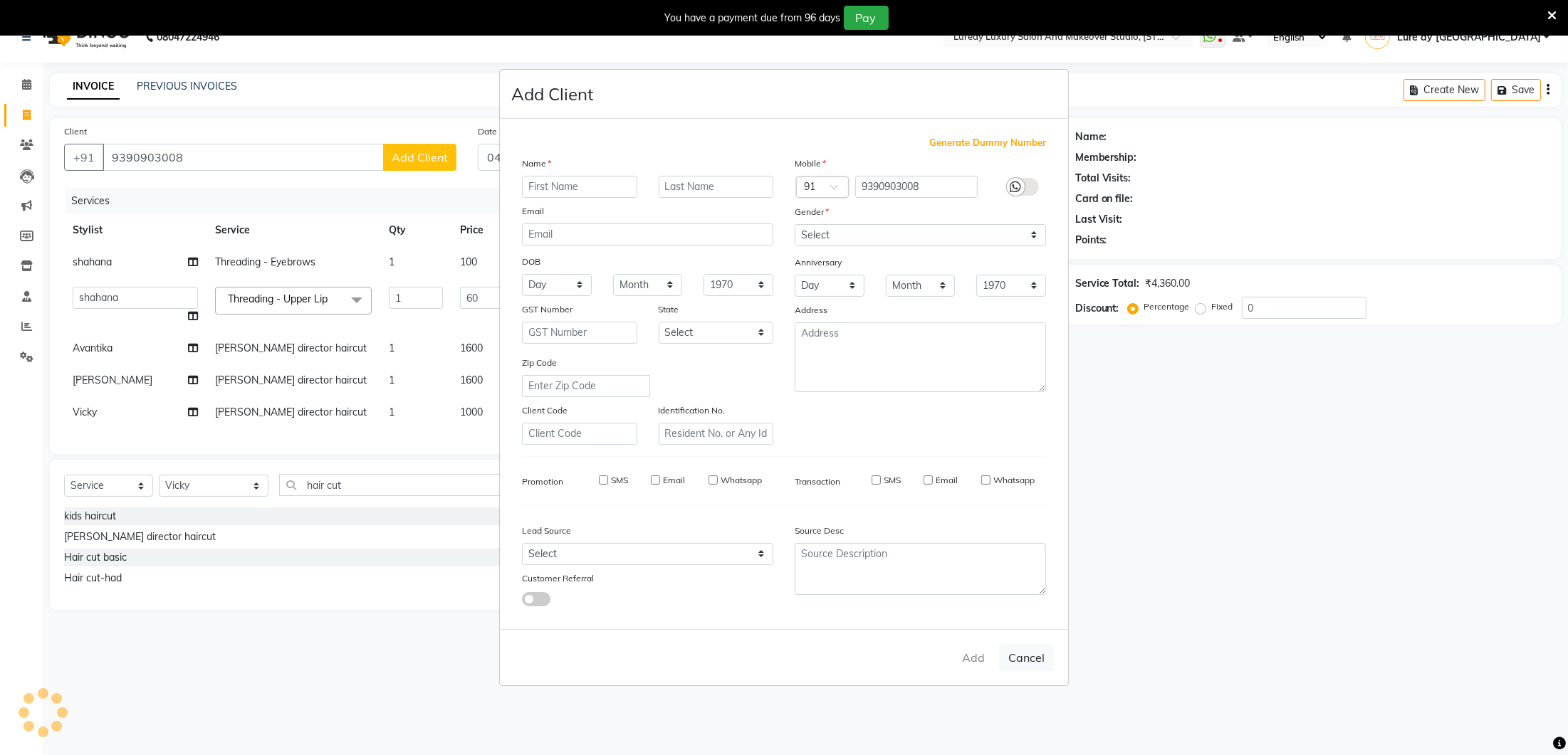
select select
checkbox input "false"
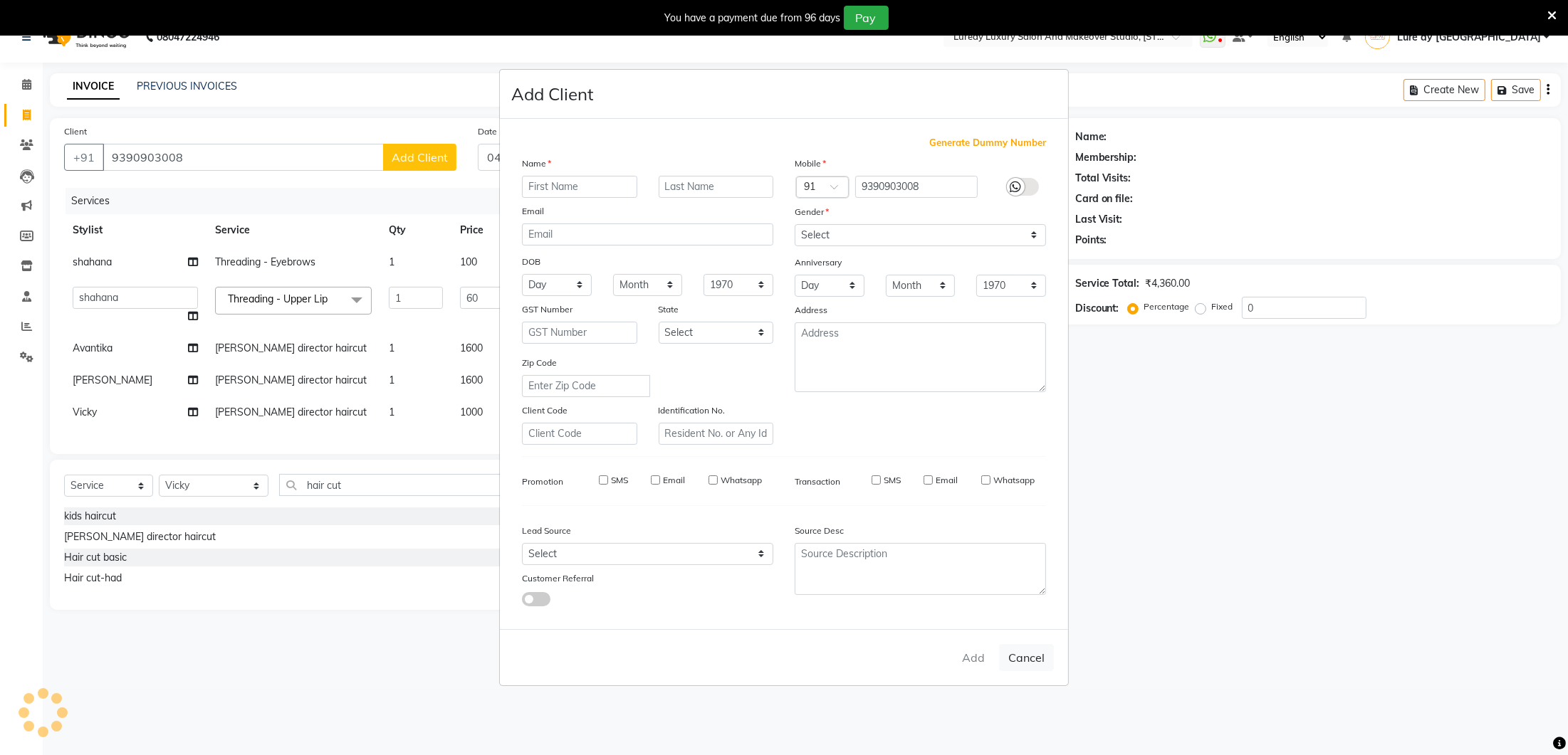
checkbox input "false"
select select "1: Object"
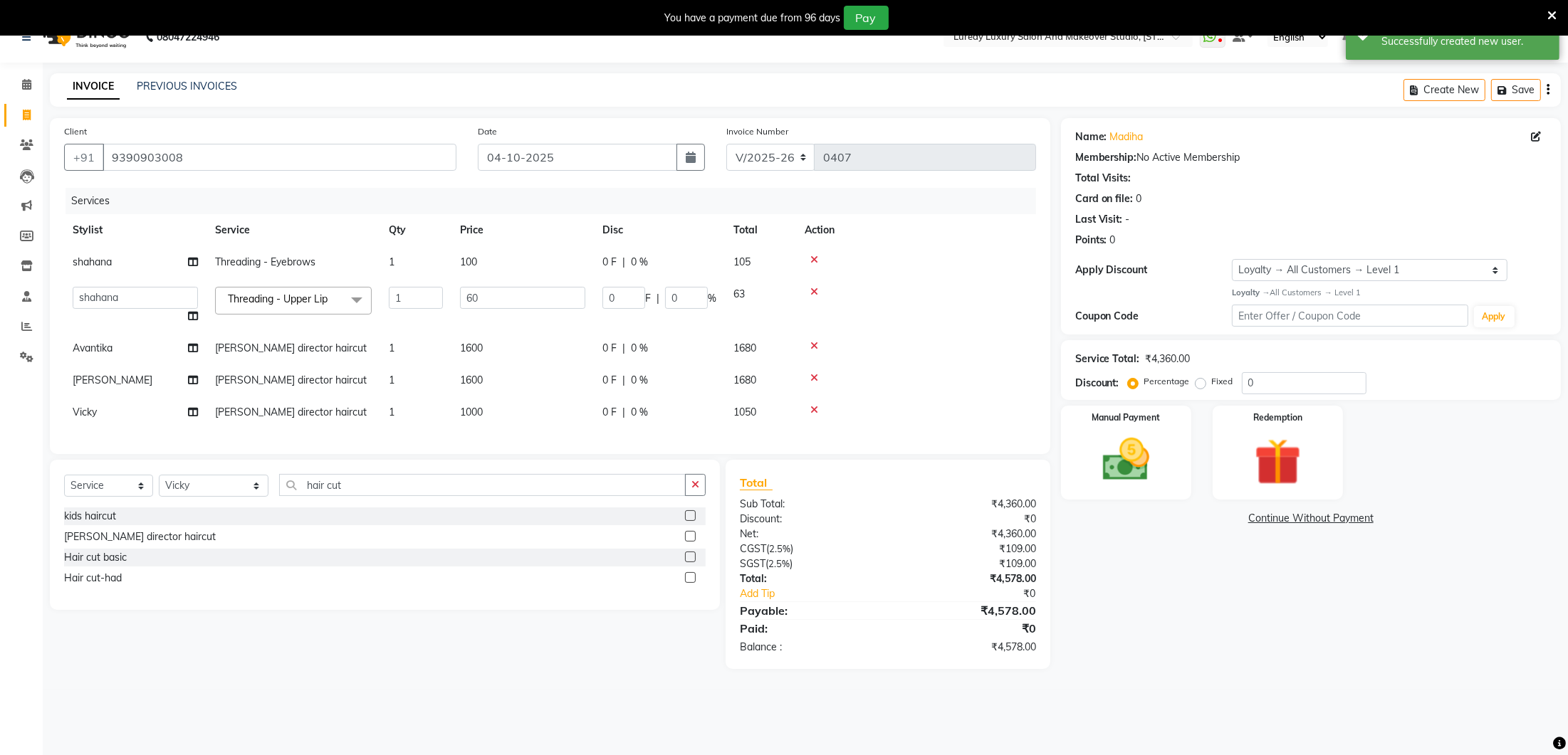
click at [647, 350] on div "0 F | 0 %" at bounding box center [659, 348] width 114 height 15
select select "93005"
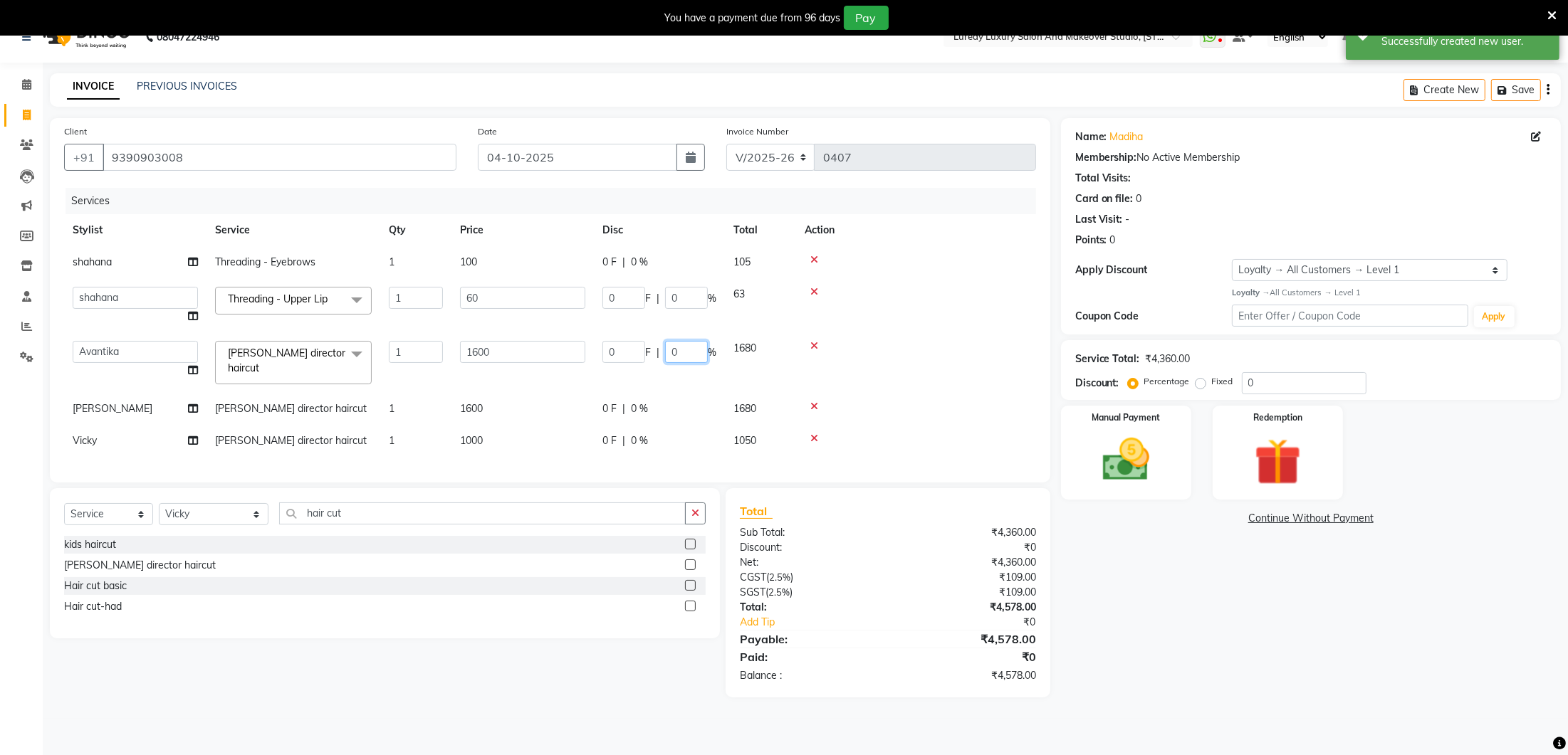
click at [695, 350] on input "0" at bounding box center [686, 351] width 43 height 22
type input "20"
click at [648, 385] on tbody "[PERSON_NAME] Threading - Eyebrows 1 100 0 F | 0 % 105 [PERSON_NAME] Lure’ay [G…" at bounding box center [549, 351] width 971 height 211
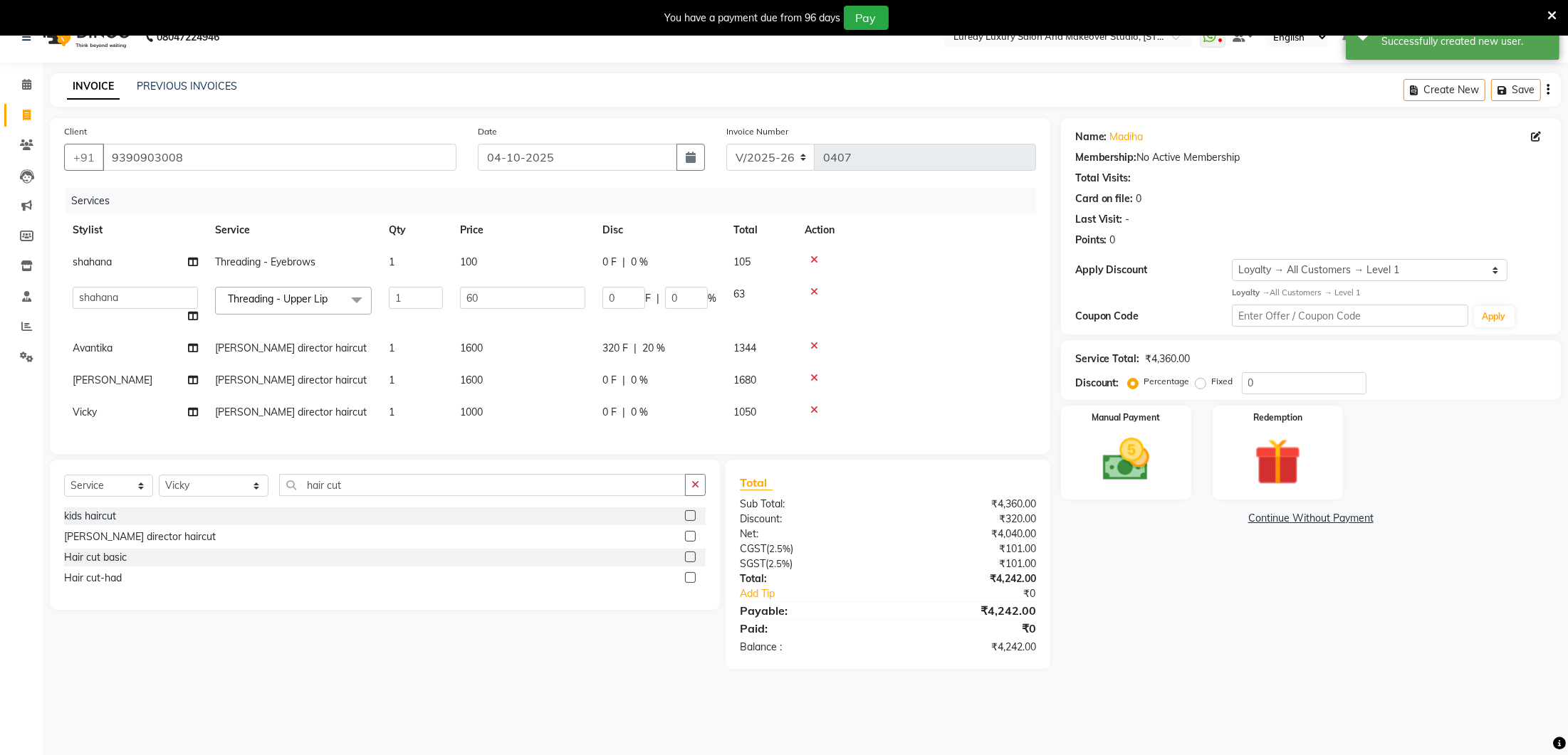
click at [642, 382] on span "0 %" at bounding box center [639, 380] width 17 height 15
select select "70812"
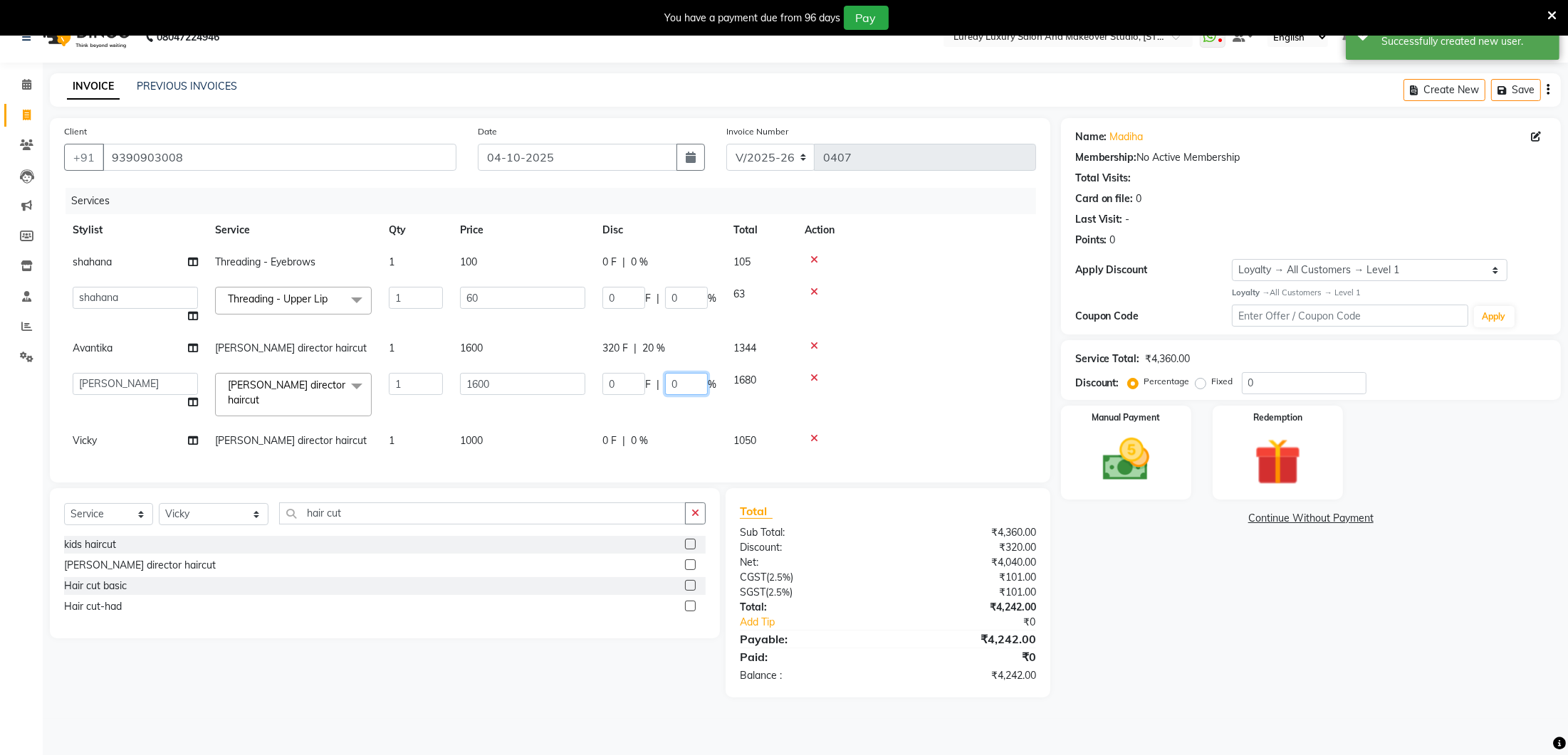
click at [678, 378] on input "0" at bounding box center [686, 384] width 43 height 22
type input "20"
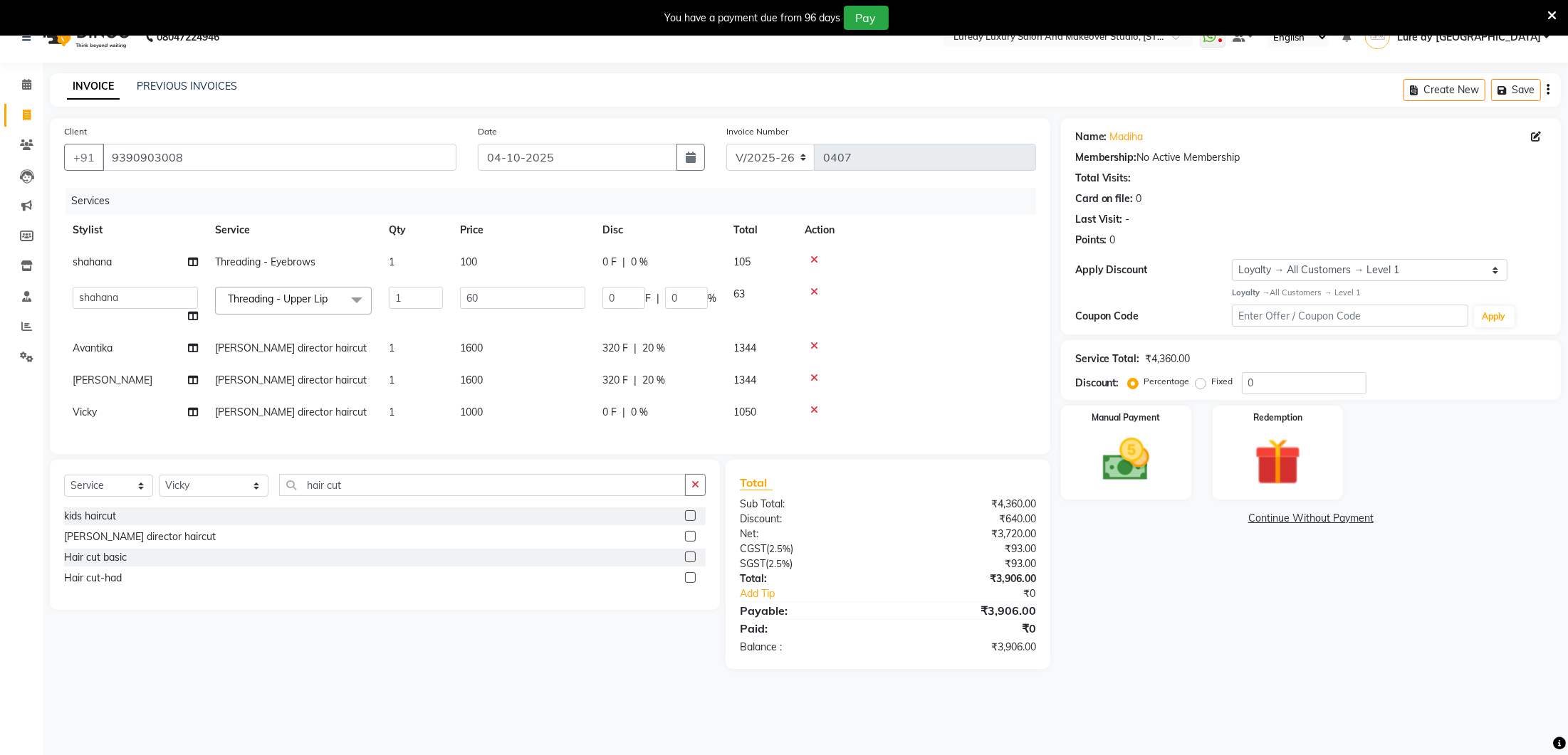
click at [653, 436] on div "Services Stylist Service Qty Price Disc Total Action [PERSON_NAME] Threading - …" at bounding box center [549, 314] width 971 height 252
click at [635, 406] on span "0 %" at bounding box center [639, 412] width 17 height 15
select select "35806"
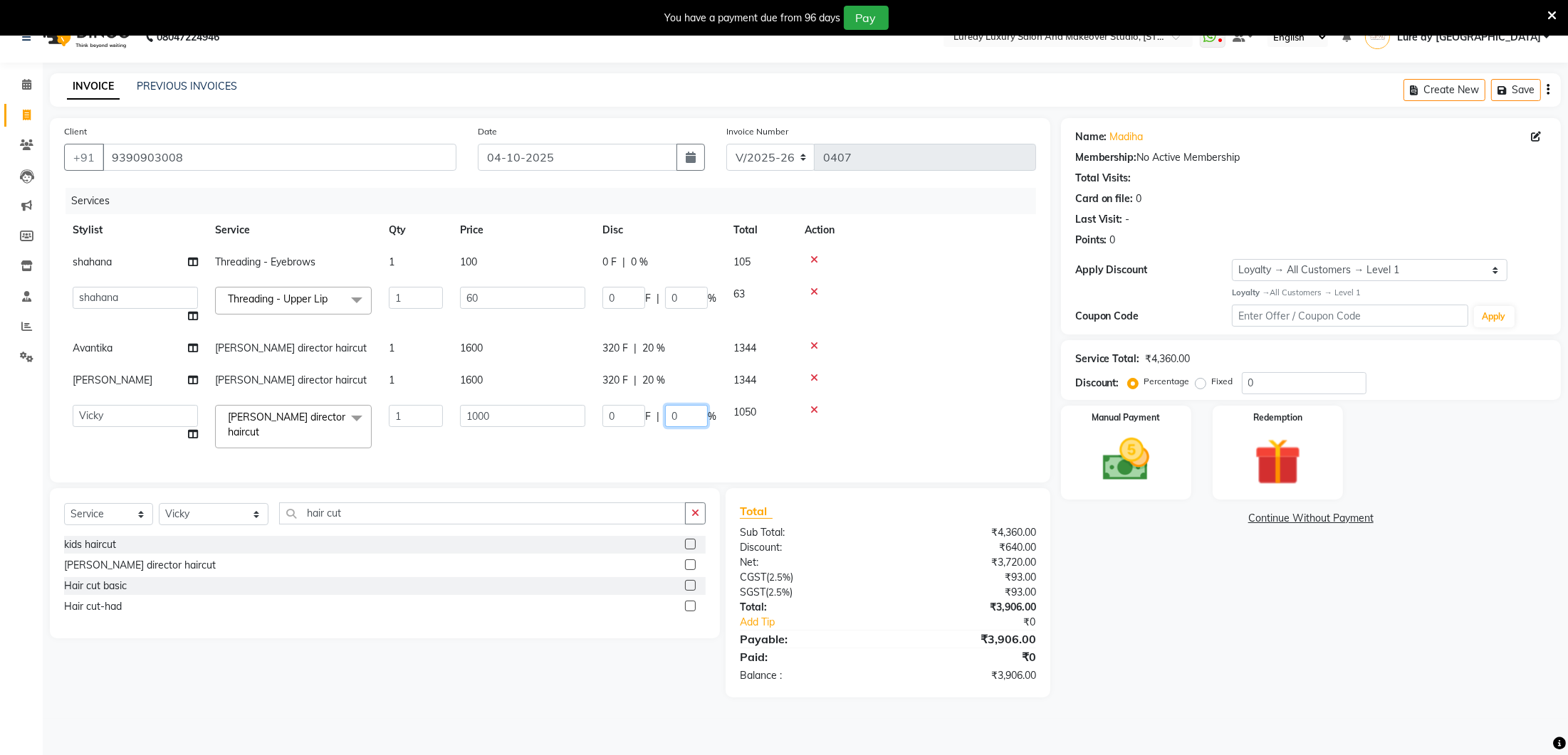
click at [685, 411] on input "0" at bounding box center [686, 416] width 43 height 22
type input "20"
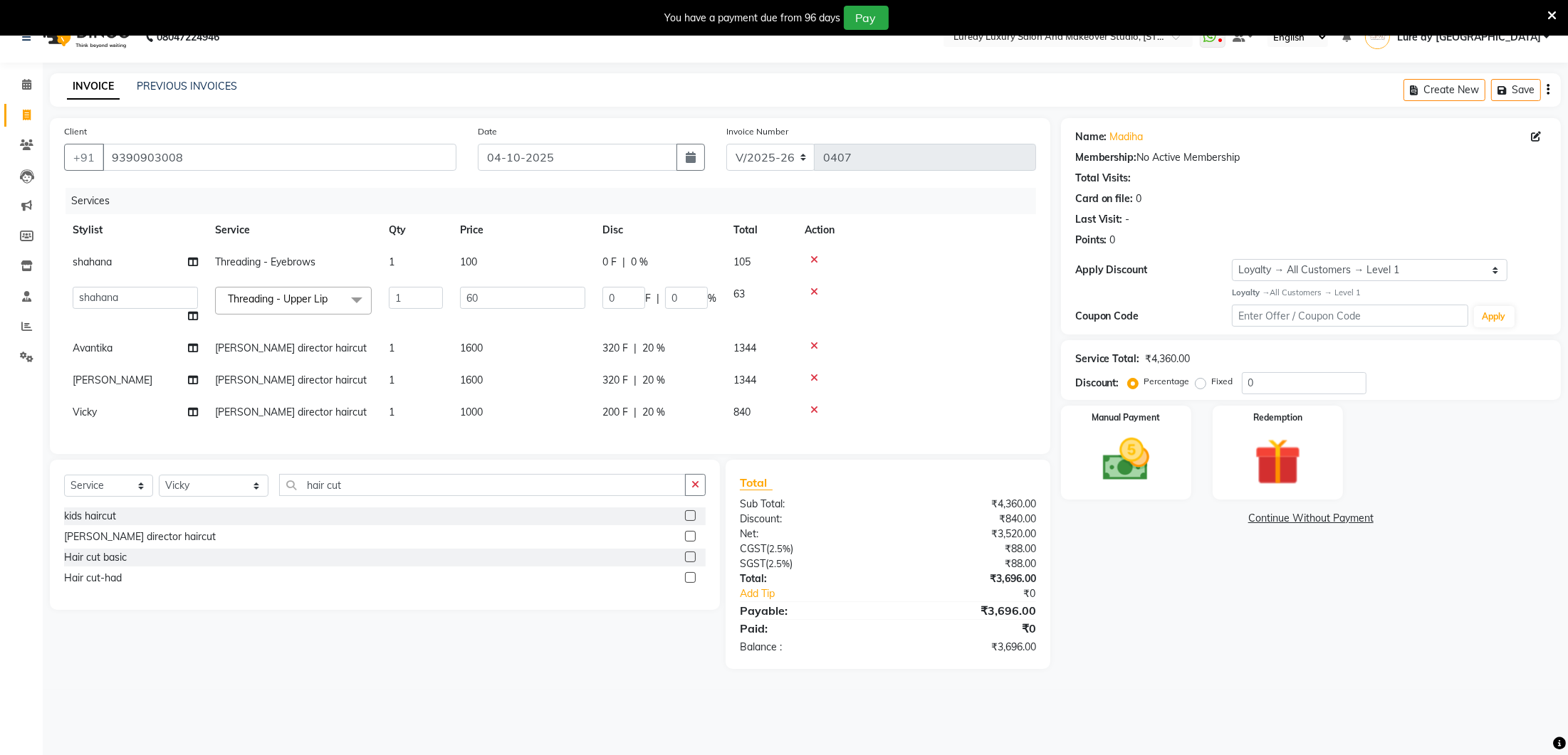
click at [849, 415] on td at bounding box center [916, 412] width 240 height 32
click at [1168, 482] on div "Manual Payment" at bounding box center [1125, 452] width 135 height 98
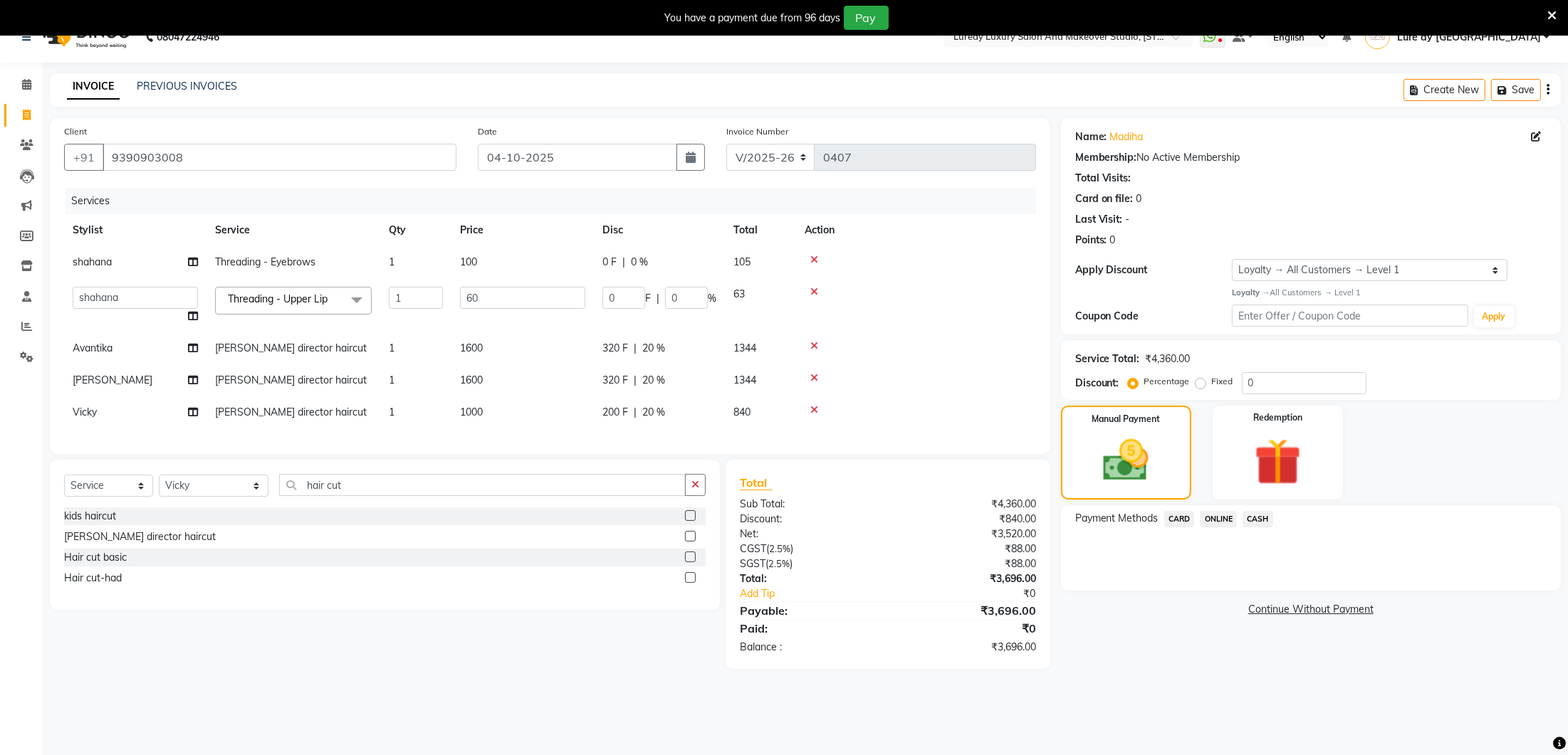
scroll to position [17, 0]
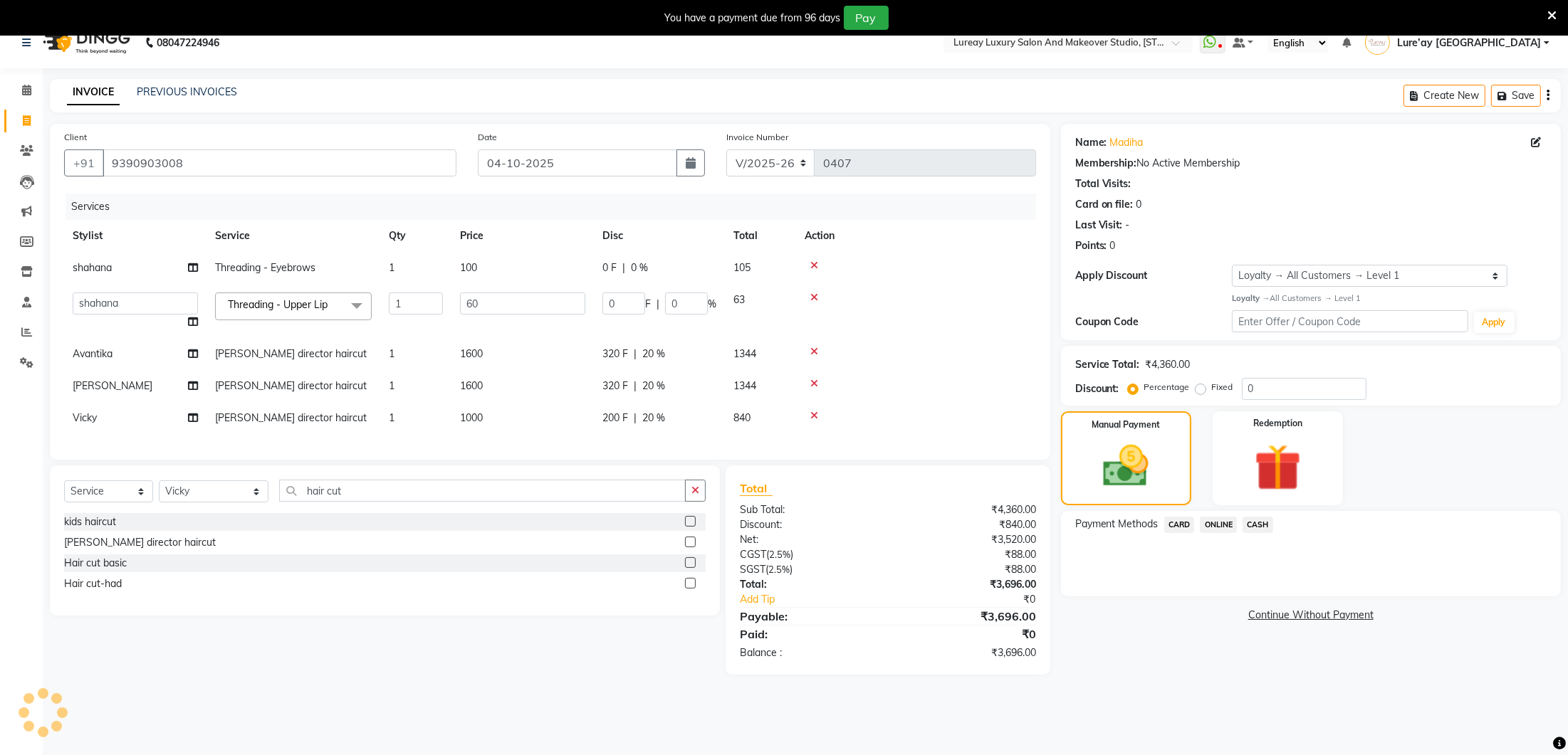
click at [1259, 521] on span "CASH" at bounding box center [1258, 525] width 31 height 17
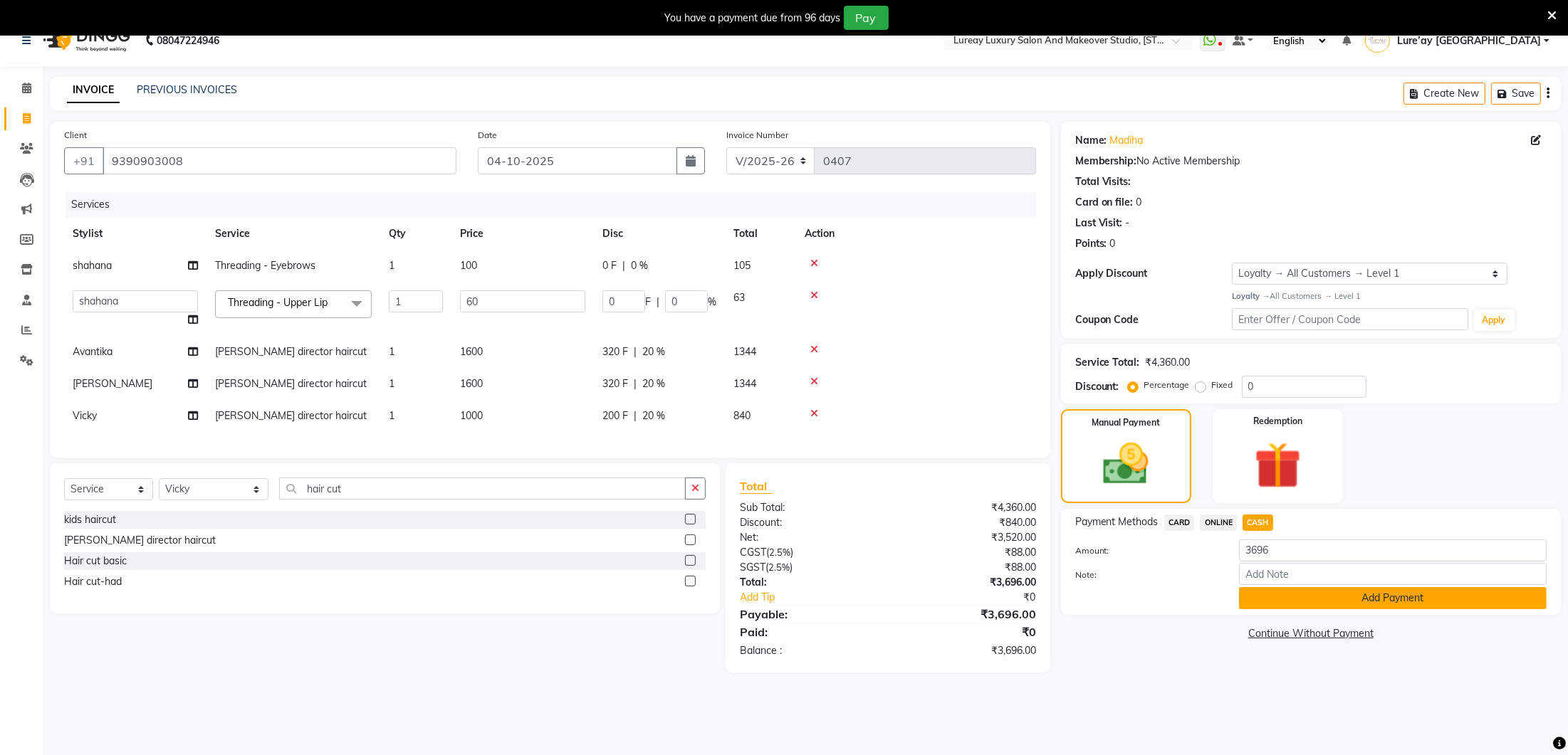
click at [1263, 594] on button "Add Payment" at bounding box center [1393, 598] width 308 height 22
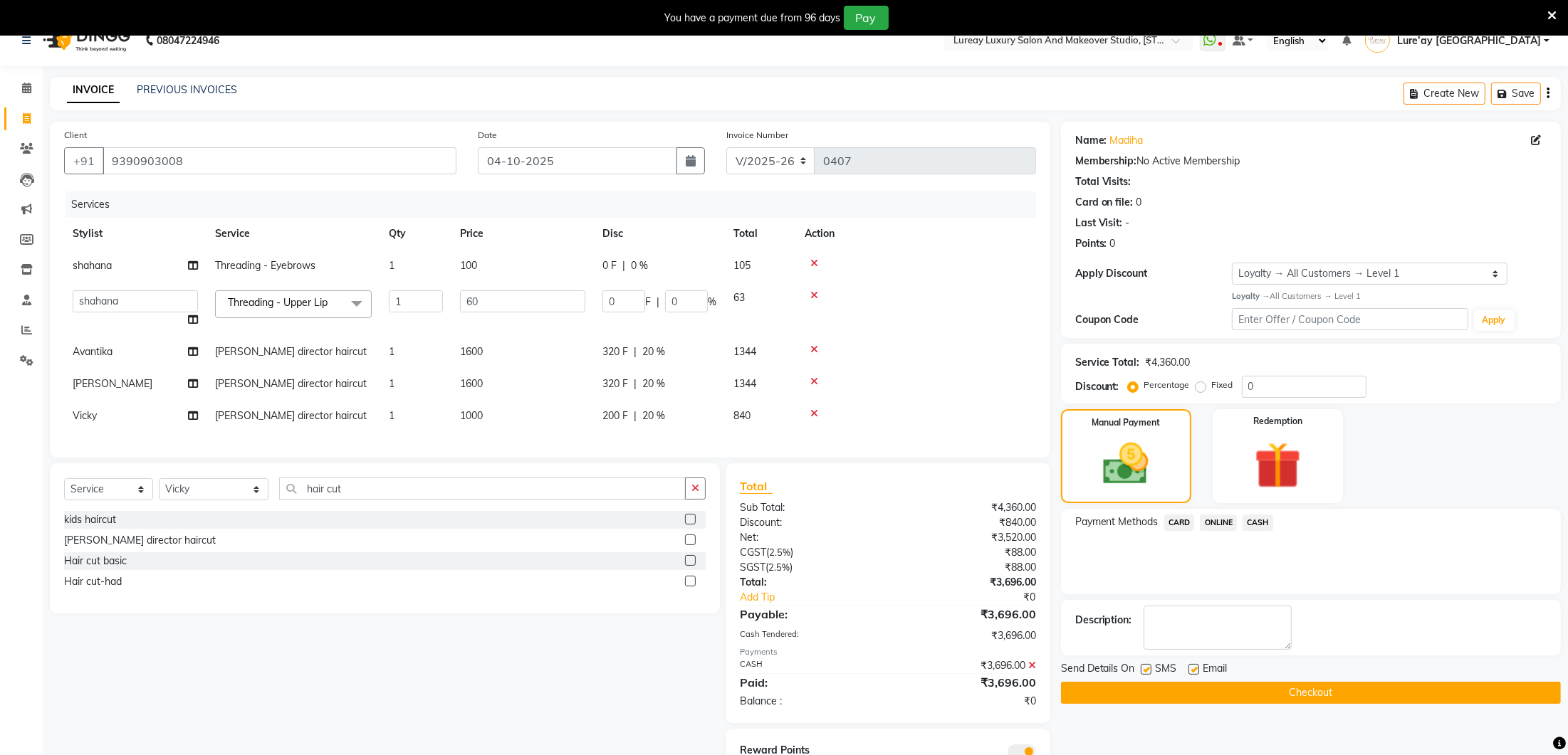
click at [1269, 684] on button "Checkout" at bounding box center [1310, 692] width 500 height 22
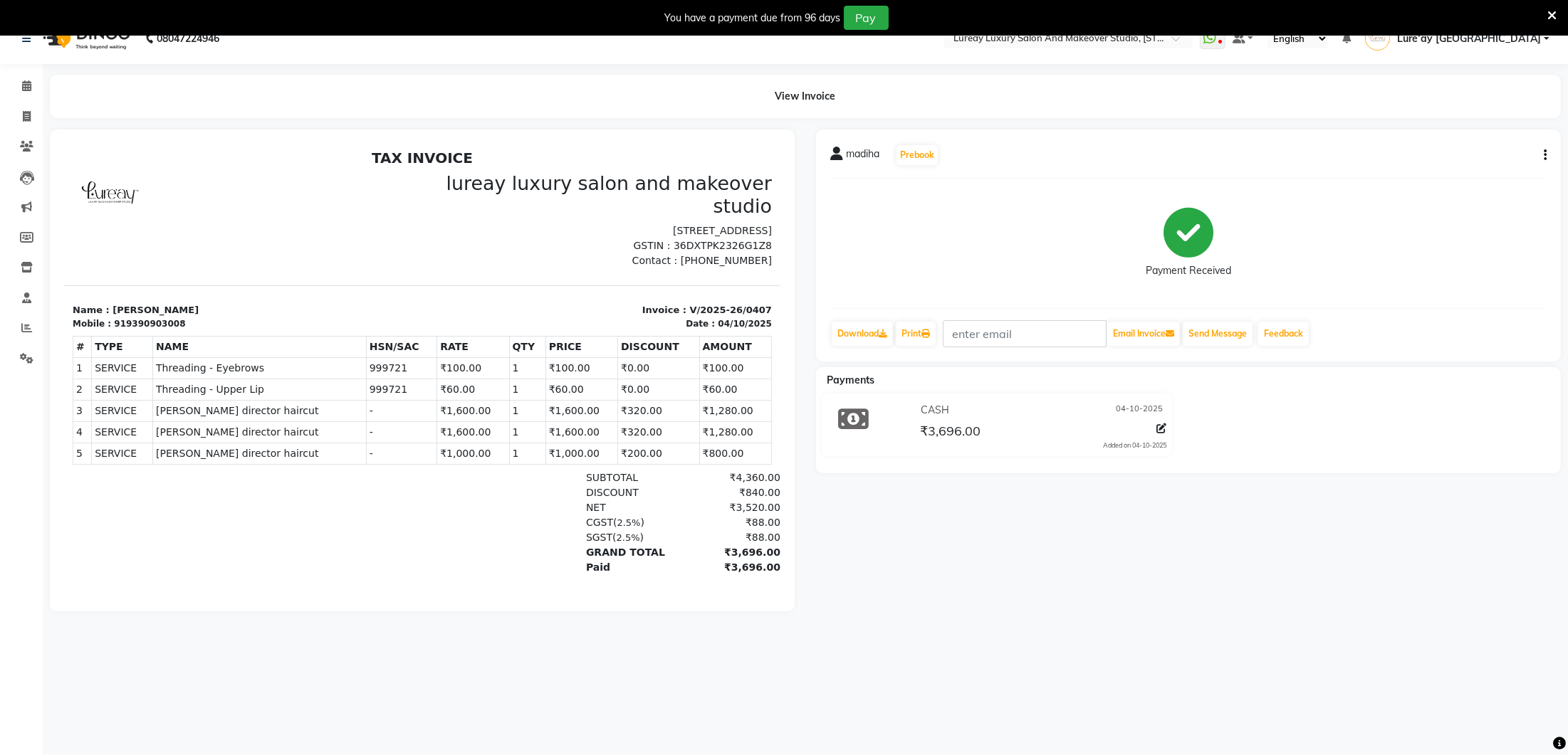
scroll to position [23, 0]
click at [33, 337] on link "Reports" at bounding box center [21, 327] width 34 height 24
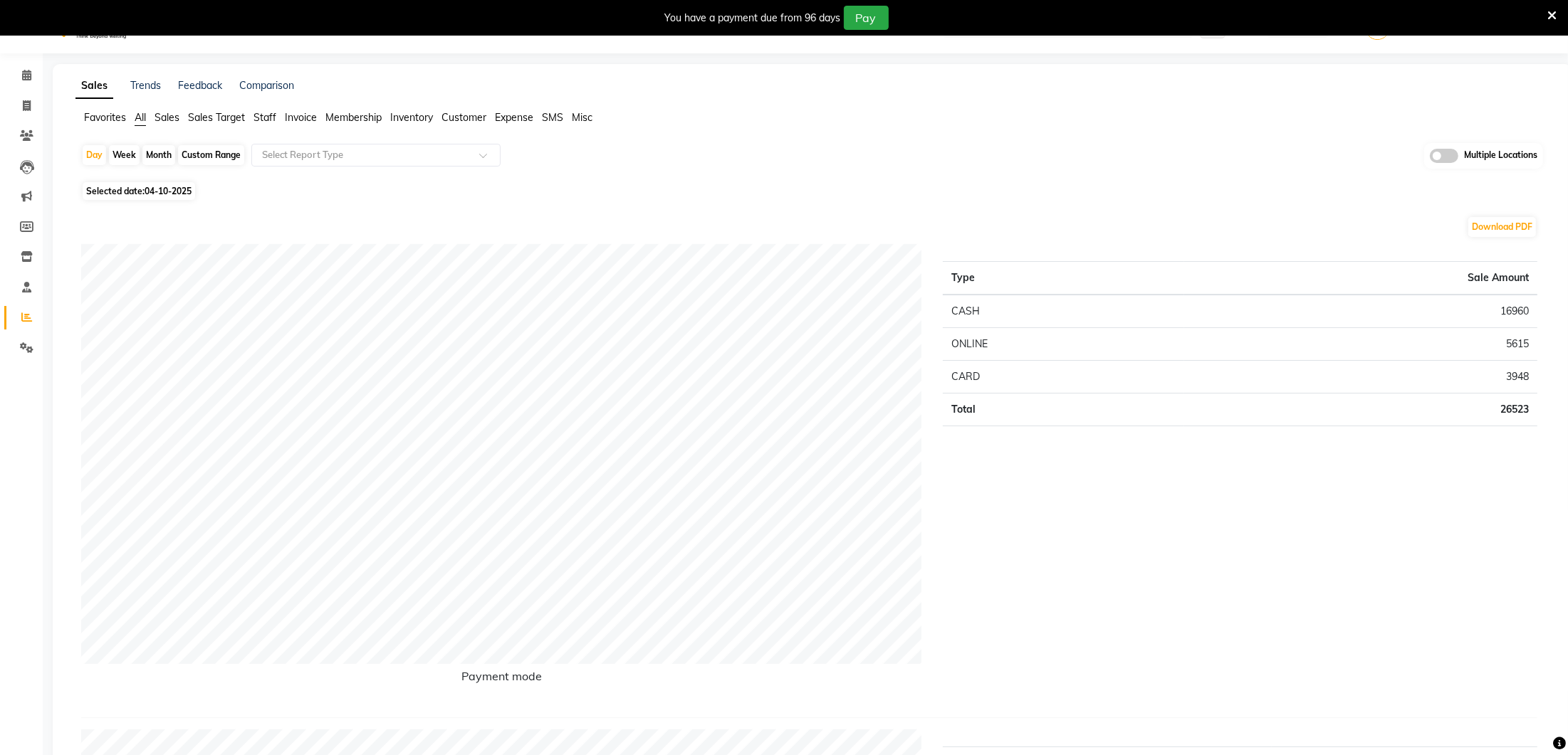
scroll to position [32, 0]
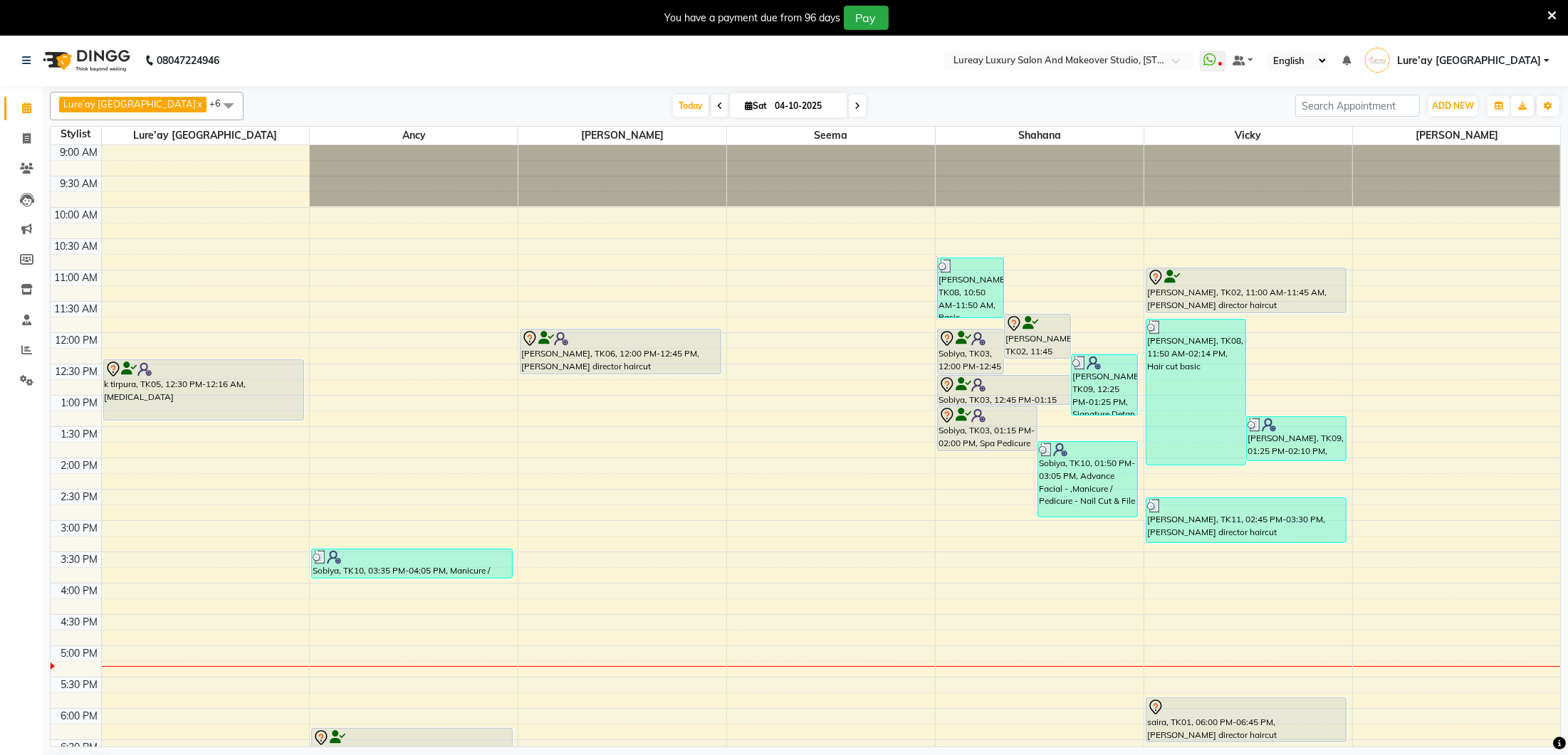
click at [855, 105] on icon at bounding box center [857, 106] width 6 height 9
type input "05-10-2025"
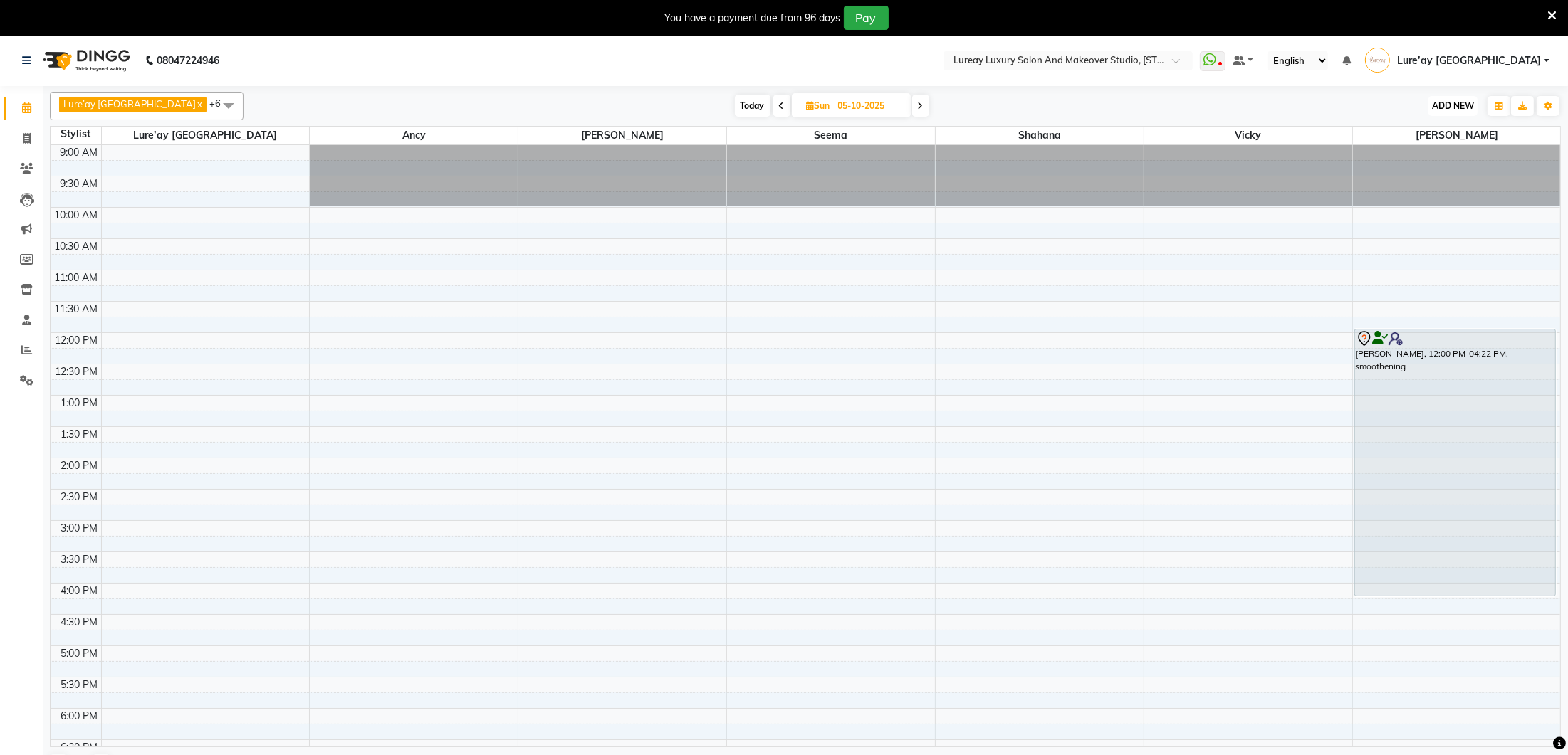
click at [1455, 106] on span "ADD NEW" at bounding box center [1453, 105] width 42 height 10
click at [1442, 127] on button "Add Appointment" at bounding box center [1420, 132] width 112 height 18
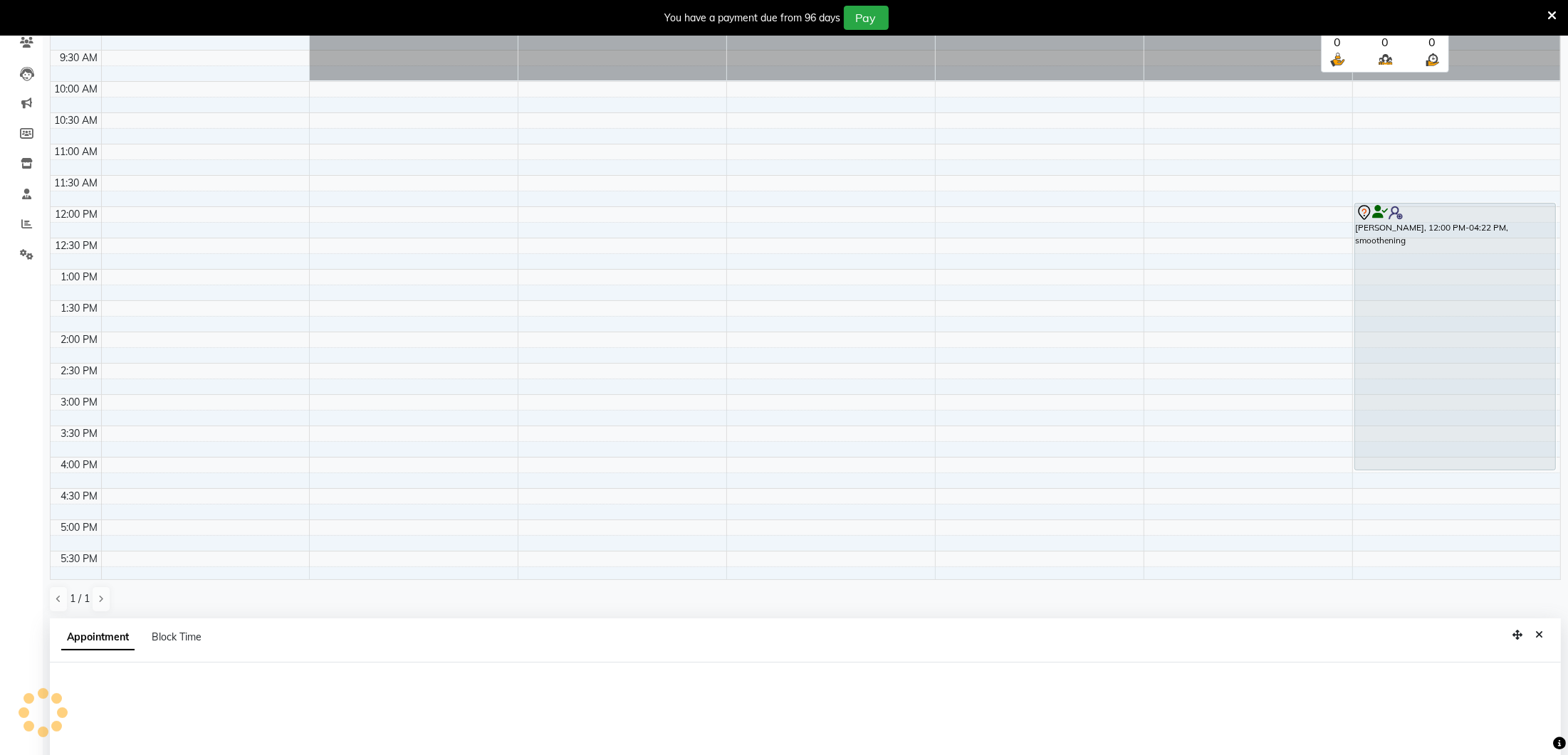
select select "tentative"
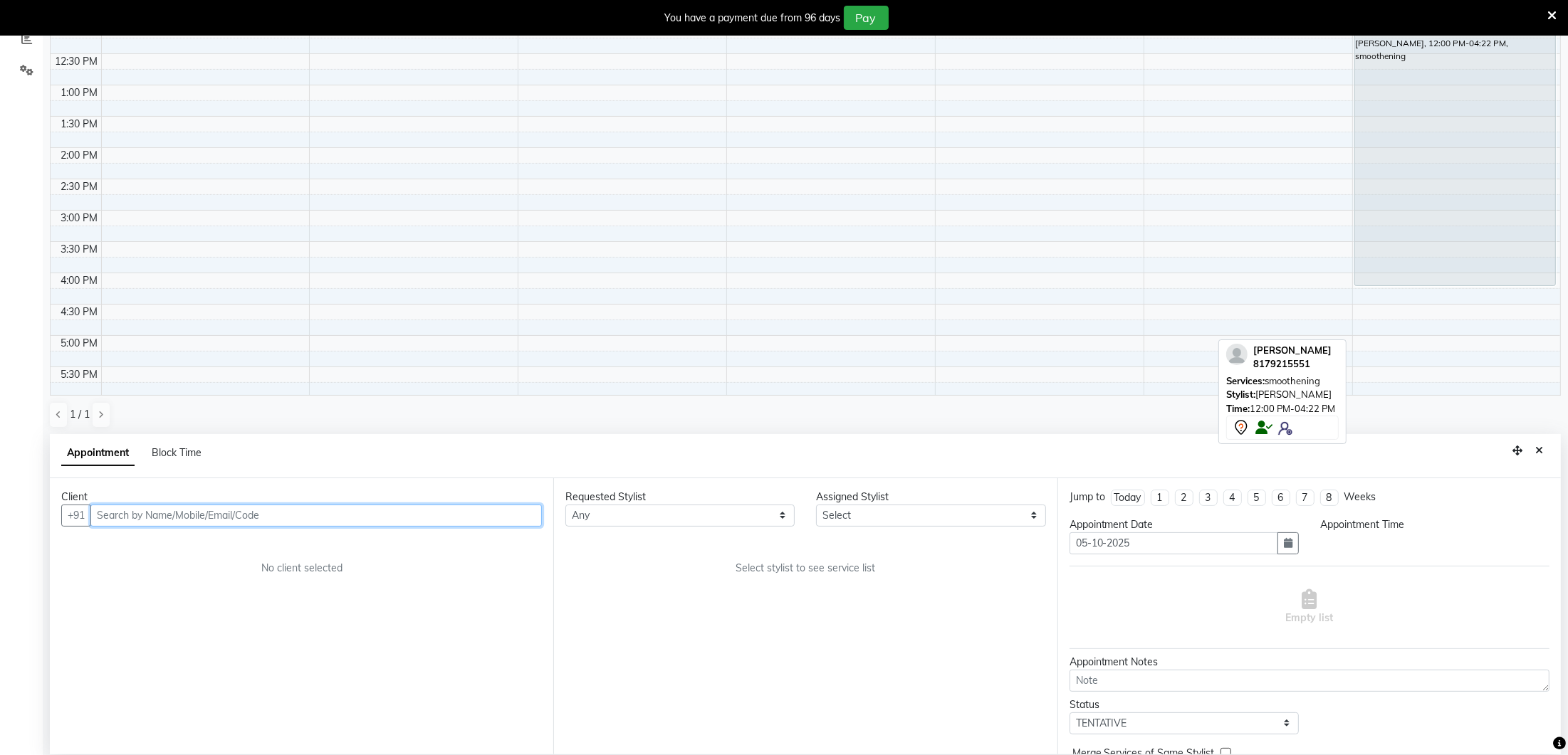
select select "600"
click at [306, 512] on input "text" at bounding box center [317, 514] width 452 height 22
click at [144, 513] on input "text" at bounding box center [317, 514] width 452 height 22
type input "7095511259"
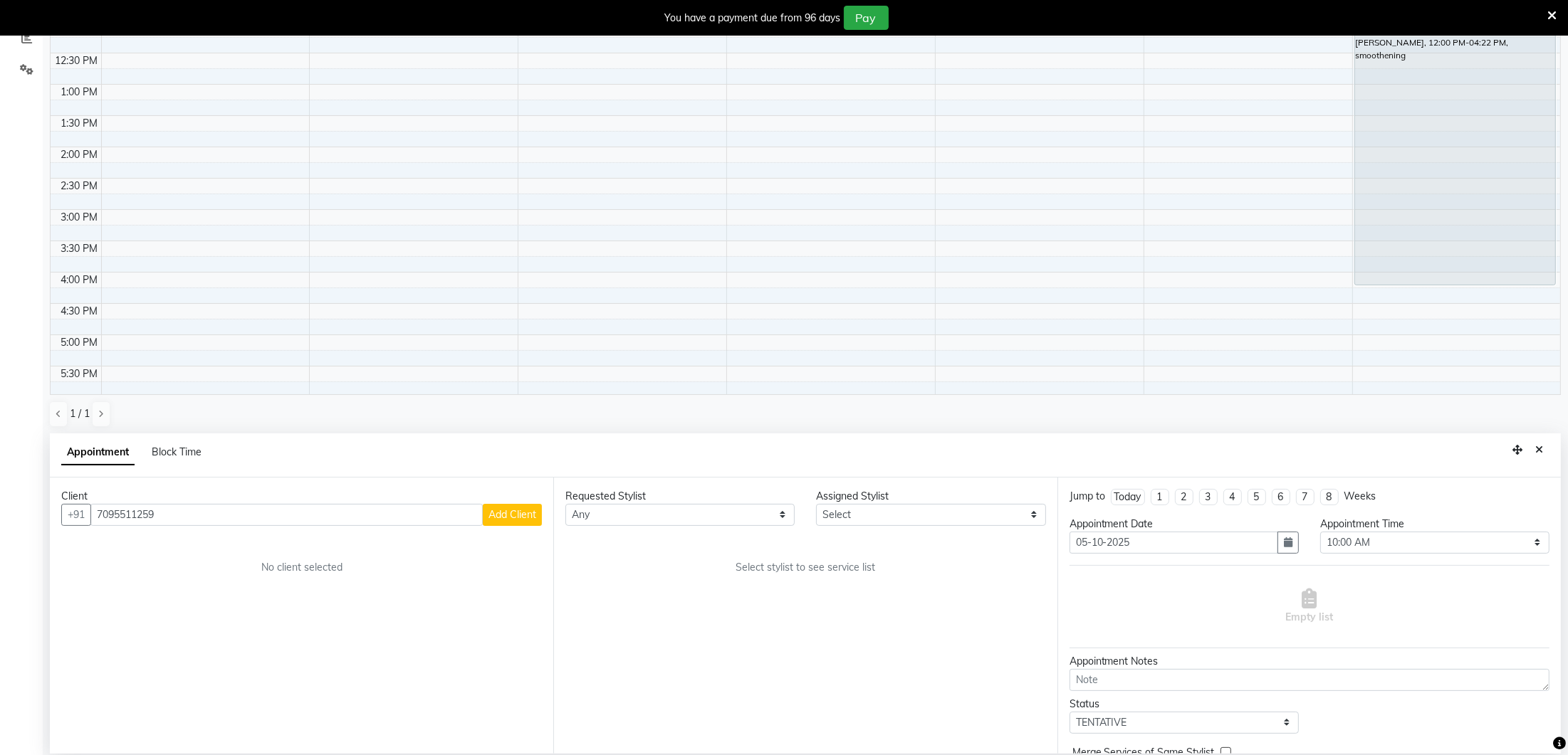
click at [517, 520] on button "Add Client" at bounding box center [513, 514] width 59 height 22
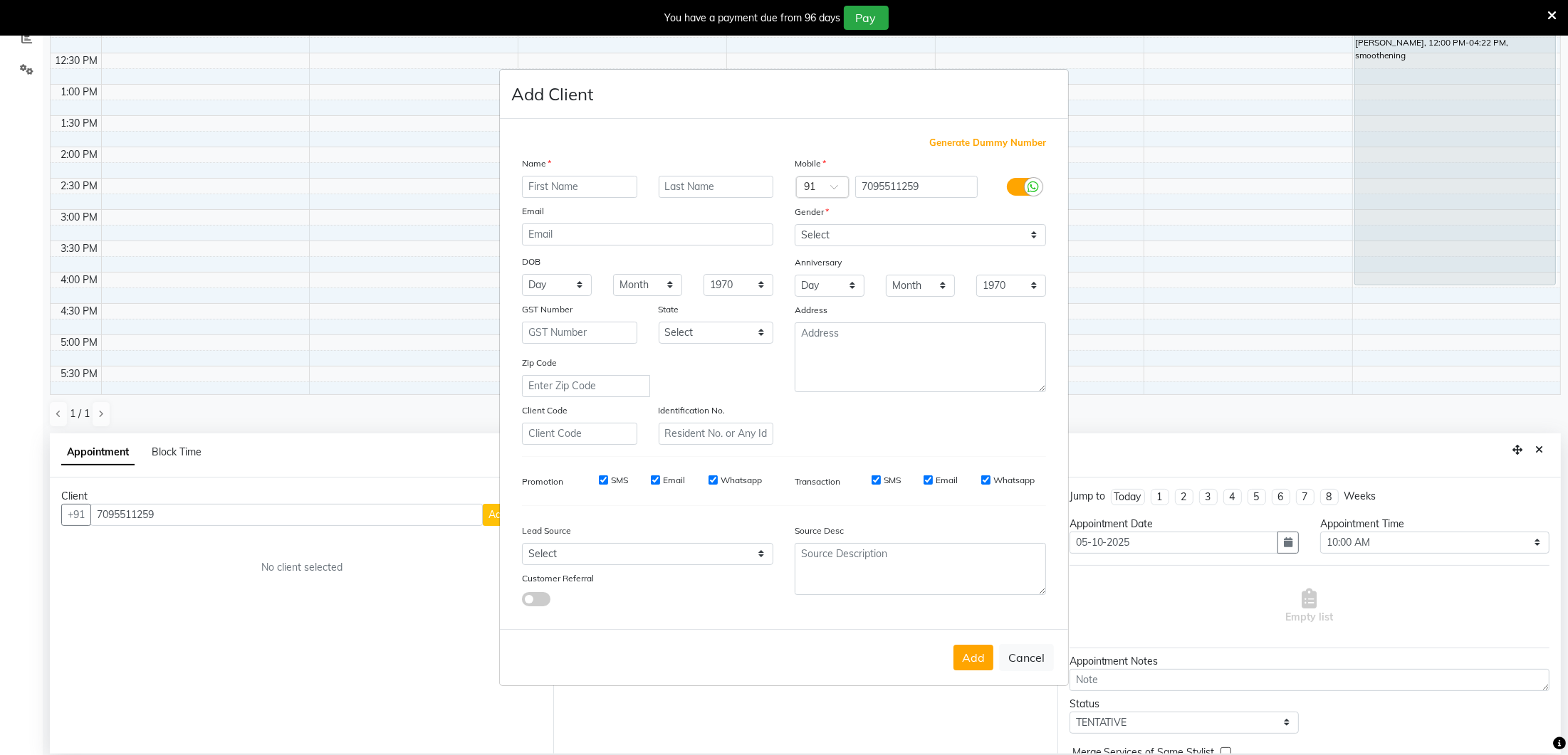
click at [559, 190] on input "text" at bounding box center [579, 187] width 115 height 22
type input "juveriya"
click at [904, 230] on select "Select [DEMOGRAPHIC_DATA] [DEMOGRAPHIC_DATA] Other Prefer Not To Say" at bounding box center [920, 235] width 251 height 22
click at [909, 239] on select "Select [DEMOGRAPHIC_DATA] [DEMOGRAPHIC_DATA] Other Prefer Not To Say" at bounding box center [920, 235] width 251 height 22
select select "[DEMOGRAPHIC_DATA]"
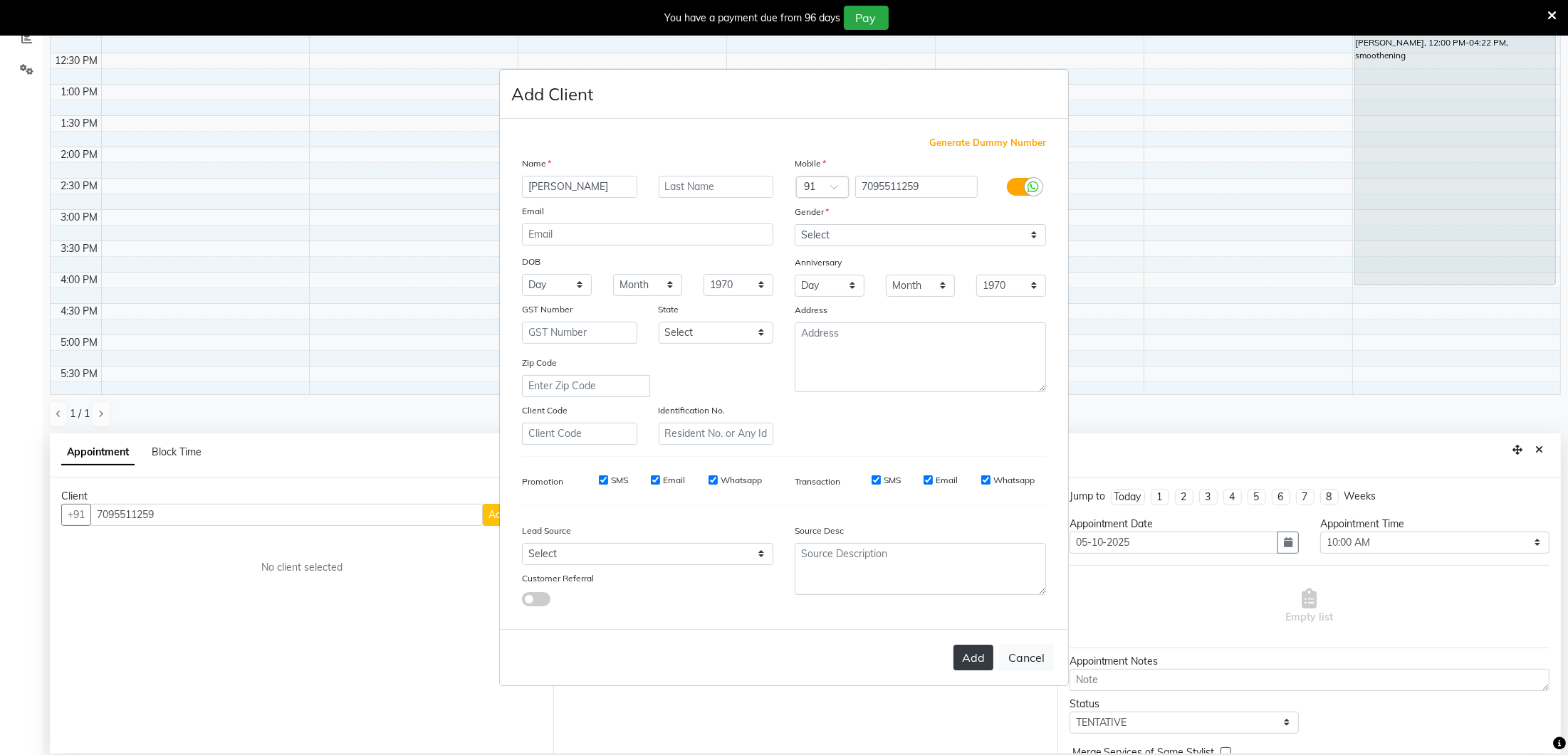
click at [958, 650] on button "Add" at bounding box center [973, 657] width 40 height 25
select select
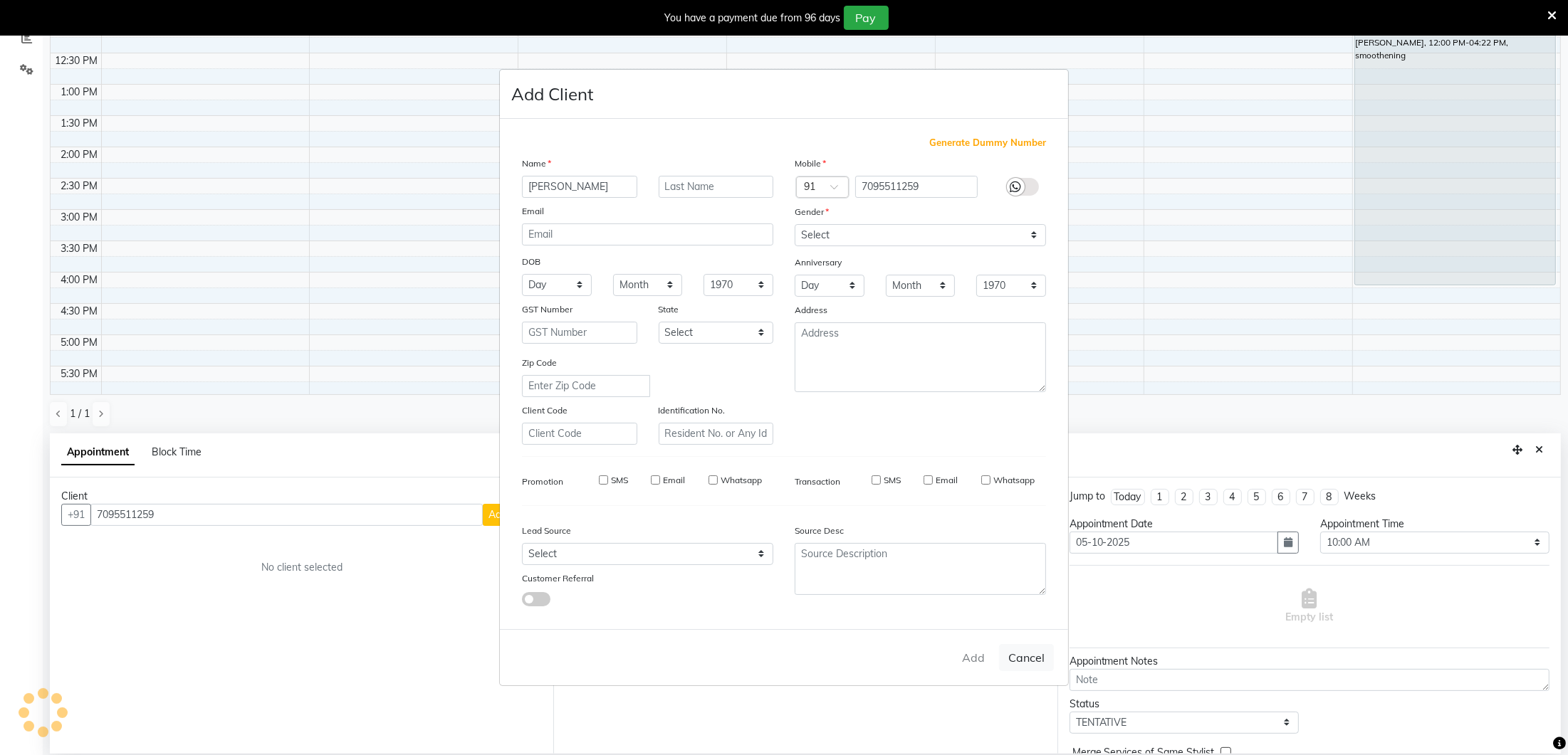
select select
checkbox input "false"
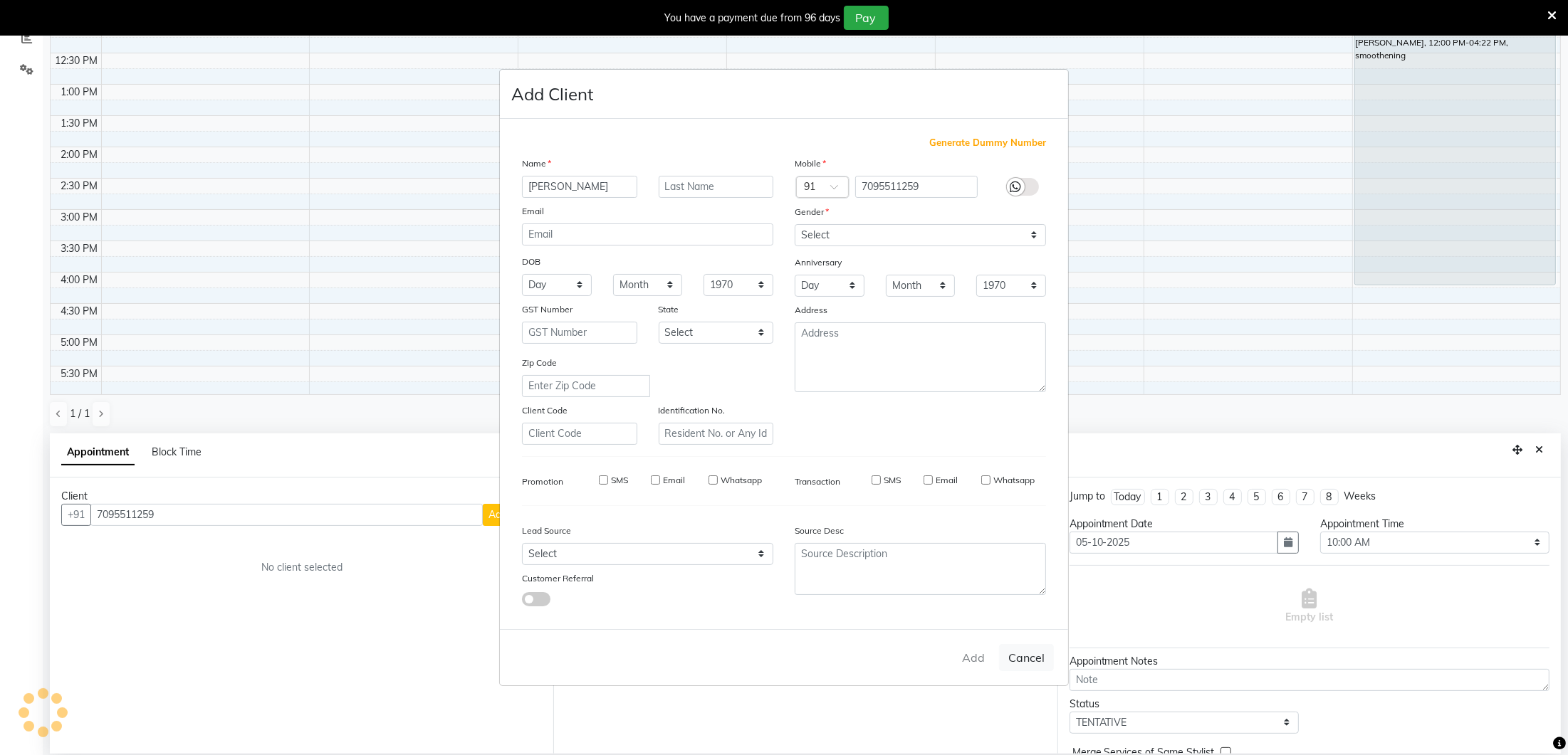
checkbox input "false"
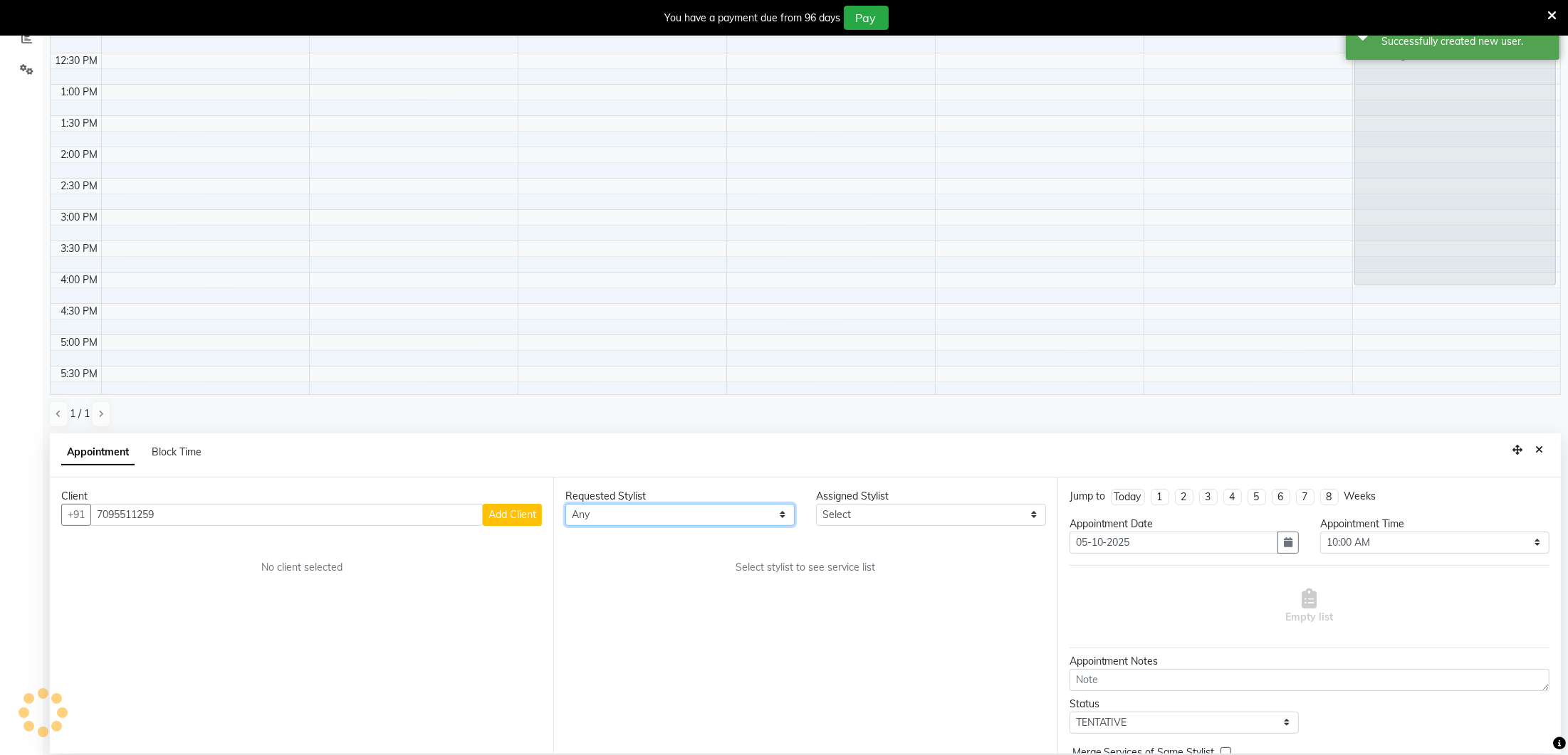
click at [677, 514] on select "Any Ancy Avantika Lure’ay India Nadeem Seema shahana Vicky vimla" at bounding box center [679, 514] width 229 height 22
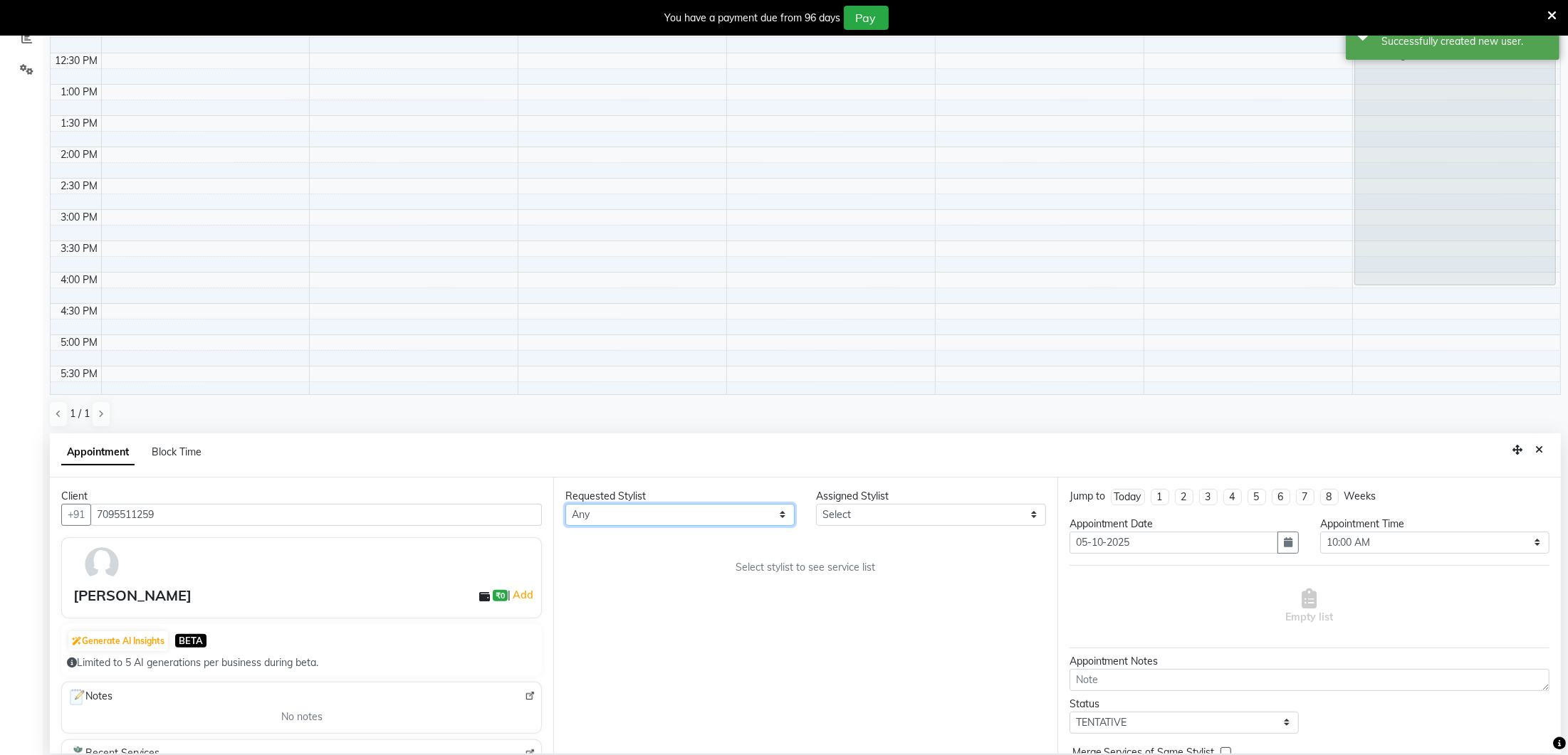
select select "93005"
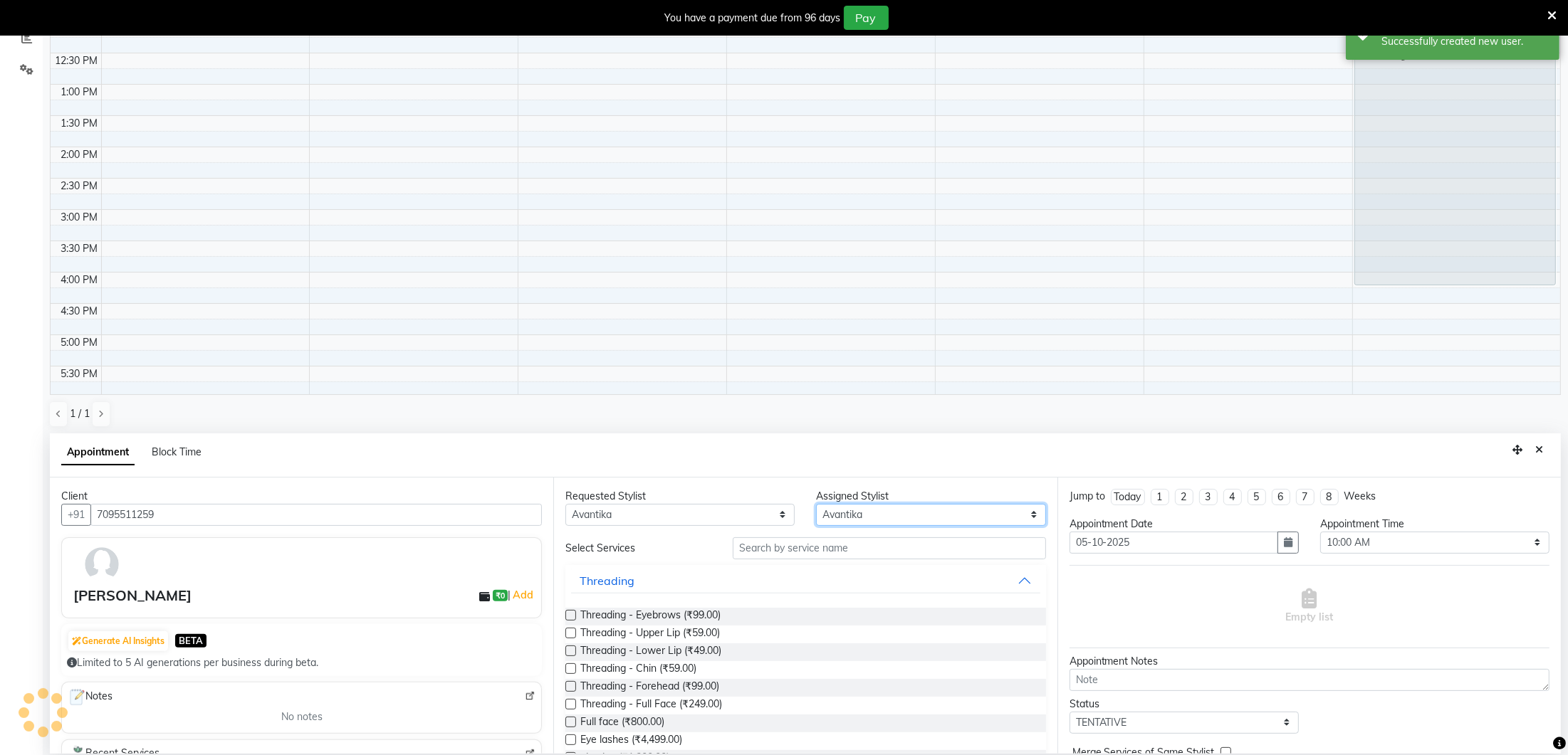
click at [837, 504] on select "Select Ancy Avantika Lure’ay India Nadeem Seema shahana Vicky vimla" at bounding box center [931, 514] width 229 height 22
click at [721, 511] on select "Any Ancy Avantika Lure’ay India Nadeem Seema shahana Vicky vimla" at bounding box center [679, 514] width 229 height 22
click at [841, 543] on input "text" at bounding box center [889, 548] width 313 height 22
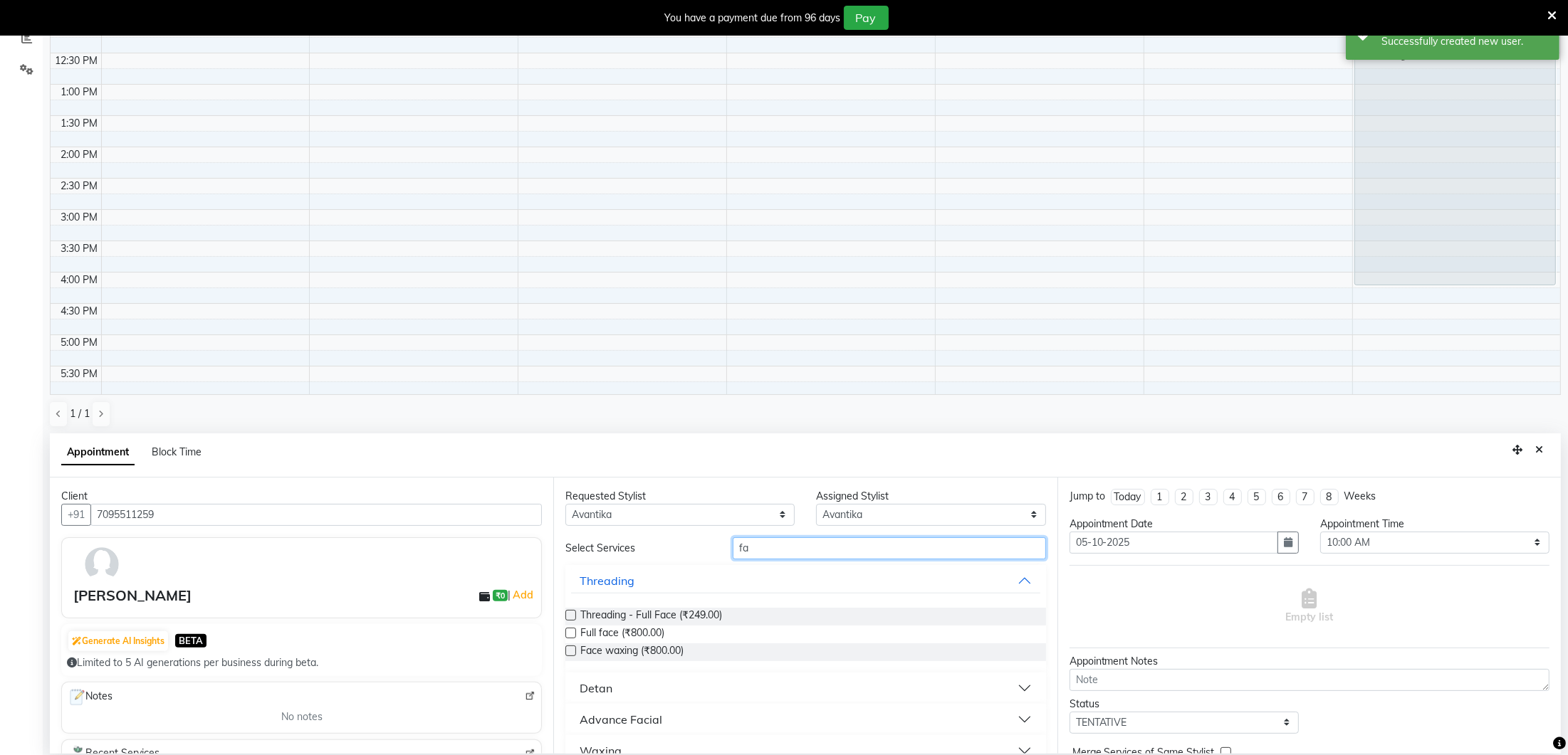
type input "f"
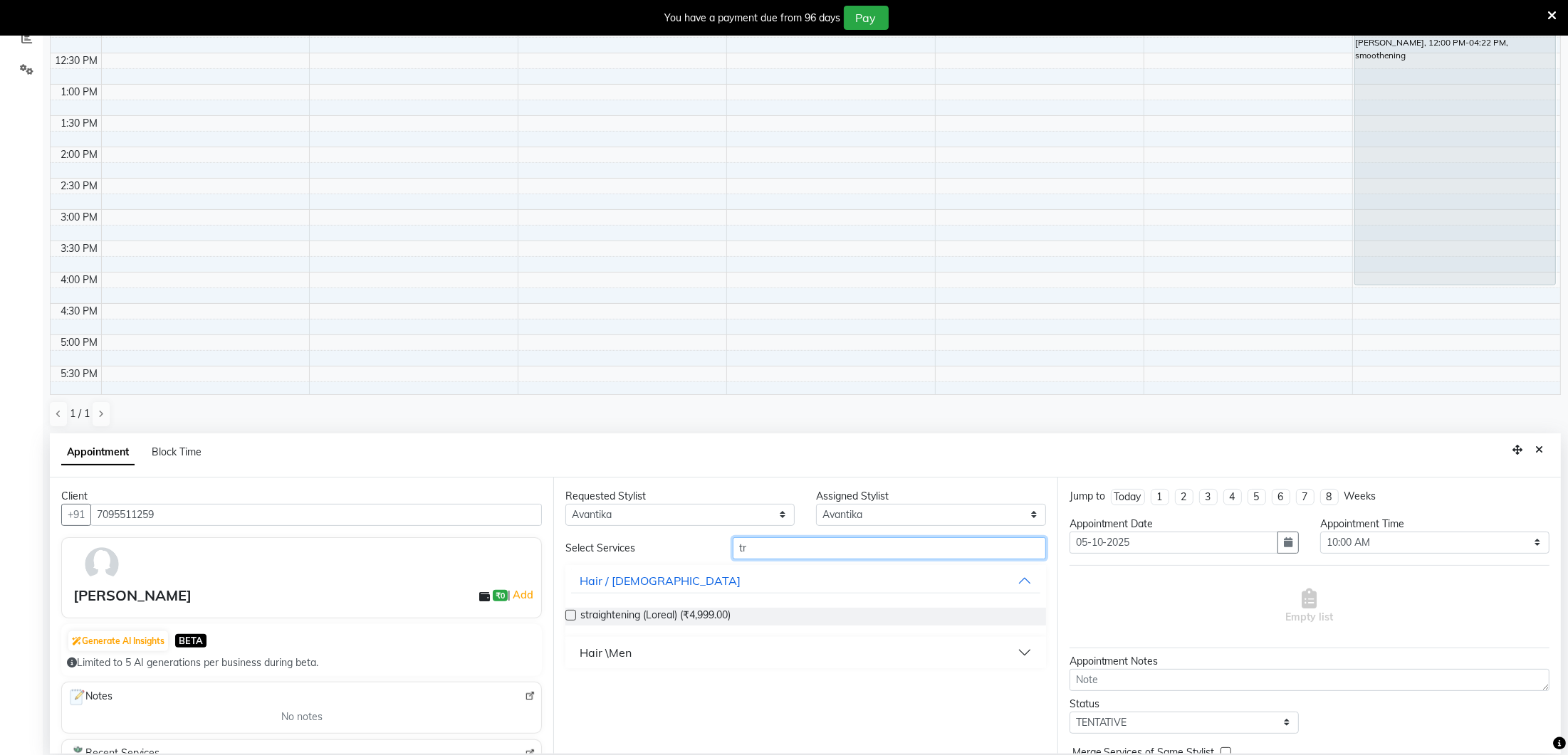
type input "t"
type input "[MEDICAL_DATA]"
click at [569, 614] on label at bounding box center [570, 616] width 10 height 10
click at [569, 614] on input "checkbox" at bounding box center [569, 616] width 10 height 10
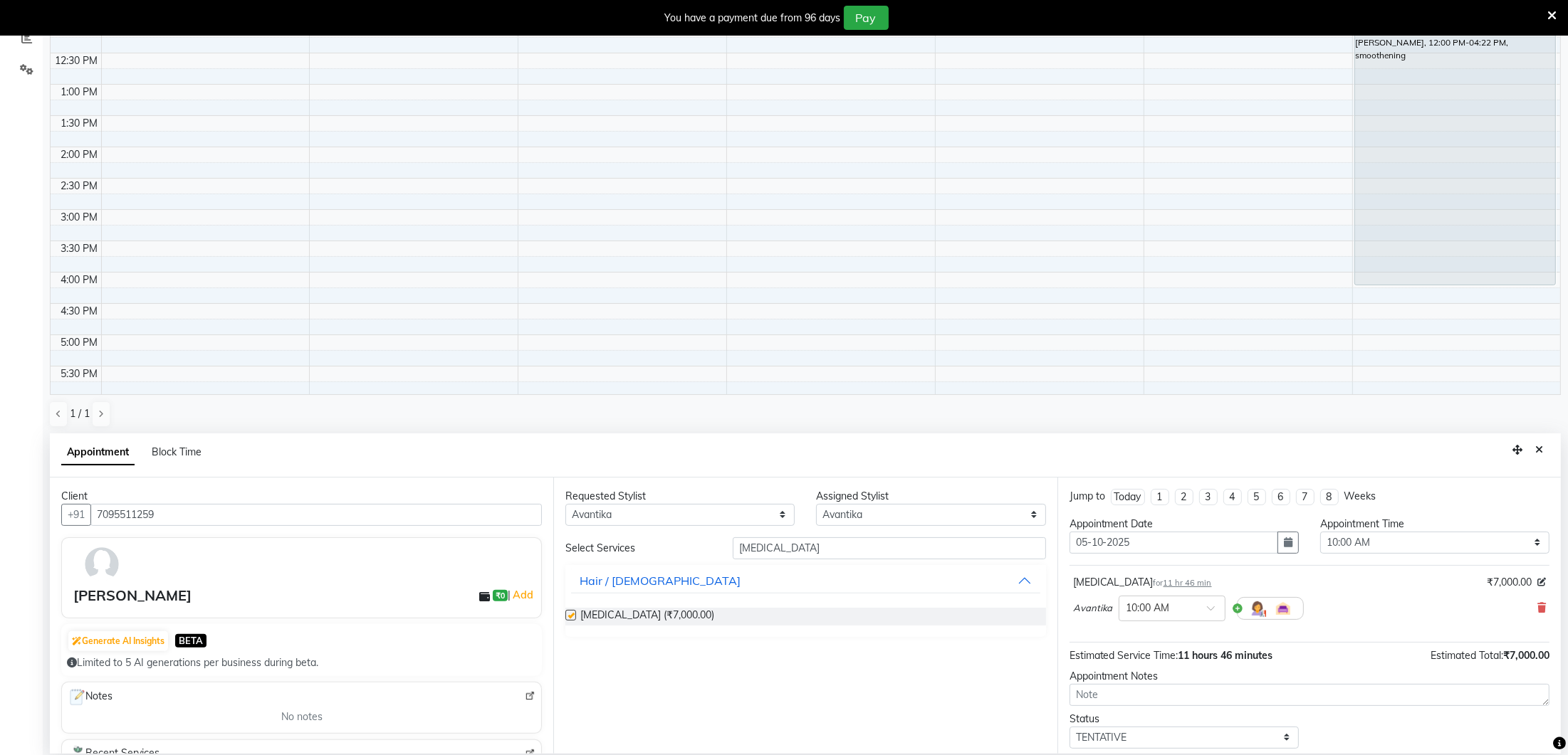
checkbox input "false"
click at [813, 543] on input "[MEDICAL_DATA]" at bounding box center [889, 548] width 313 height 22
type input "b"
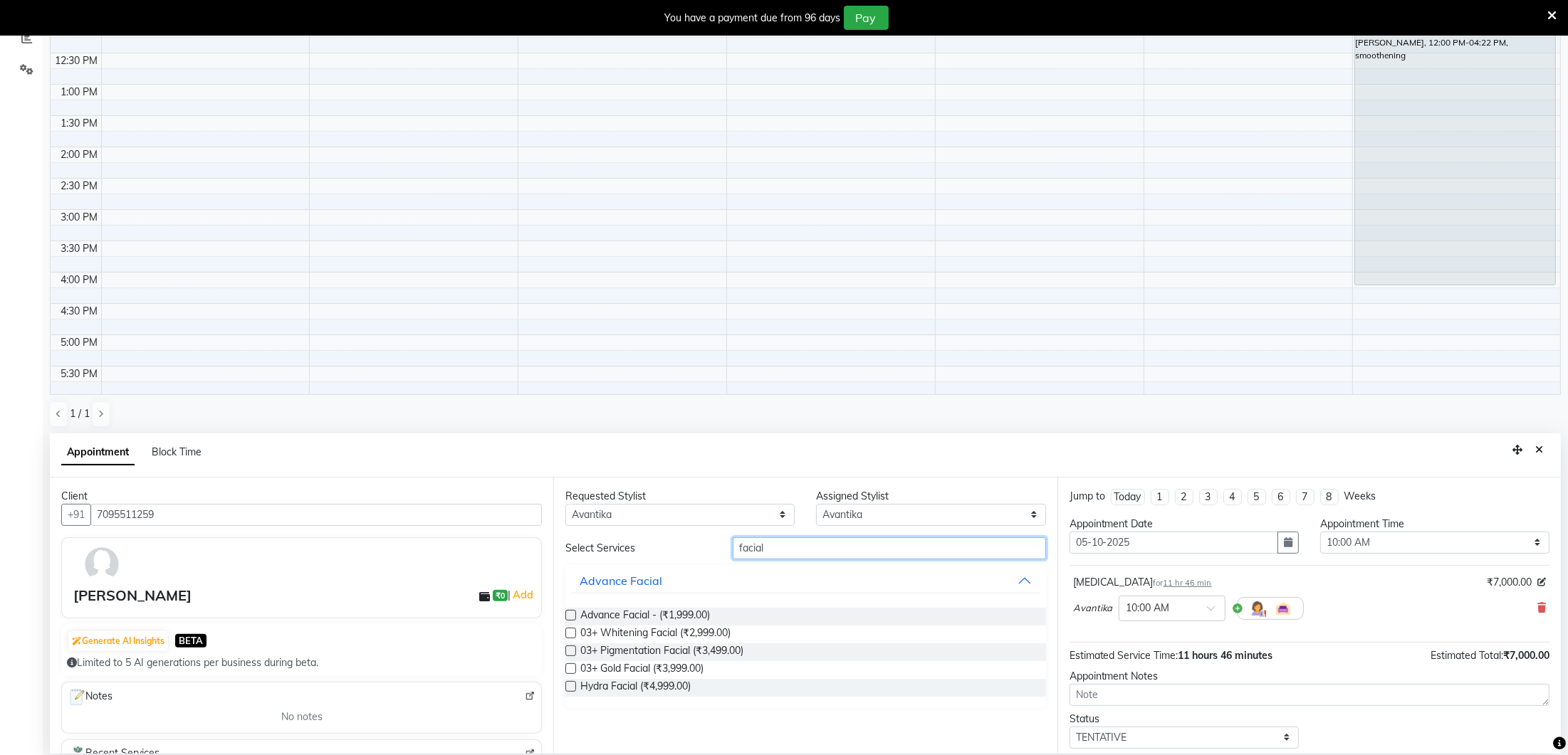
type input "facial"
click at [573, 611] on label at bounding box center [570, 616] width 10 height 10
click at [573, 612] on input "checkbox" at bounding box center [569, 616] width 10 height 10
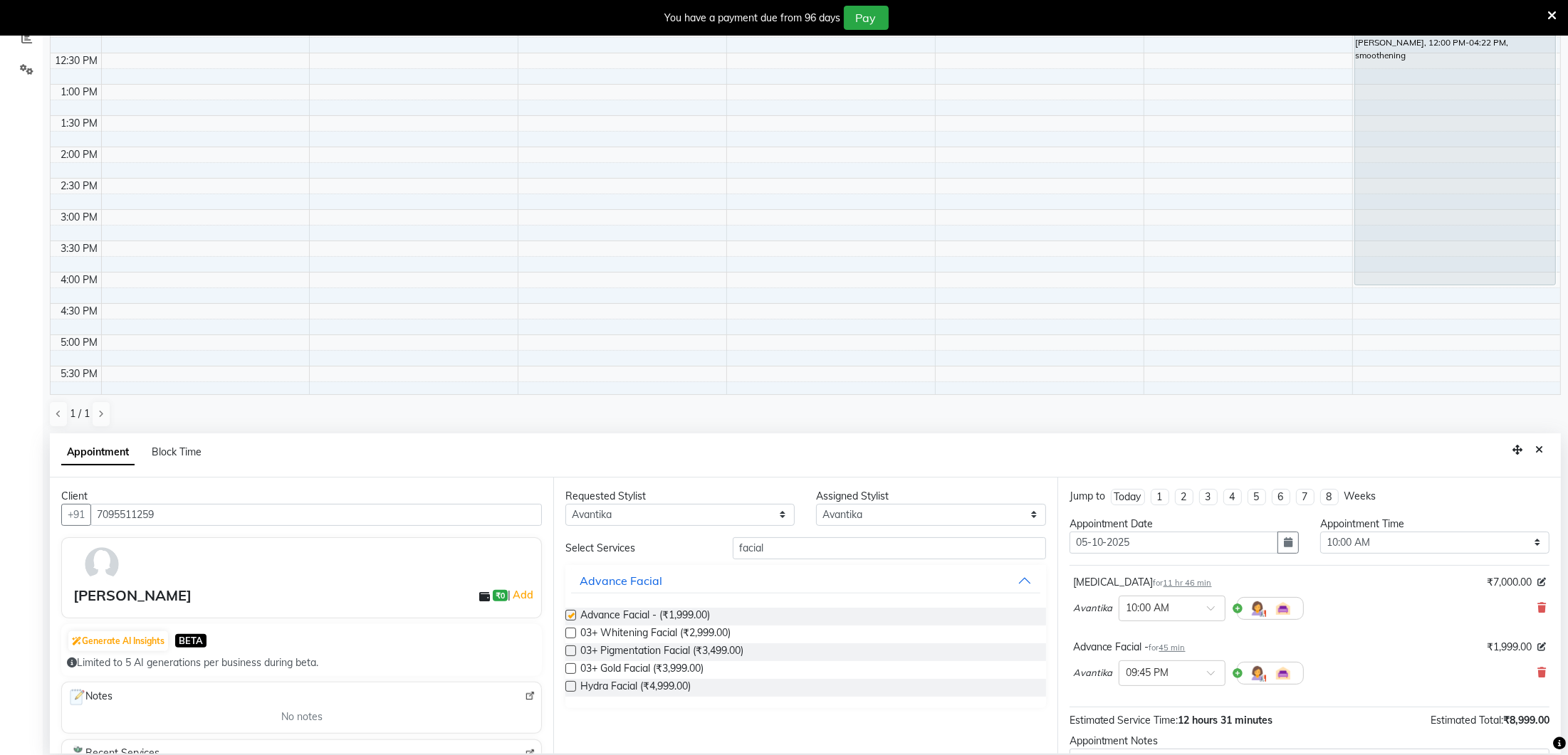
checkbox input "false"
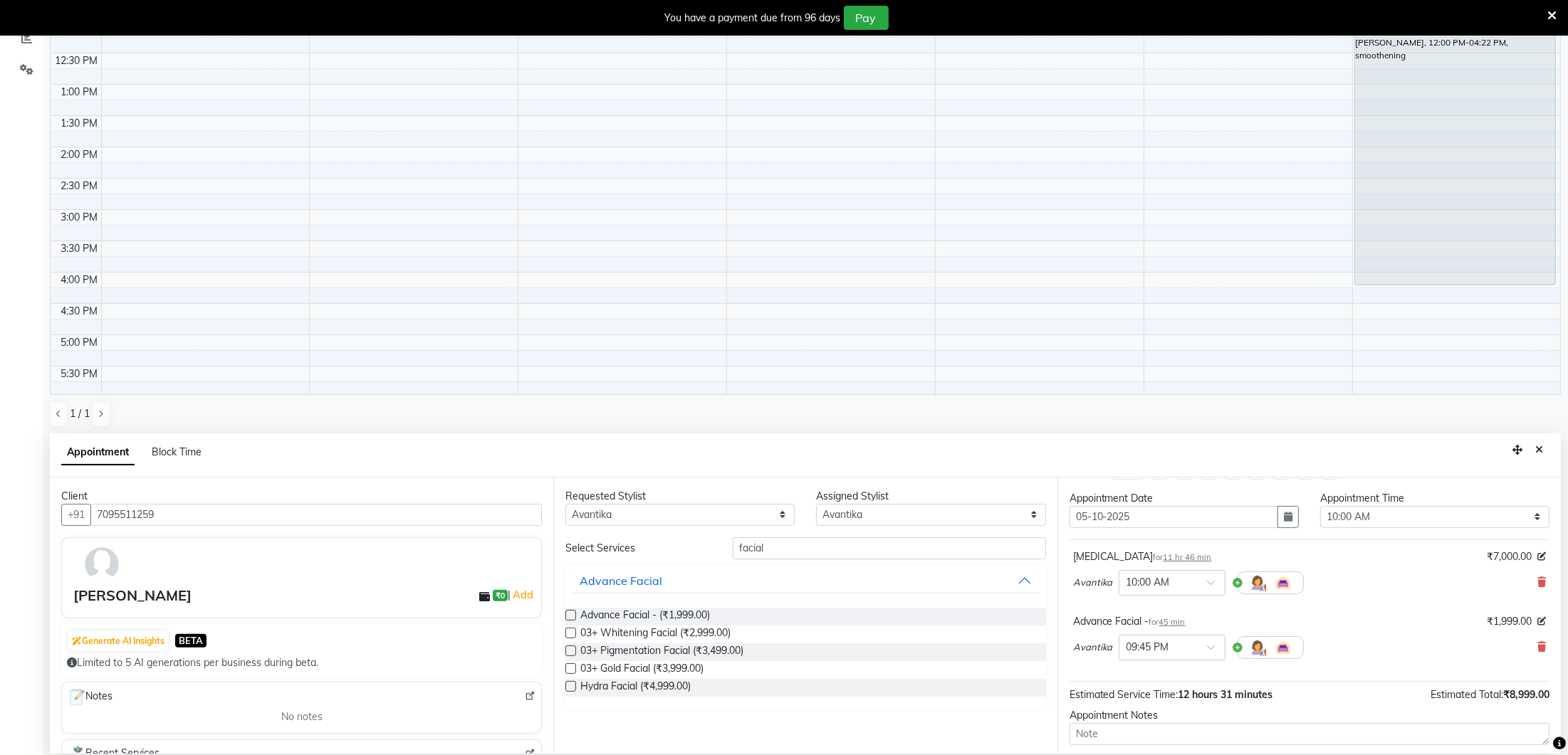
scroll to position [0, 0]
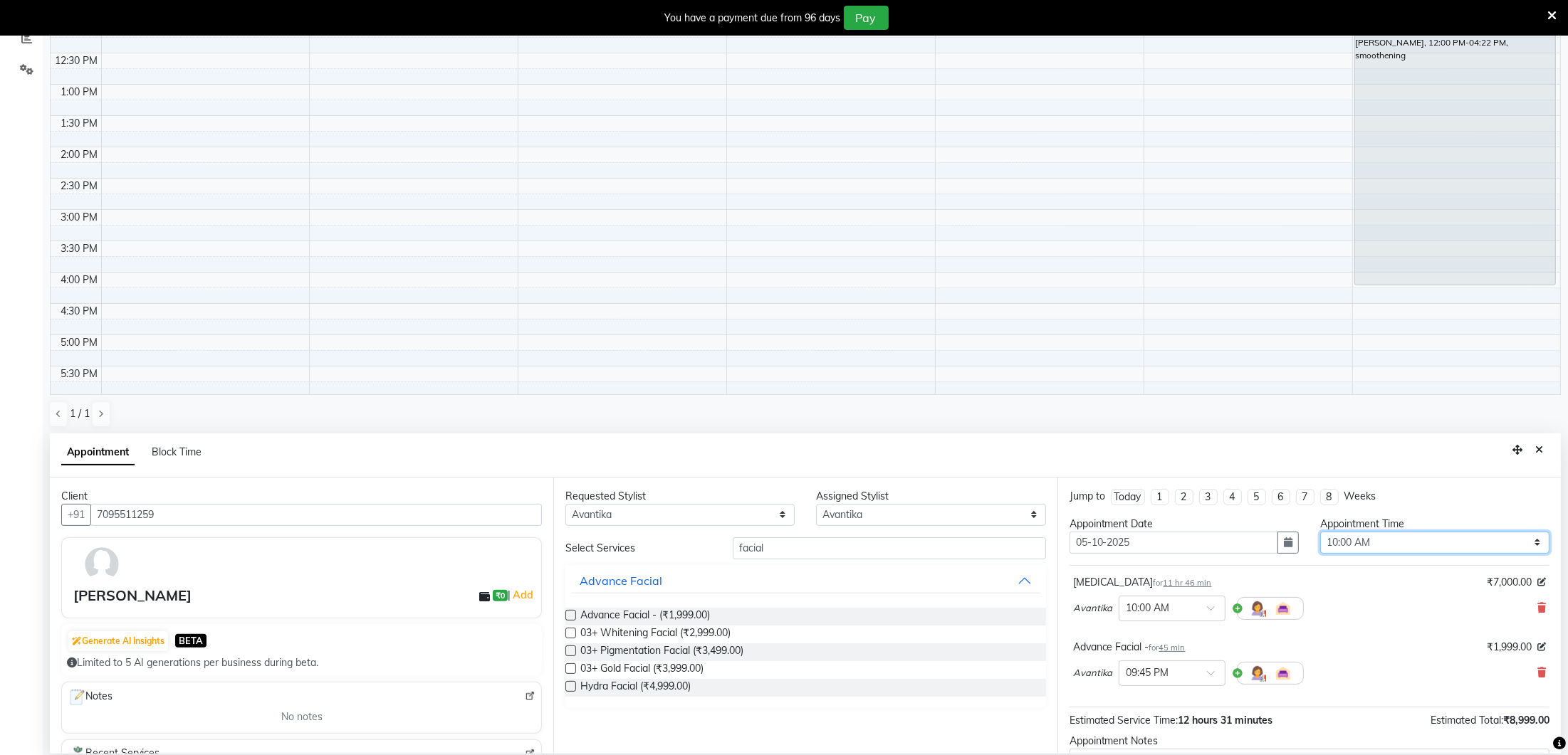
click at [1346, 533] on select "Select 10:00 AM 10:15 AM 10:30 AM 10:45 AM 11:00 AM 11:15 AM 11:30 AM 11:45 AM …" at bounding box center [1435, 542] width 229 height 22
select select "840"
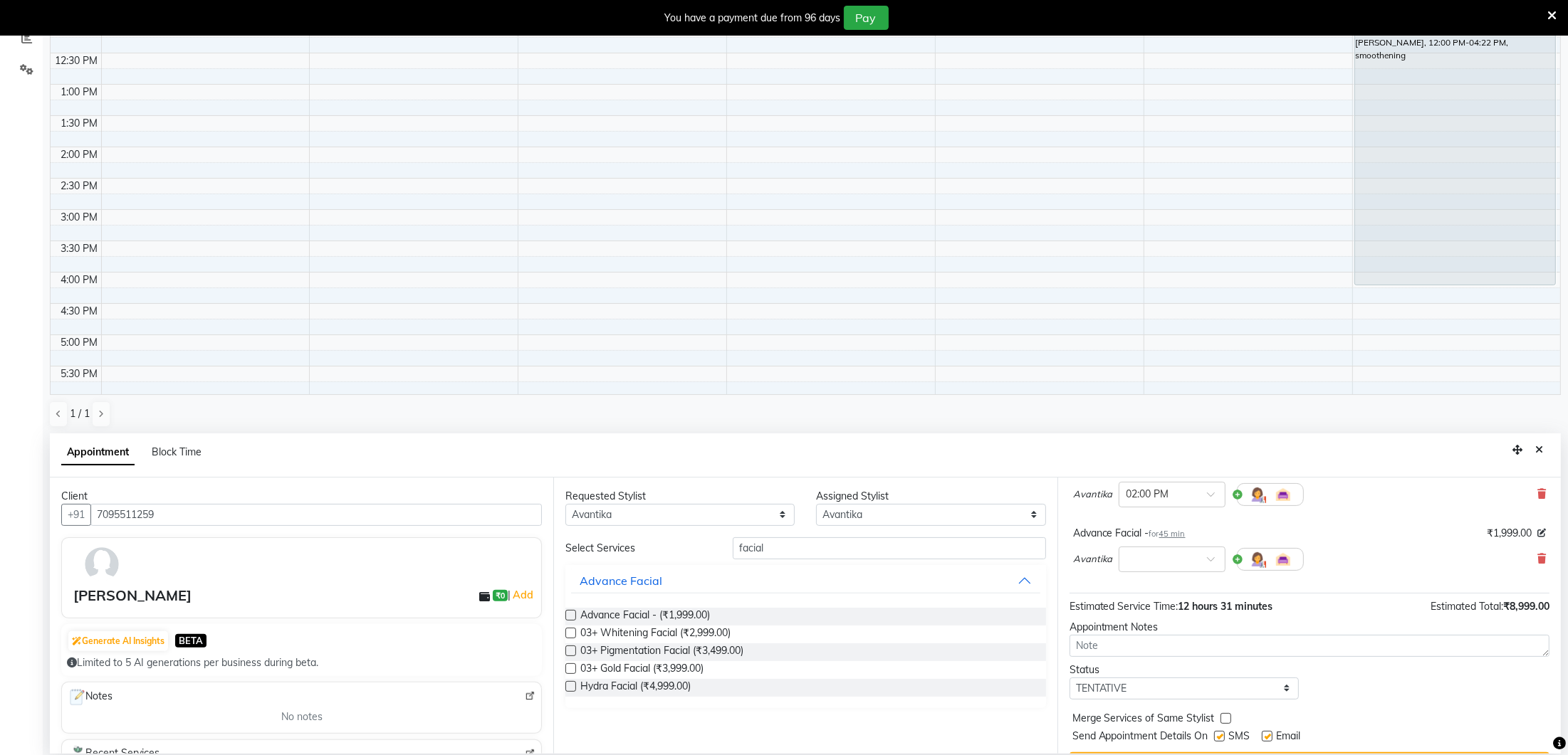
scroll to position [147, 0]
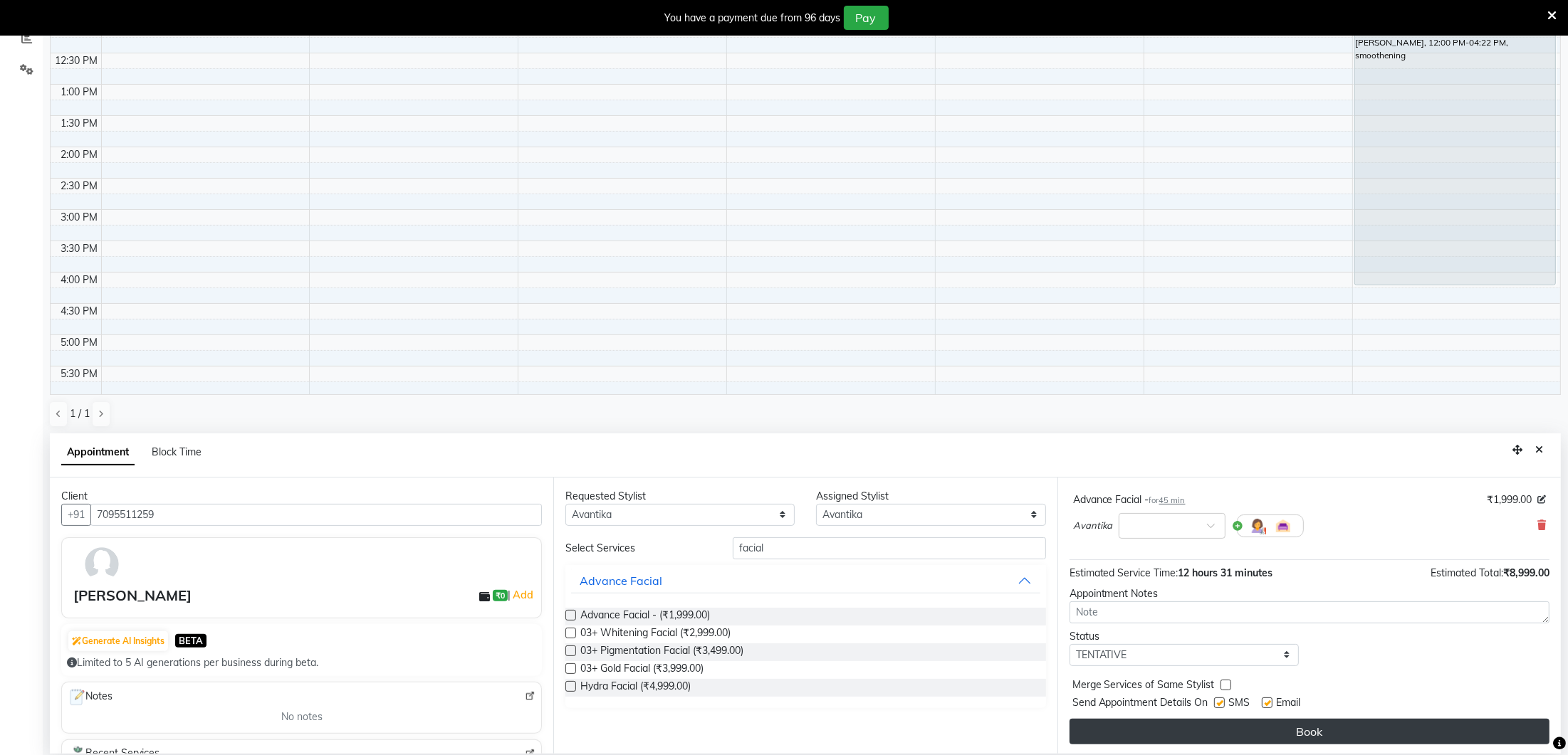
click at [1321, 720] on button "Book" at bounding box center [1309, 731] width 480 height 25
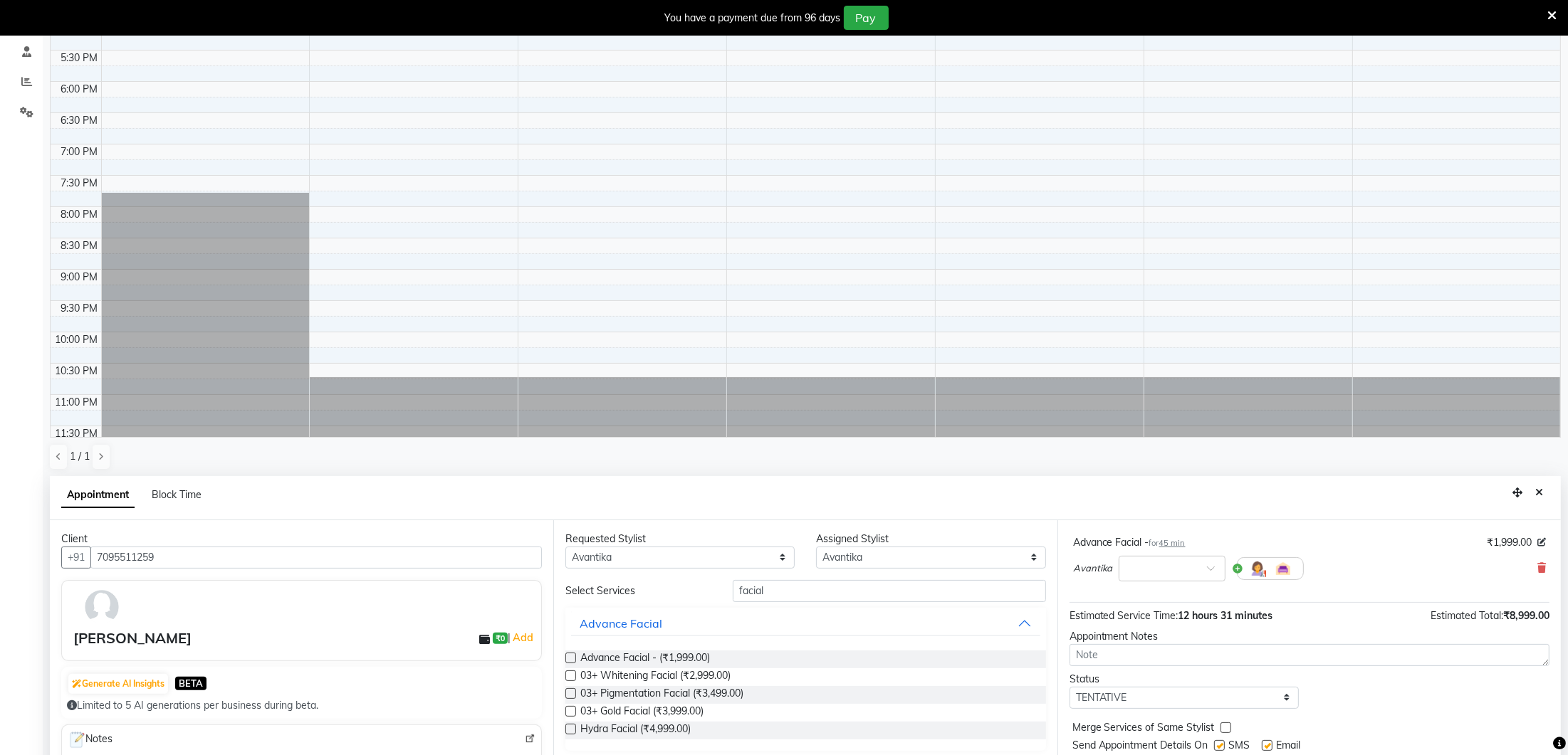
scroll to position [311, 0]
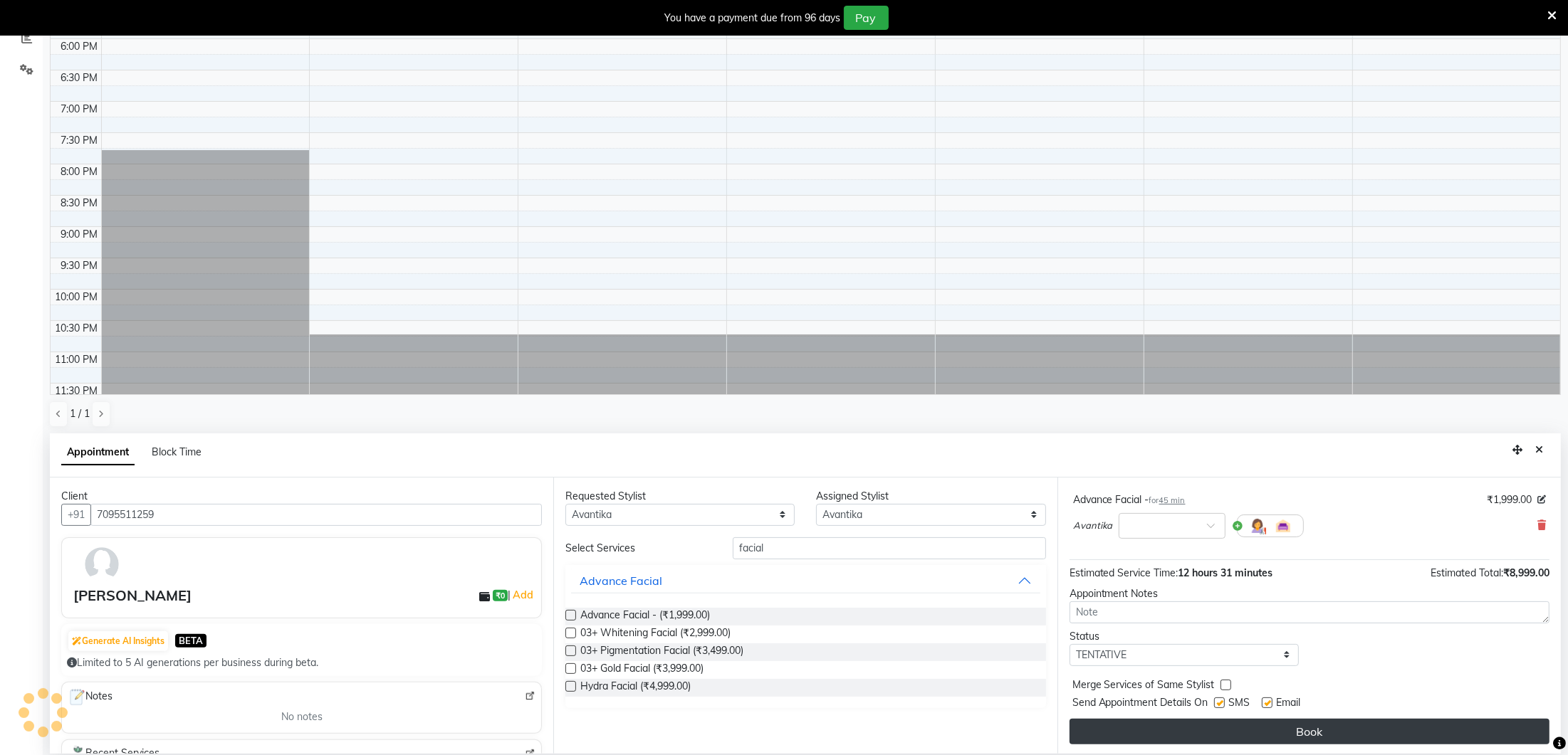
click at [1313, 720] on button "Book" at bounding box center [1309, 731] width 480 height 25
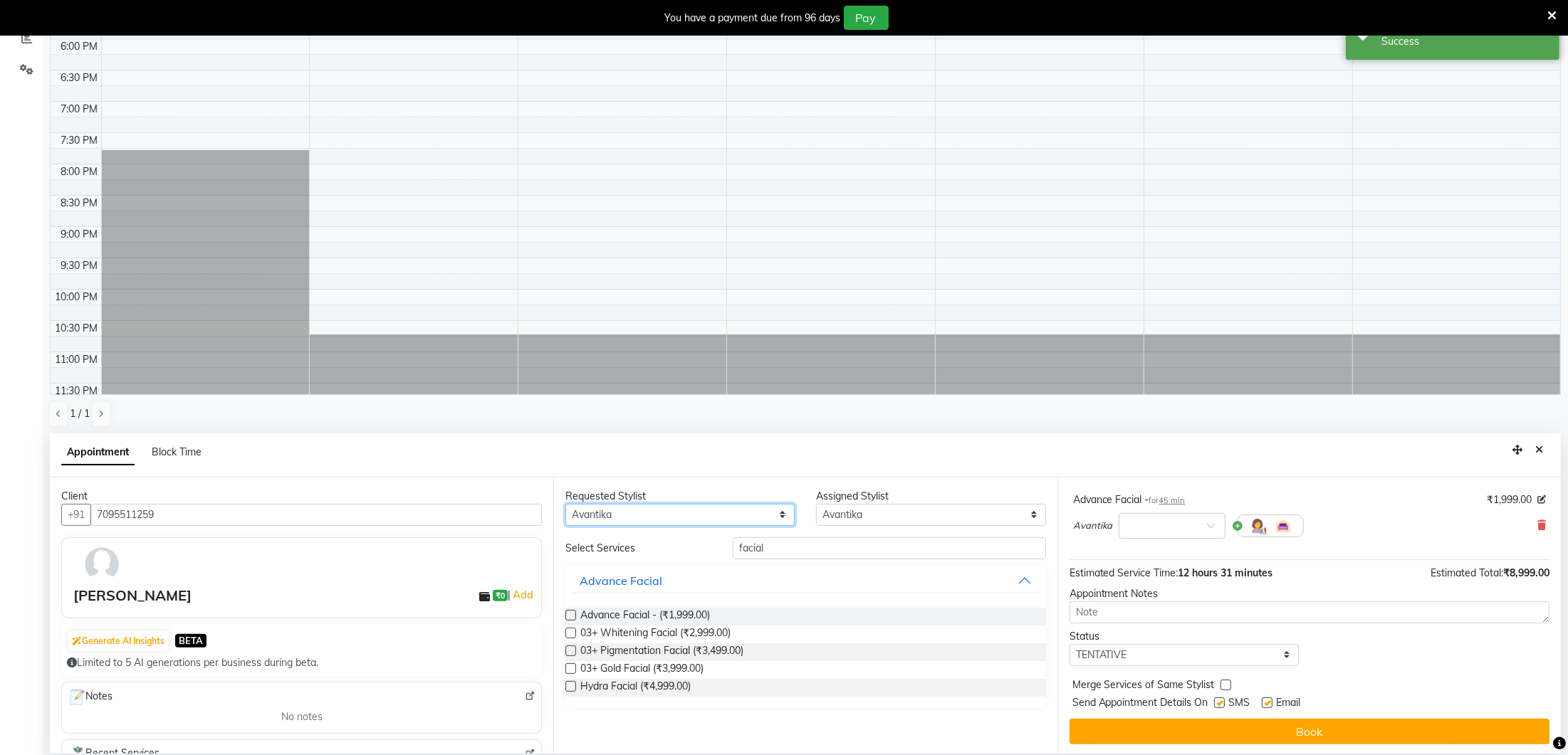
click at [681, 512] on select "Any Ancy Avantika Lure’ay India Nadeem Seema shahana Vicky vimla" at bounding box center [679, 514] width 229 height 22
select select "27184"
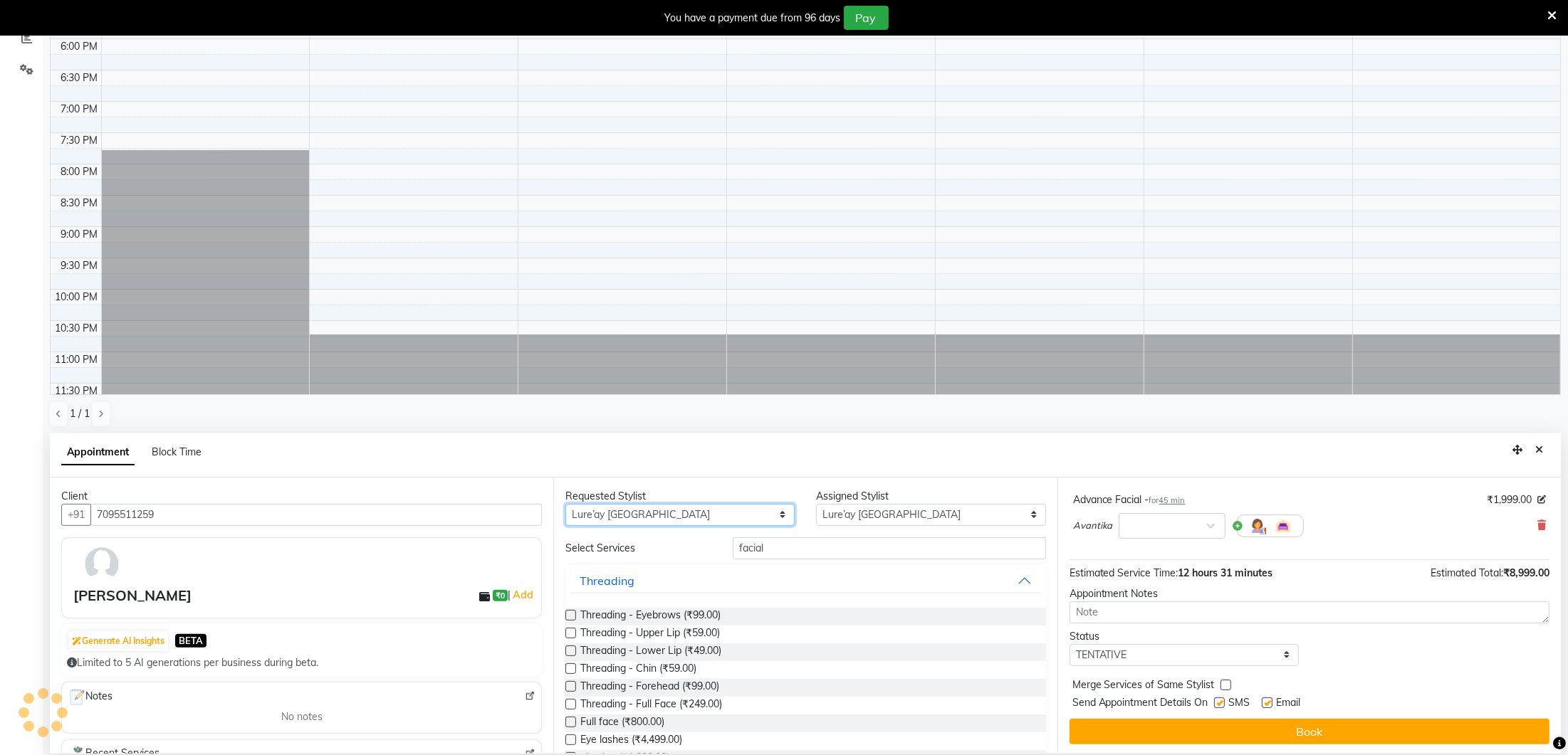
click at [678, 520] on select "Any Ancy Avantika Lure’ay India Nadeem Seema shahana Vicky vimla" at bounding box center [679, 514] width 229 height 22
select select "70812"
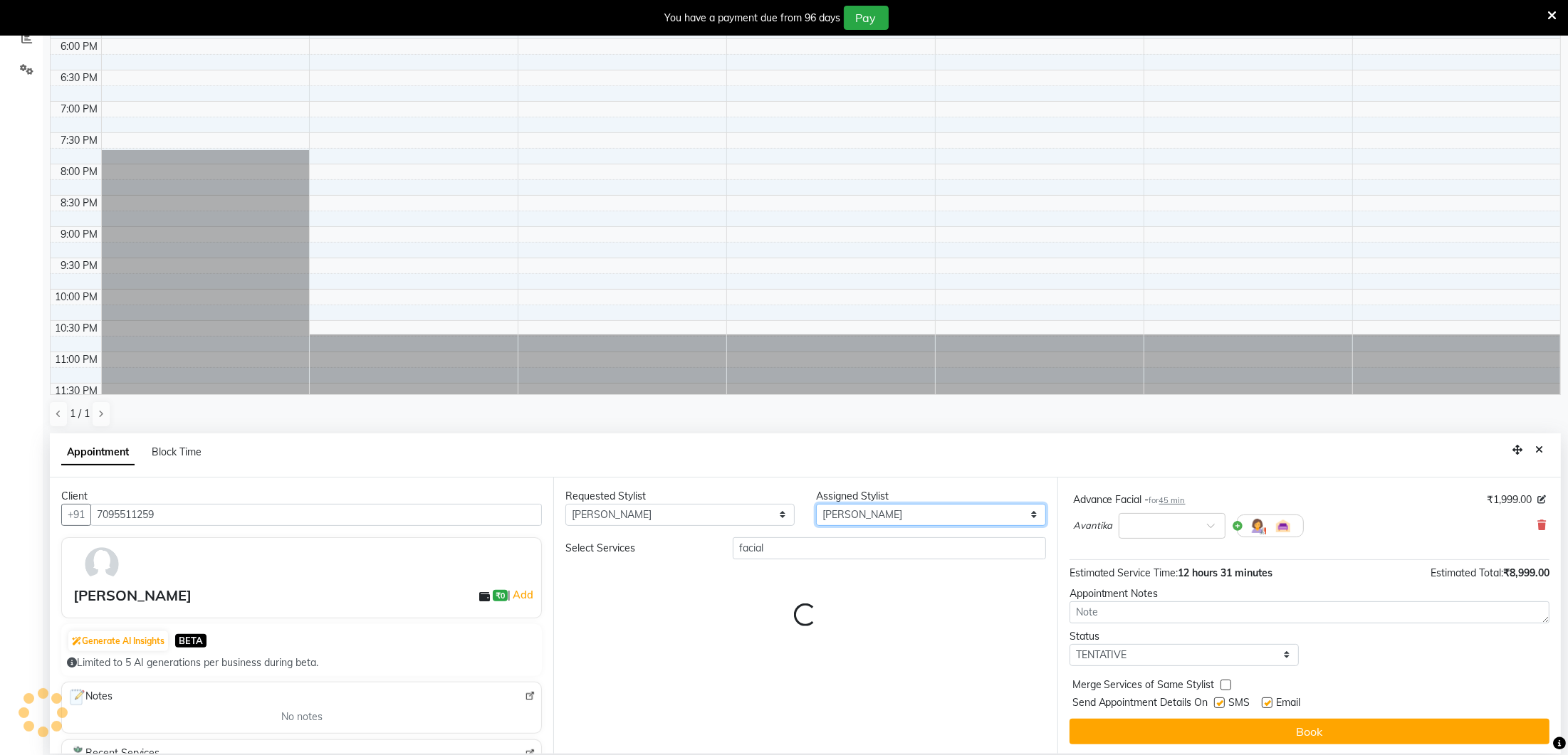
click at [893, 513] on select "Select Ancy Avantika Lure’ay India Nadeem Seema shahana Vicky vimla" at bounding box center [931, 514] width 229 height 22
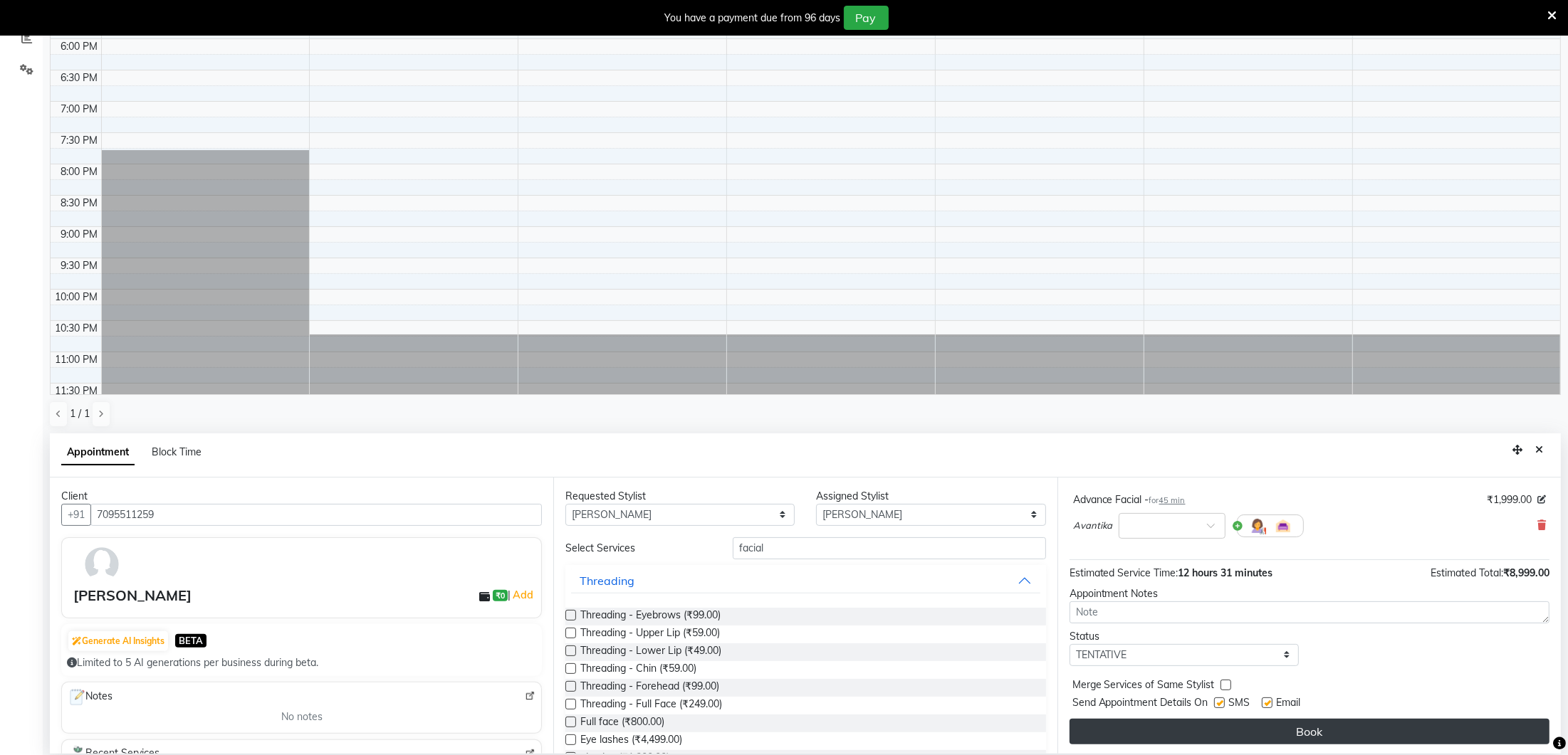
click at [1335, 736] on button "Book" at bounding box center [1309, 731] width 480 height 25
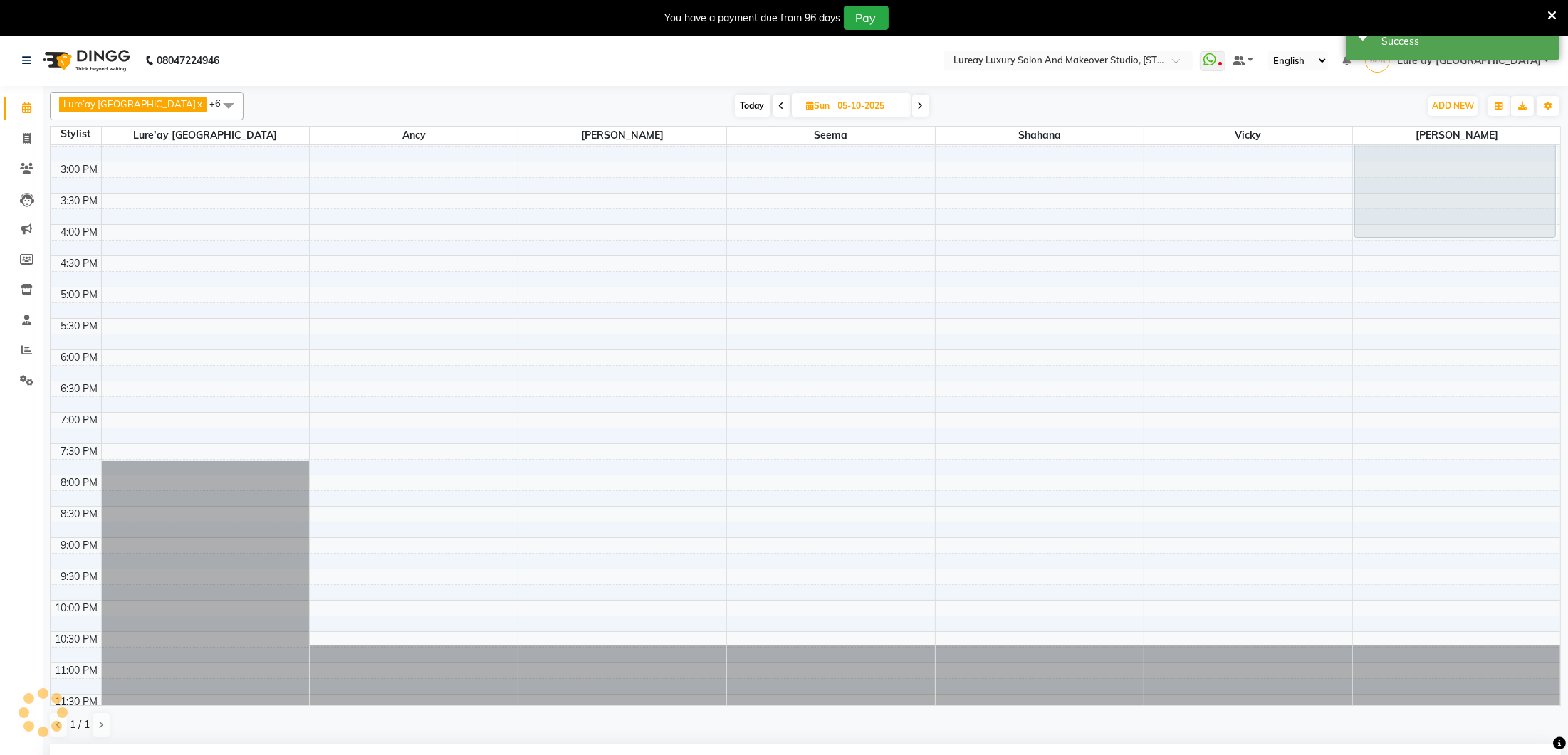
scroll to position [0, 0]
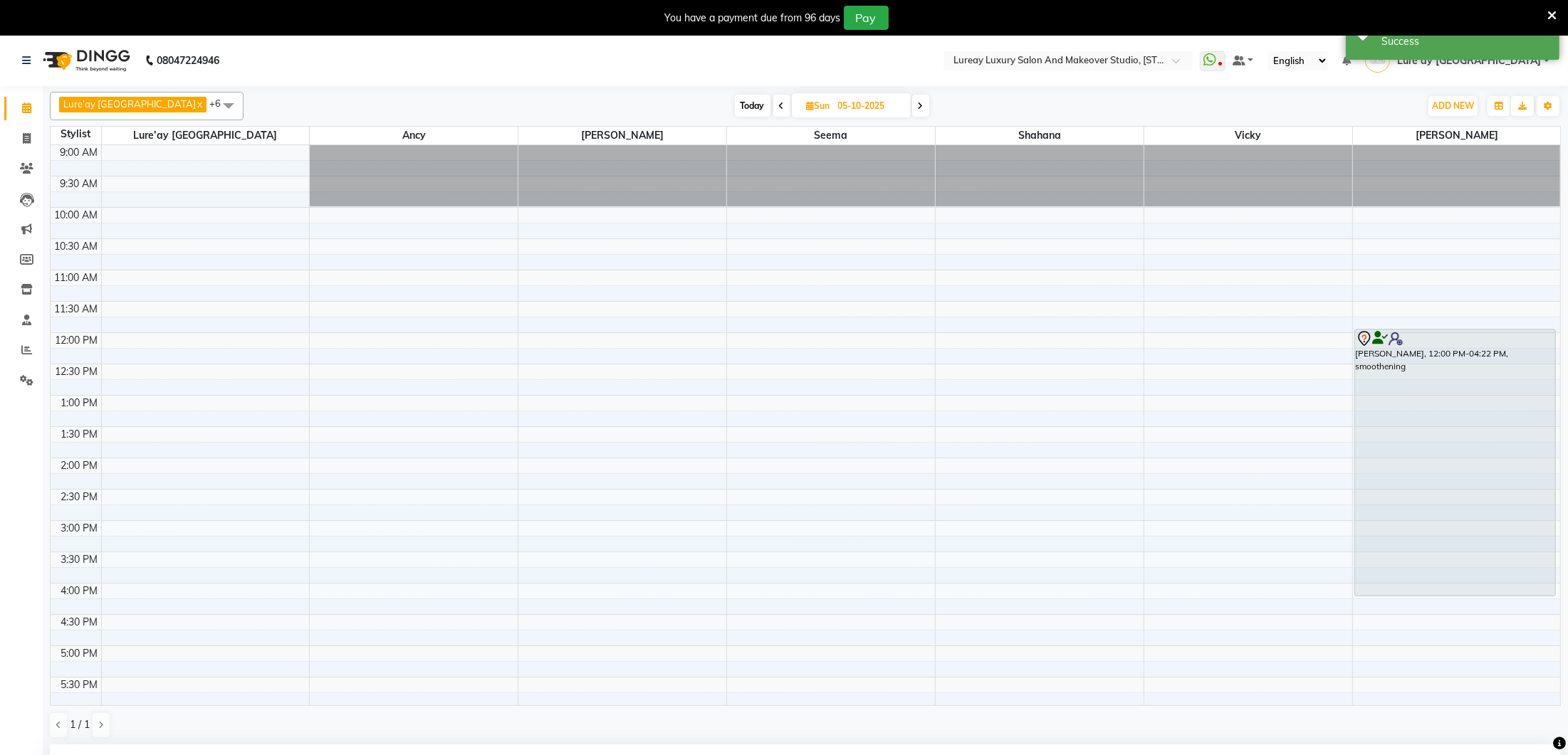
click at [215, 103] on span at bounding box center [228, 105] width 29 height 27
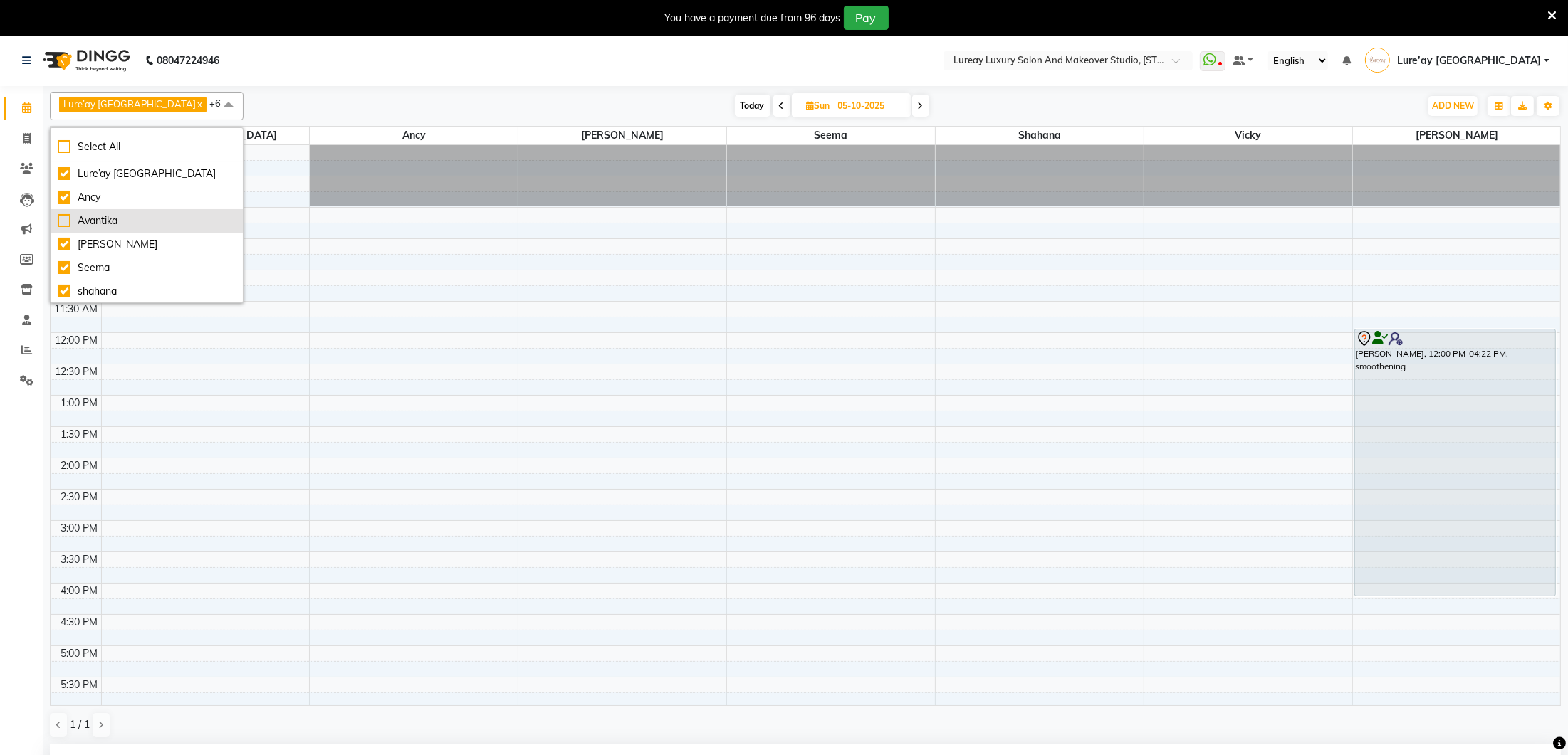
click at [66, 218] on div "Avantika" at bounding box center [147, 221] width 178 height 15
checkbox input "true"
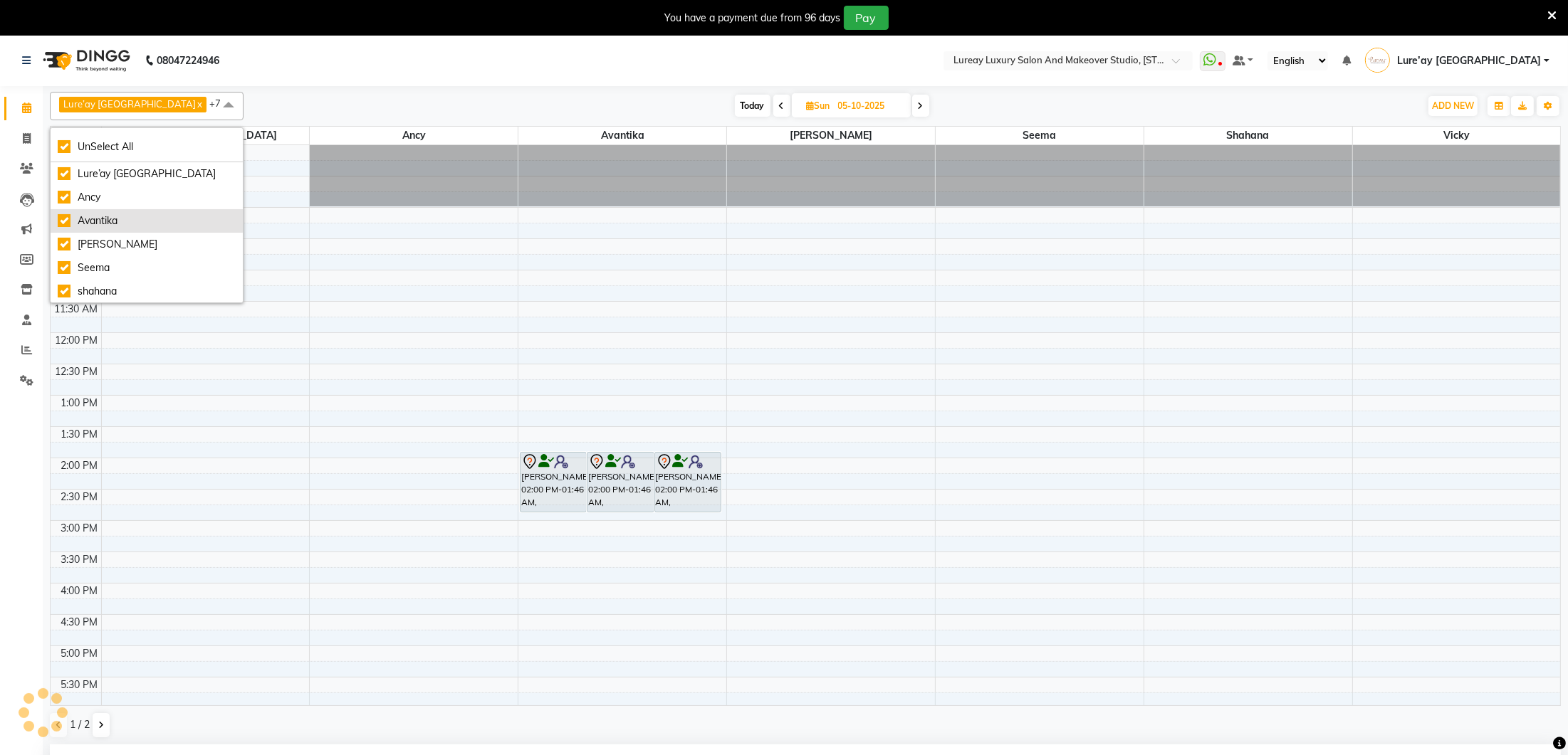
scroll to position [3, 0]
click at [735, 348] on div "9:00 AM 9:30 AM 10:00 AM 10:30 AM 11:00 AM 11:30 AM 12:00 PM 12:30 PM 1:00 PM 1…" at bounding box center [806, 615] width 1510 height 939
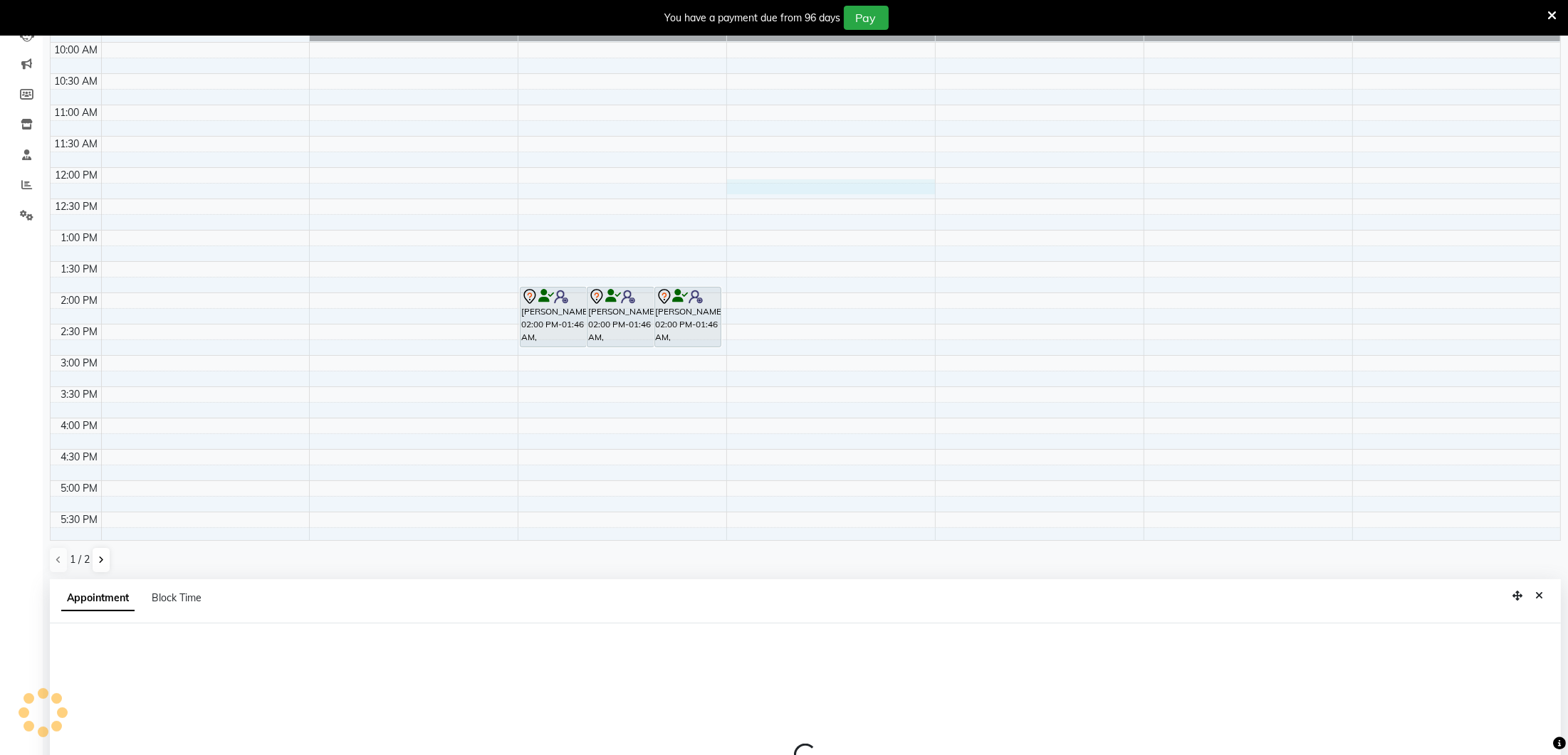
select select "92722"
select select "735"
select select "tentative"
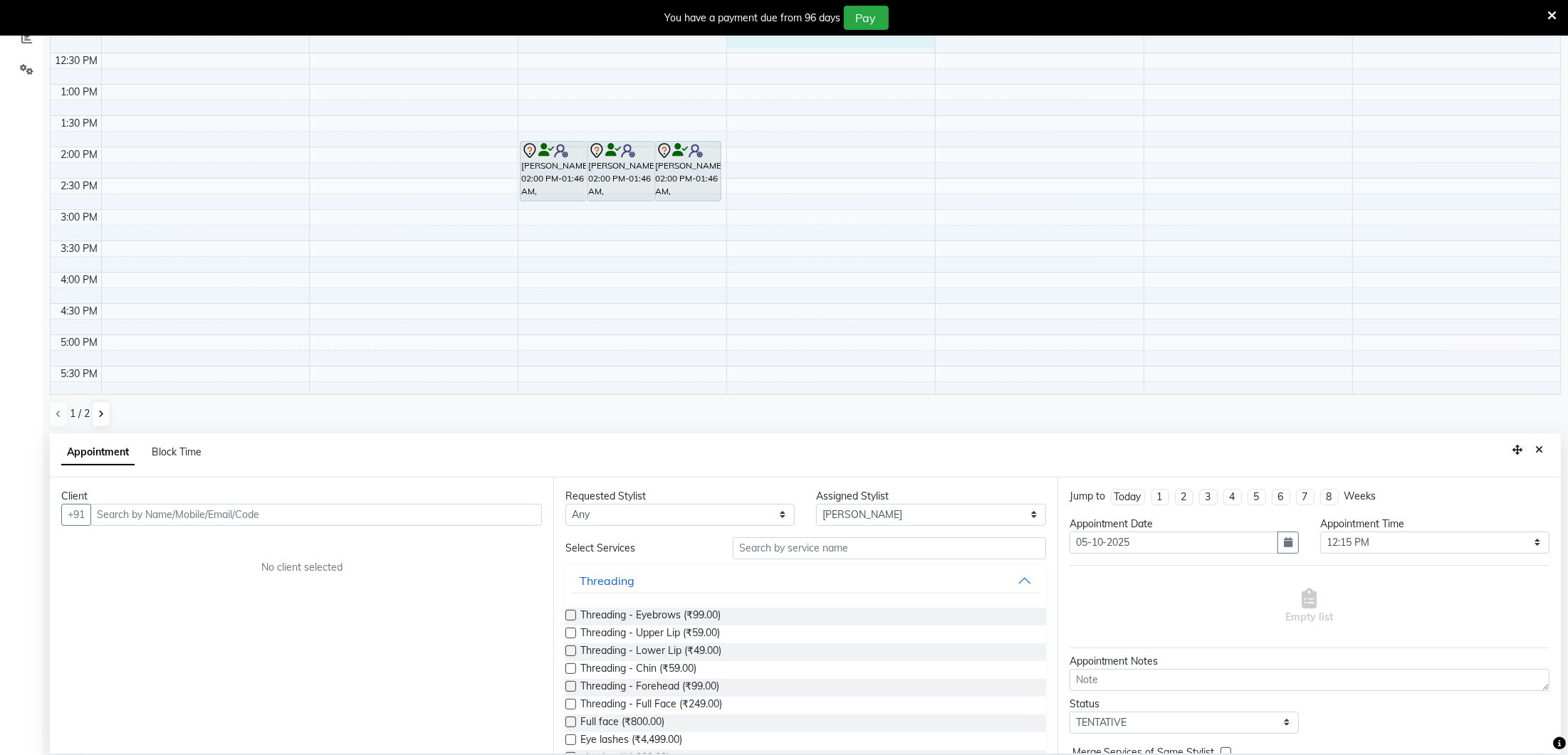
scroll to position [0, 0]
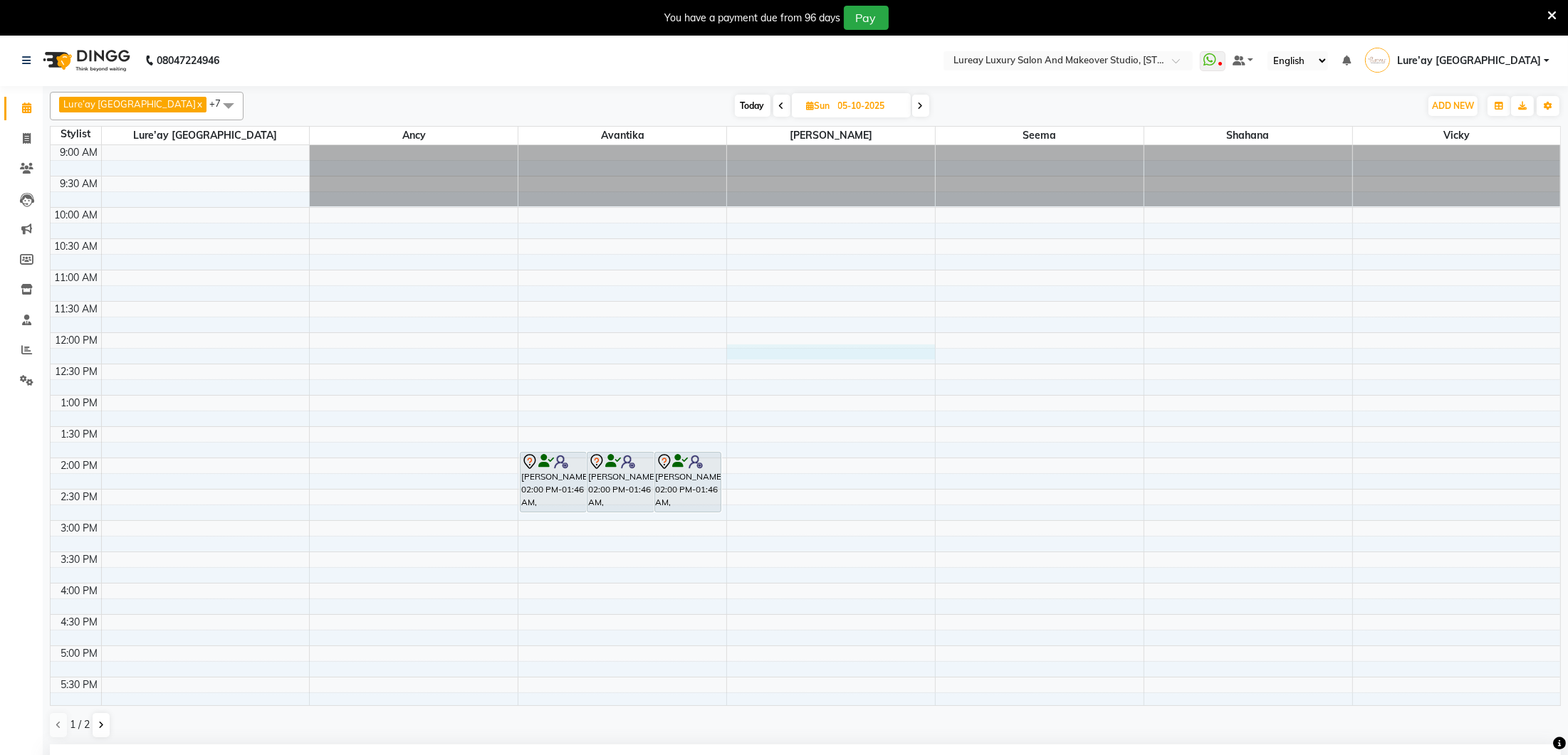
click at [1567, 153] on div "Lure’ay India x Ancy x Nadeem x Seema x shahana x Vicky x vimla x Avantika x +7…" at bounding box center [805, 577] width 1525 height 983
click at [215, 103] on span at bounding box center [228, 105] width 29 height 27
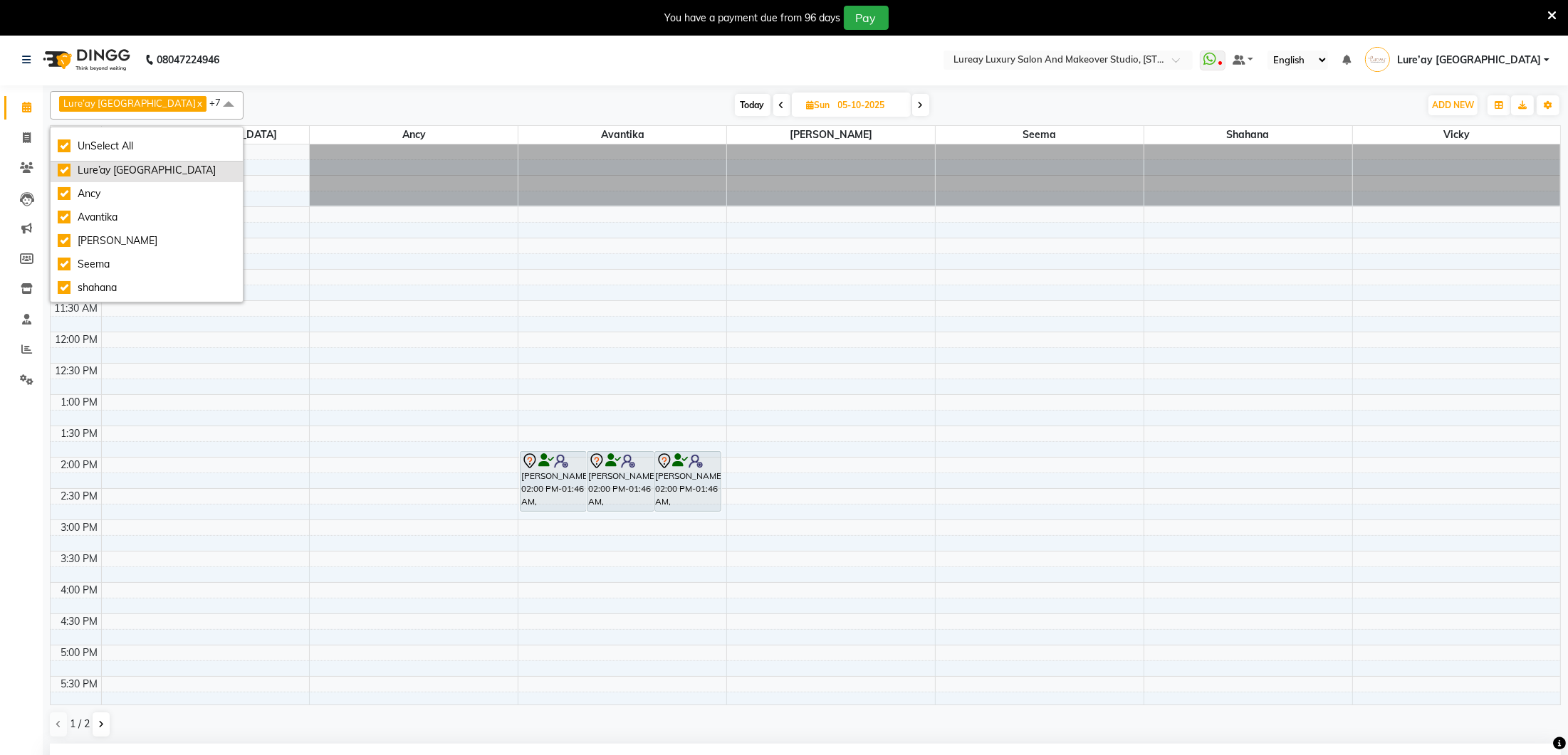
click at [67, 173] on div "Lure’ay [GEOGRAPHIC_DATA]" at bounding box center [147, 170] width 178 height 15
checkbox input "false"
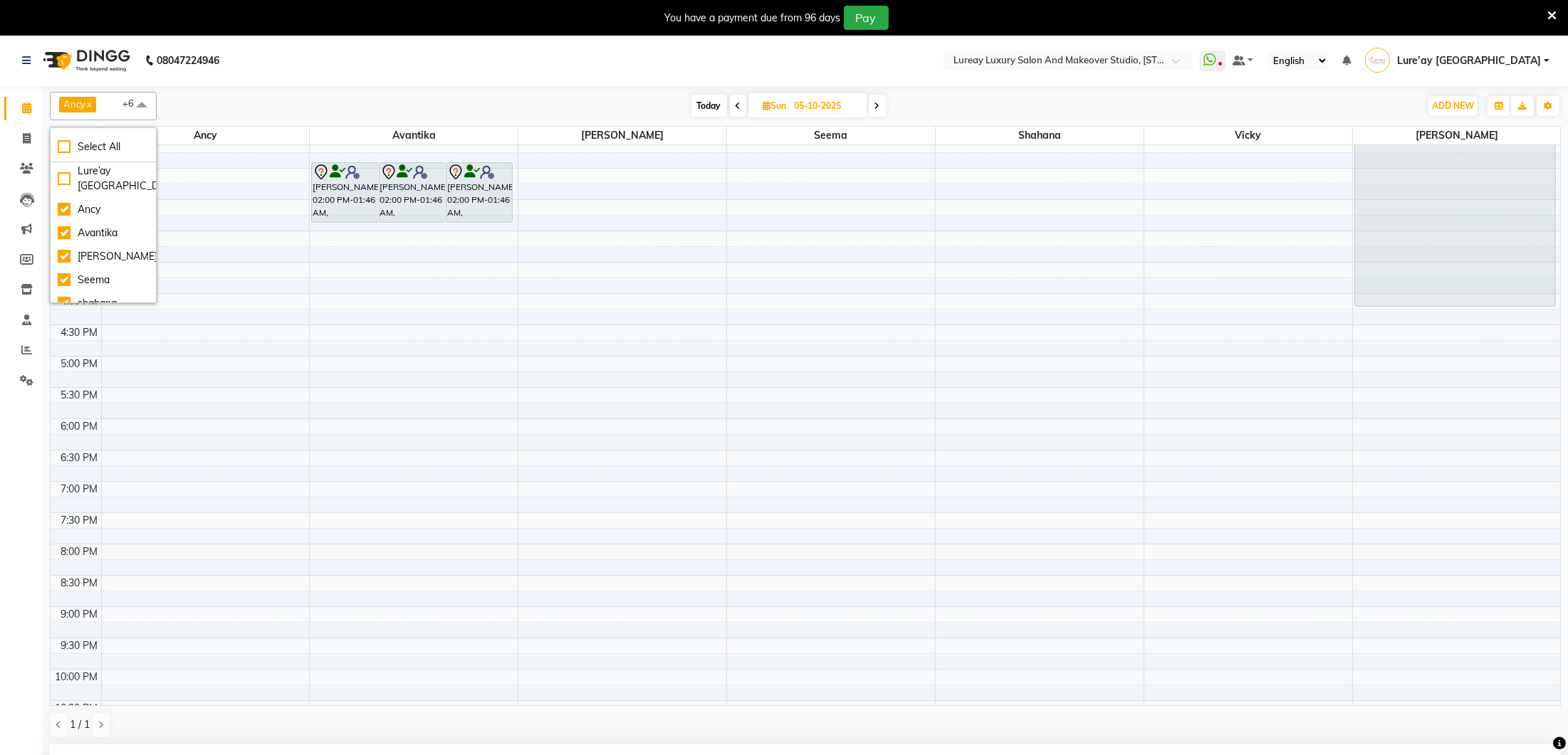
scroll to position [296, 0]
click at [483, 113] on div "Today Sun 05-10-2025" at bounding box center [788, 105] width 1249 height 21
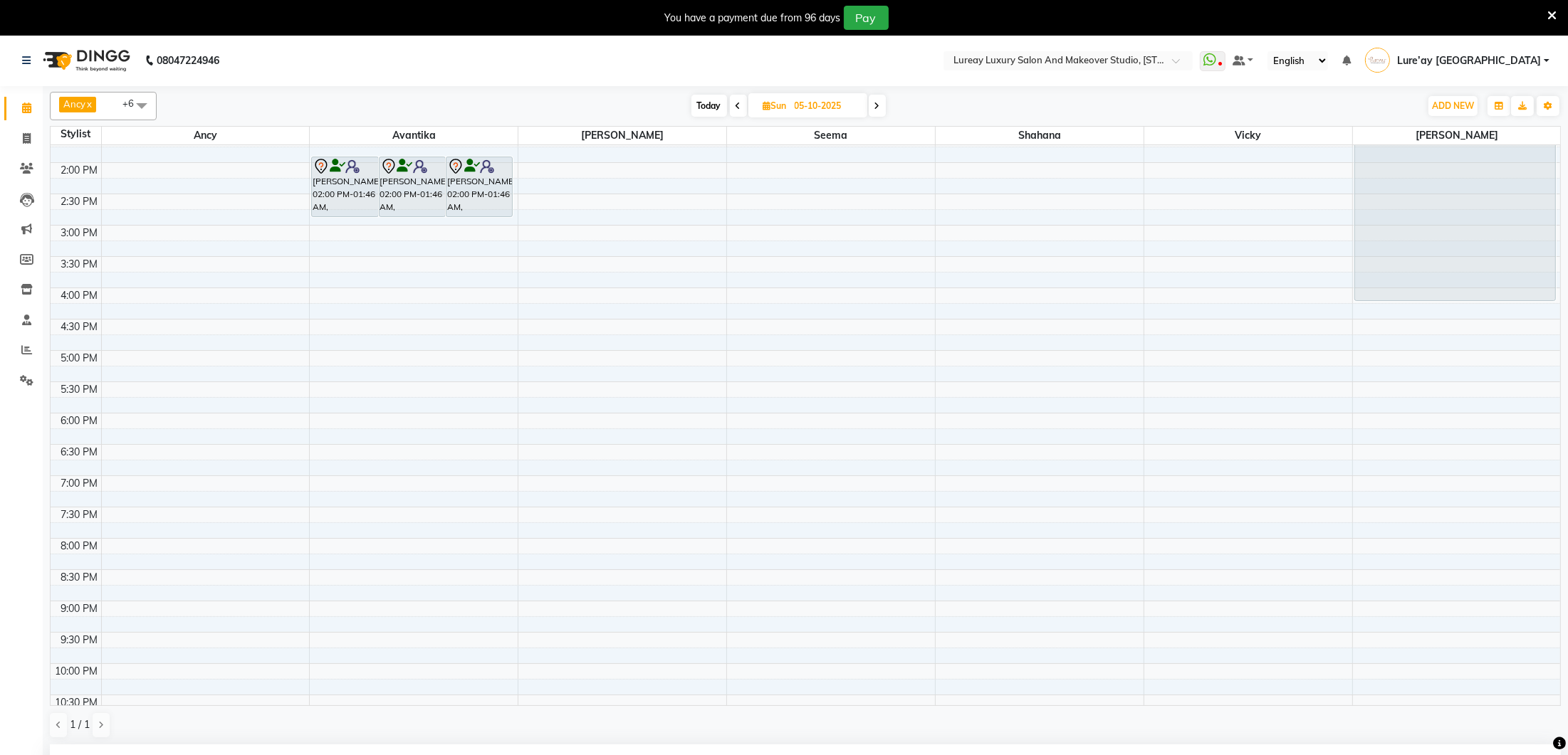
click at [739, 104] on icon at bounding box center [738, 106] width 6 height 9
type input "04-10-2025"
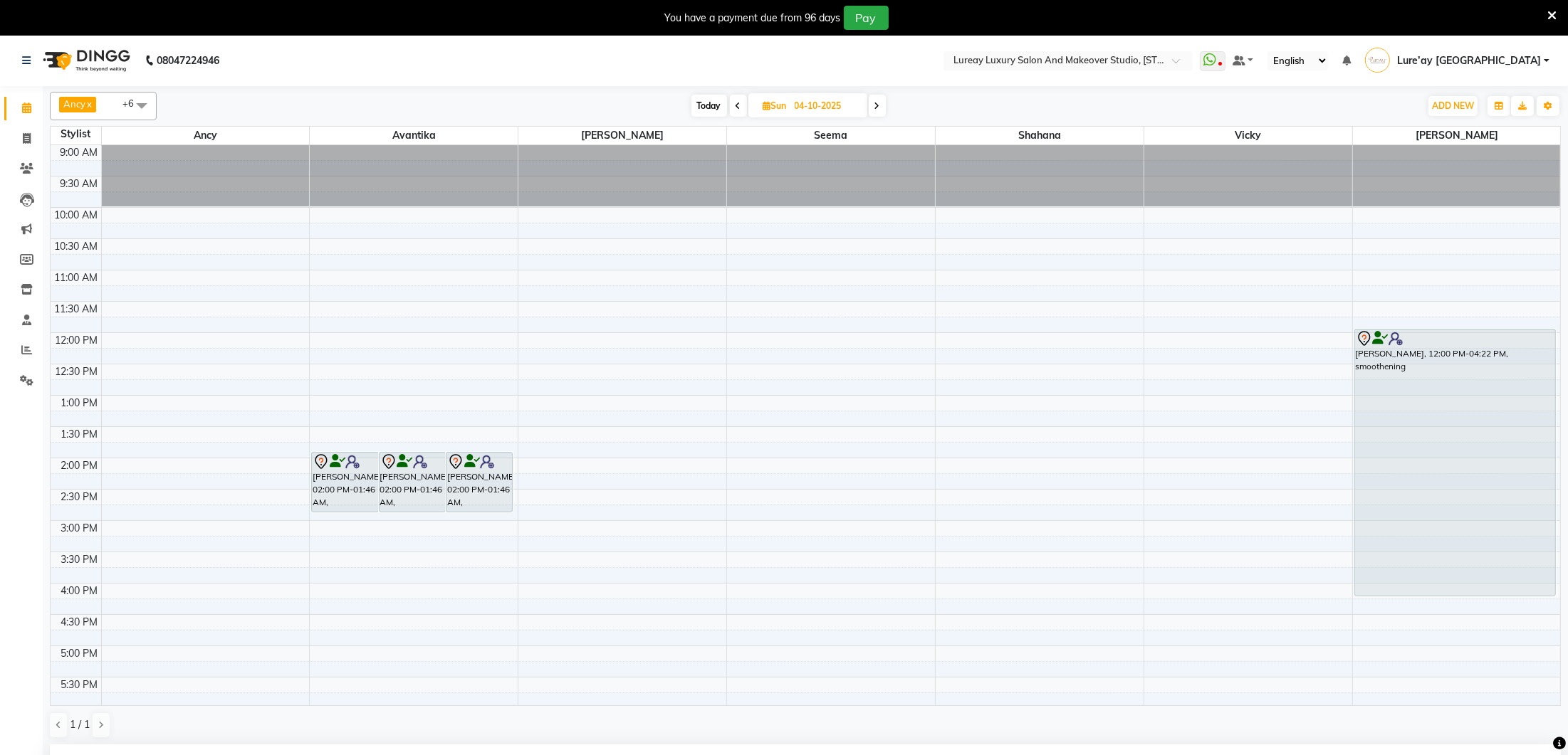
select select "735"
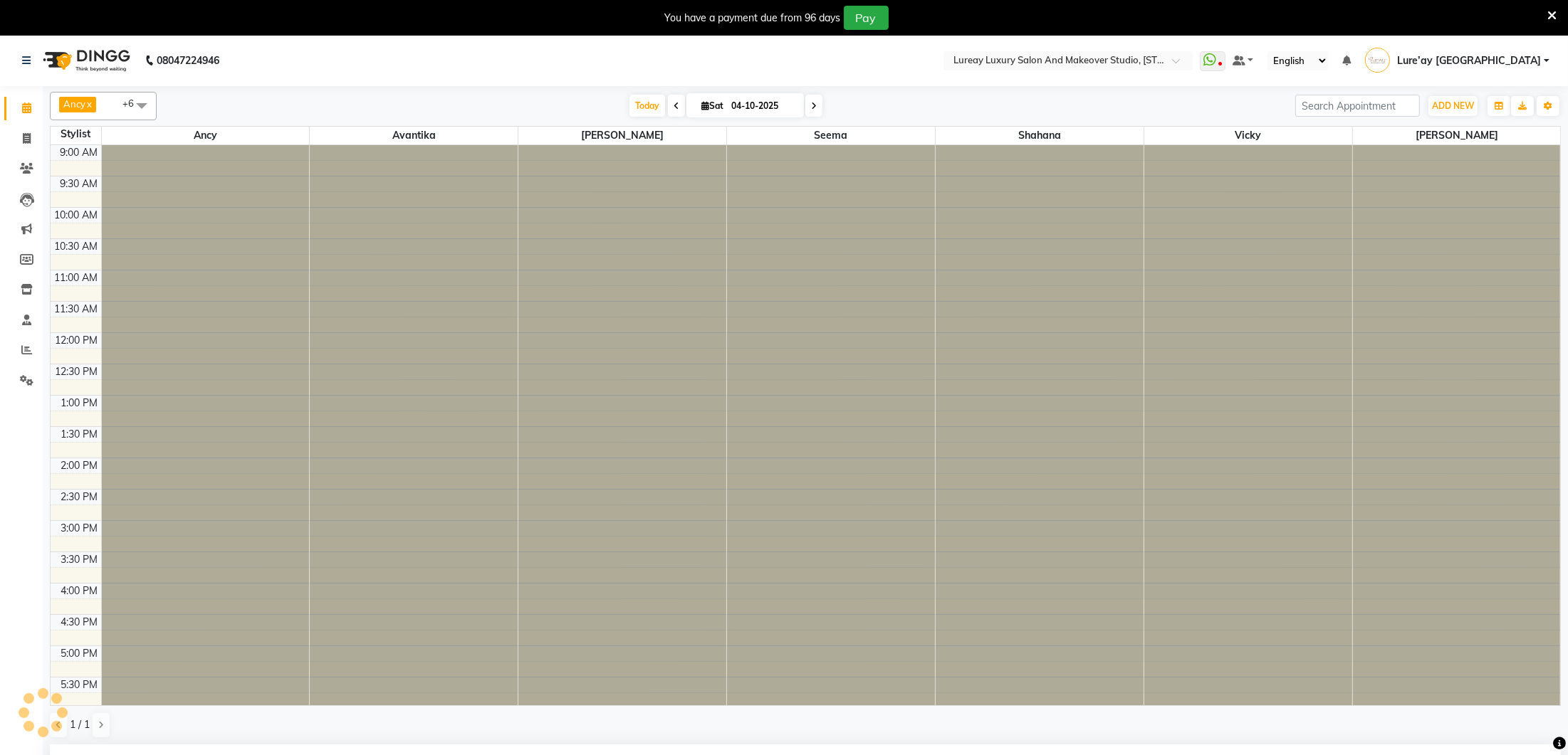
scroll to position [358, 0]
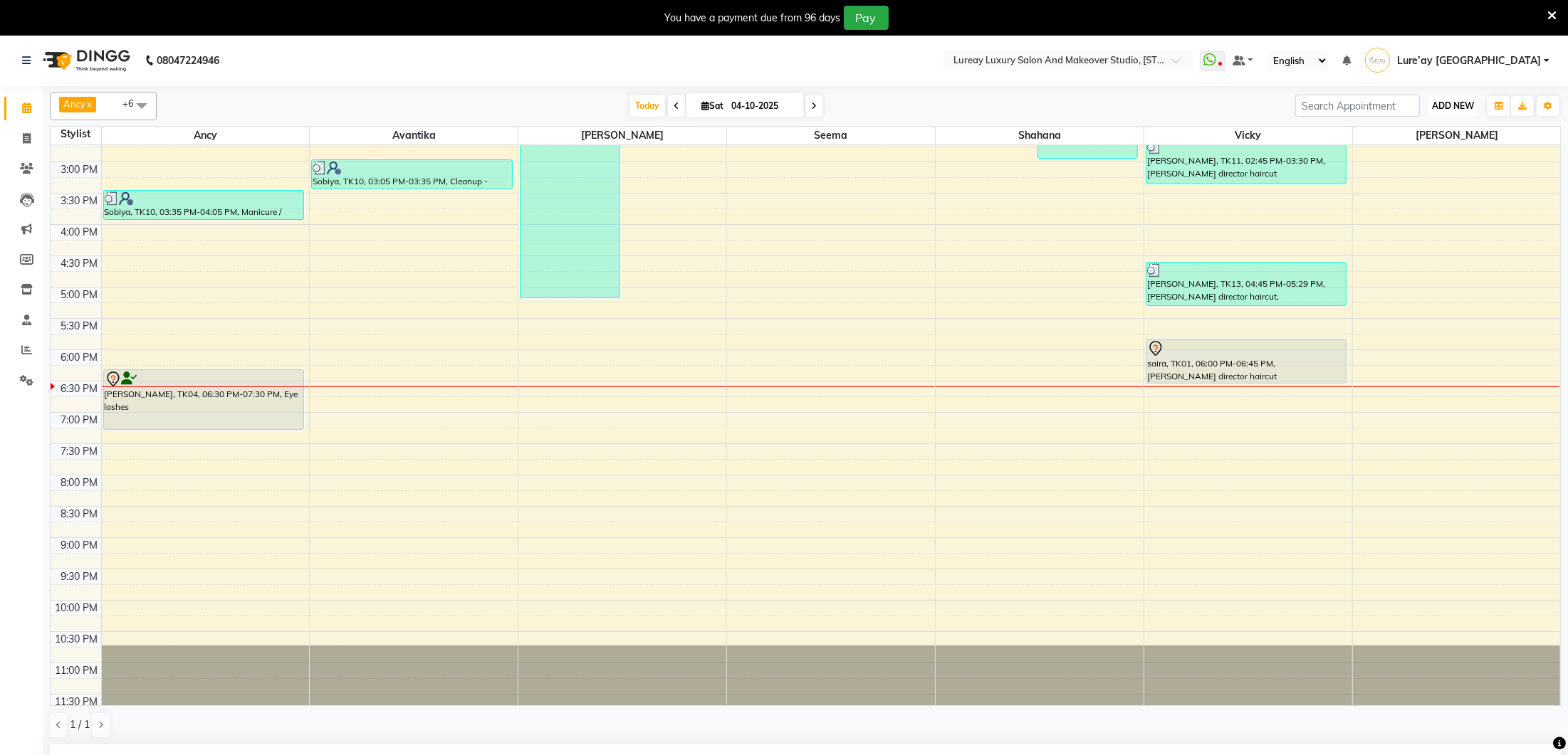
click at [1443, 103] on span "ADD NEW" at bounding box center [1453, 105] width 42 height 10
click at [1430, 133] on button "Add Appointment" at bounding box center [1420, 132] width 112 height 18
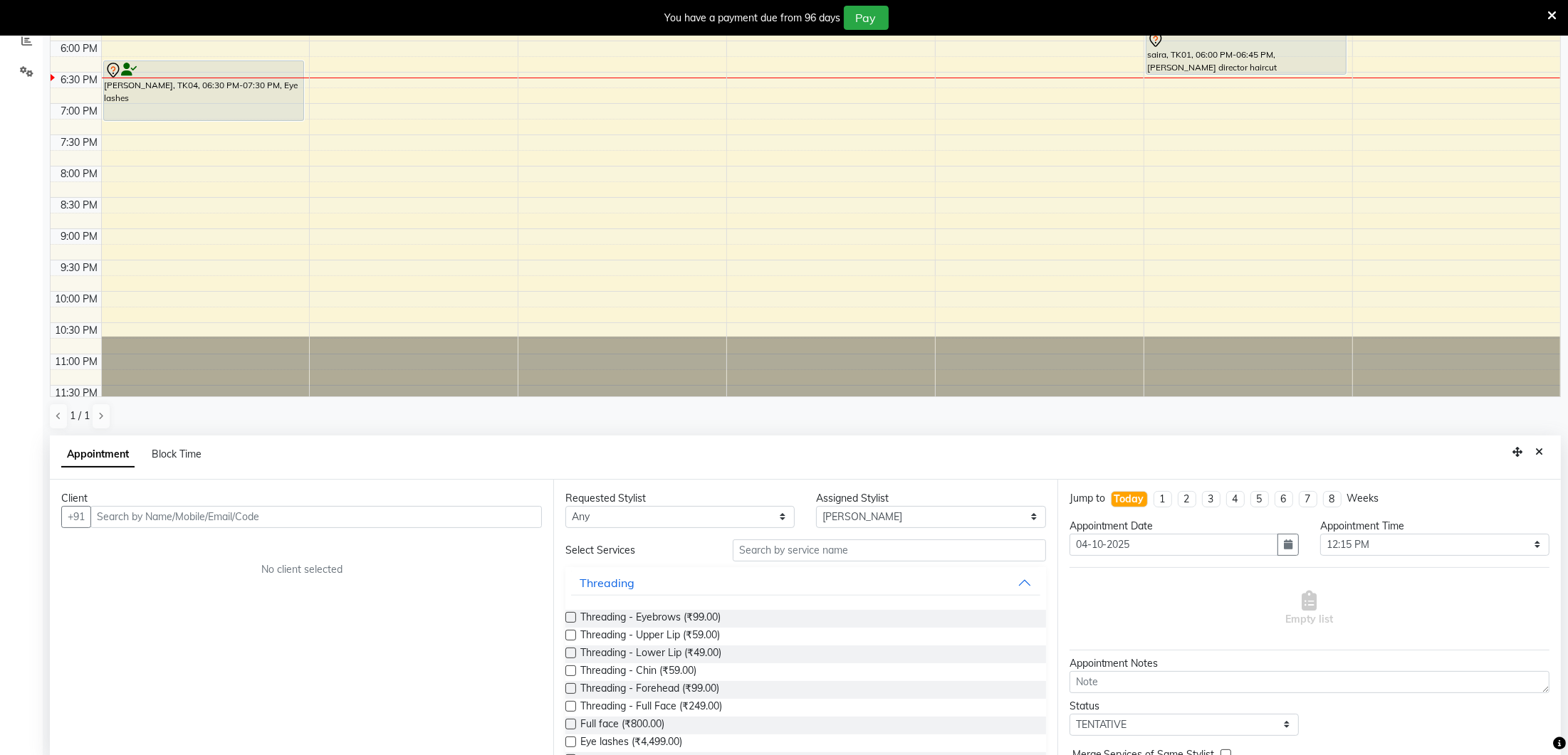
scroll to position [311, 0]
click at [232, 514] on input "text" at bounding box center [317, 514] width 452 height 22
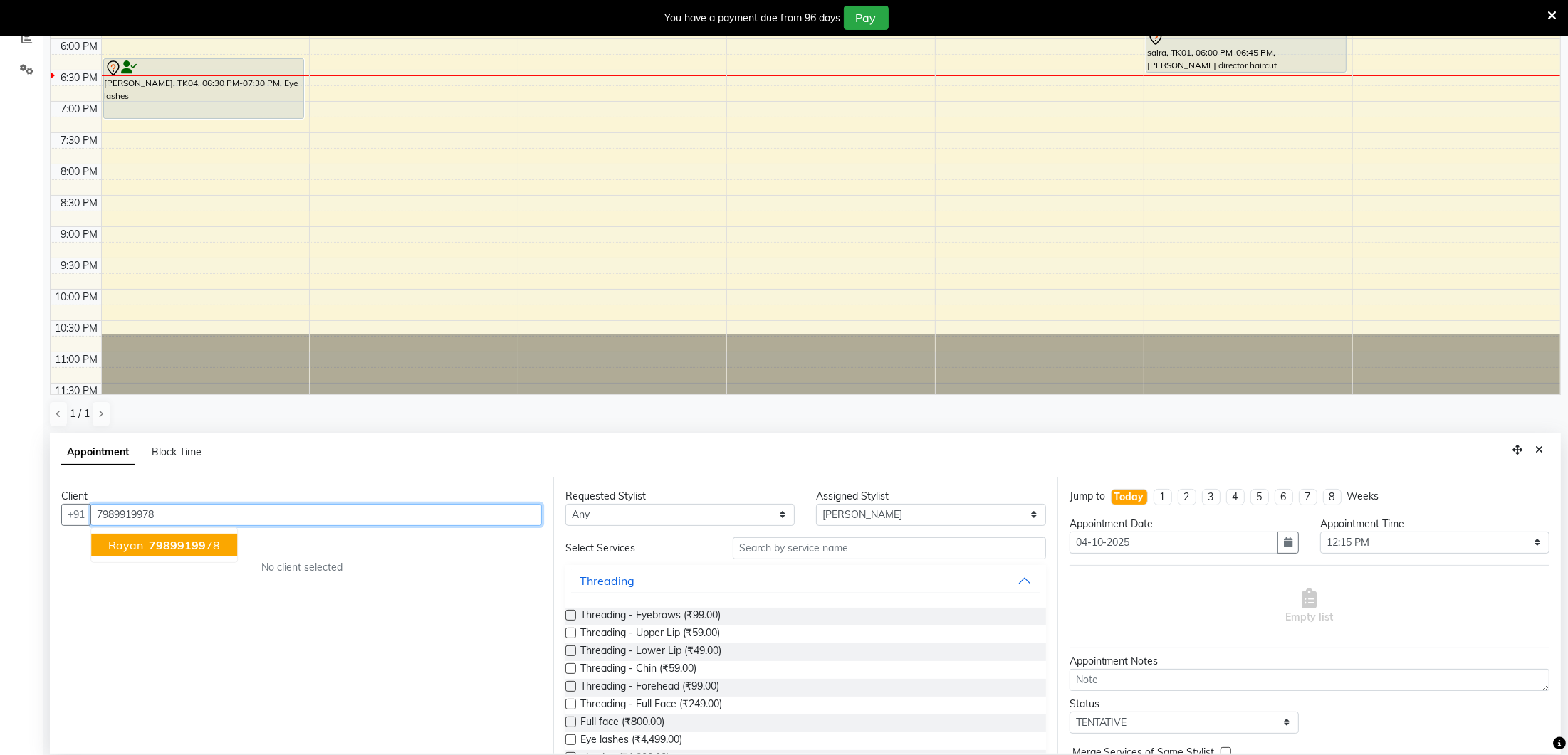
click at [206, 538] on ngb-highlight "79899199 78" at bounding box center [182, 545] width 74 height 14
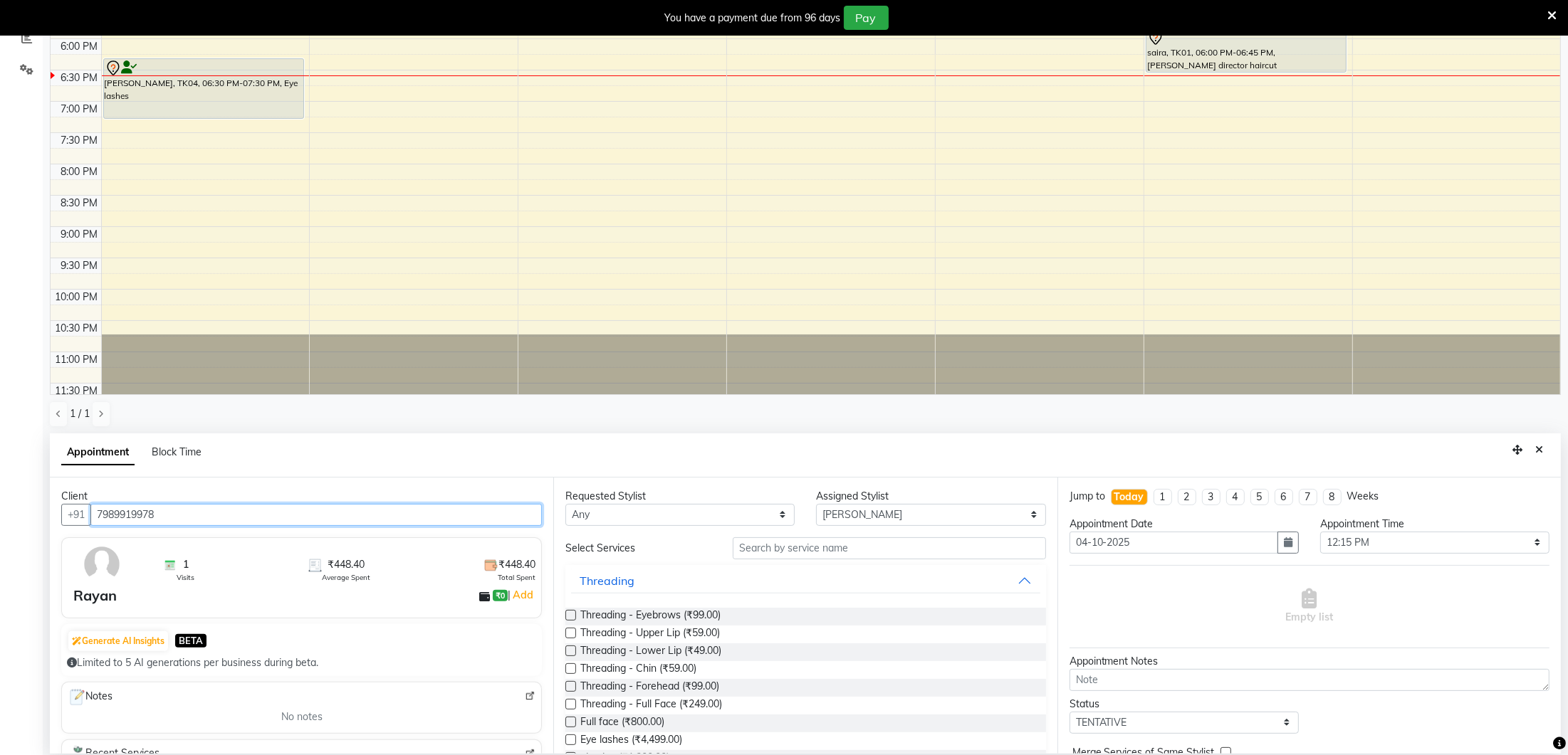
type input "7989919978"
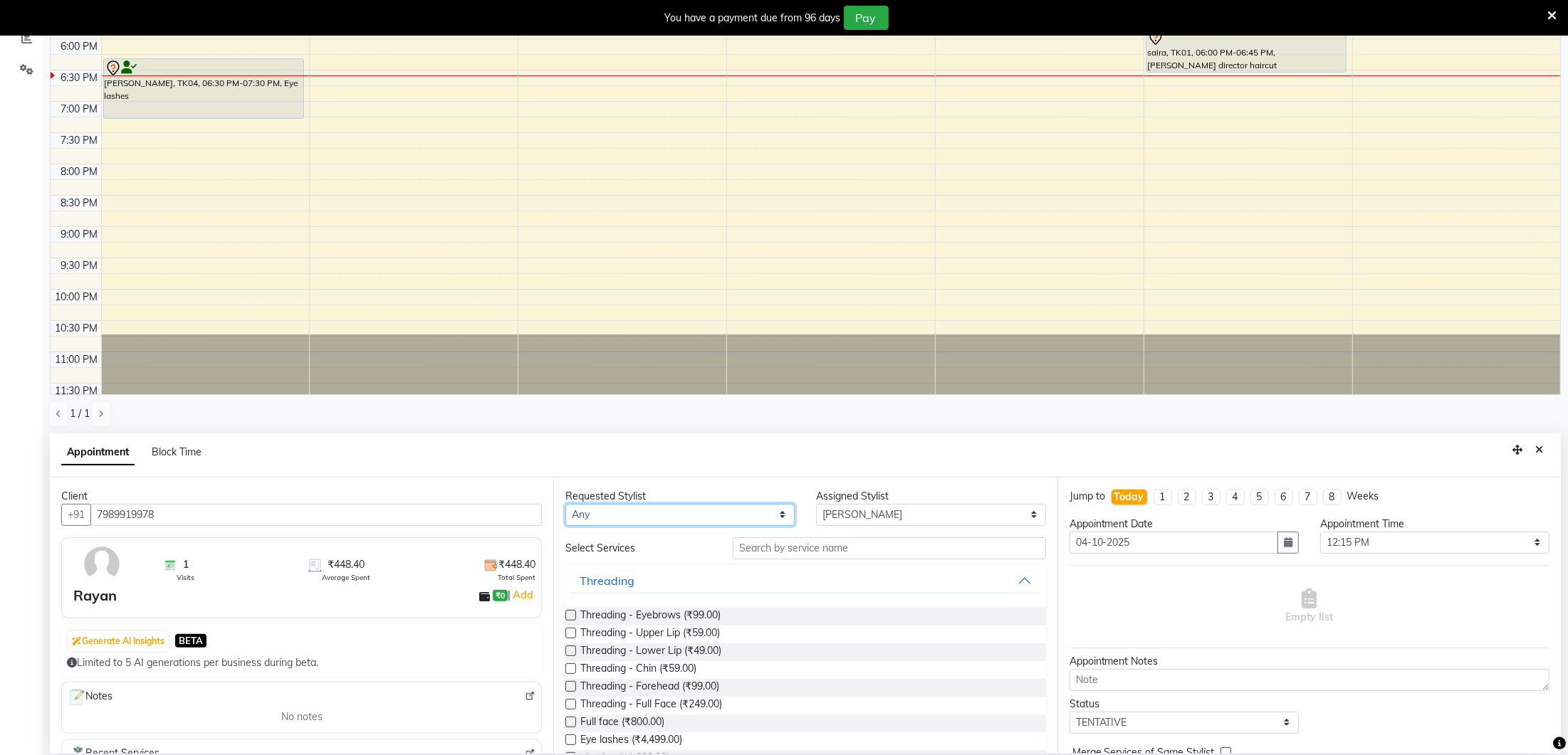
click at [670, 511] on select "Any Ancy Avantika Lure’ay India Nadeem Seema shahana Vicky vimla" at bounding box center [679, 514] width 229 height 22
select select "35806"
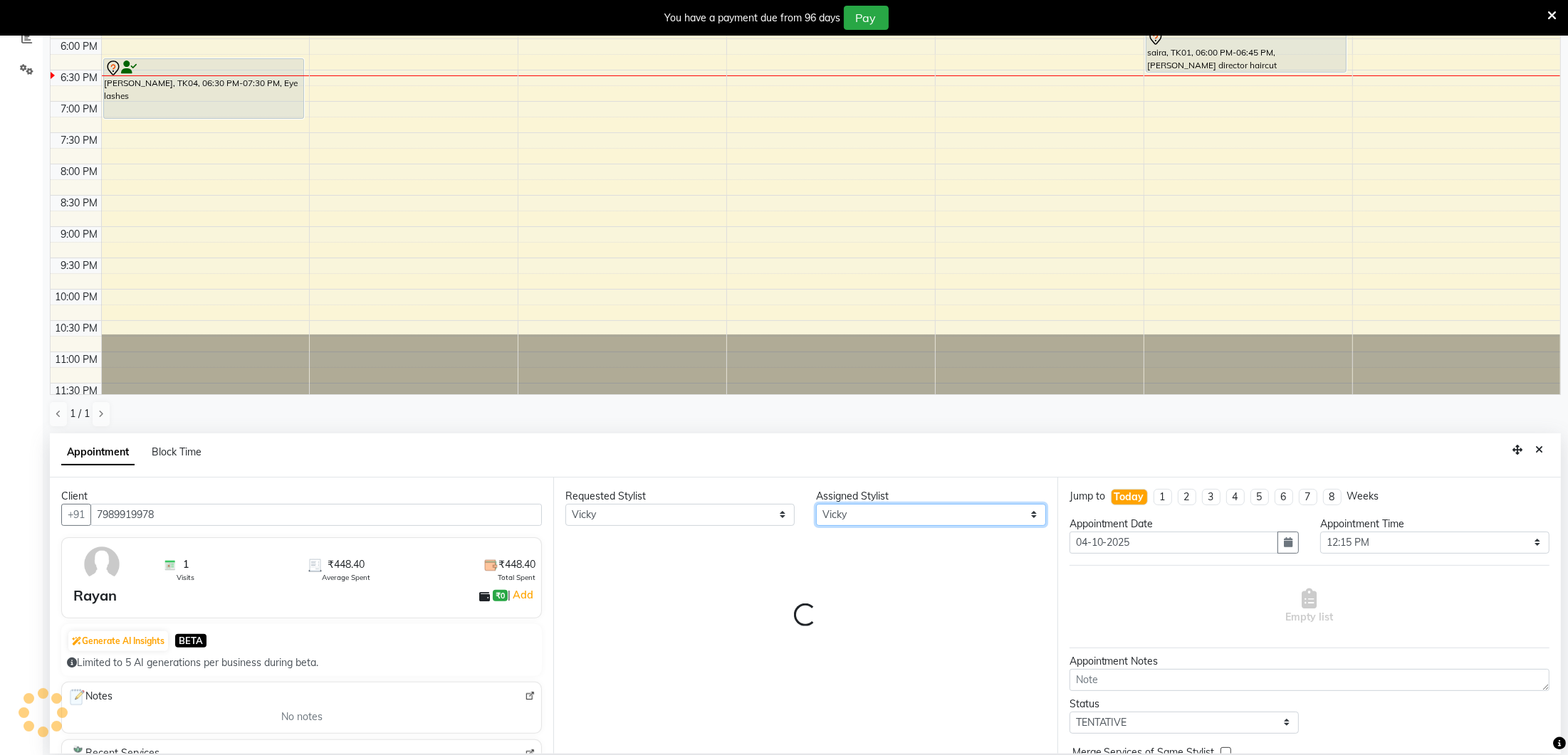
click at [840, 507] on select "Select Ancy Avantika Lure’ay India Nadeem Seema shahana Vicky vimla" at bounding box center [931, 514] width 229 height 22
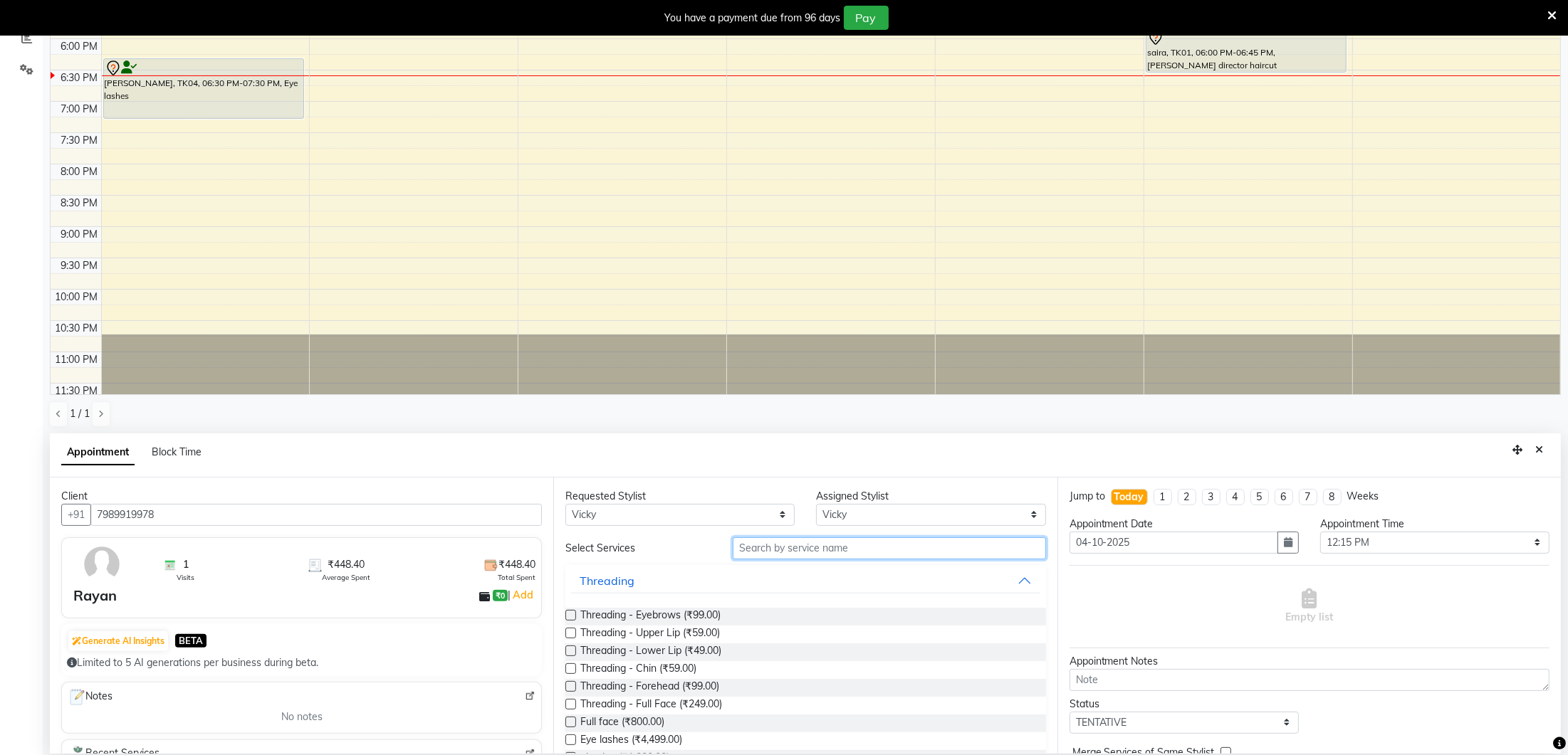
click at [785, 546] on input "text" at bounding box center [889, 548] width 313 height 22
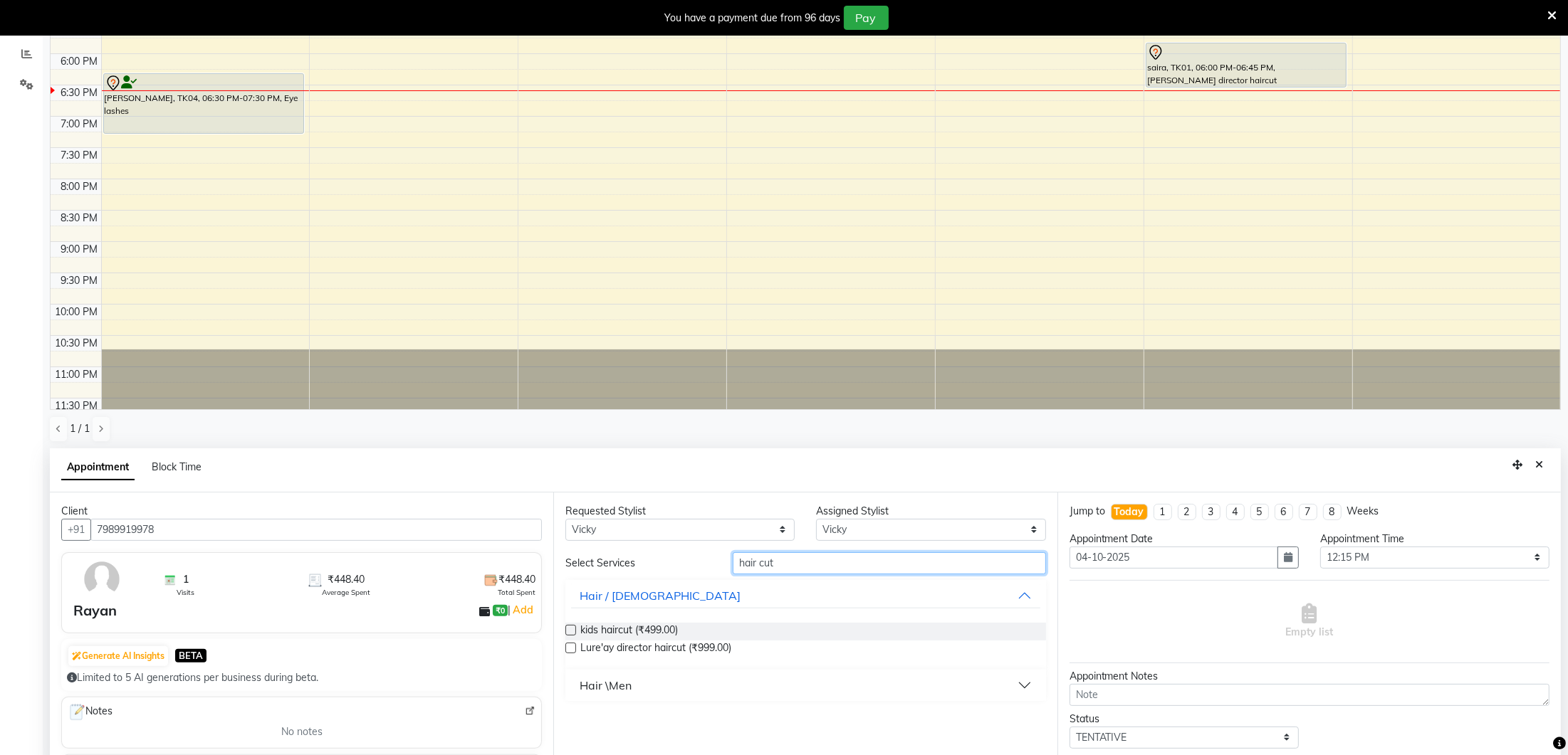
type input "hair cut"
click at [569, 648] on div at bounding box center [569, 650] width 10 height 15
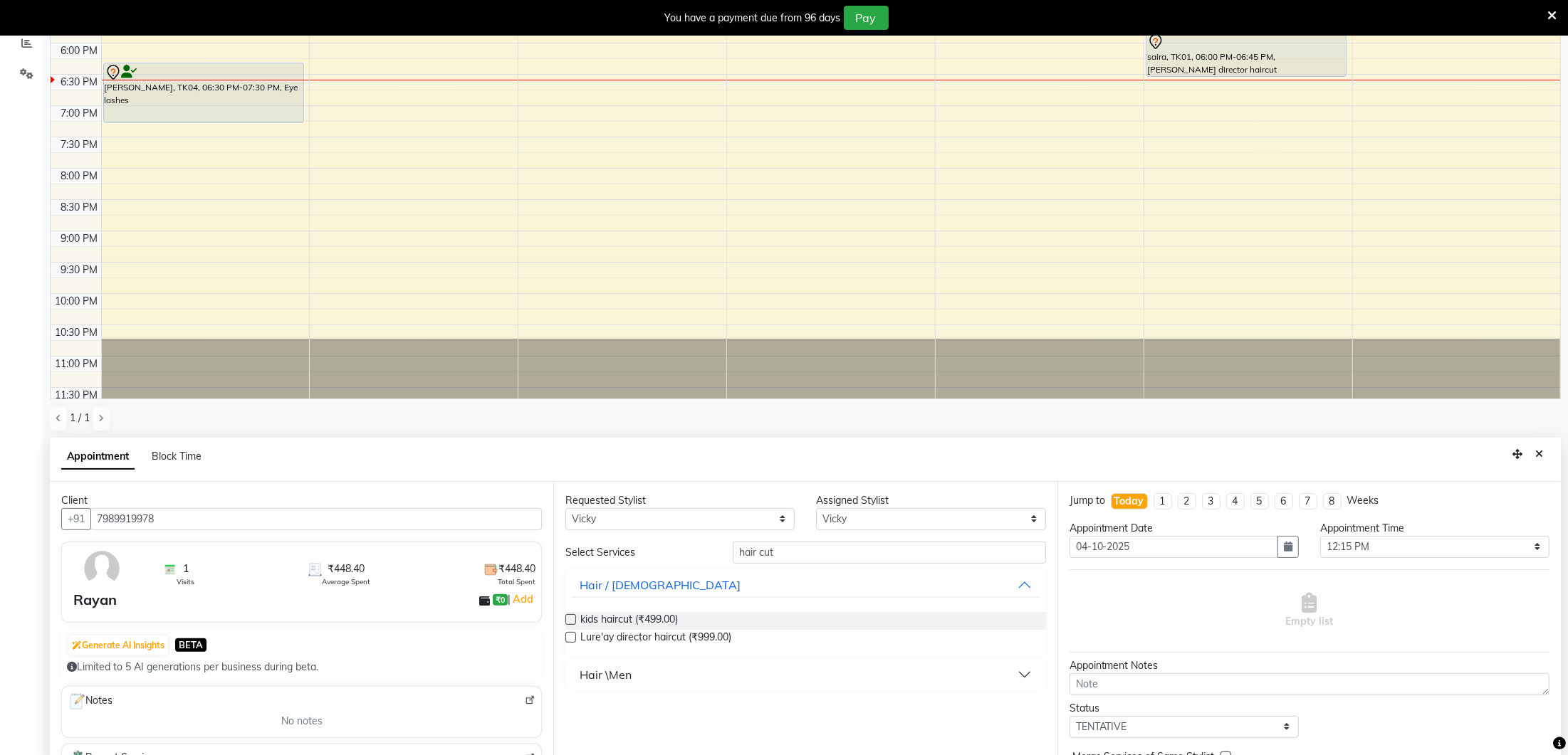
scroll to position [303, 0]
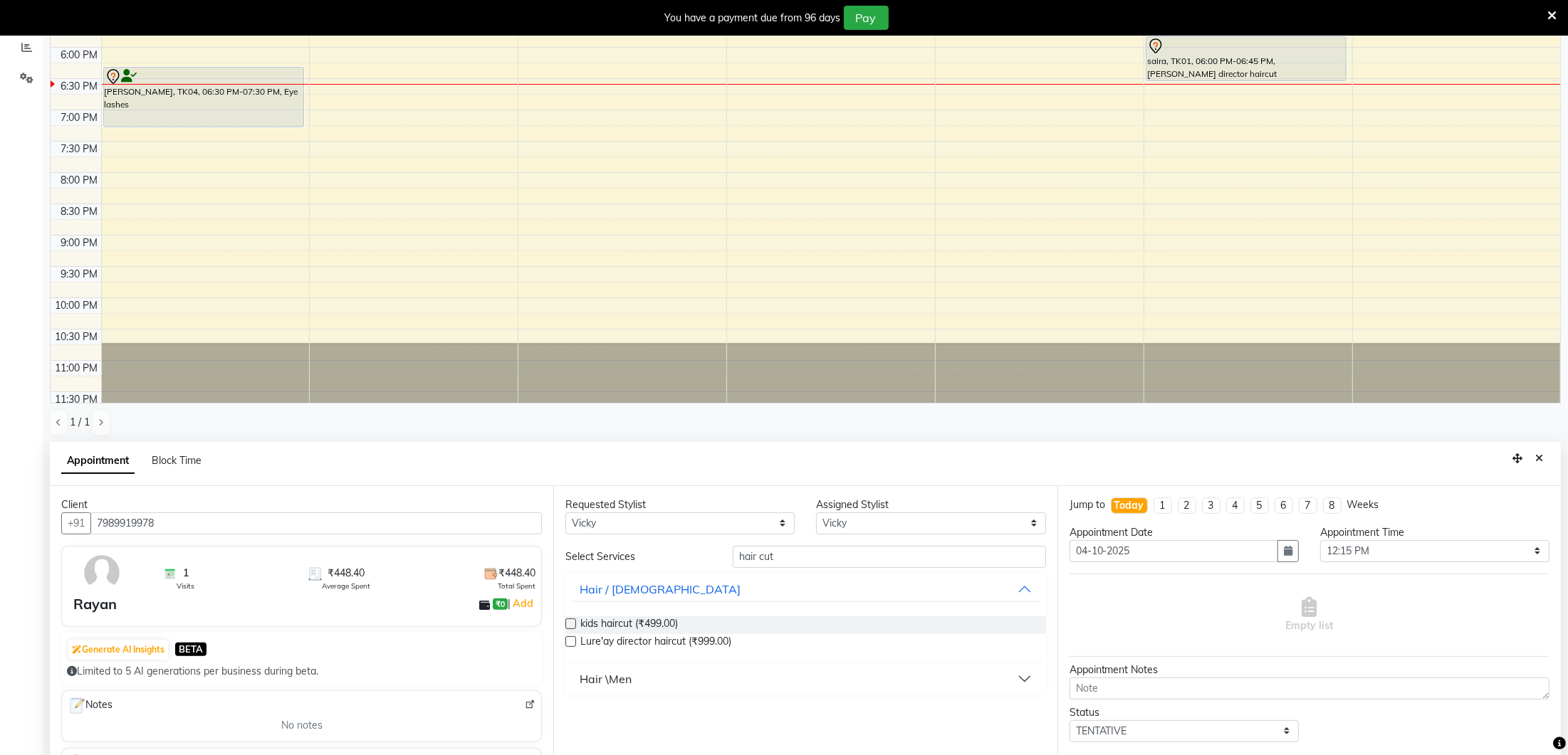
click at [574, 637] on label at bounding box center [570, 642] width 10 height 10
click at [574, 638] on input "checkbox" at bounding box center [569, 643] width 10 height 10
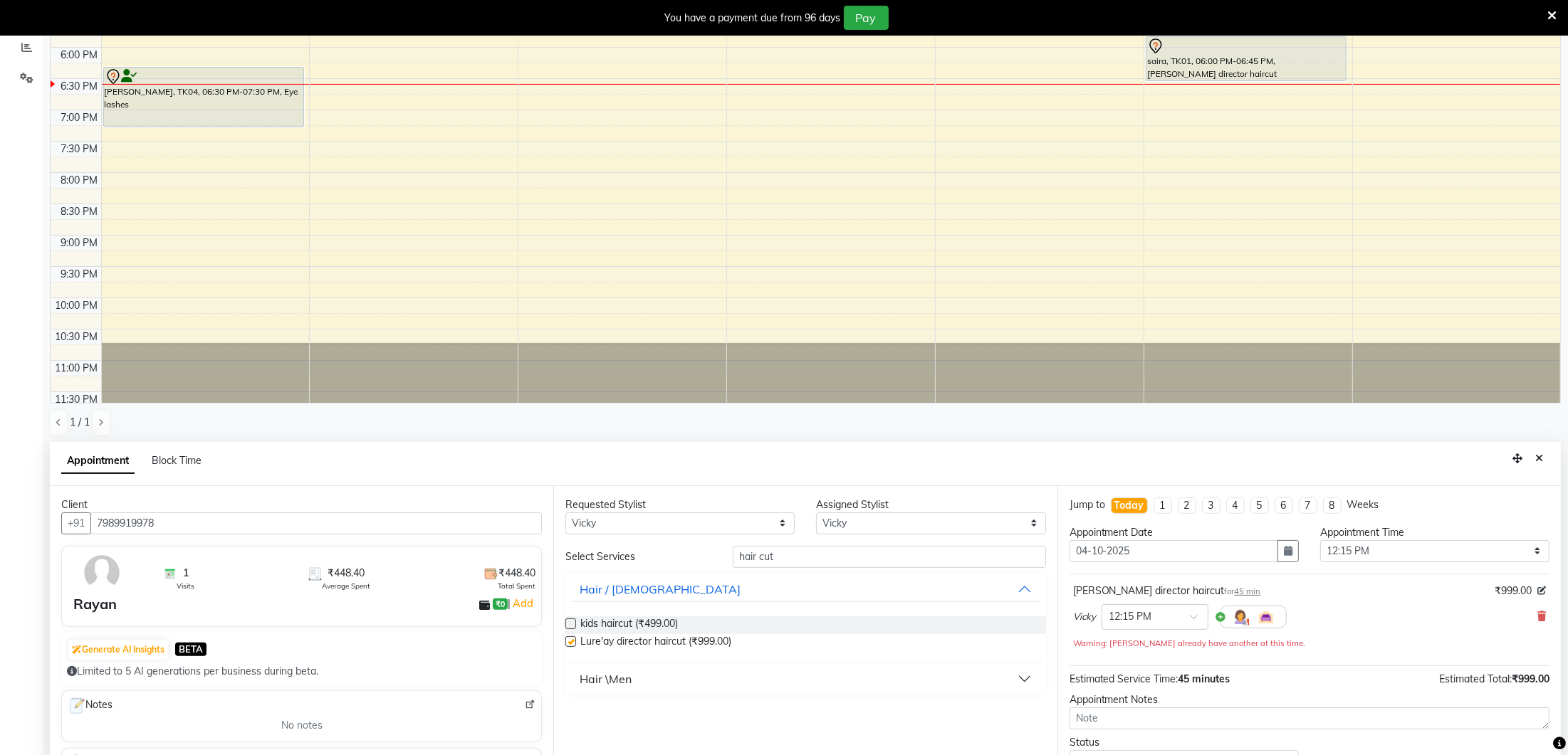
checkbox input "false"
click at [1387, 545] on select "Select 10:00 AM 10:15 AM 10:30 AM 10:45 AM 11:00 AM 11:15 AM 11:30 AM 11:45 AM …" at bounding box center [1435, 551] width 229 height 22
select select "1200"
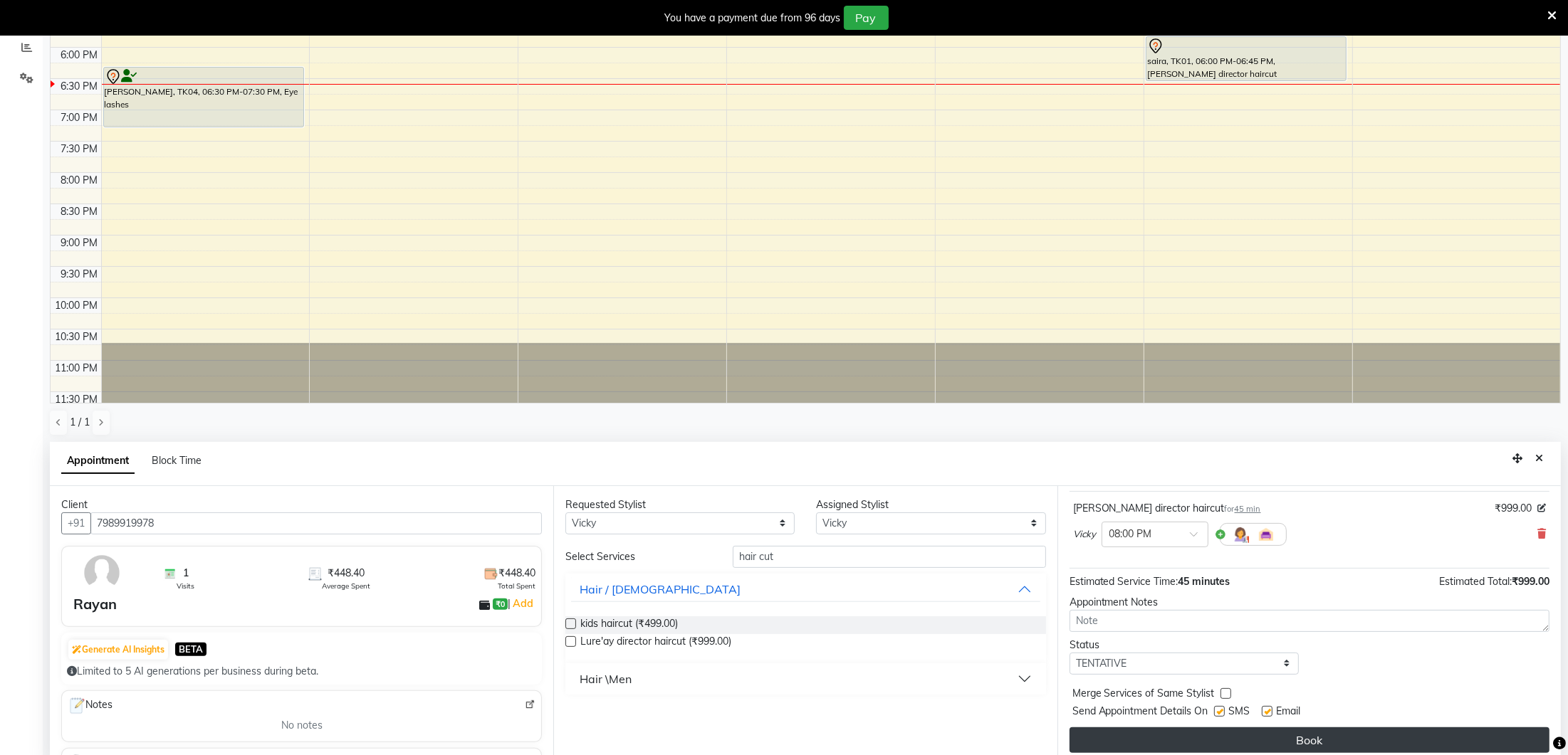
click at [1354, 738] on button "Book" at bounding box center [1309, 739] width 480 height 25
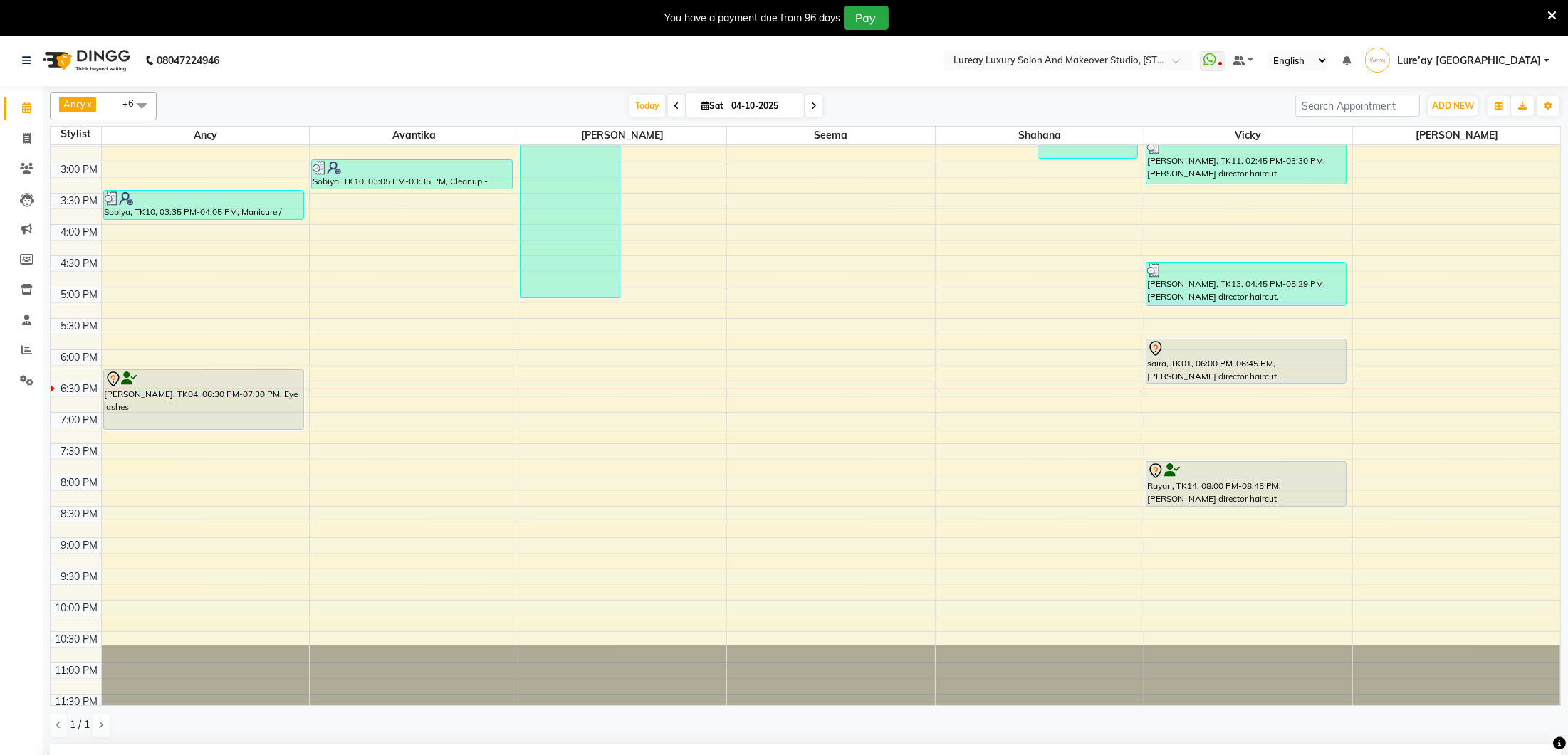
scroll to position [37, 0]
